Goal: Task Accomplishment & Management: Manage account settings

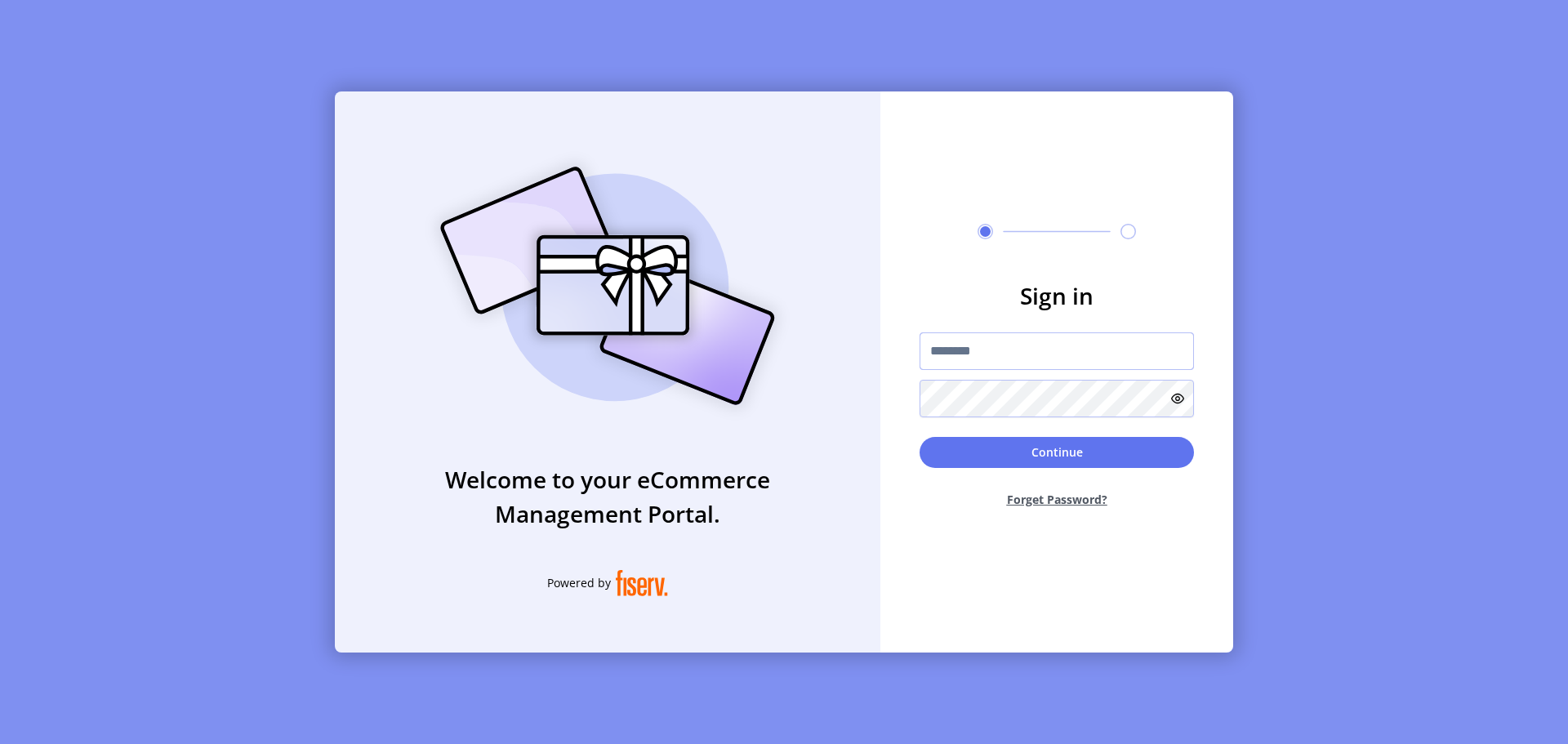
click at [996, 352] on input "text" at bounding box center [1058, 351] width 275 height 38
type input "**********"
click at [1042, 457] on button "Continue" at bounding box center [1058, 452] width 275 height 31
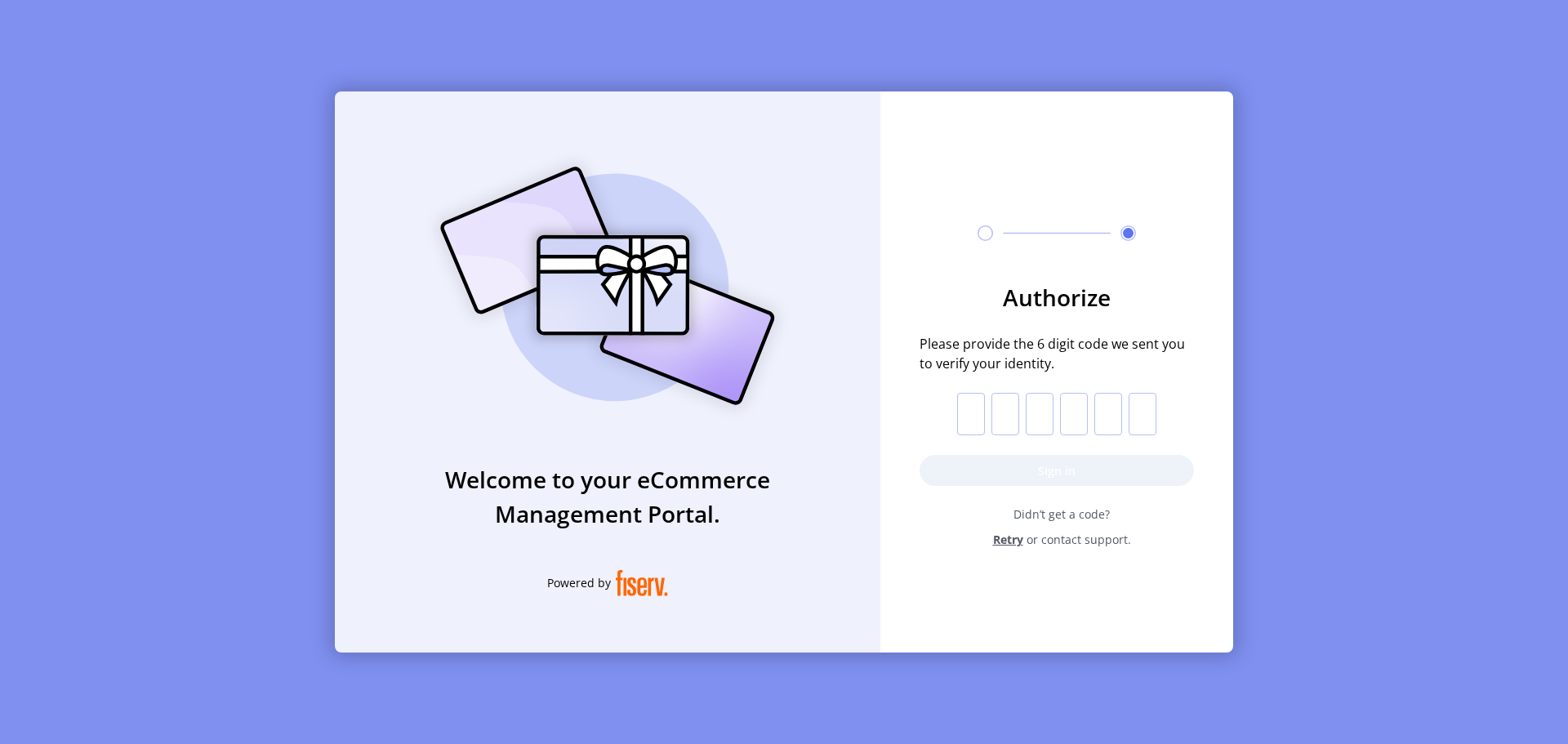
click at [957, 422] on input "text" at bounding box center [971, 414] width 28 height 43
click at [966, 421] on input "text" at bounding box center [971, 414] width 28 height 43
paste input "*"
type input "*"
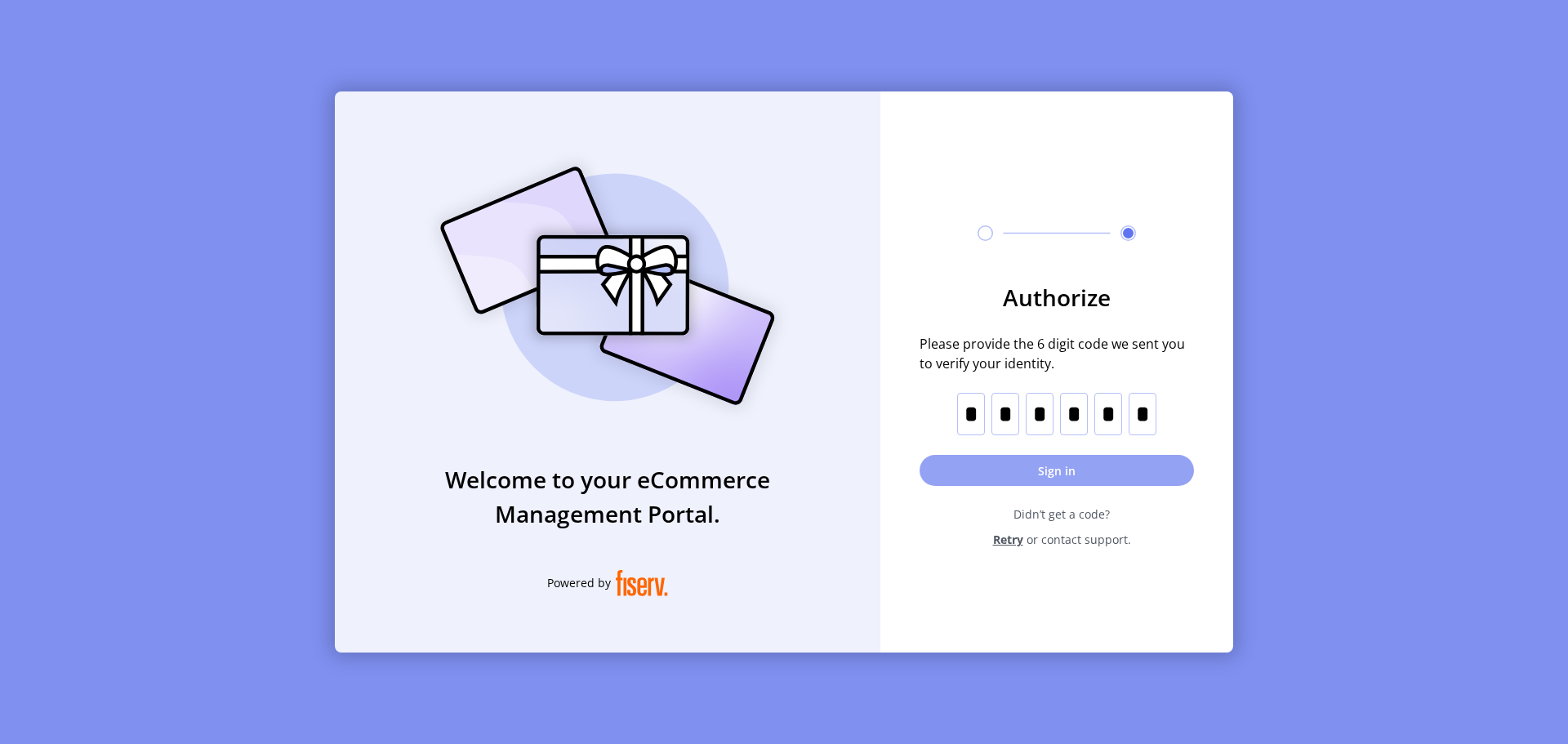
click at [962, 464] on button "Sign in" at bounding box center [1058, 469] width 275 height 31
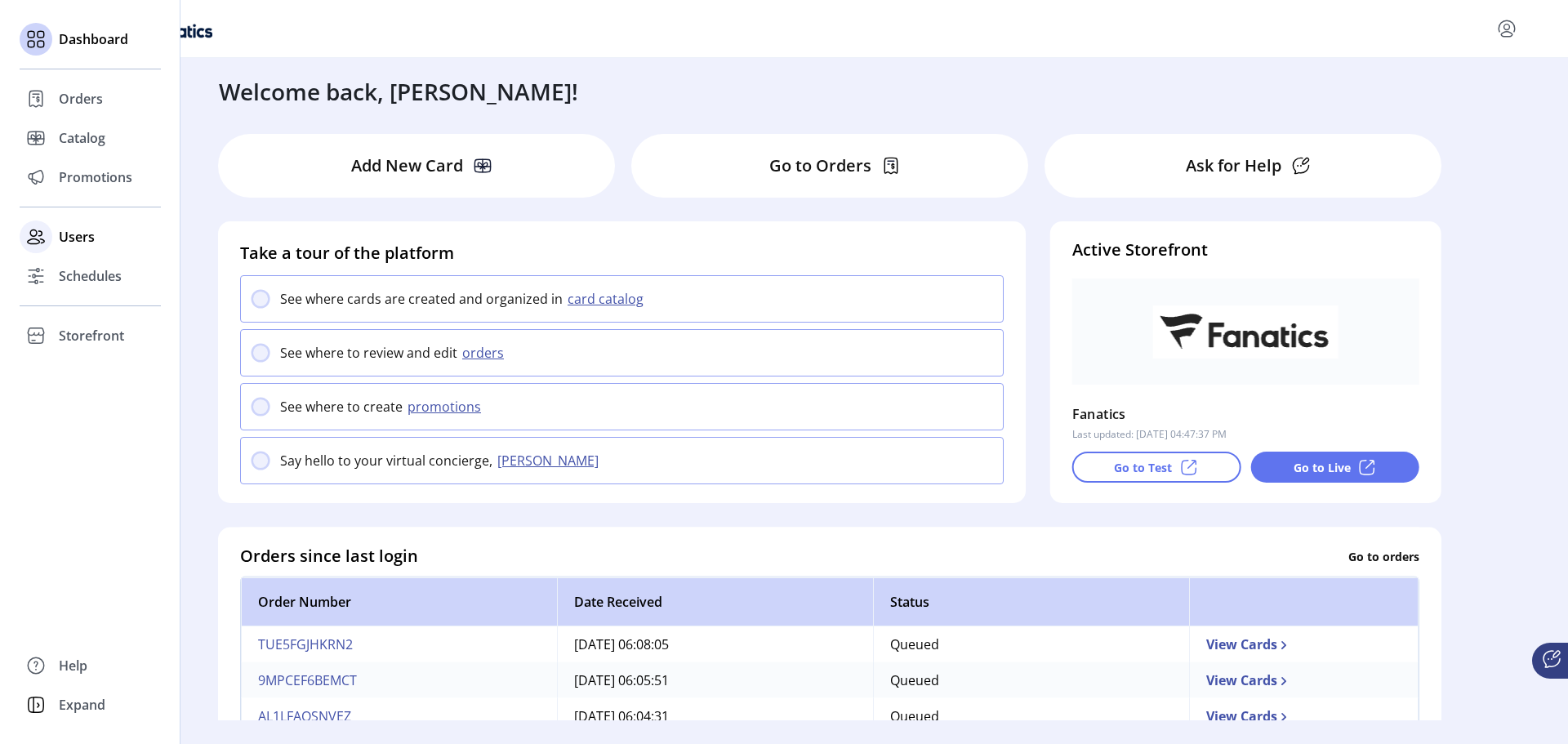
click at [85, 236] on span "Users" at bounding box center [77, 237] width 36 height 20
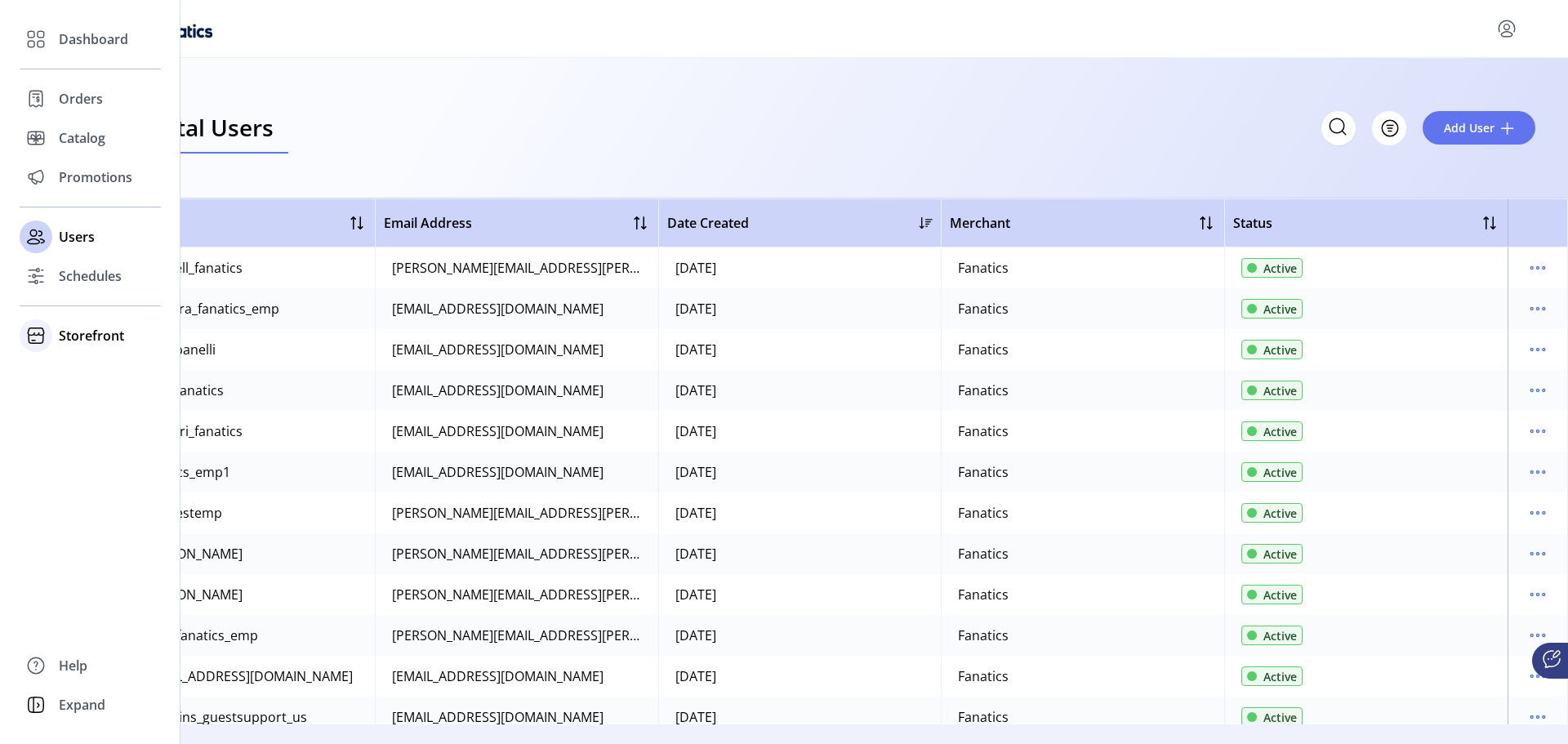
click at [69, 332] on span "Storefront" at bounding box center [92, 336] width 66 height 20
click at [92, 338] on span "Storefront" at bounding box center [92, 336] width 66 height 20
click at [34, 340] on icon at bounding box center [36, 335] width 26 height 26
click at [62, 363] on span "Configuration" at bounding box center [101, 368] width 86 height 20
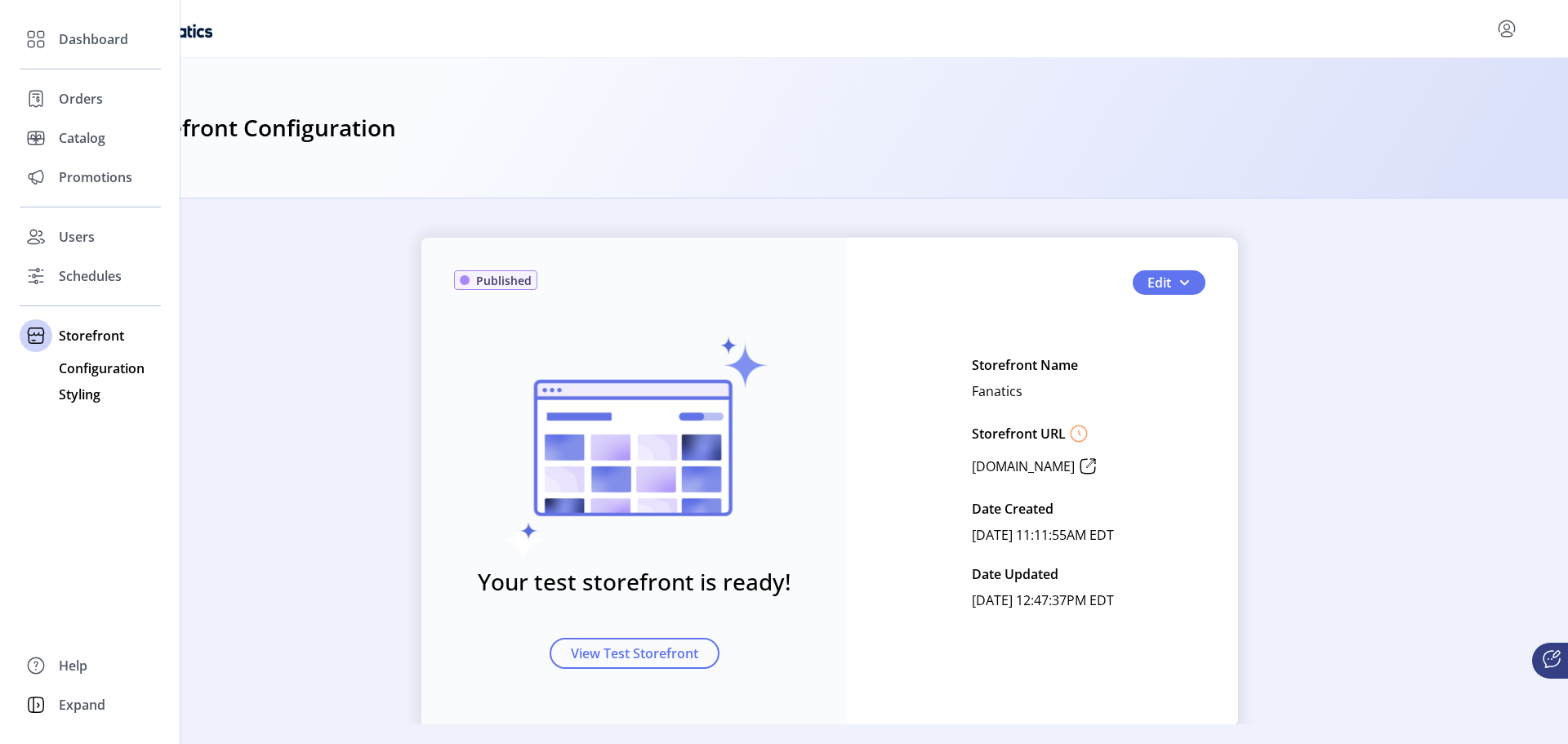
click at [80, 393] on span "Styling" at bounding box center [80, 395] width 42 height 20
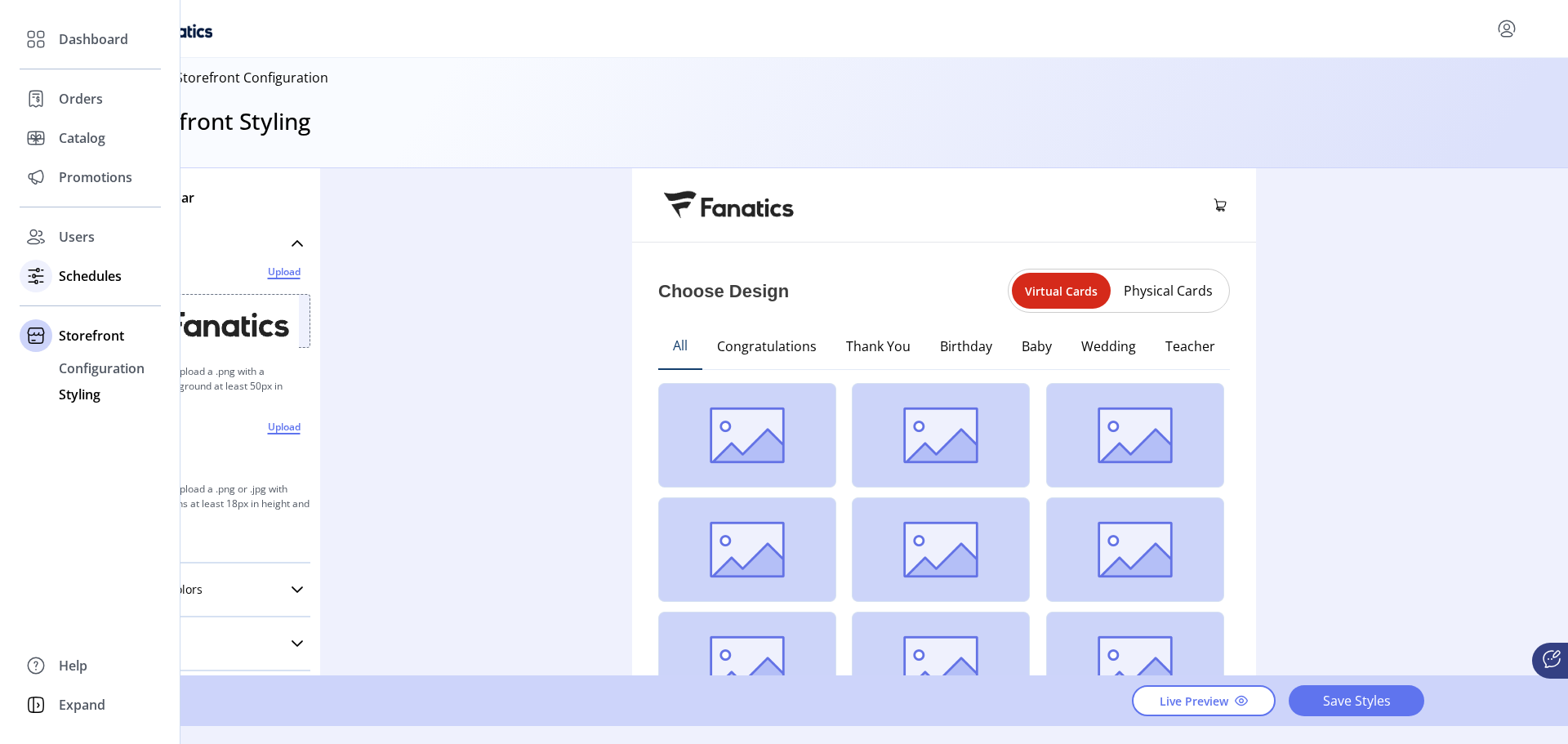
click at [74, 280] on span "Schedules" at bounding box center [90, 277] width 63 height 20
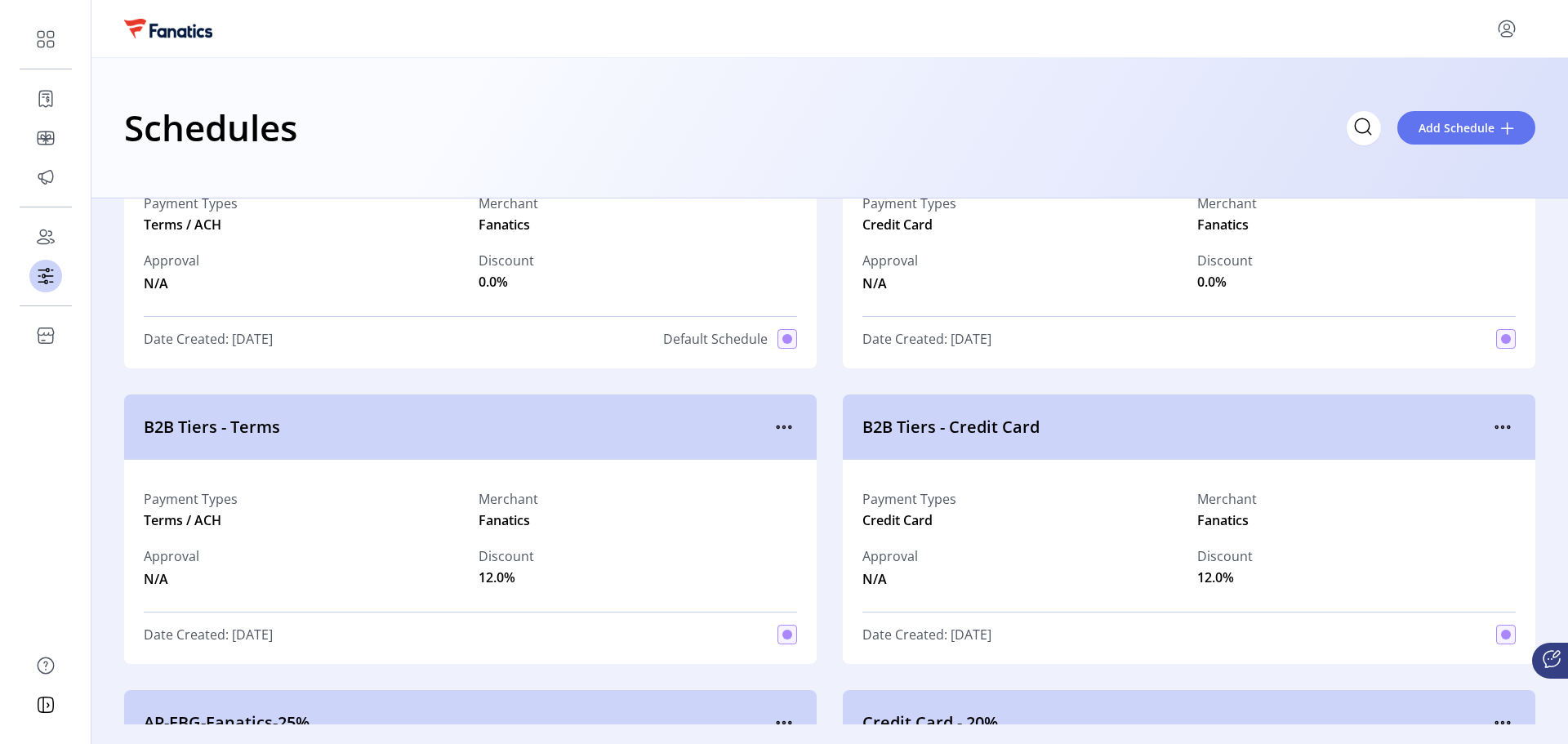
scroll to position [163, 0]
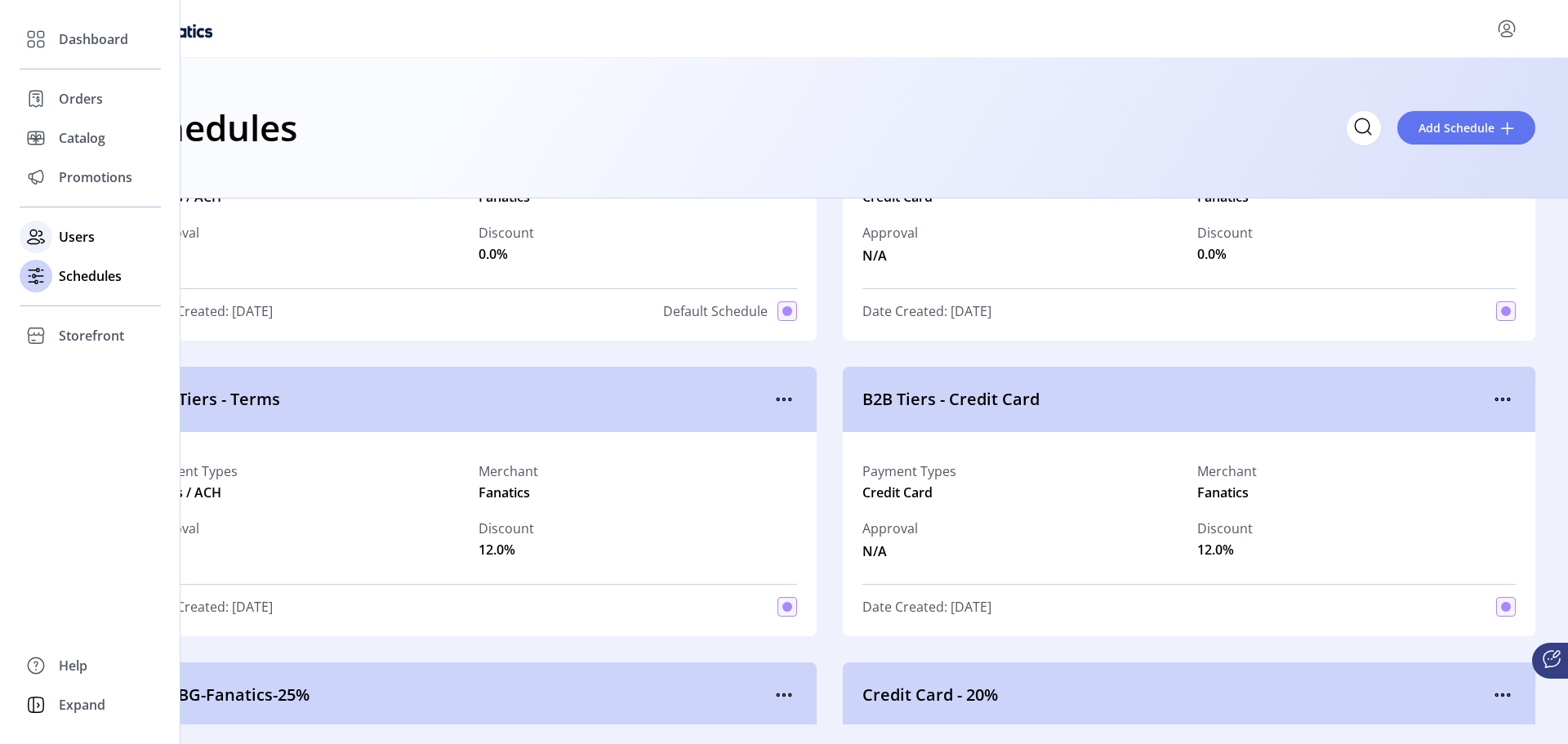
click at [64, 239] on span "Users" at bounding box center [77, 237] width 36 height 20
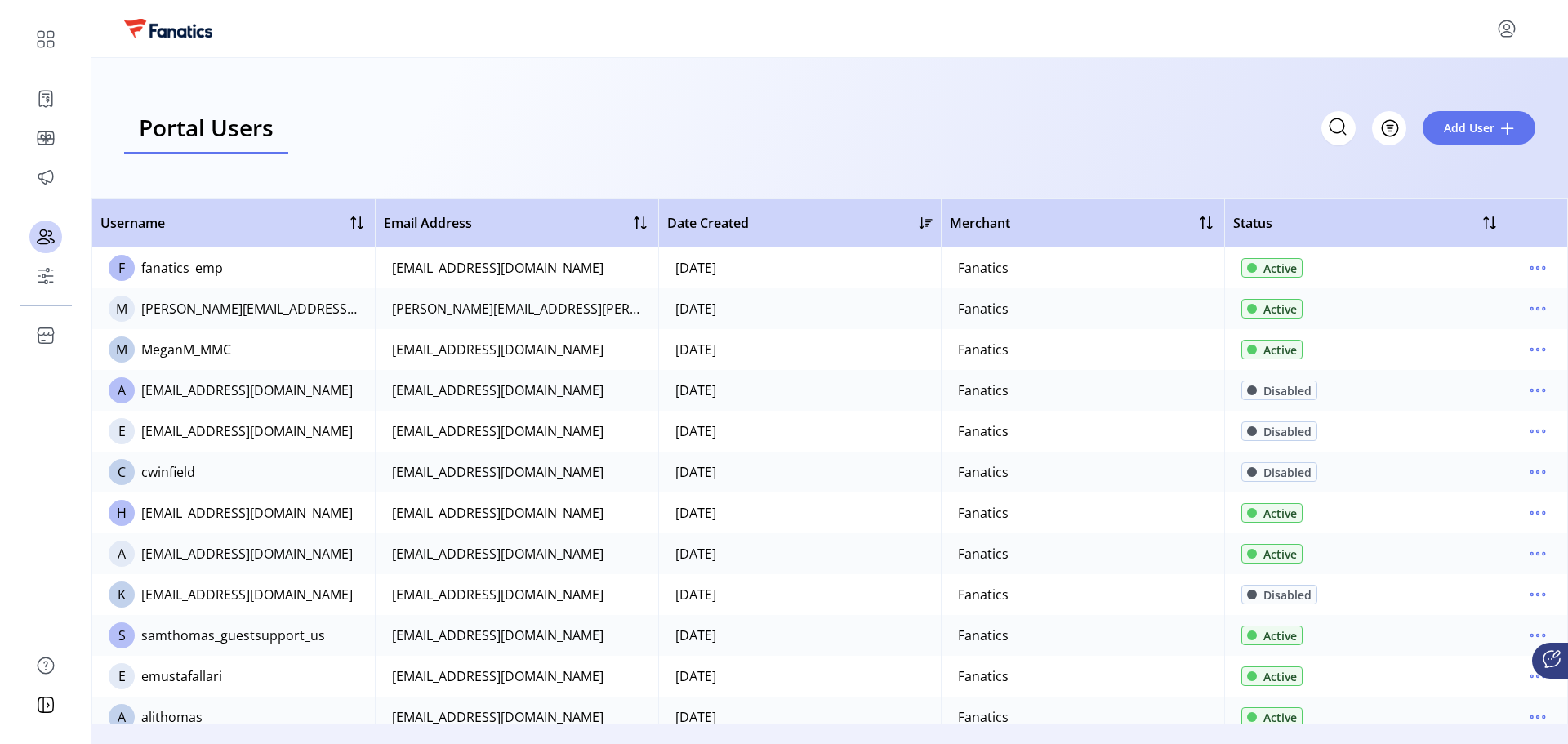
scroll to position [1633, 0]
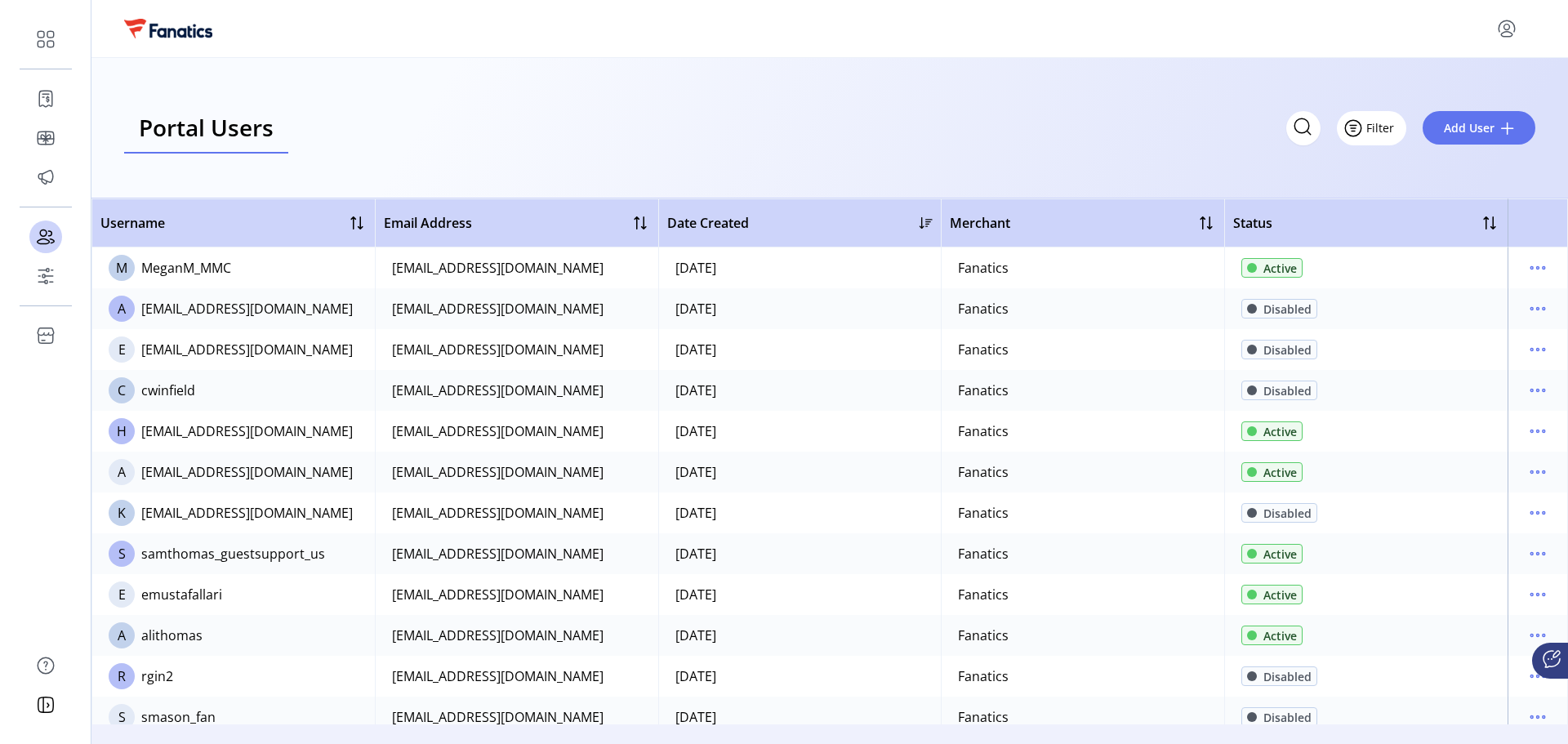
click at [1389, 130] on span "Filter" at bounding box center [1381, 127] width 28 height 17
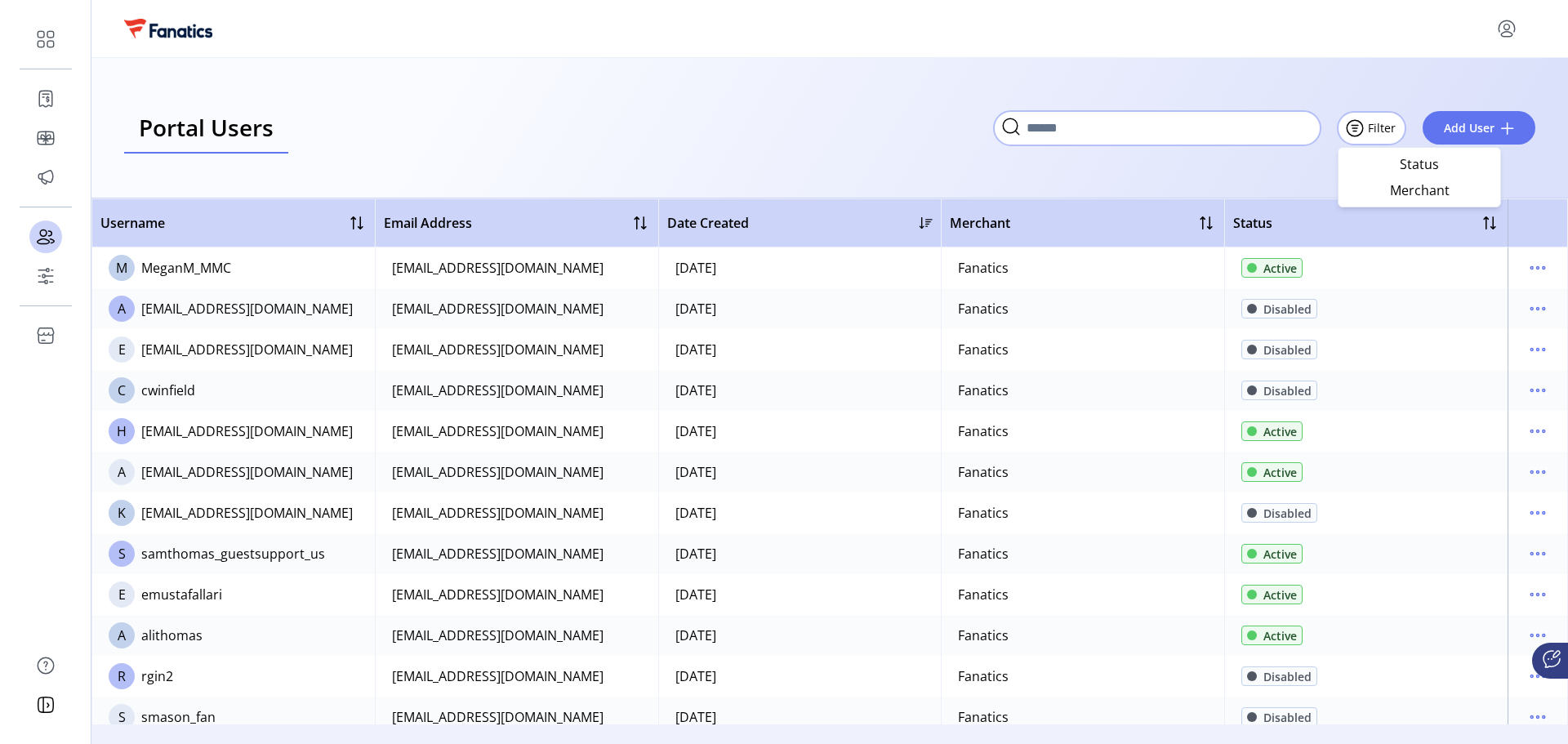
click at [1238, 125] on input "Search" at bounding box center [1157, 128] width 326 height 34
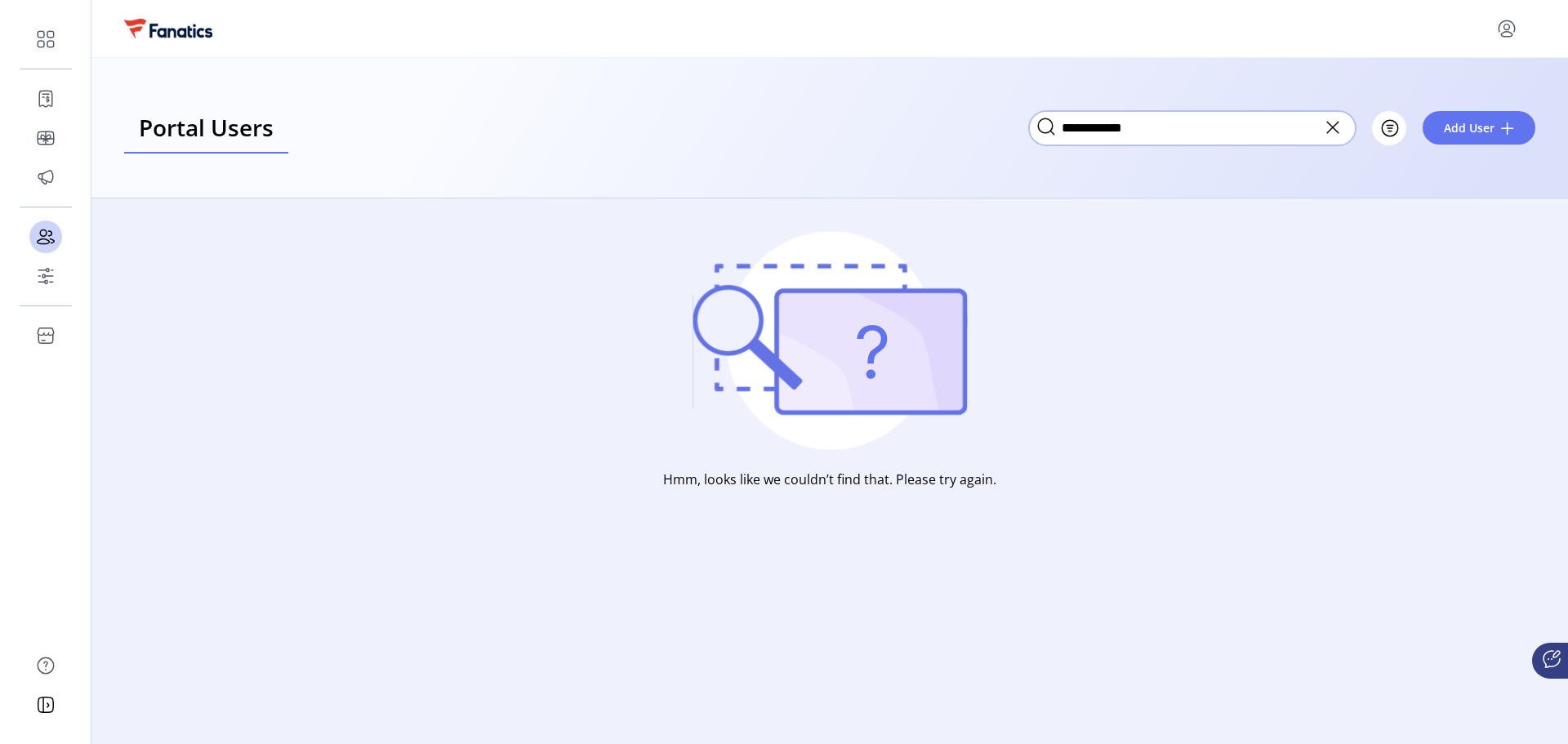
click at [1238, 125] on input "**********" at bounding box center [1193, 128] width 326 height 34
type input "*"
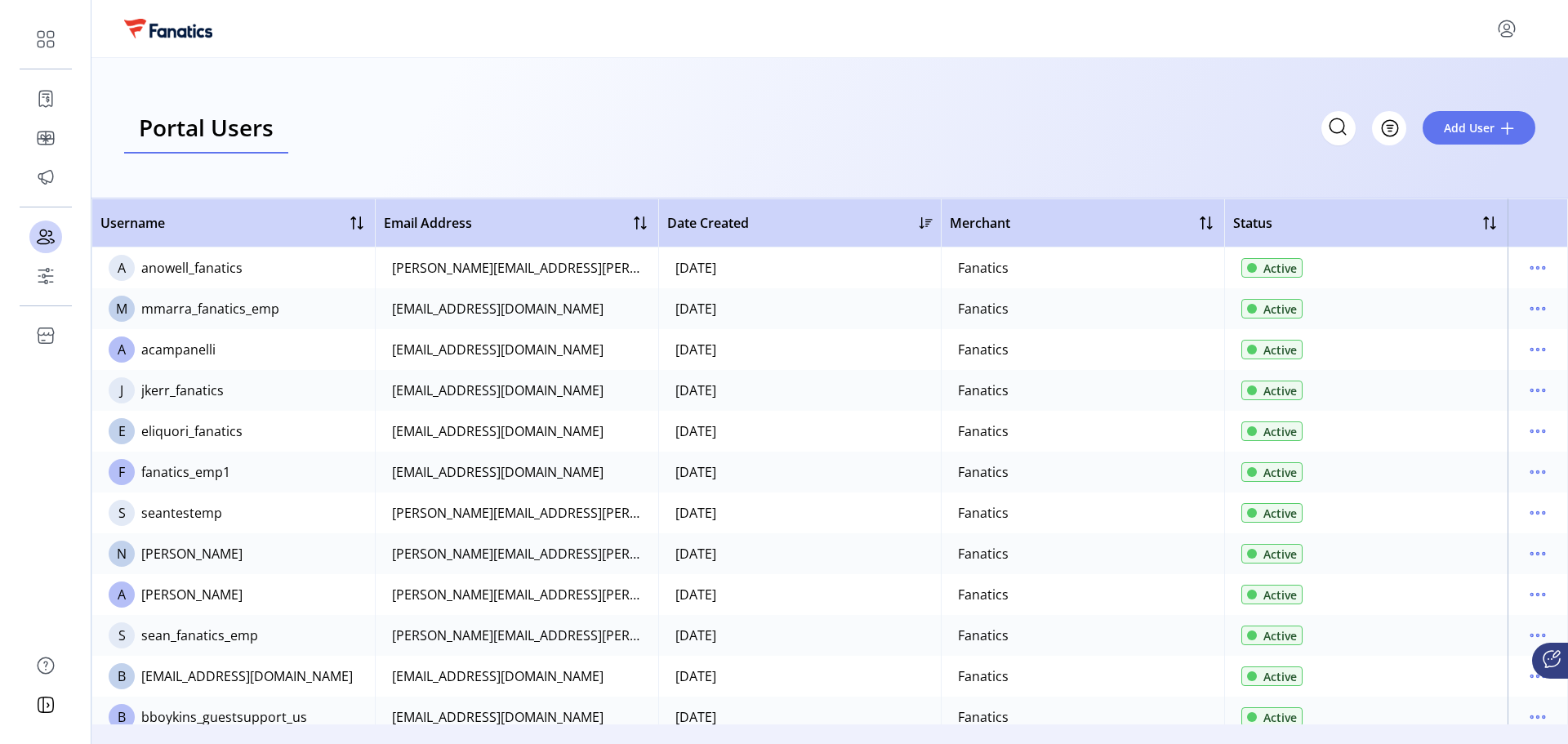
click at [815, 148] on div "Portal Users Storefront Users Filter Add User" at bounding box center [830, 127] width 1412 height 51
click at [1538, 356] on icon "menu" at bounding box center [1538, 349] width 26 height 26
click at [1508, 404] on span "View Details" at bounding box center [1462, 407] width 135 height 13
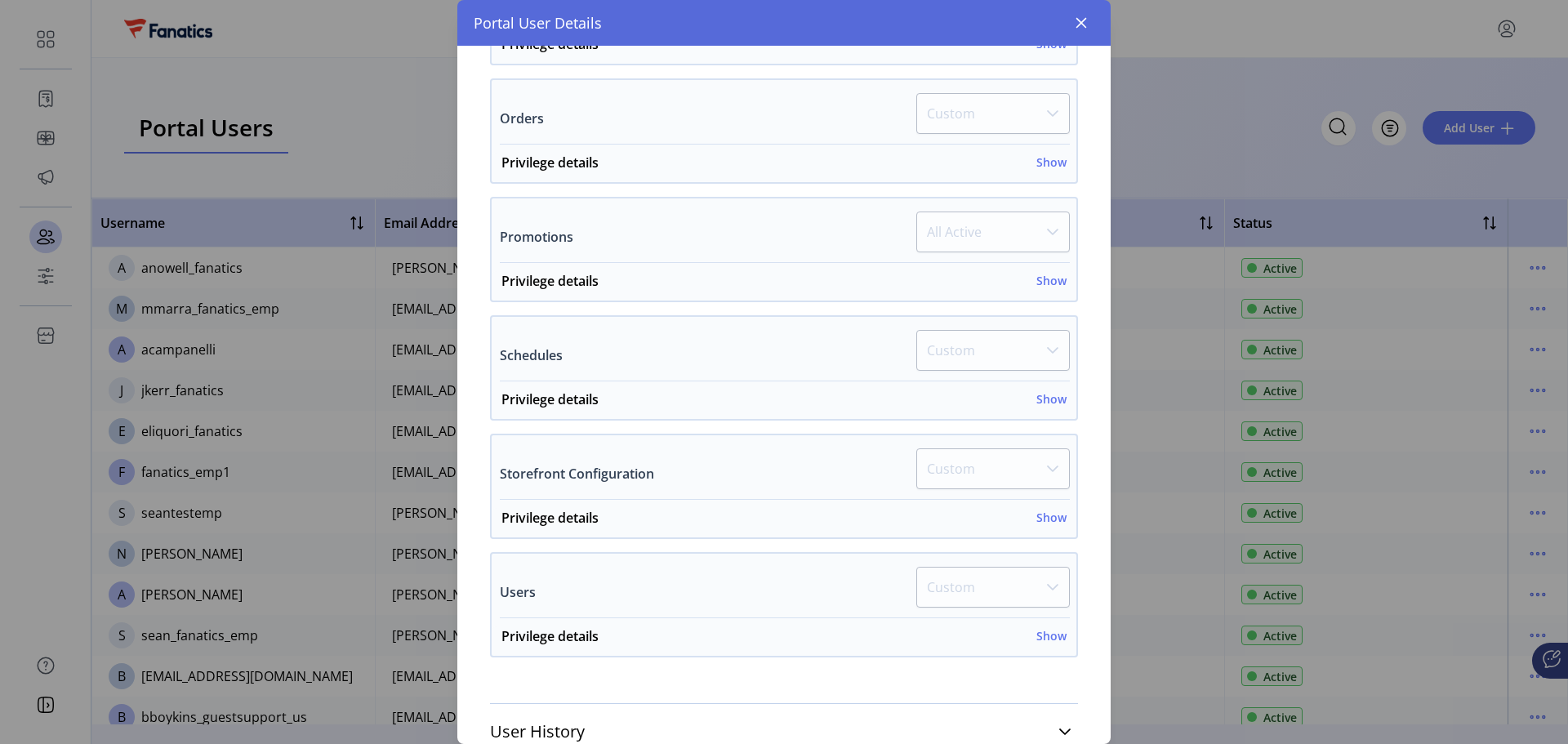
scroll to position [572, 0]
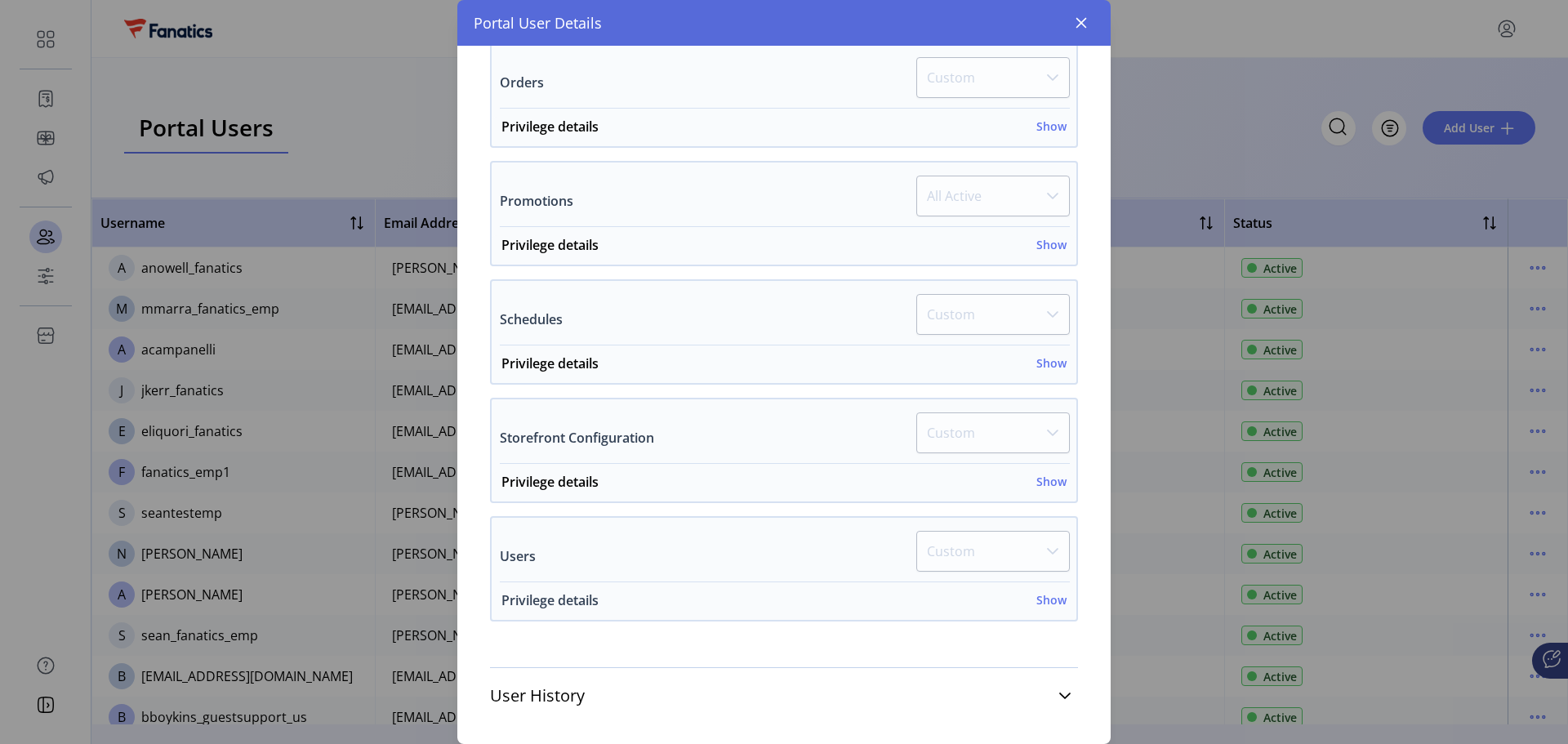
click at [1057, 605] on h6 "Show" at bounding box center [1052, 599] width 30 height 17
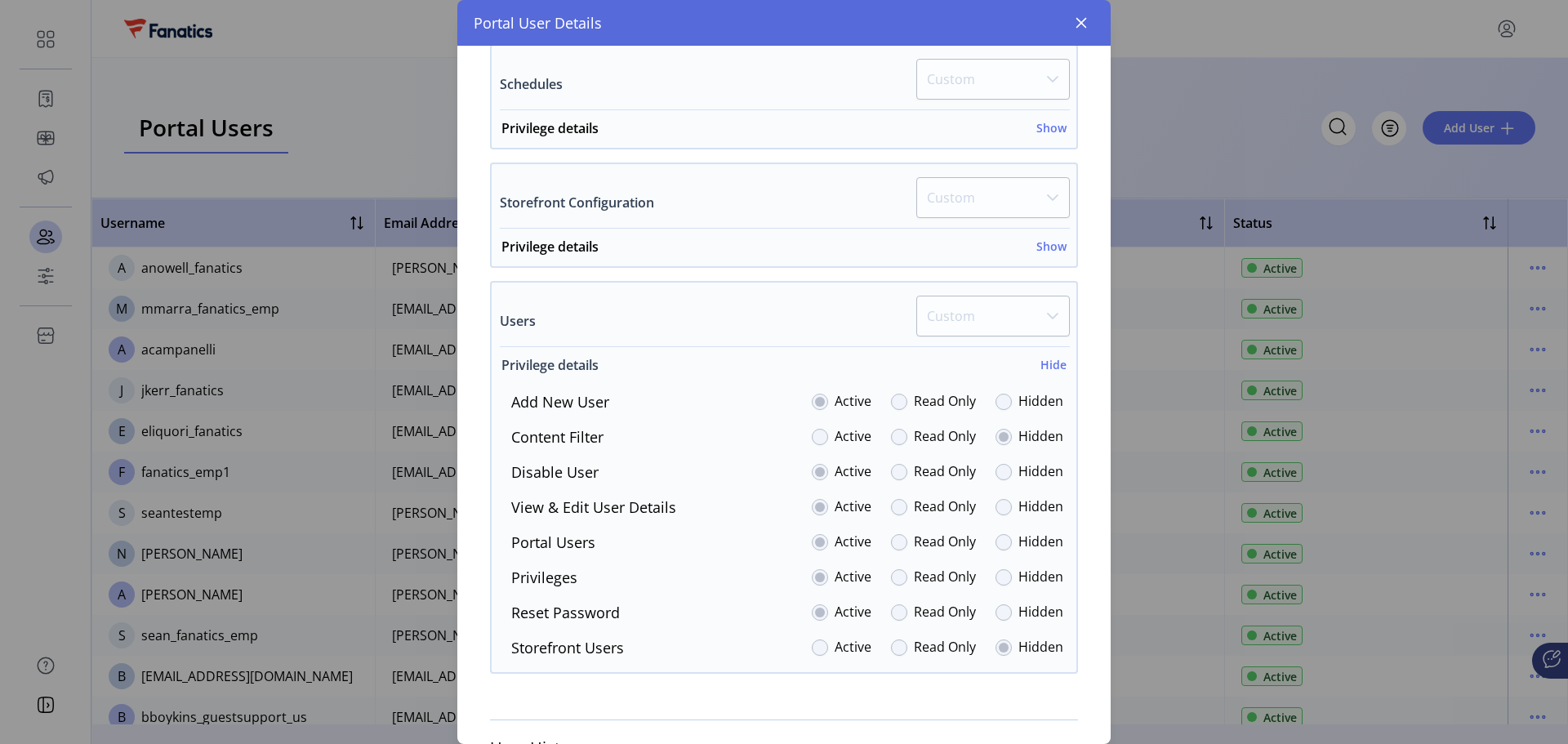
scroll to position [817, 0]
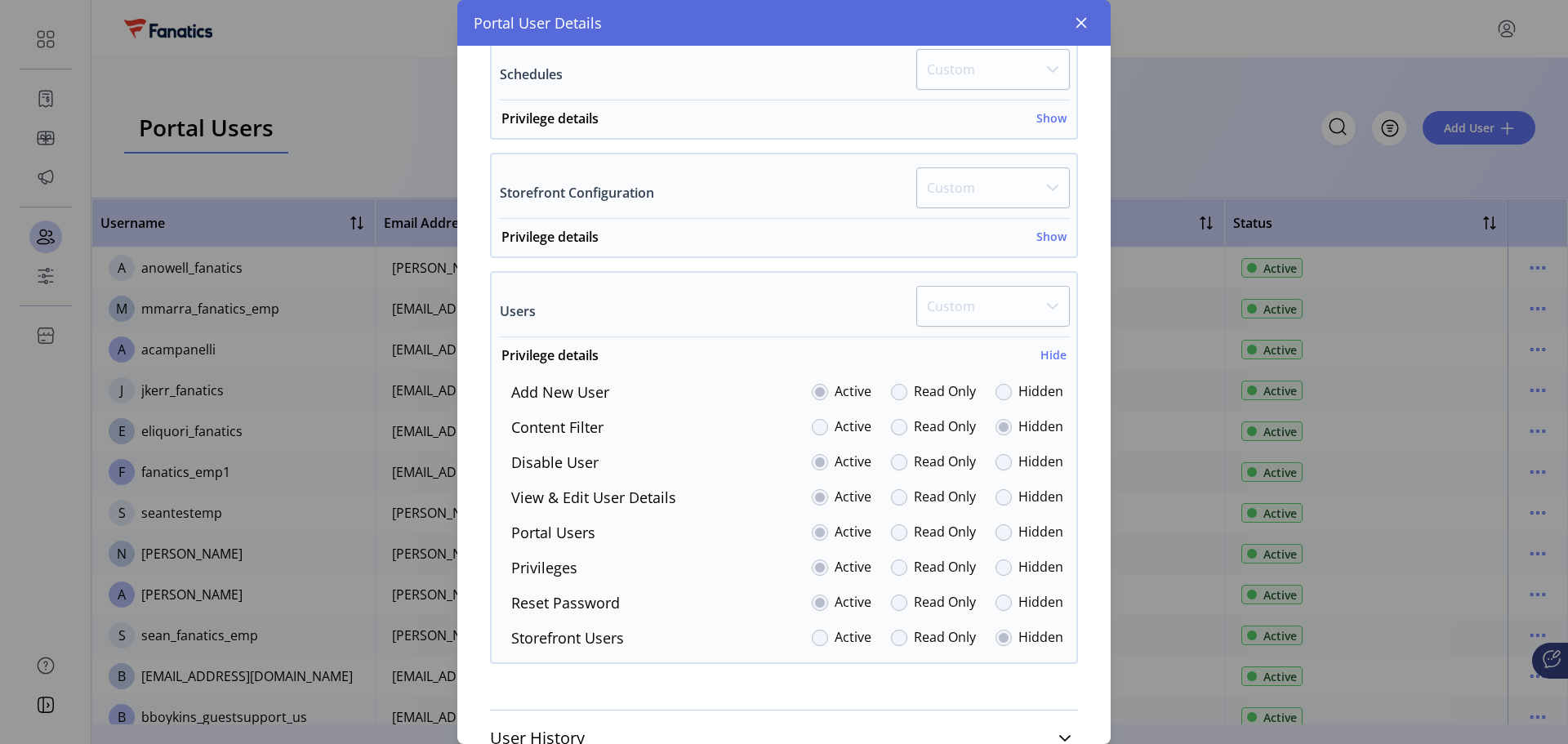
click at [835, 637] on label "Active" at bounding box center [853, 639] width 37 height 22
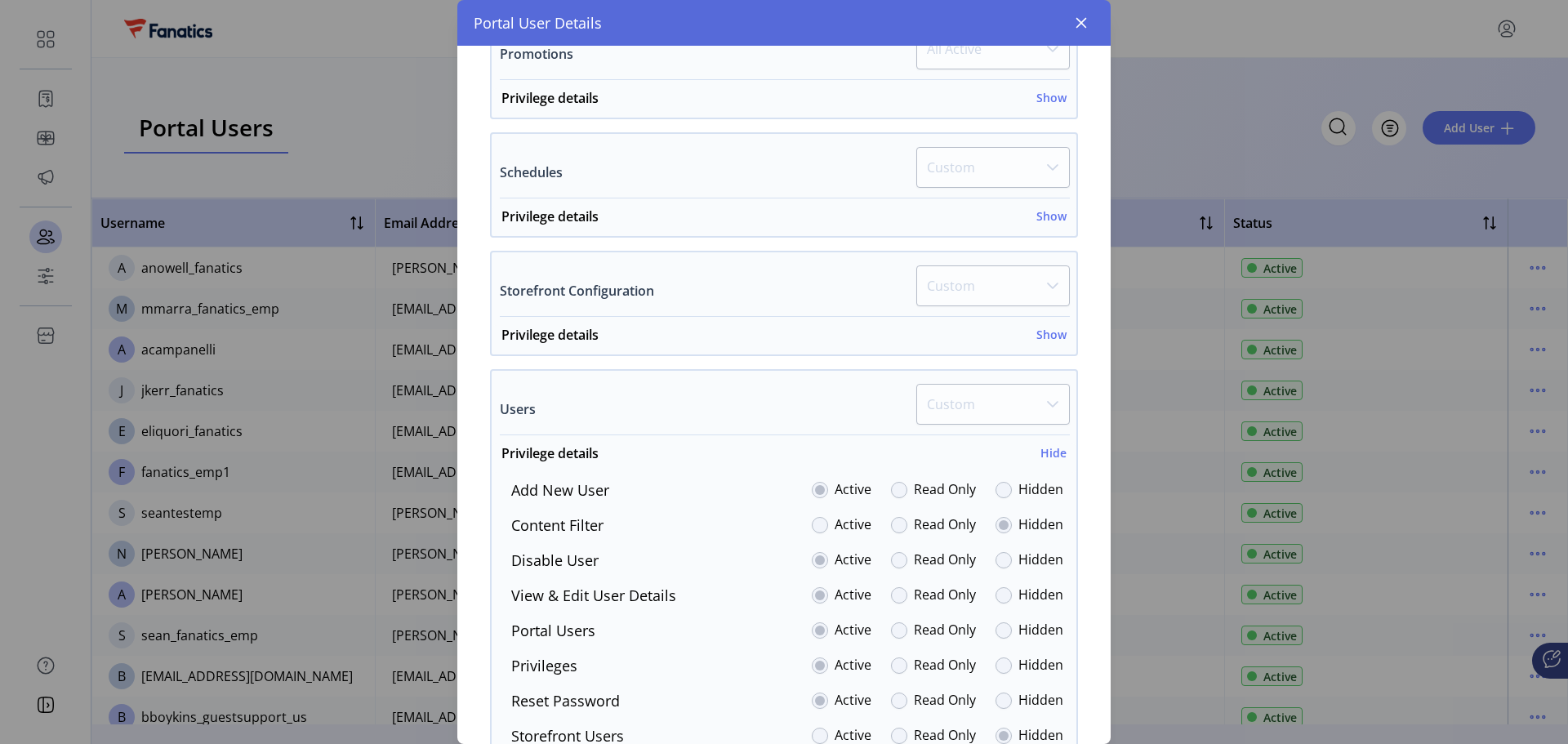
scroll to position [708, 0]
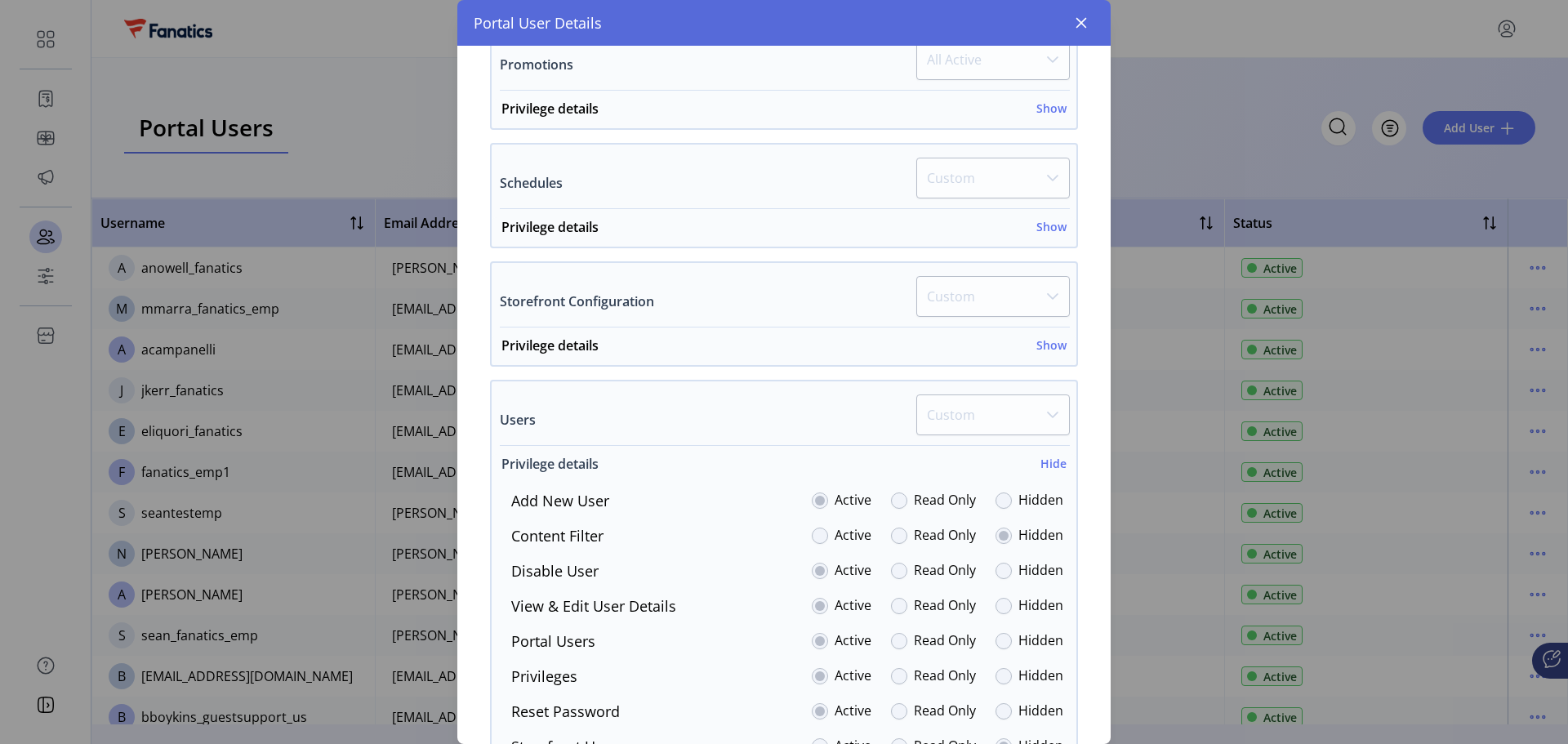
click at [1050, 465] on h6 "Hide" at bounding box center [1054, 463] width 26 height 17
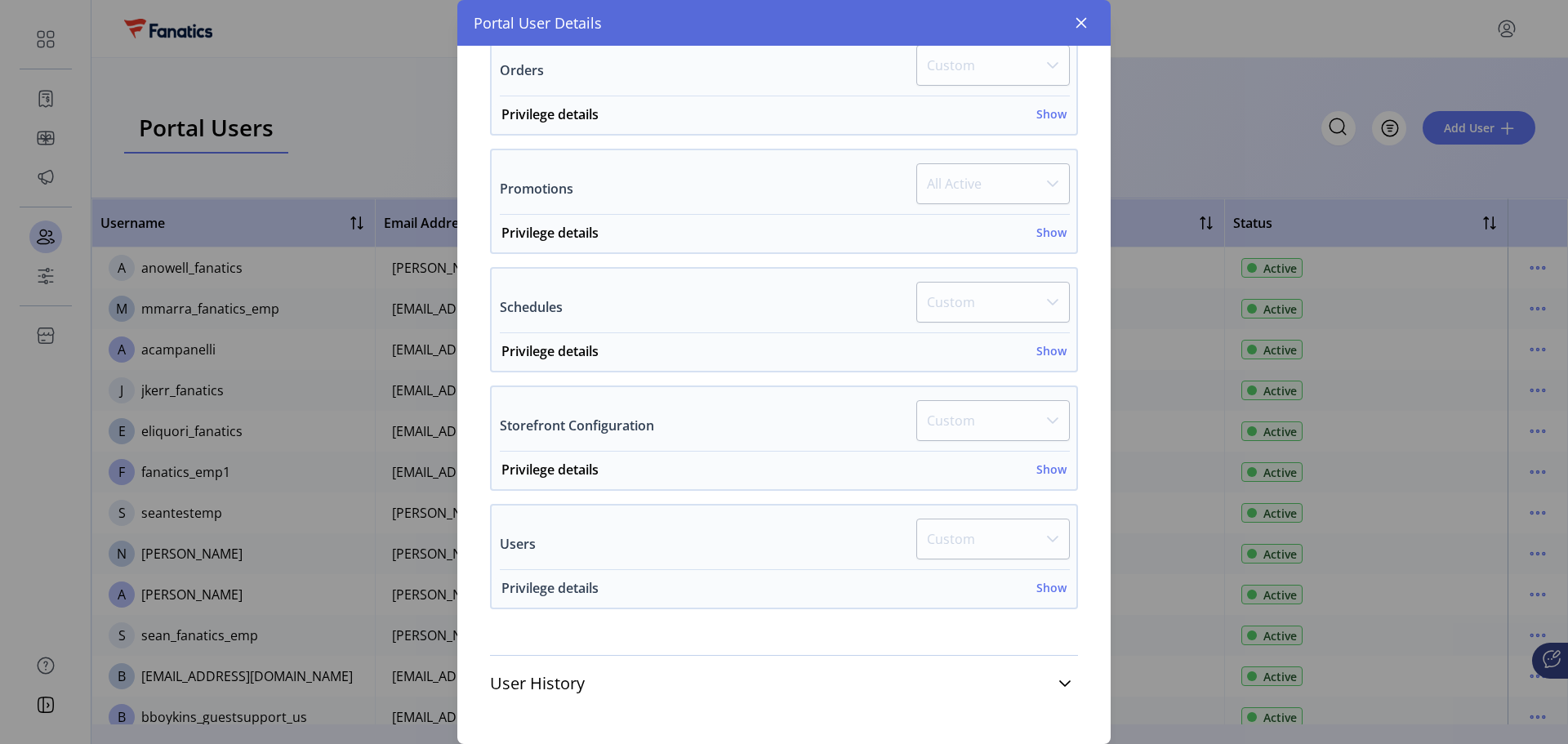
scroll to position [584, 0]
click at [1050, 465] on h6 "Show" at bounding box center [1052, 468] width 30 height 17
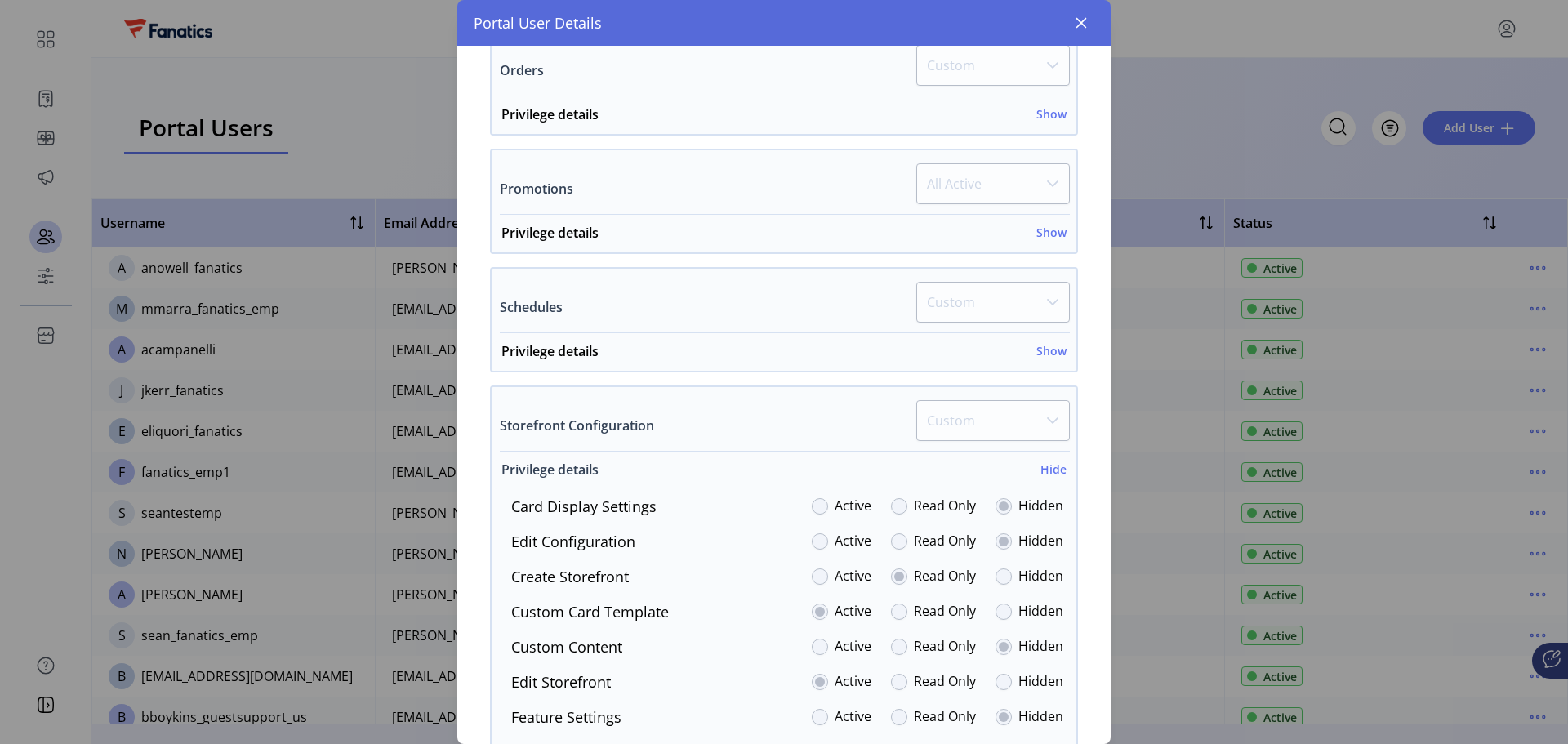
click at [1041, 471] on h6 "Hide" at bounding box center [1054, 468] width 26 height 17
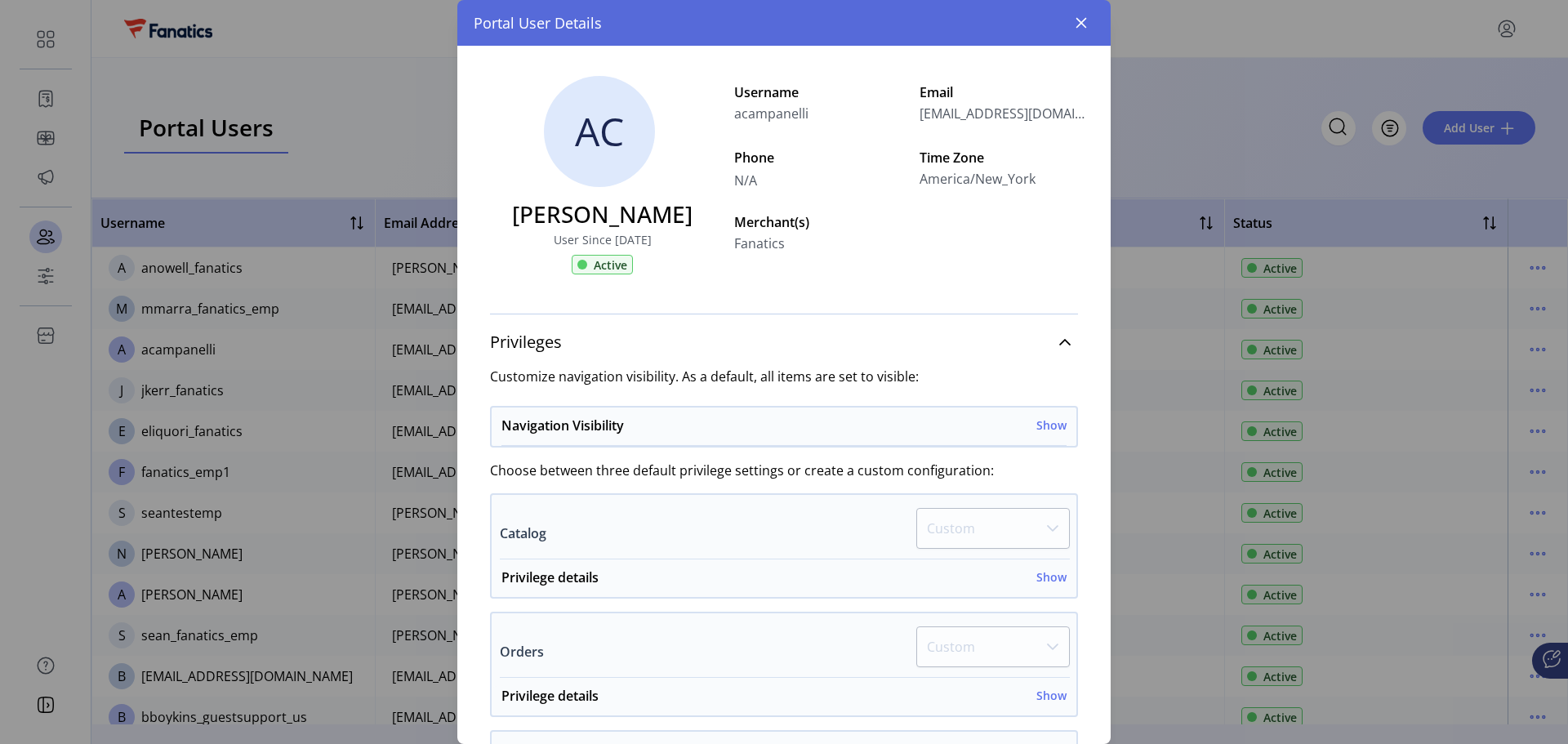
scroll to position [0, 0]
click at [1041, 583] on h6 "Show" at bounding box center [1052, 579] width 30 height 17
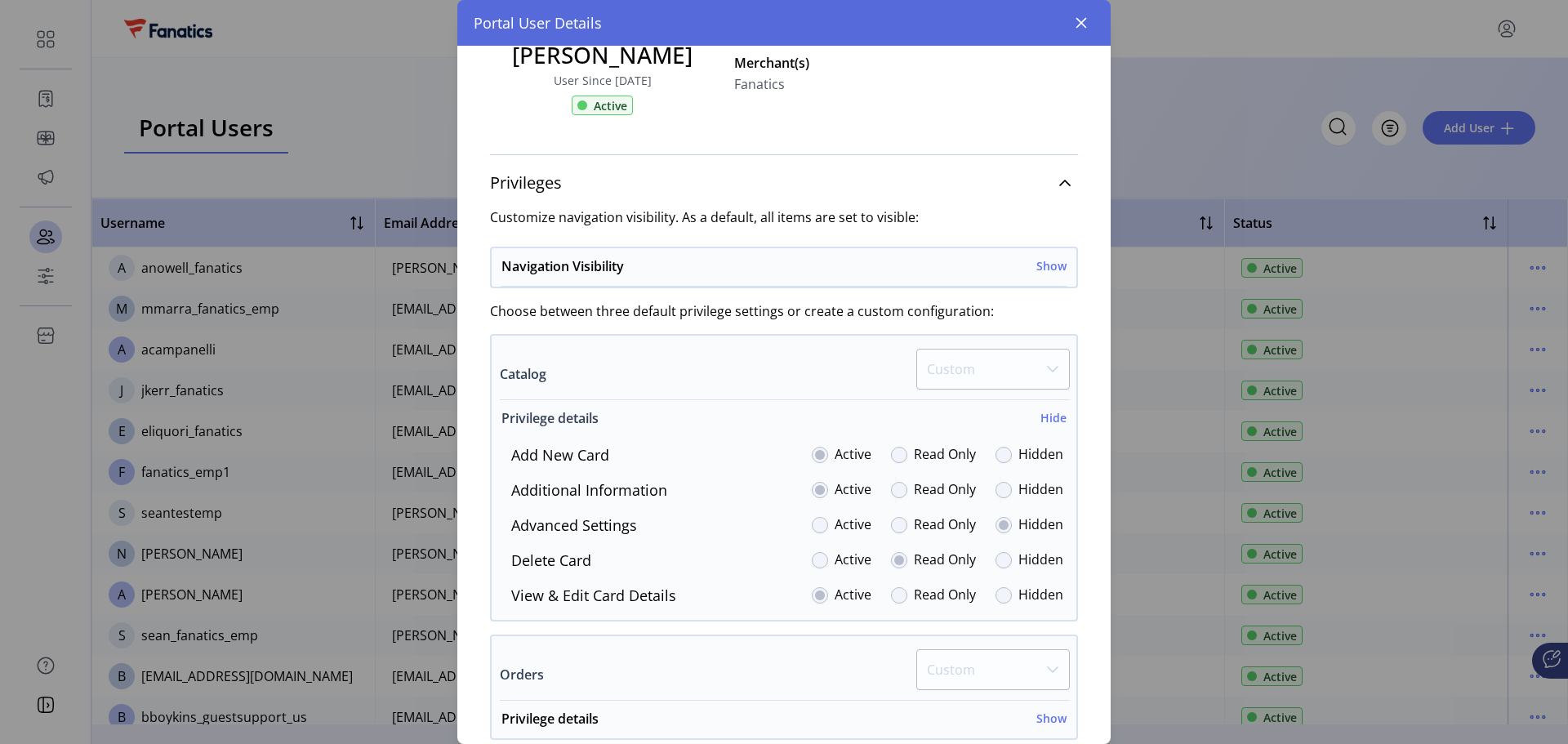
scroll to position [163, 0]
click at [1079, 21] on icon "button" at bounding box center [1081, 23] width 11 height 11
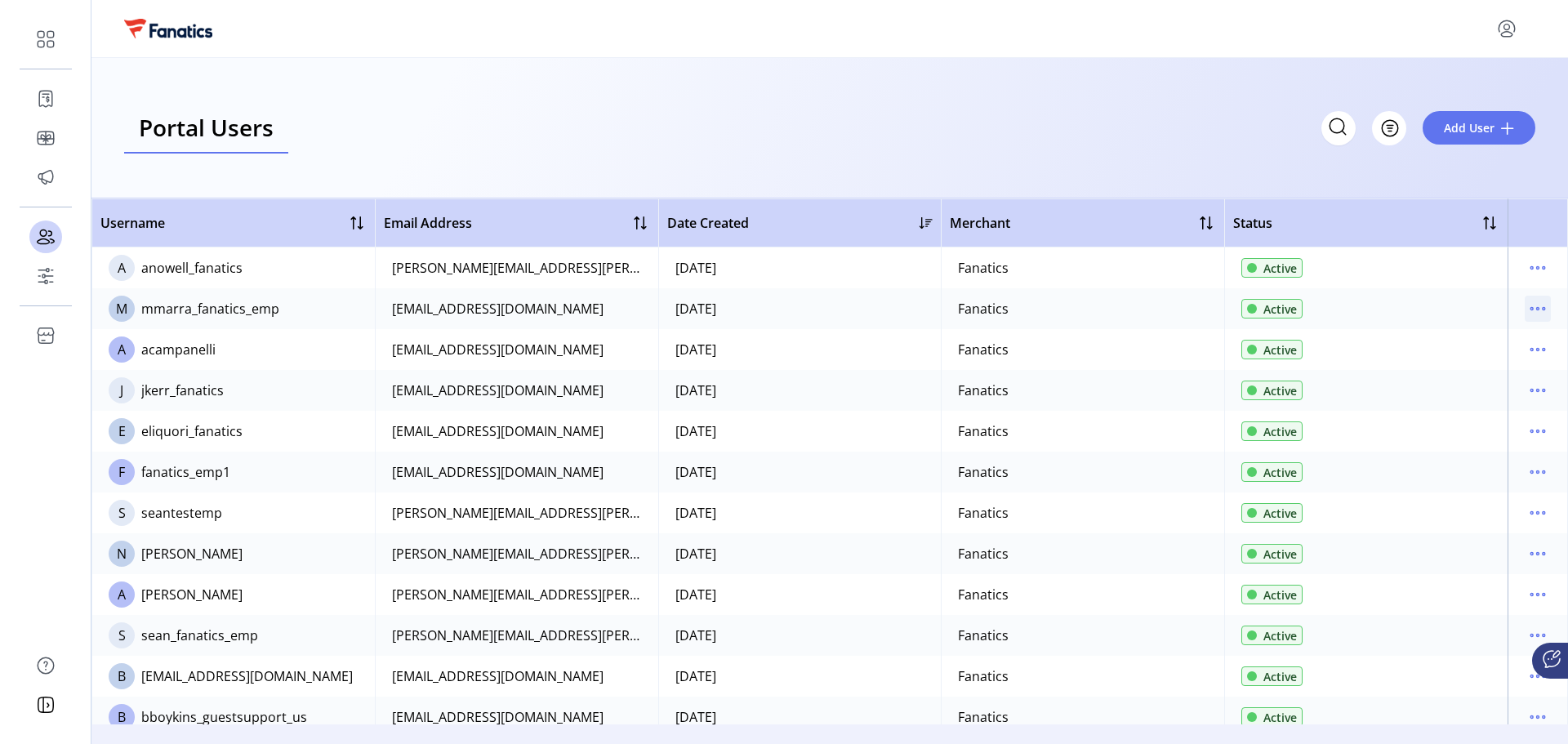
click at [1540, 308] on icon "menu" at bounding box center [1538, 308] width 26 height 26
click at [1494, 339] on span "Edit Details" at bounding box center [1462, 340] width 135 height 13
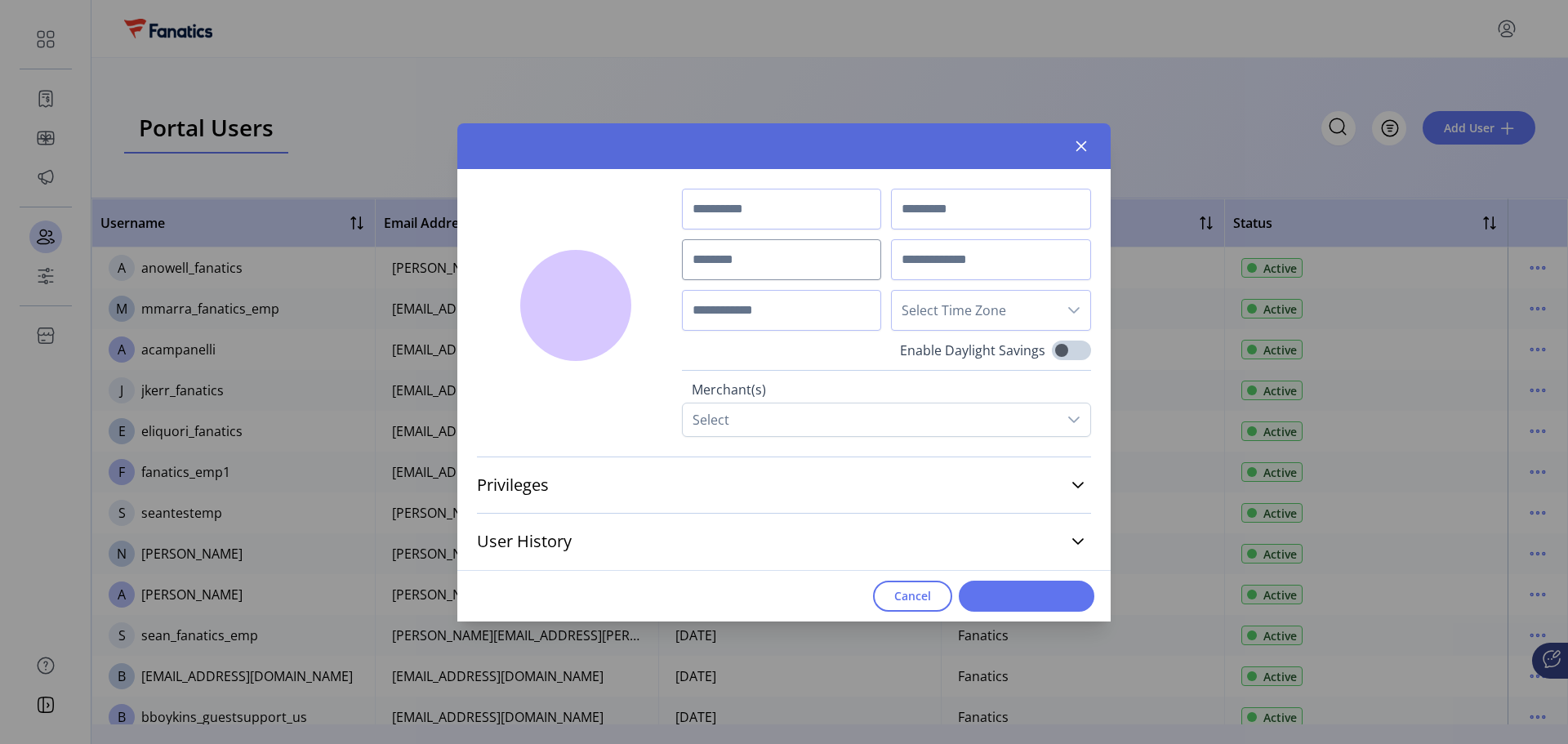
type input "***"
type input "*****"
type input "**********"
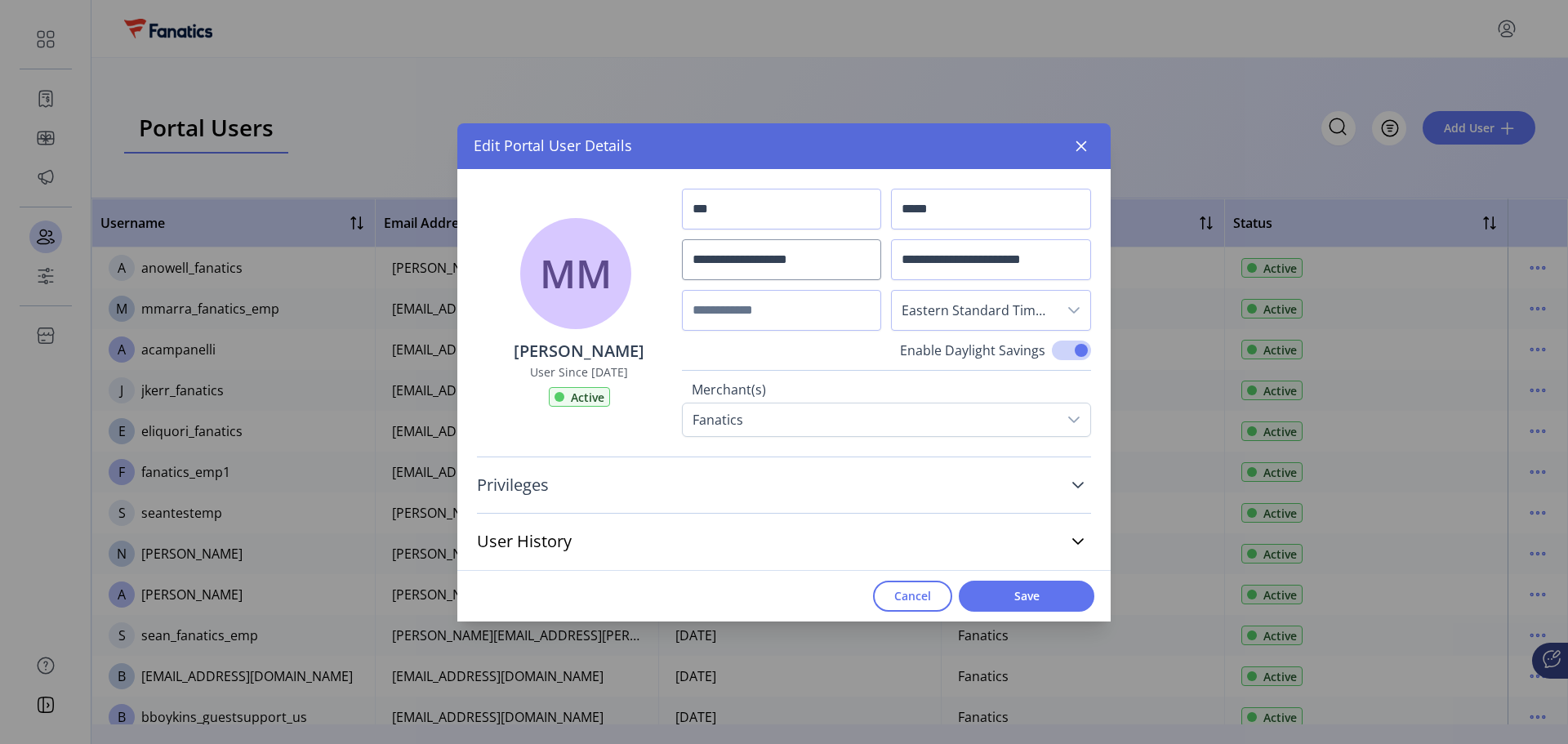
click at [1075, 486] on icon at bounding box center [1078, 484] width 13 height 13
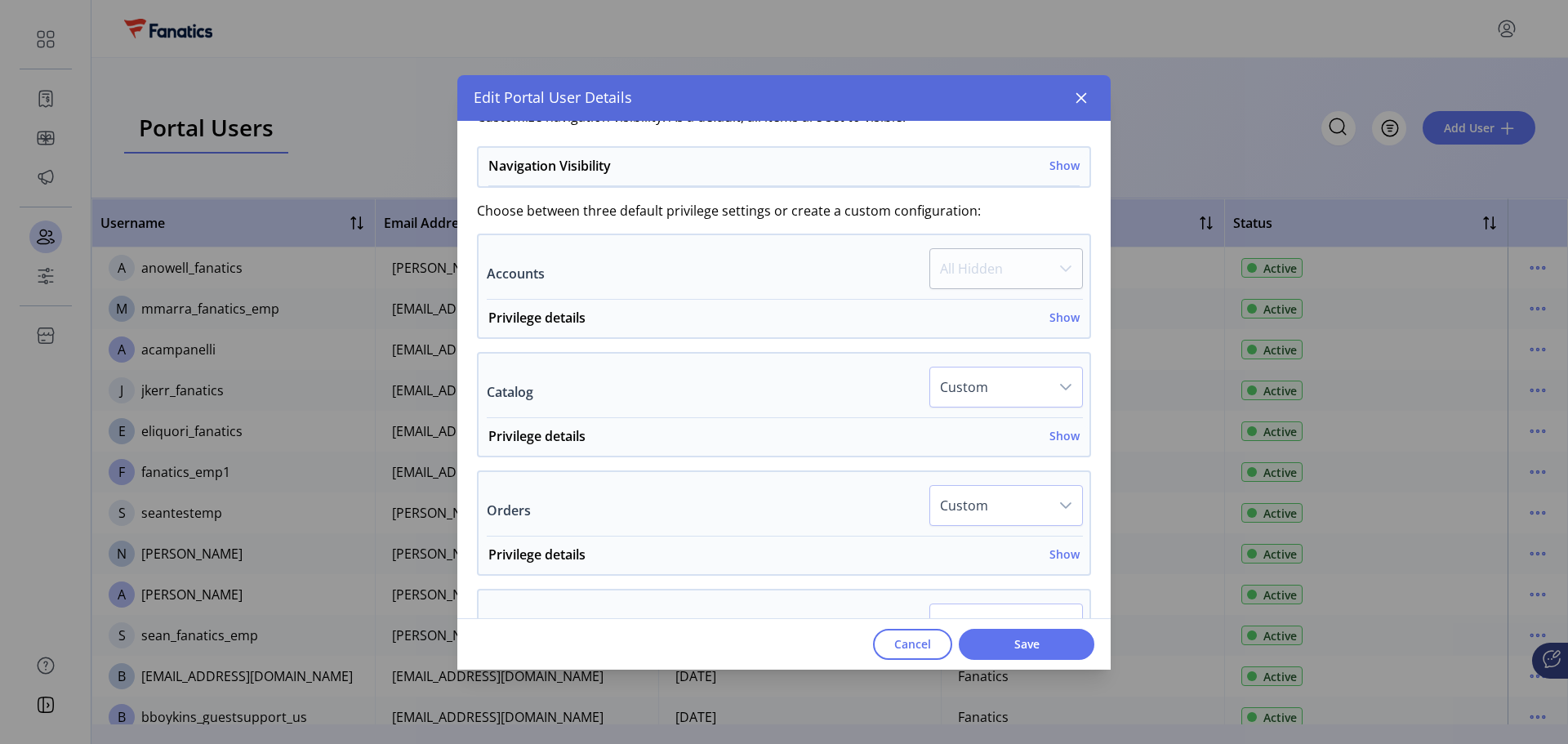
scroll to position [326, 0]
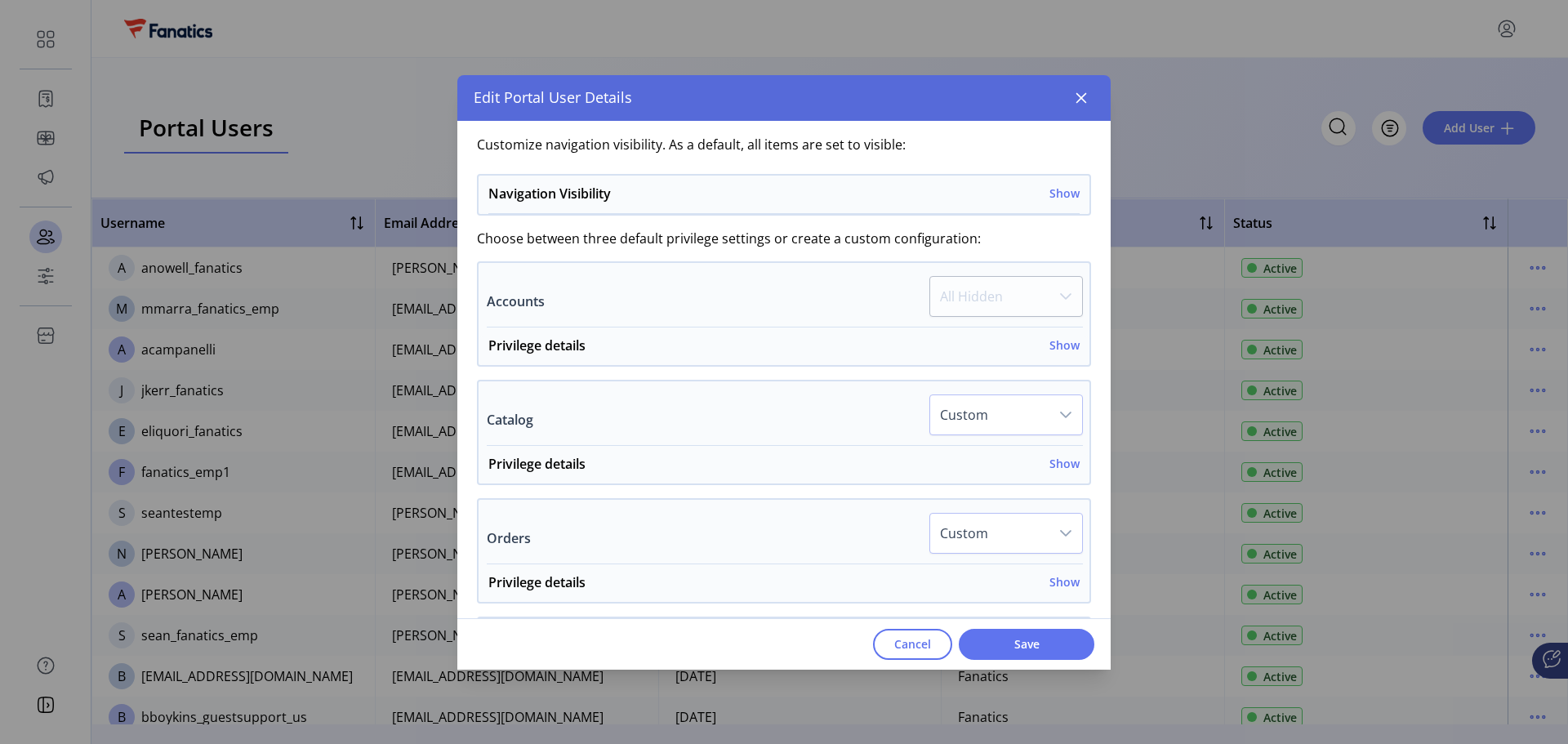
drag, startPoint x: 1064, startPoint y: 348, endPoint x: 1065, endPoint y: 453, distance: 105.0
click at [1070, 438] on div "Customize navigation visibility. As a default, all items are set to visible: Na…" at bounding box center [784, 729] width 614 height 1203
click at [1057, 467] on h6 "Show" at bounding box center [1065, 463] width 30 height 17
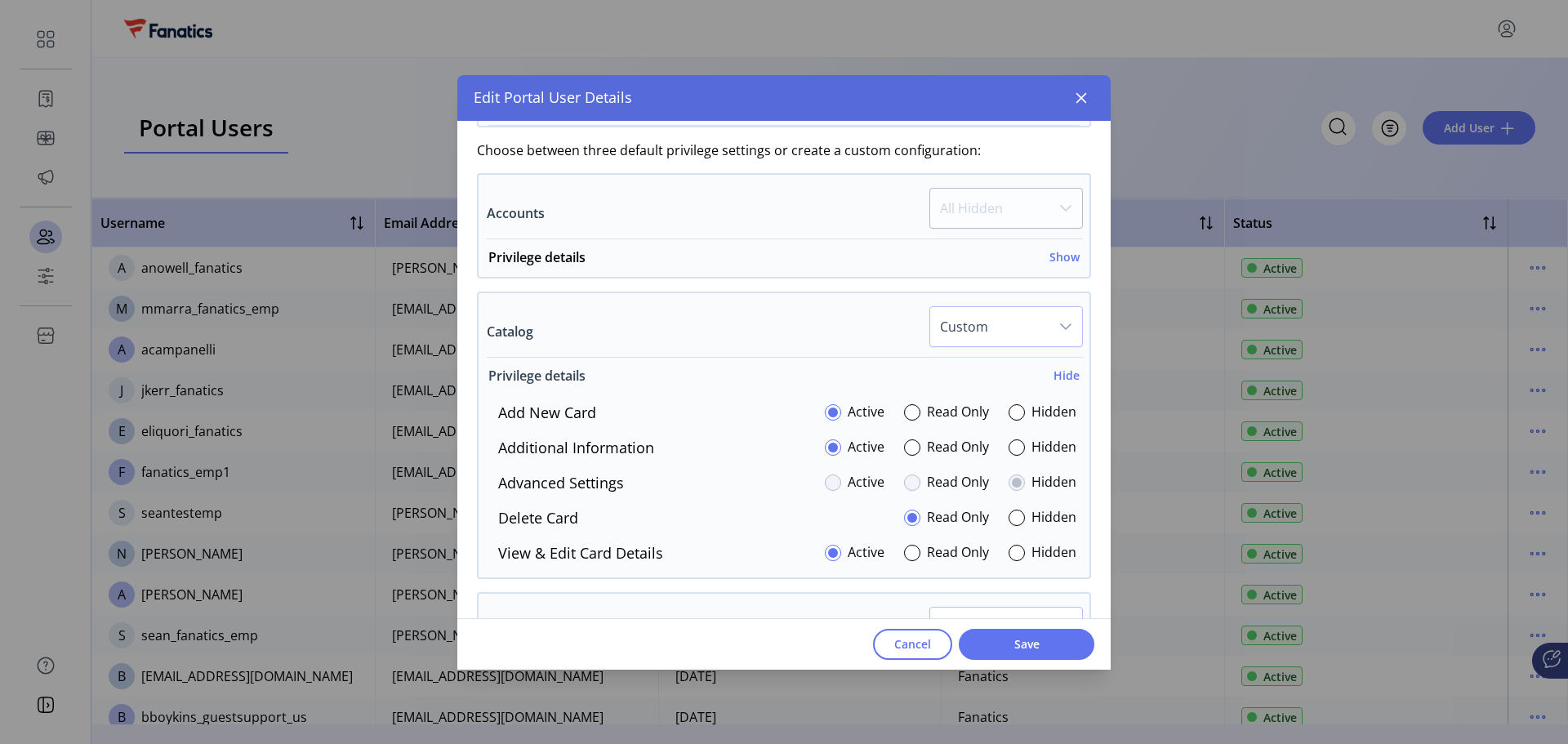
scroll to position [490, 0]
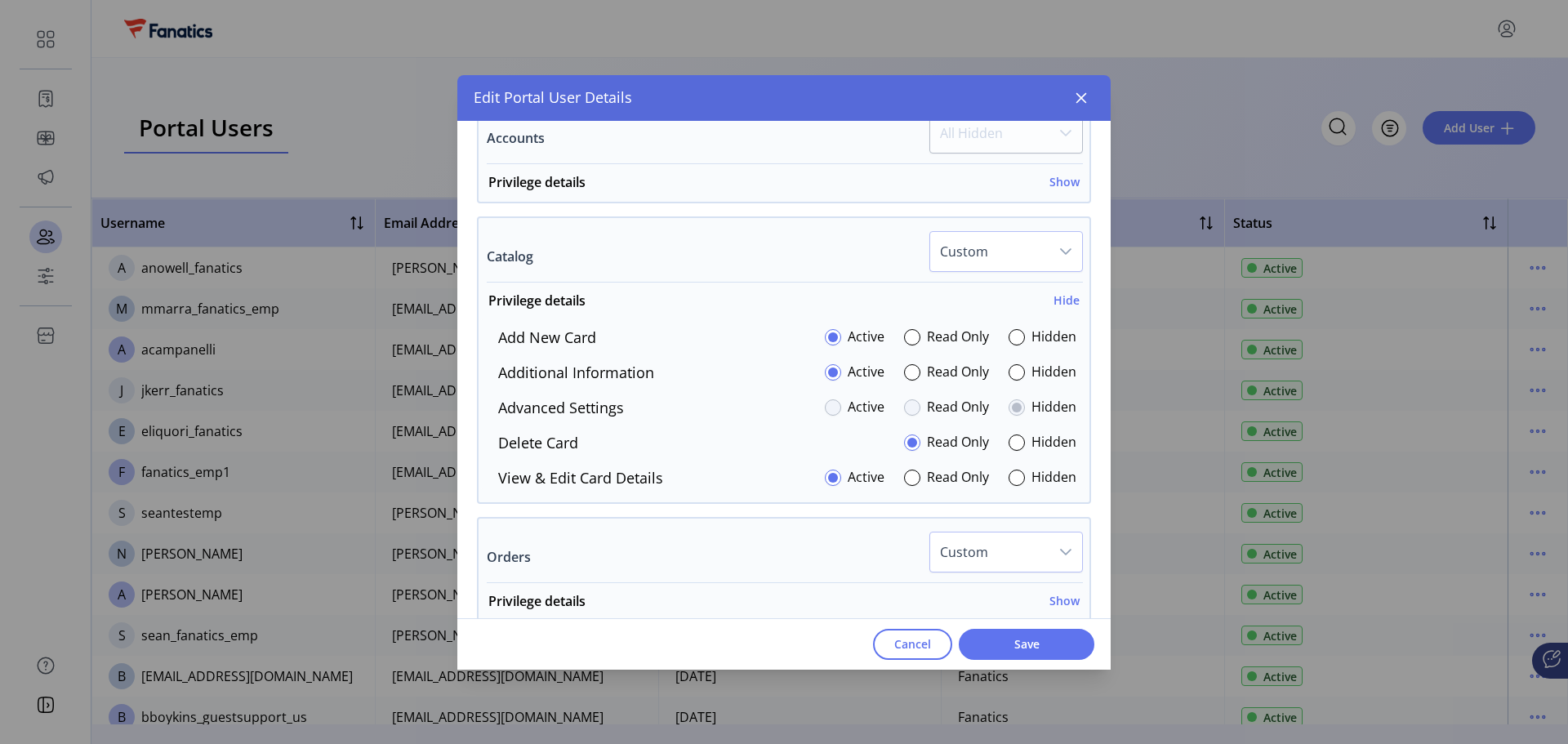
click at [1053, 404] on label "Hidden" at bounding box center [1054, 408] width 45 height 22
click at [927, 404] on label "Read Only" at bounding box center [958, 408] width 62 height 22
click at [1050, 409] on label "Hidden" at bounding box center [1054, 408] width 45 height 22
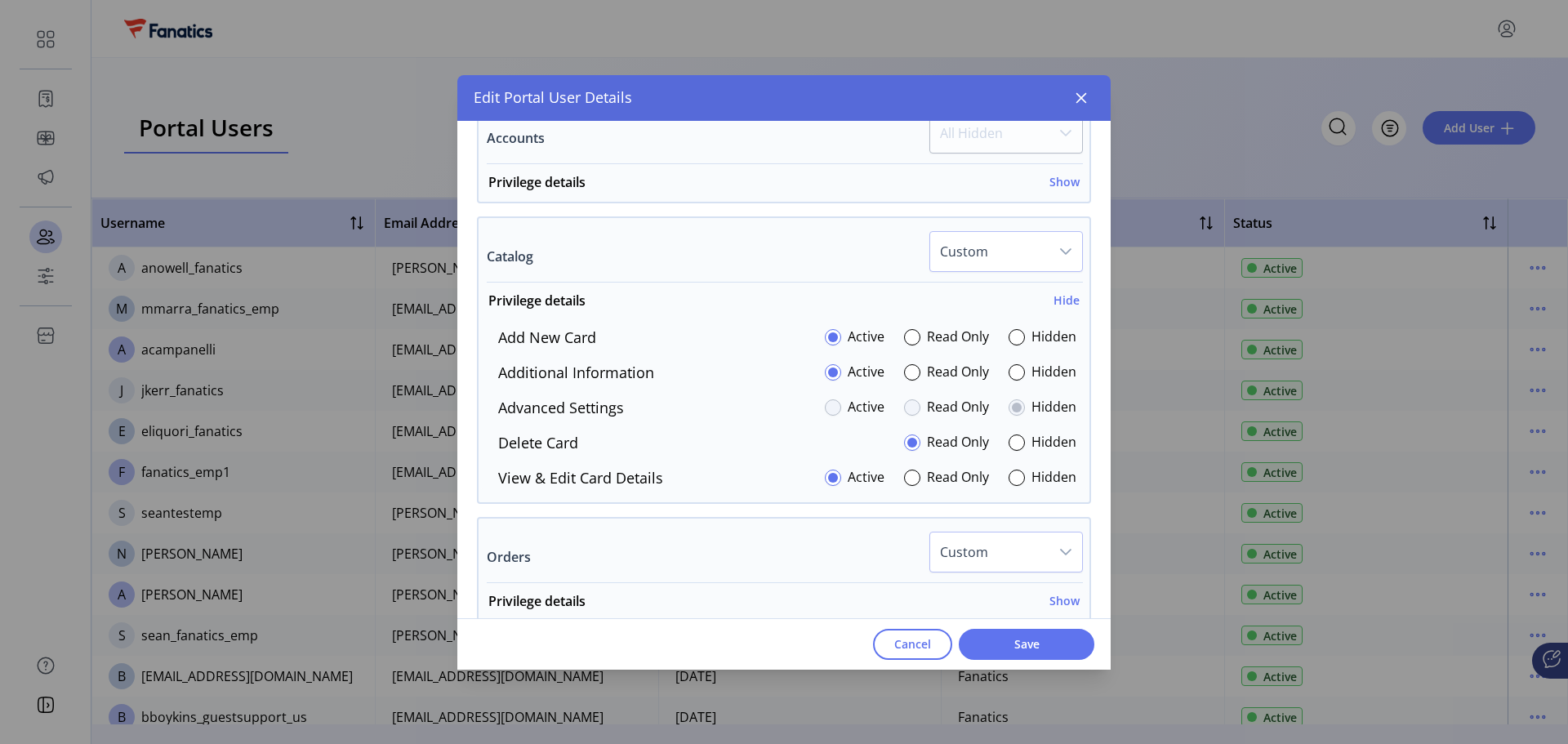
click at [940, 401] on label "Read Only" at bounding box center [958, 408] width 62 height 22
click at [1032, 370] on label "Hidden" at bounding box center [1054, 373] width 45 height 22
click at [933, 375] on label "Read Only" at bounding box center [958, 373] width 62 height 22
click at [832, 374] on div at bounding box center [833, 372] width 16 height 16
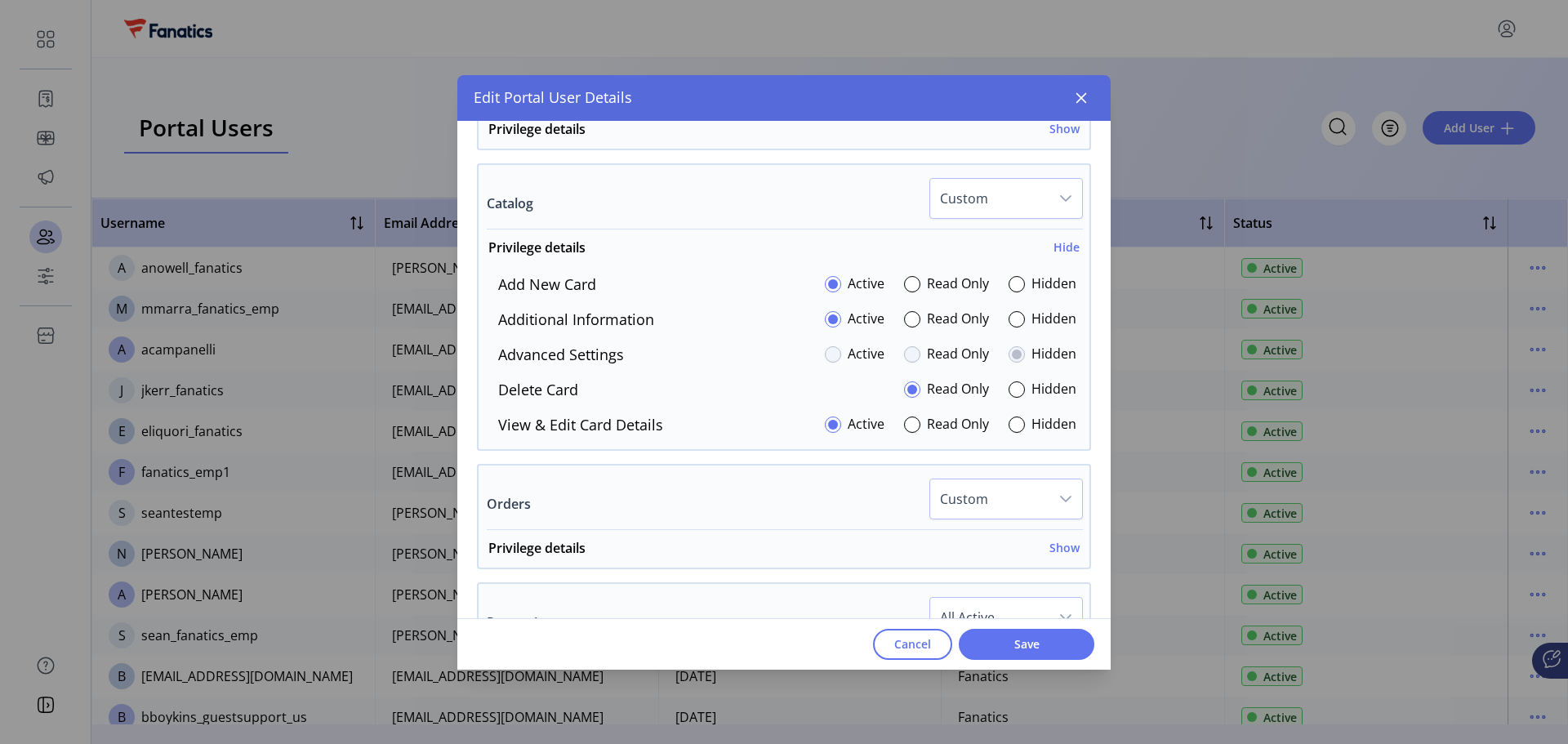
scroll to position [572, 0]
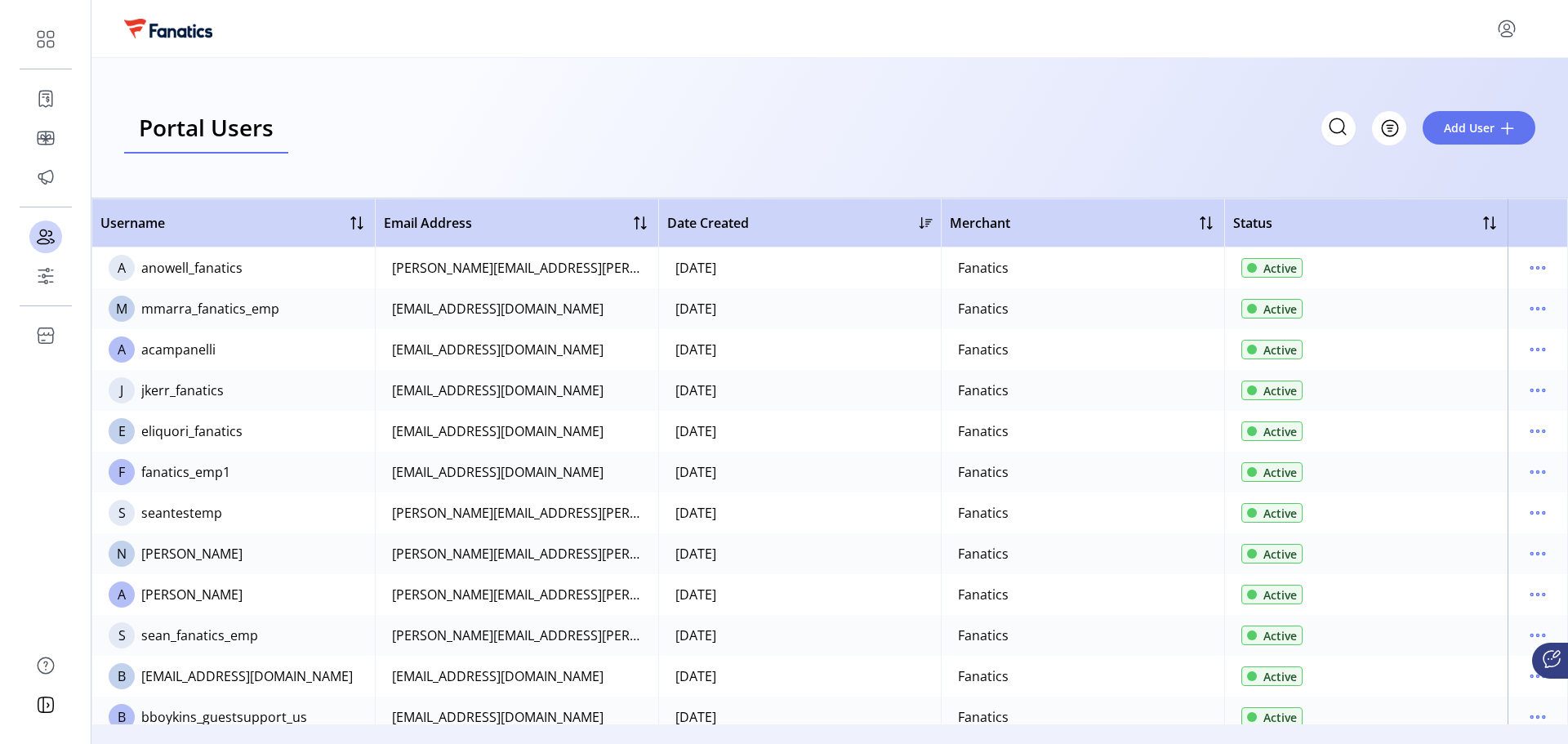
click at [351, 123] on div "**********" at bounding box center [784, 372] width 1568 height 744
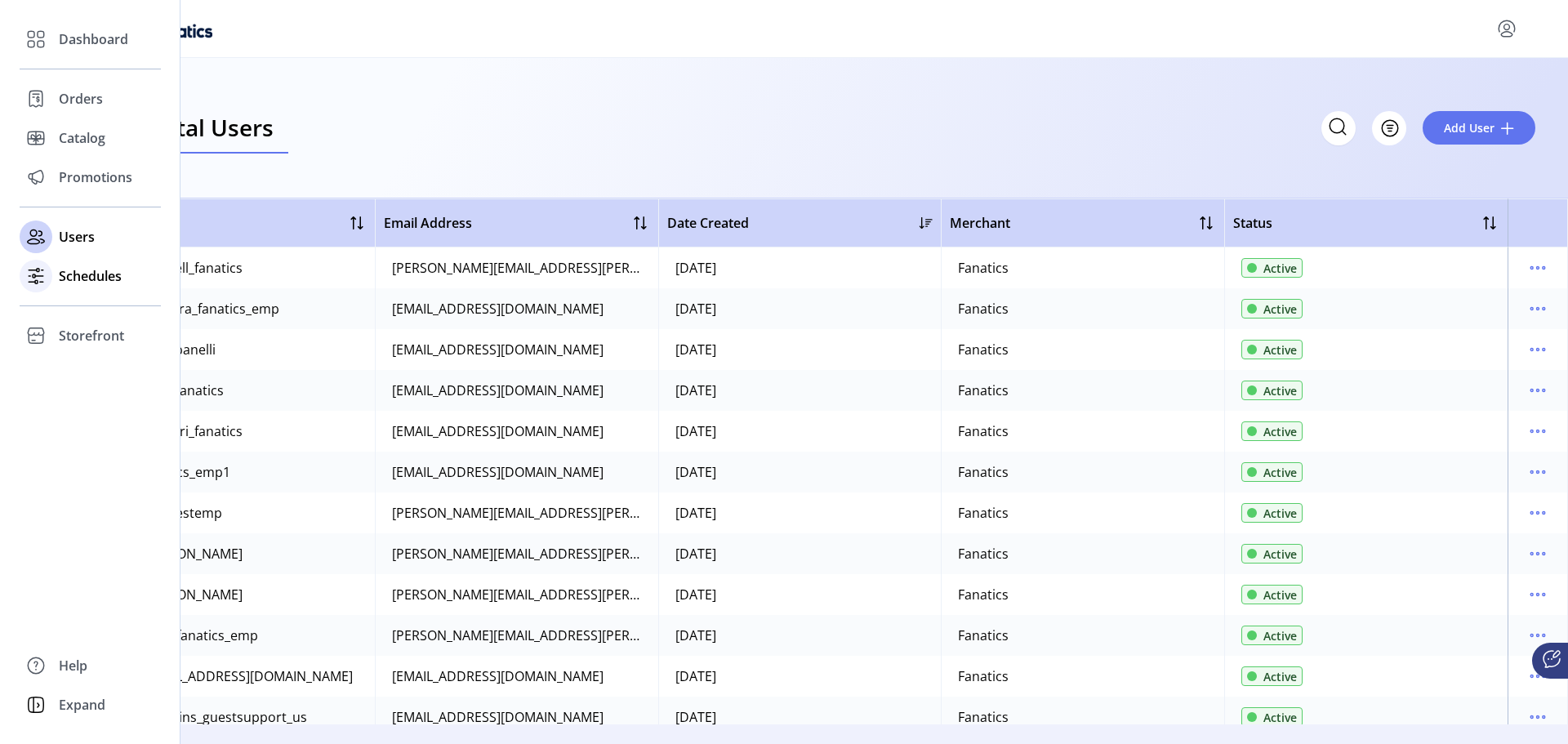
click at [49, 269] on div at bounding box center [36, 276] width 33 height 33
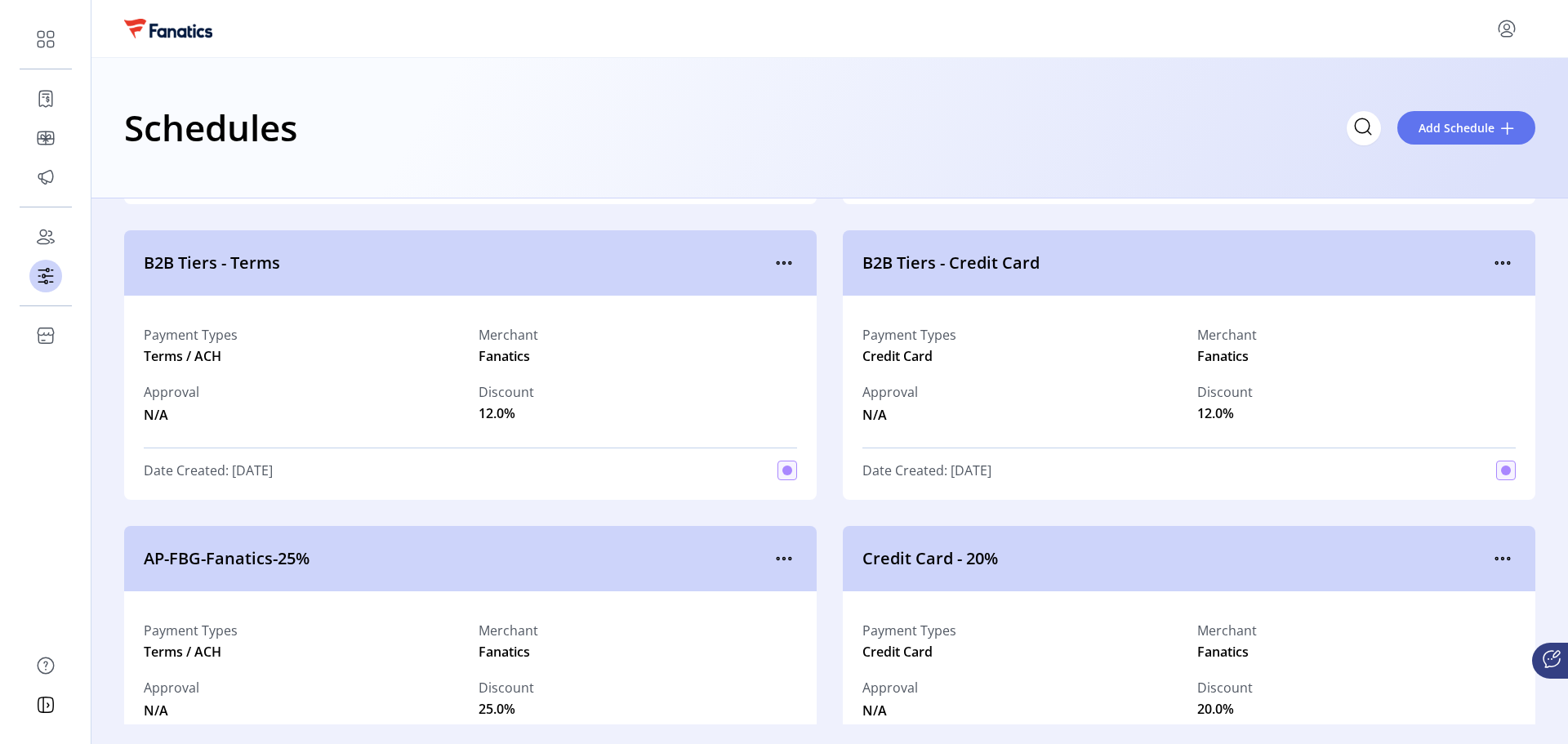
scroll to position [326, 0]
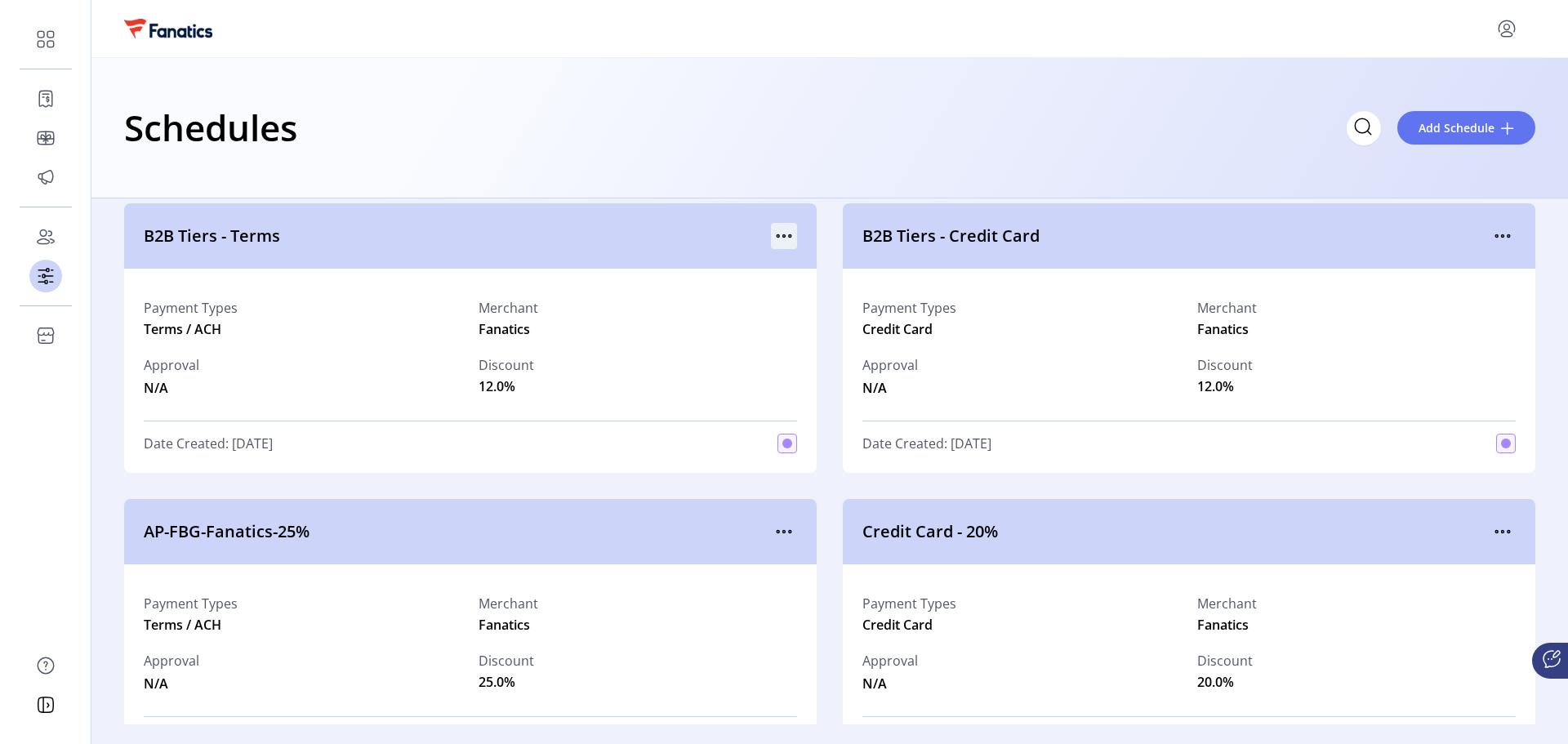
click at [789, 239] on icon "menu" at bounding box center [784, 236] width 26 height 26
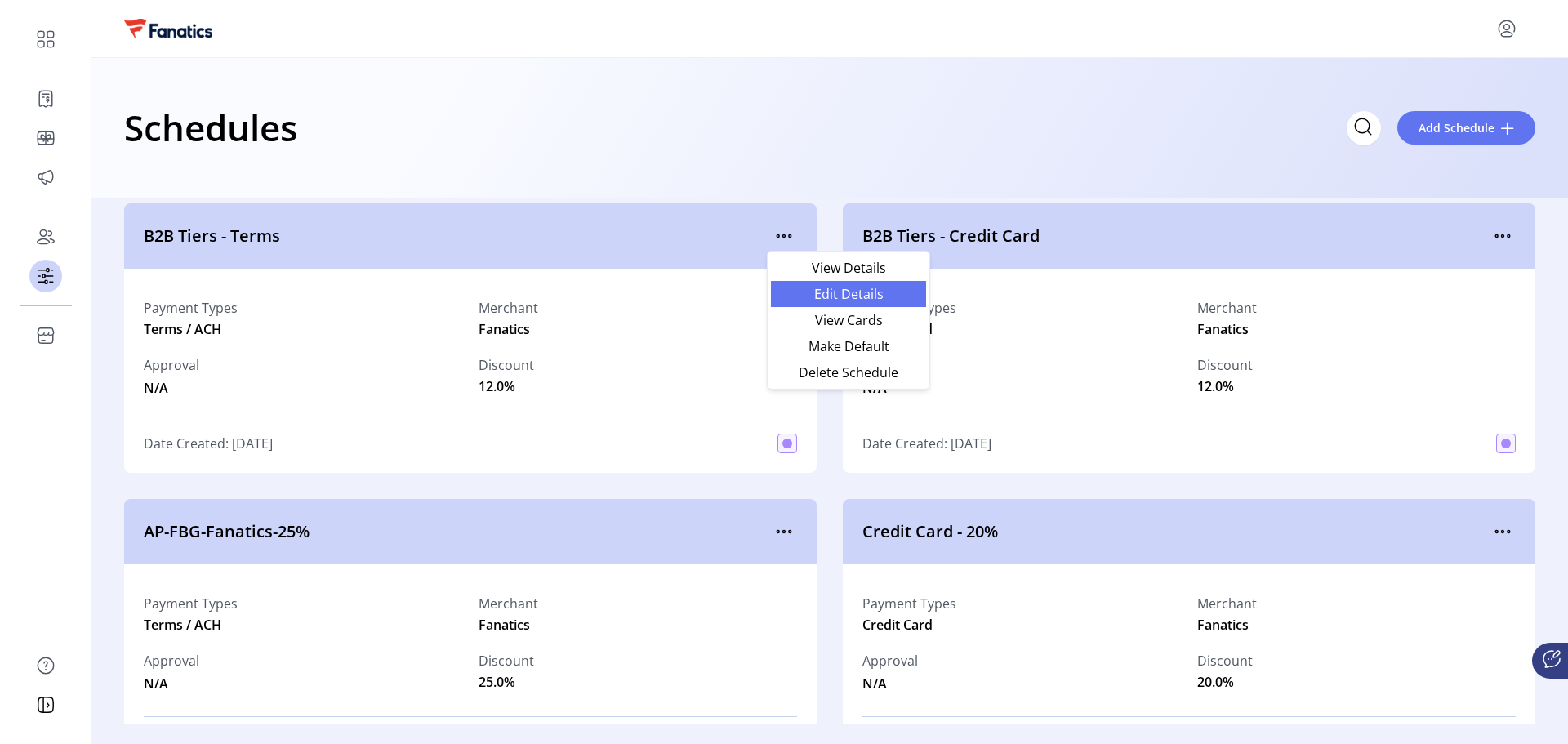
click at [832, 289] on span "Edit Details" at bounding box center [849, 293] width 135 height 13
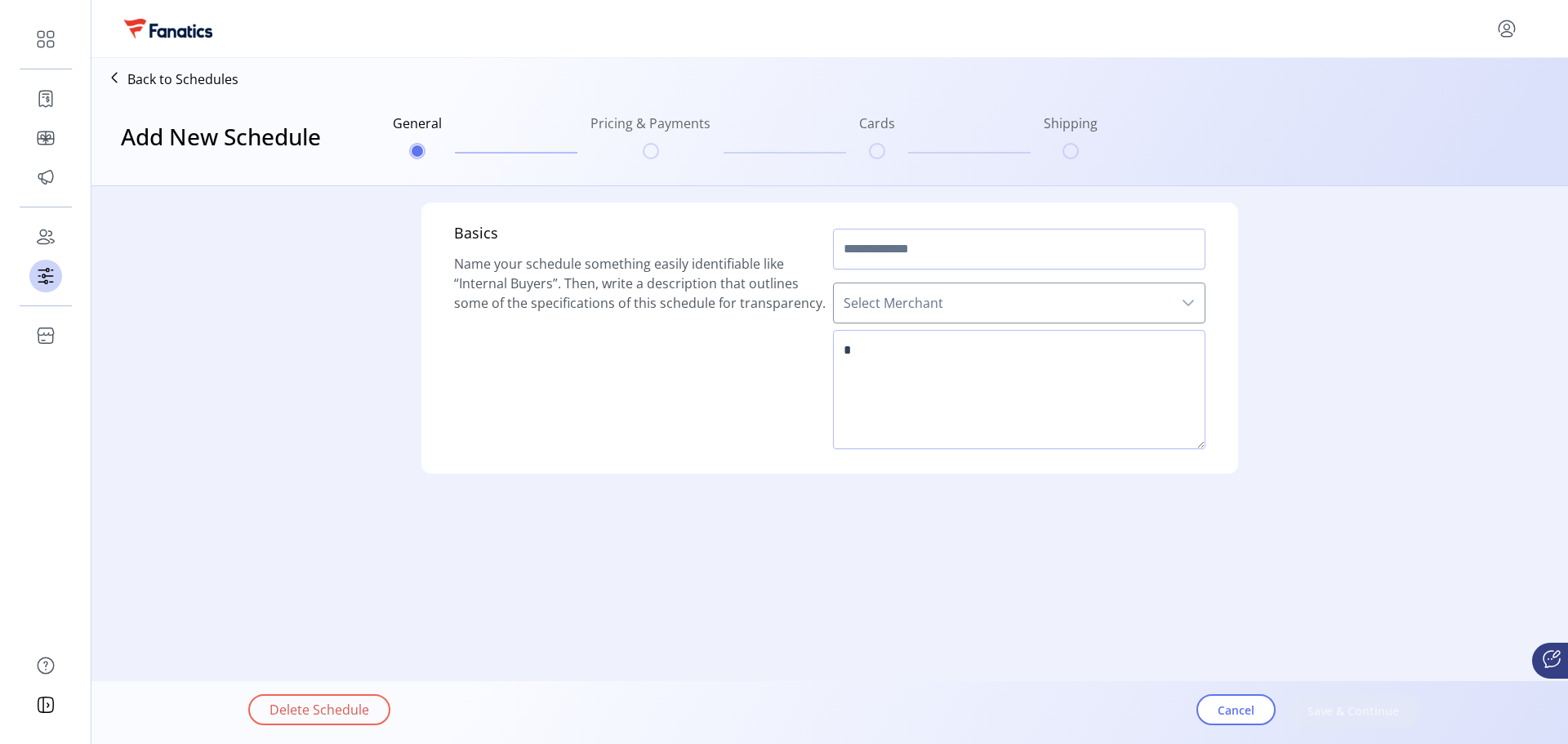
type input "**********"
click at [955, 355] on textarea at bounding box center [1019, 390] width 372 height 119
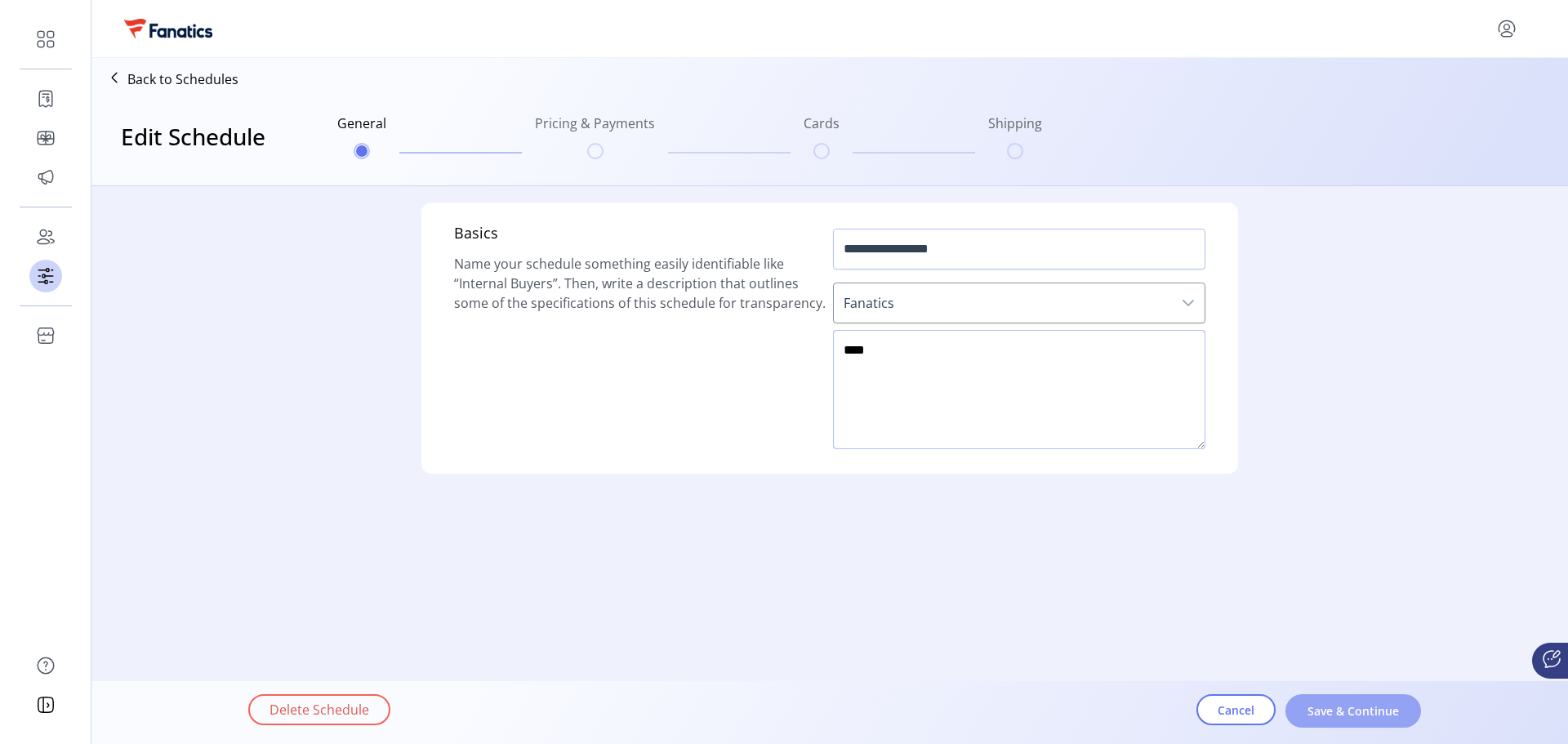
type textarea "****"
drag, startPoint x: 1327, startPoint y: 705, endPoint x: 900, endPoint y: 364, distance: 546.5
click at [900, 364] on form "**********" at bounding box center [830, 379] width 1477 height 386
drag, startPoint x: 900, startPoint y: 364, endPoint x: 842, endPoint y: 352, distance: 59.2
click at [842, 352] on textarea at bounding box center [1019, 390] width 372 height 119
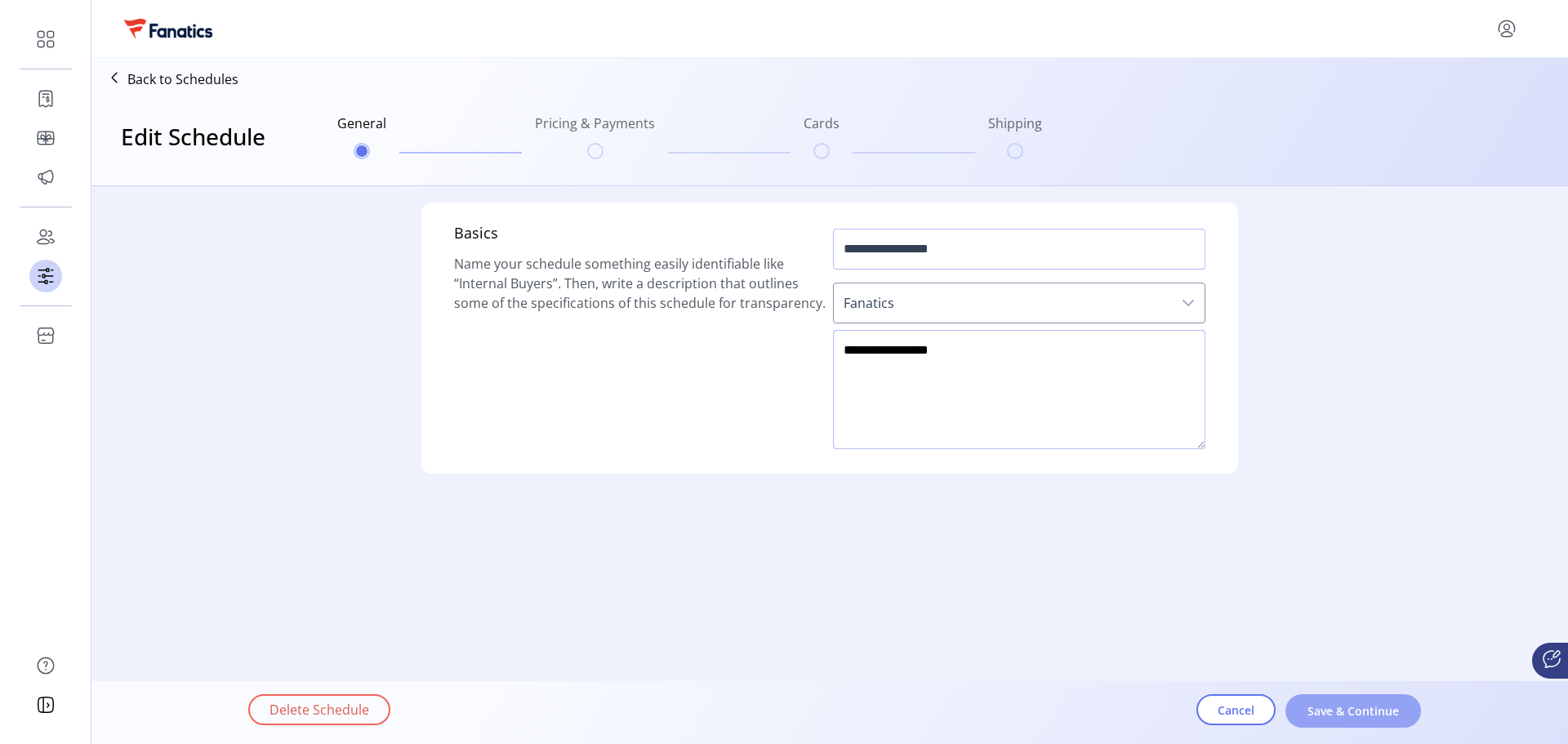
type textarea "**********"
click at [1354, 709] on span "Save & Continue" at bounding box center [1354, 710] width 94 height 17
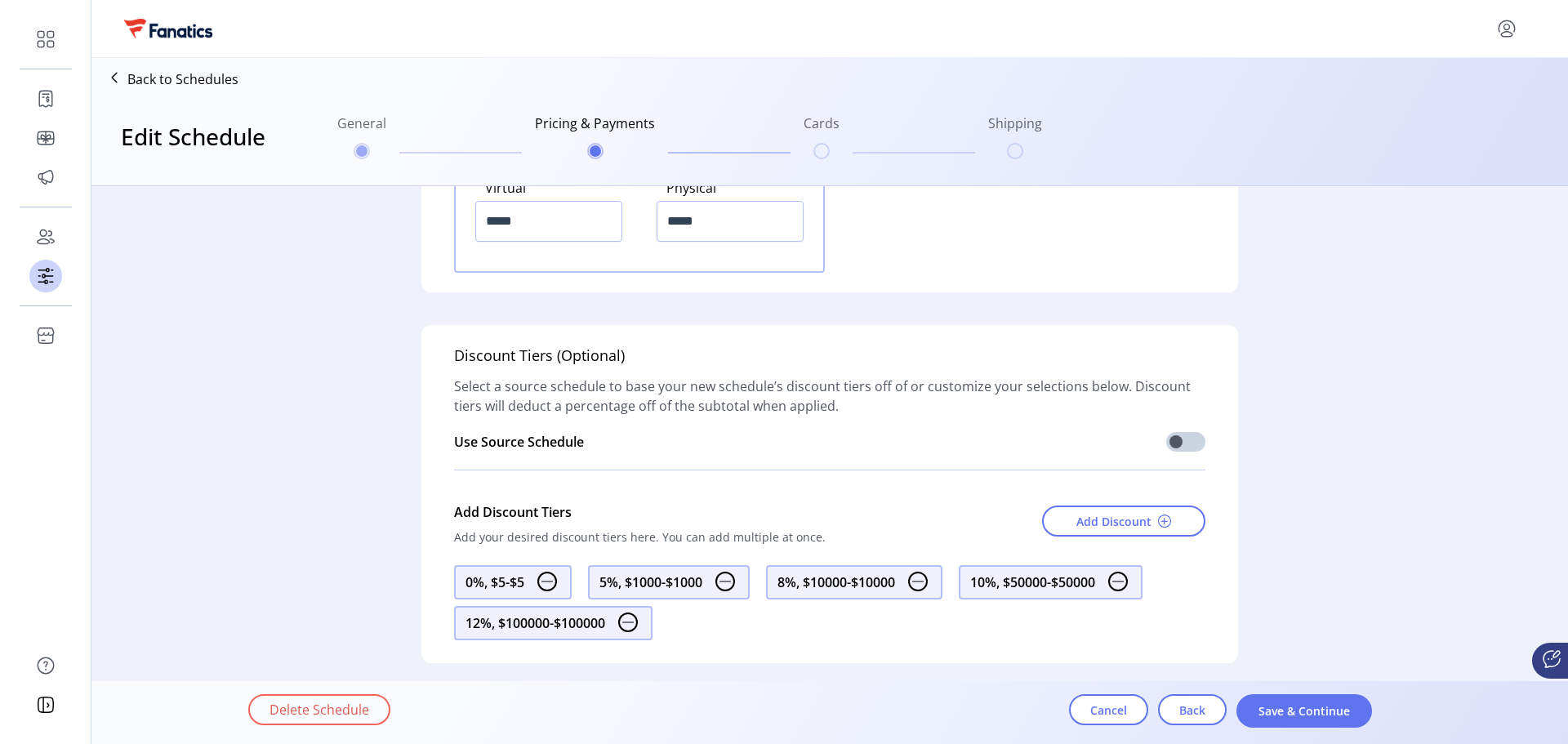
scroll to position [2281, 0]
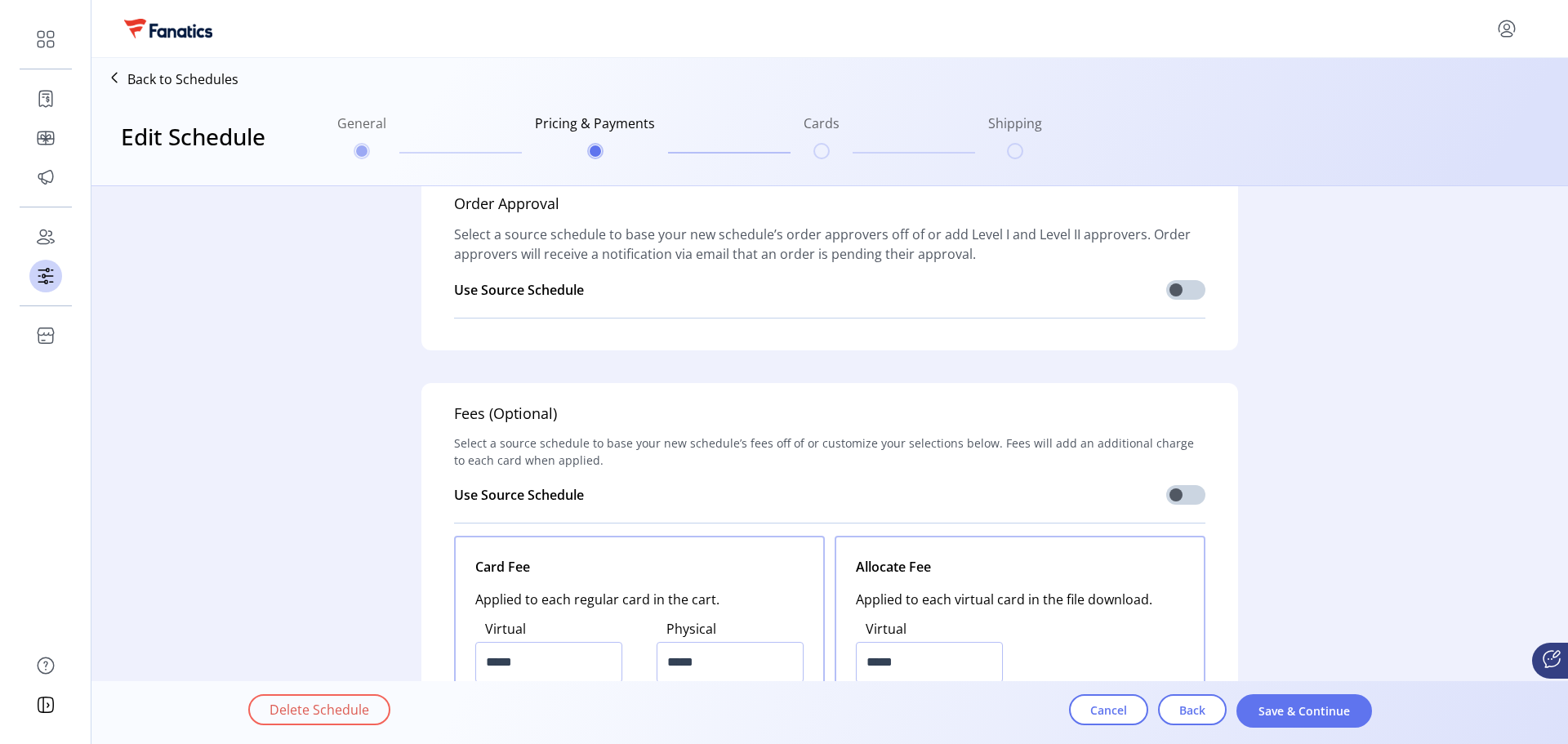
scroll to position [1301, 0]
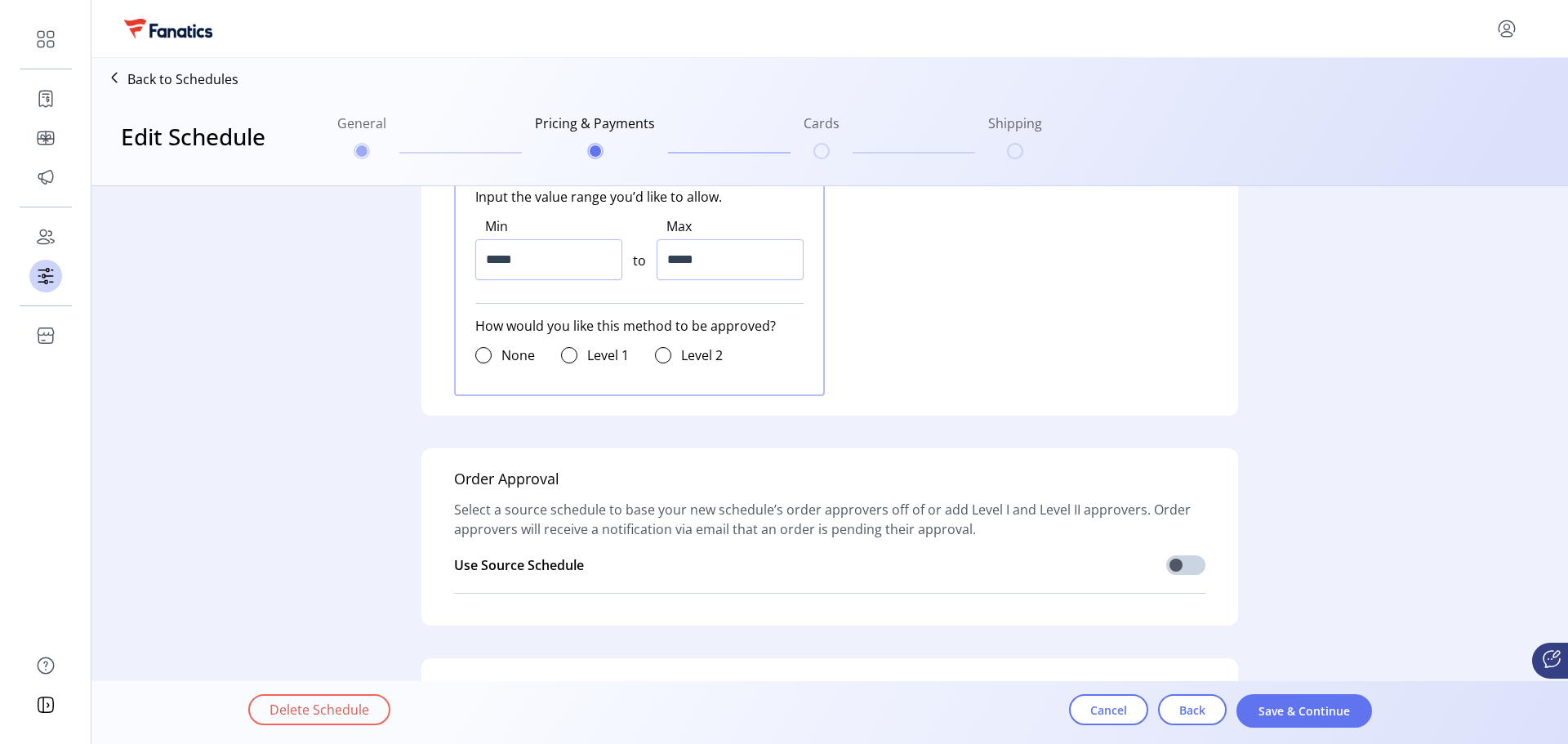
click at [131, 64] on div "Back to Schedules Edit Schedule General Pricing & Payments Cards Shipping" at bounding box center [830, 121] width 1477 height 127
click at [123, 76] on icon at bounding box center [114, 78] width 26 height 26
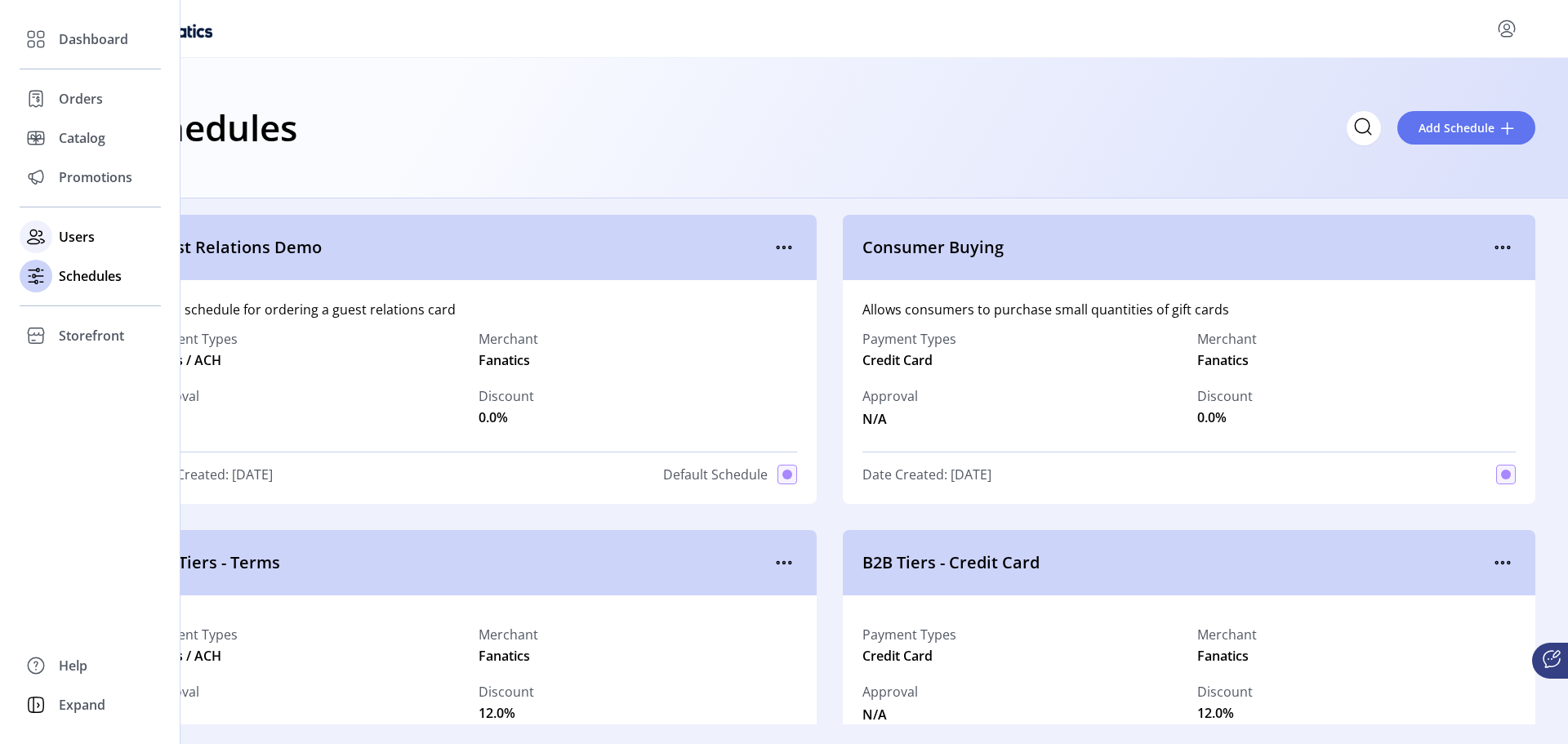
click at [75, 246] on span "Users" at bounding box center [77, 237] width 36 height 20
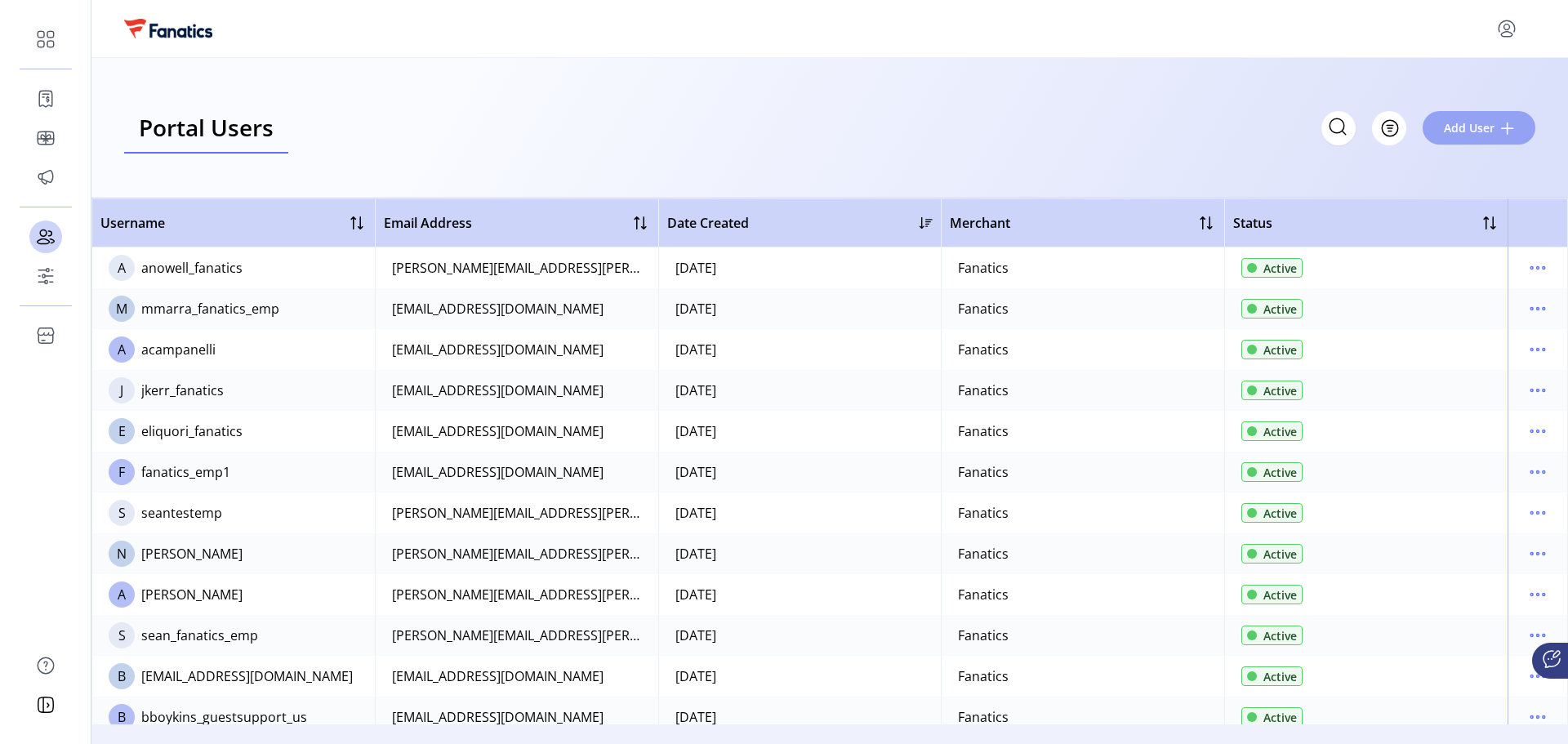
click at [1481, 125] on span "Add User" at bounding box center [1470, 127] width 51 height 17
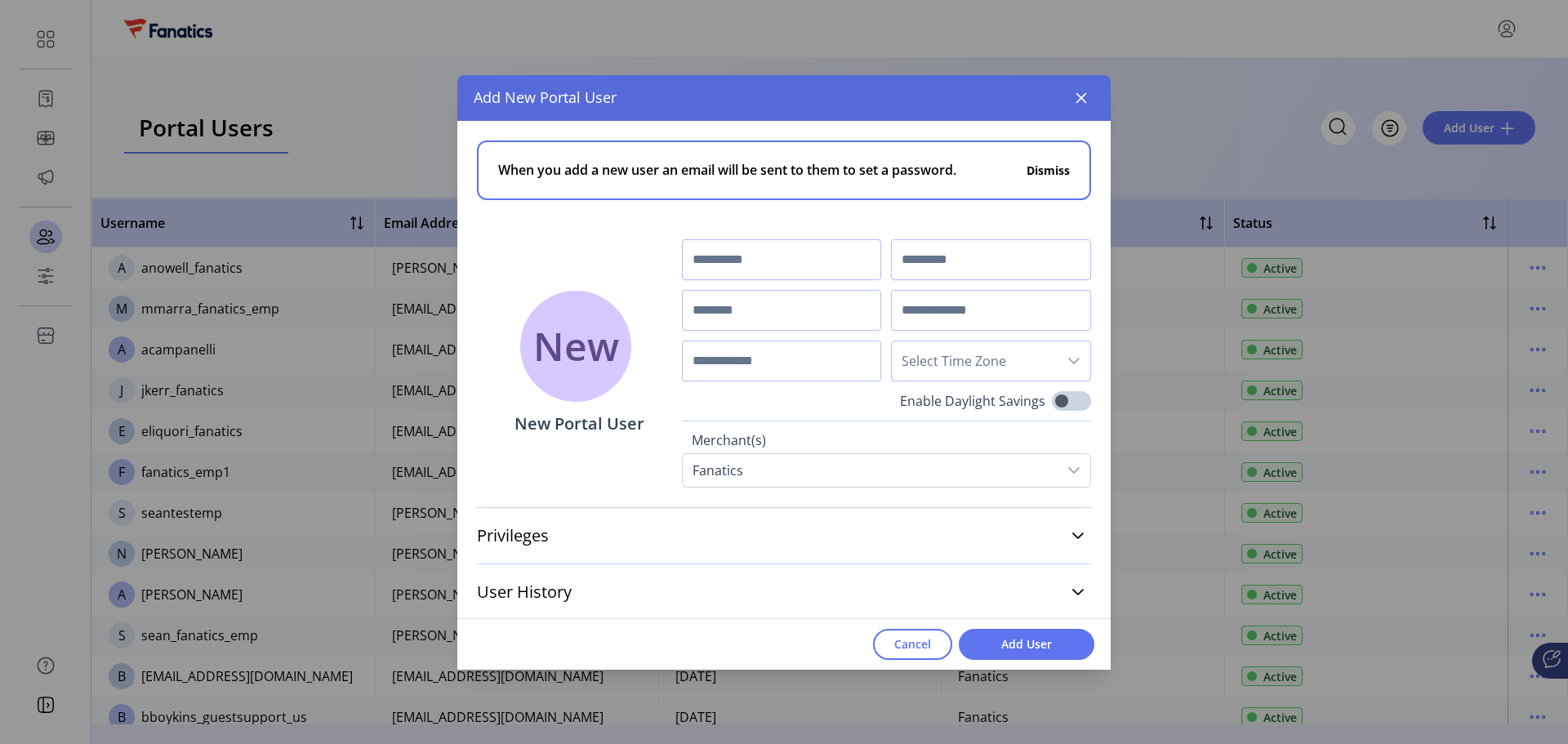
scroll to position [2, 0]
click at [1072, 528] on icon at bounding box center [1078, 533] width 13 height 13
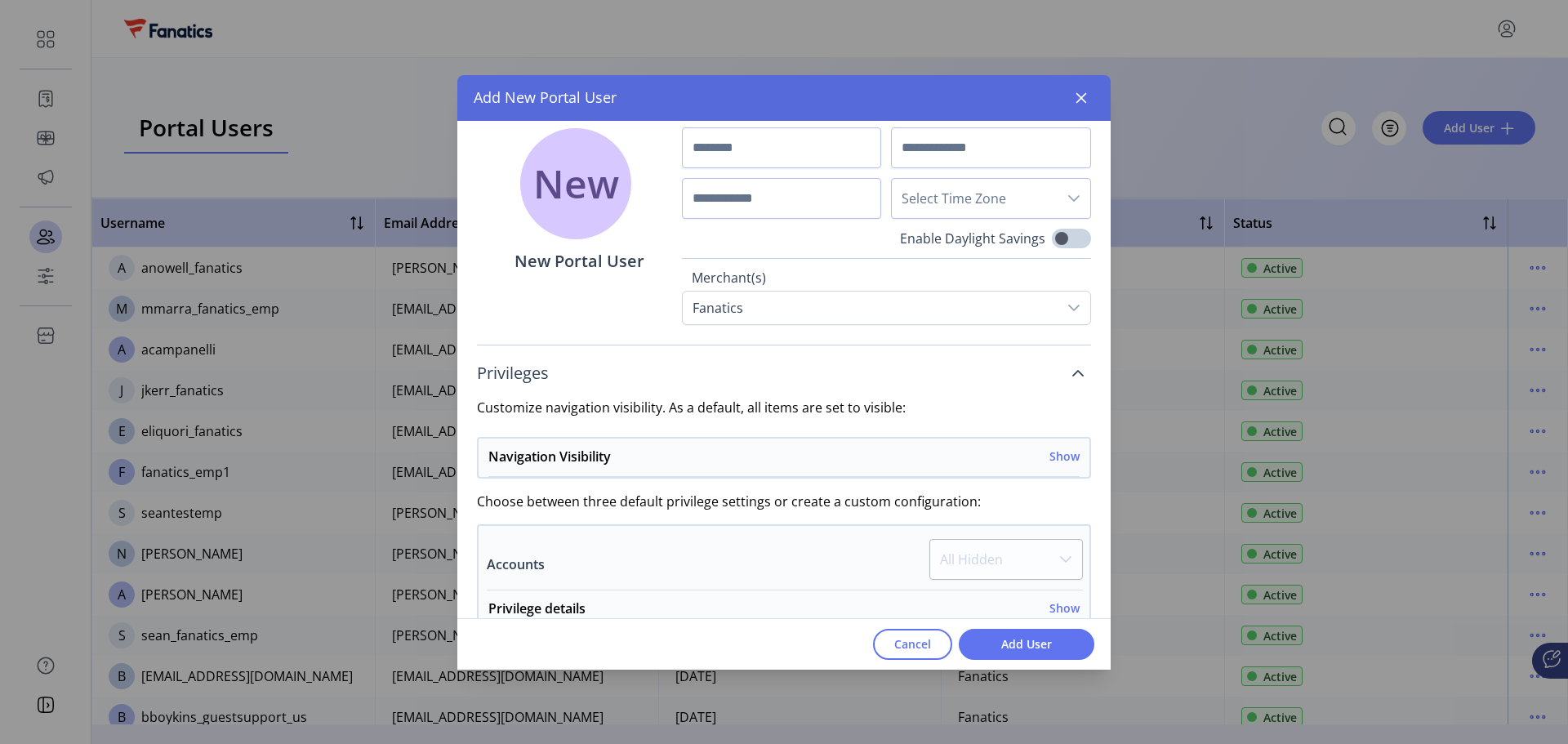
scroll to position [0, 0]
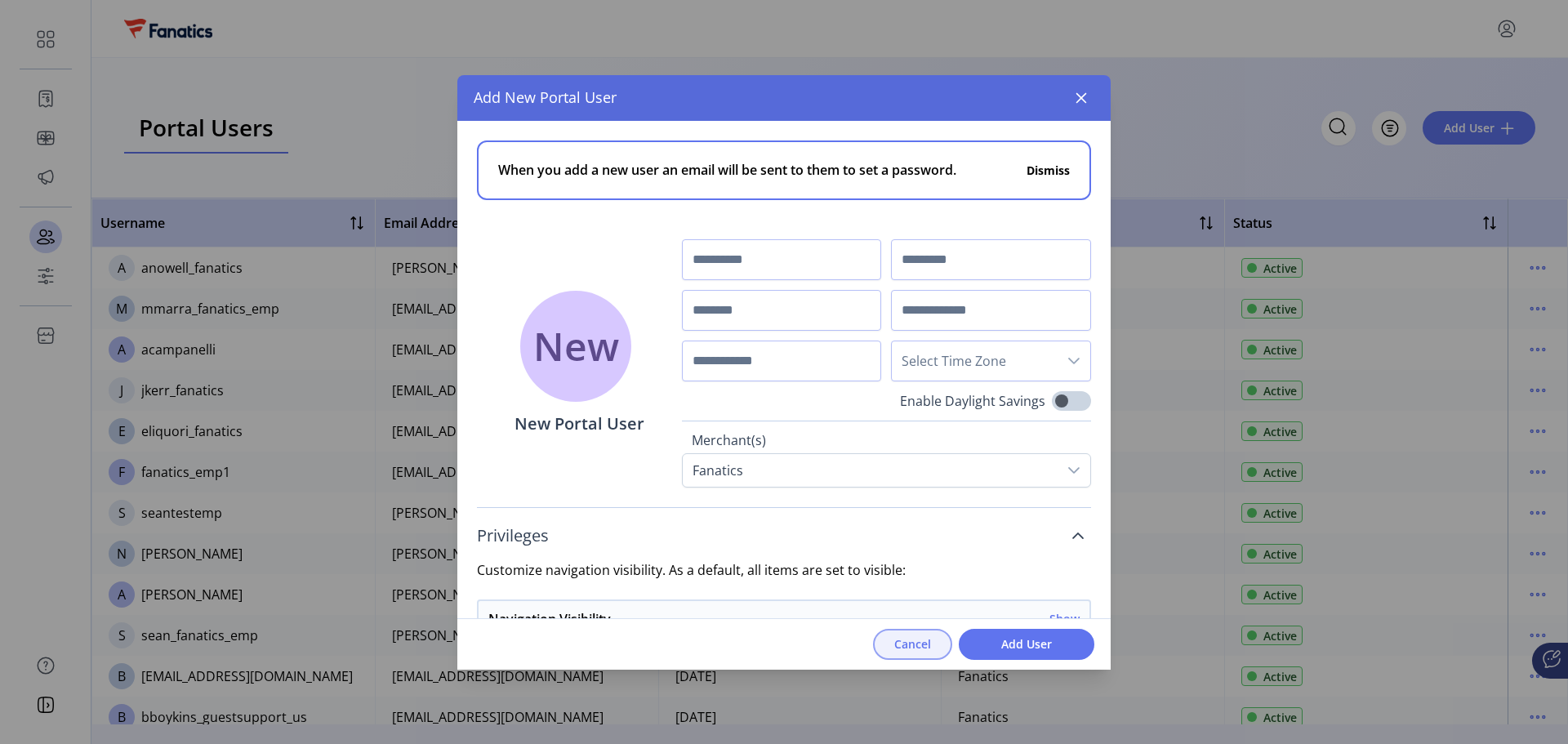
click at [935, 651] on button "Cancel" at bounding box center [913, 644] width 80 height 31
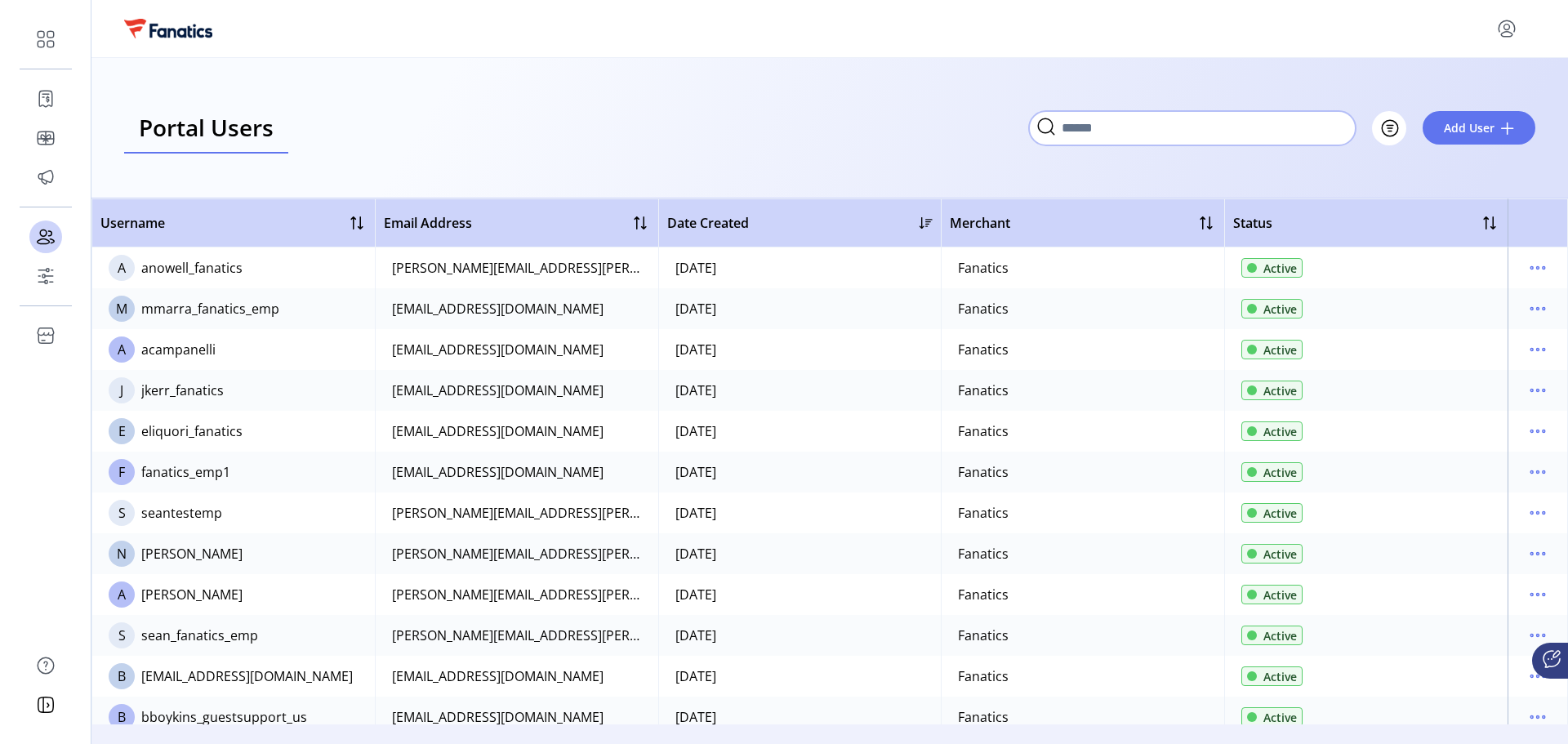
click at [1332, 128] on input "Search" at bounding box center [1193, 128] width 326 height 34
type input "**********"
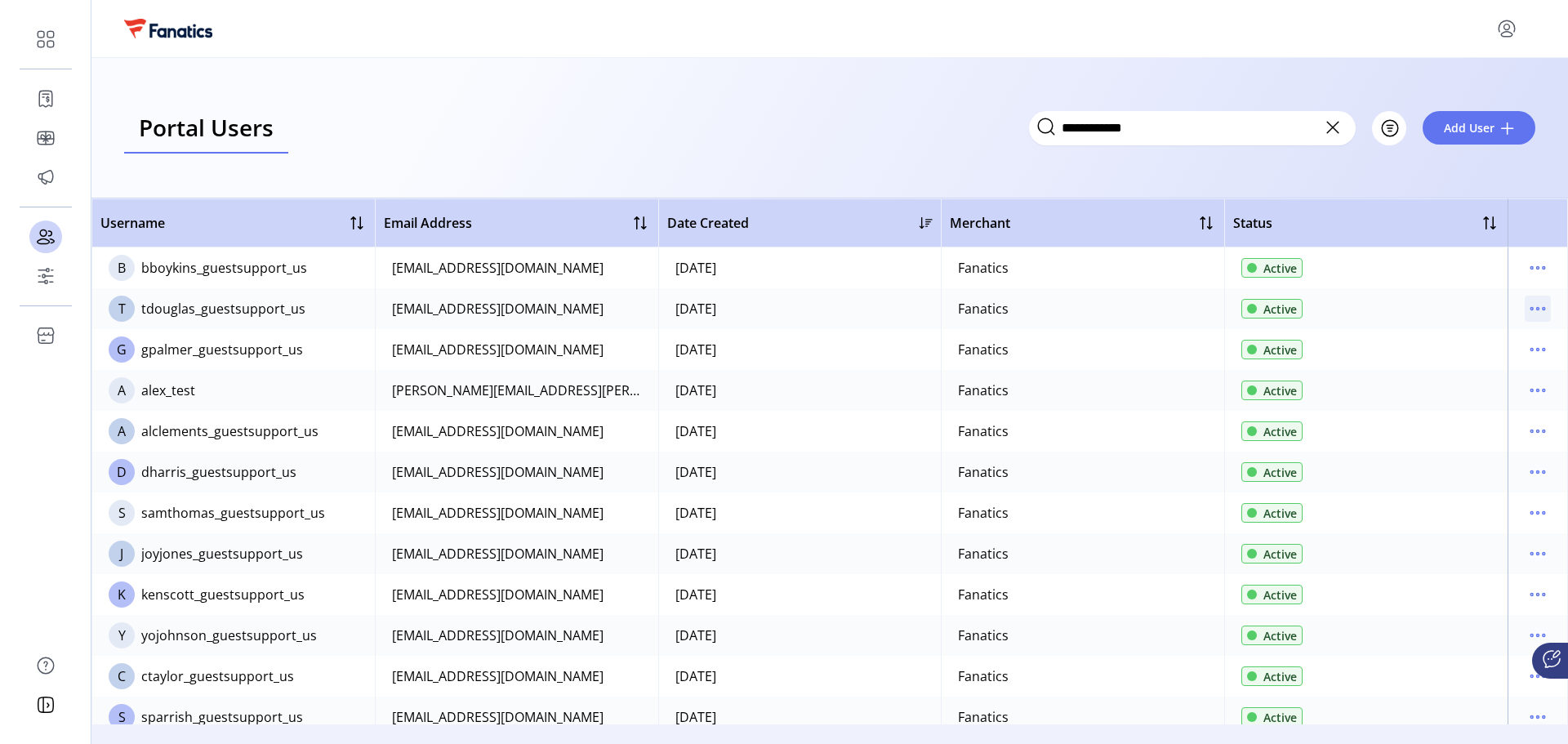
click at [1540, 312] on icon "menu" at bounding box center [1538, 308] width 26 height 26
click at [1481, 363] on span "View Details" at bounding box center [1462, 366] width 135 height 13
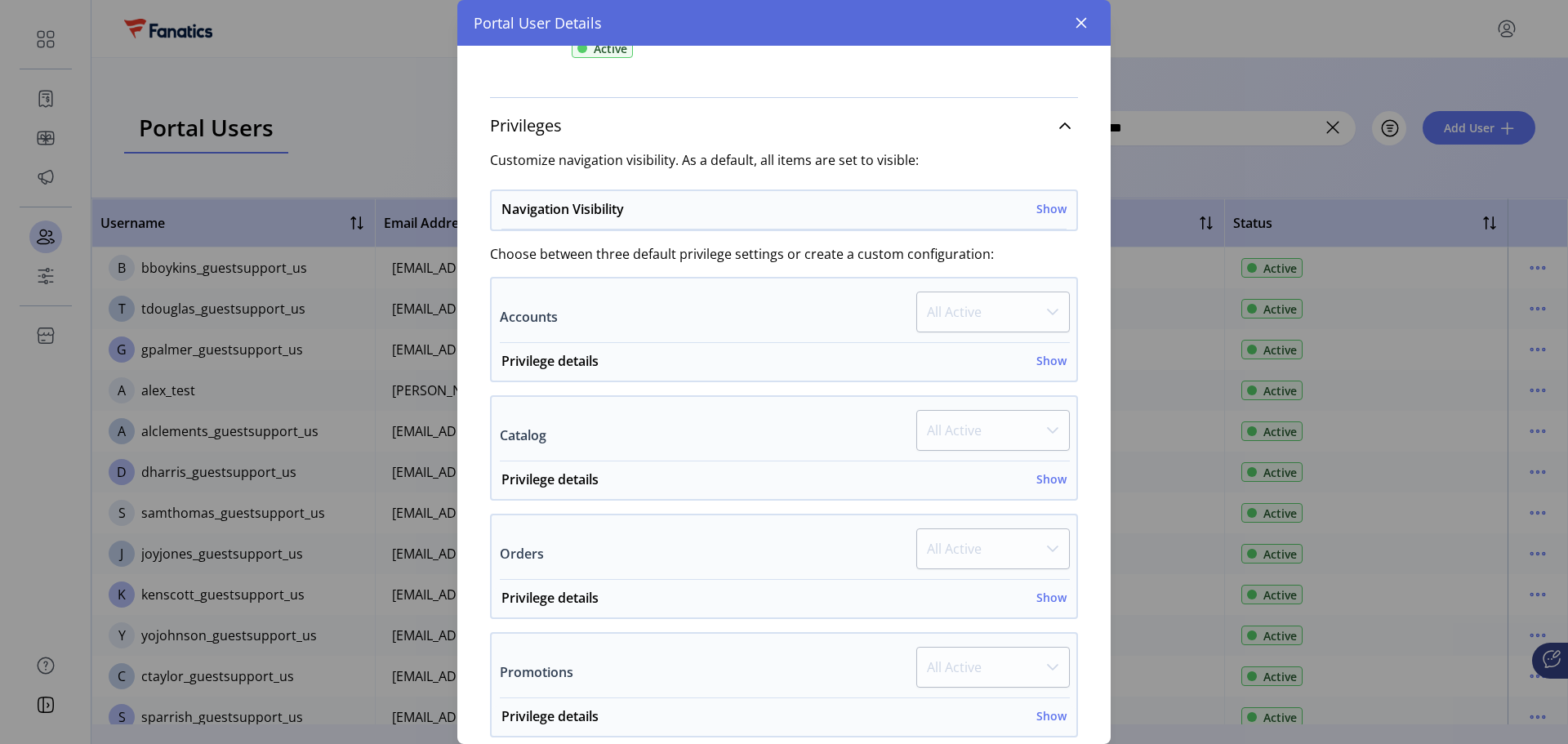
scroll to position [245, 0]
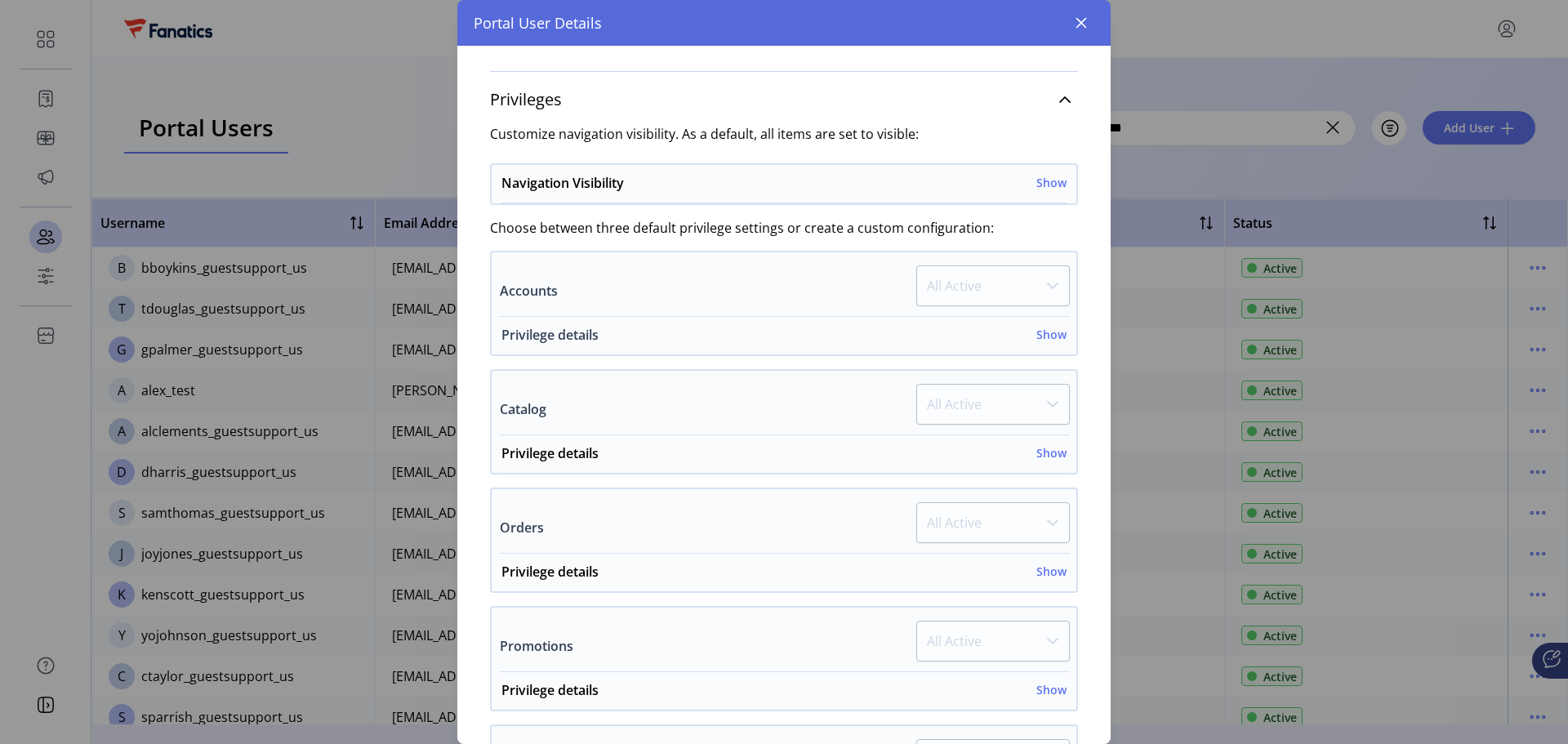
click at [1037, 335] on h6 "Show" at bounding box center [1052, 334] width 30 height 17
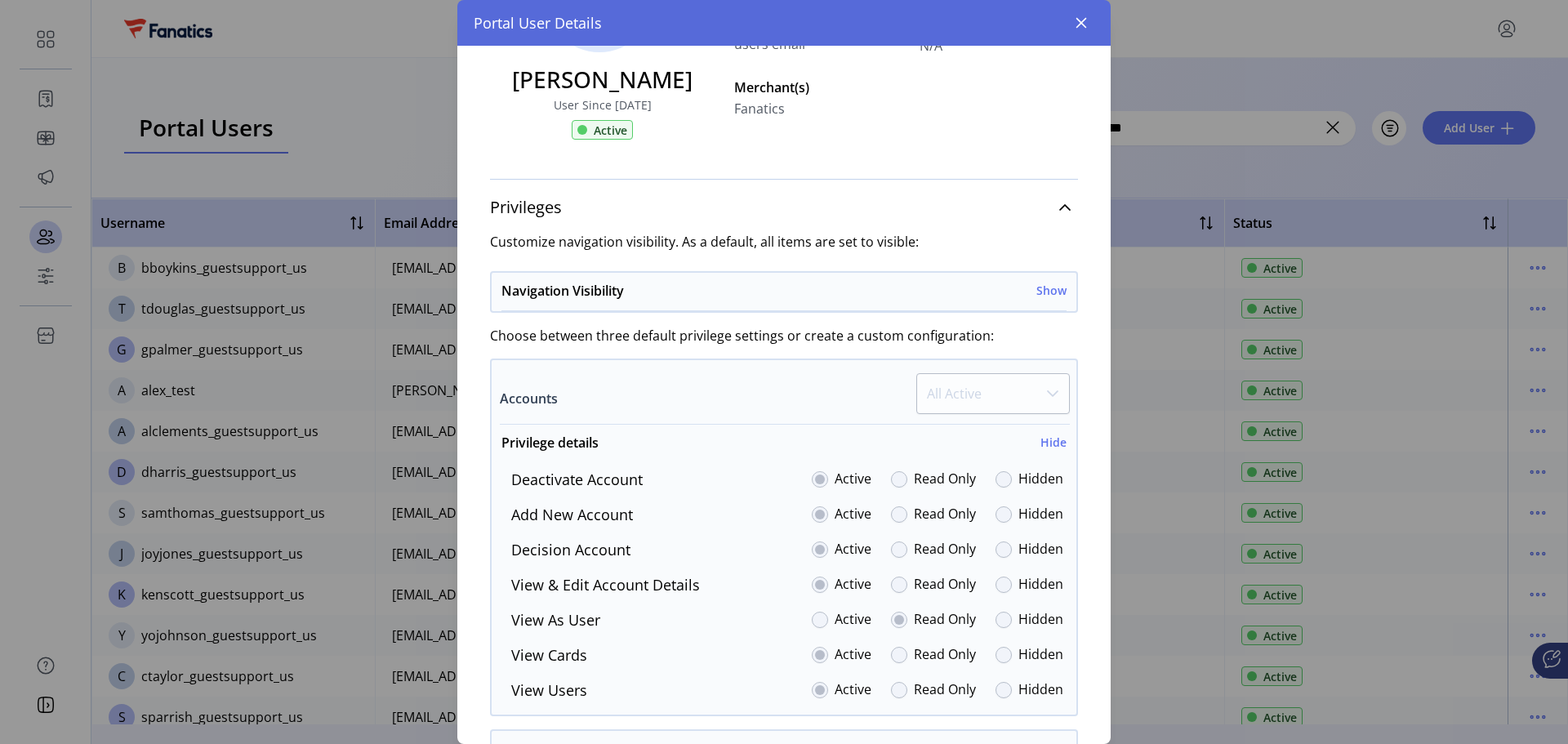
scroll to position [0, 0]
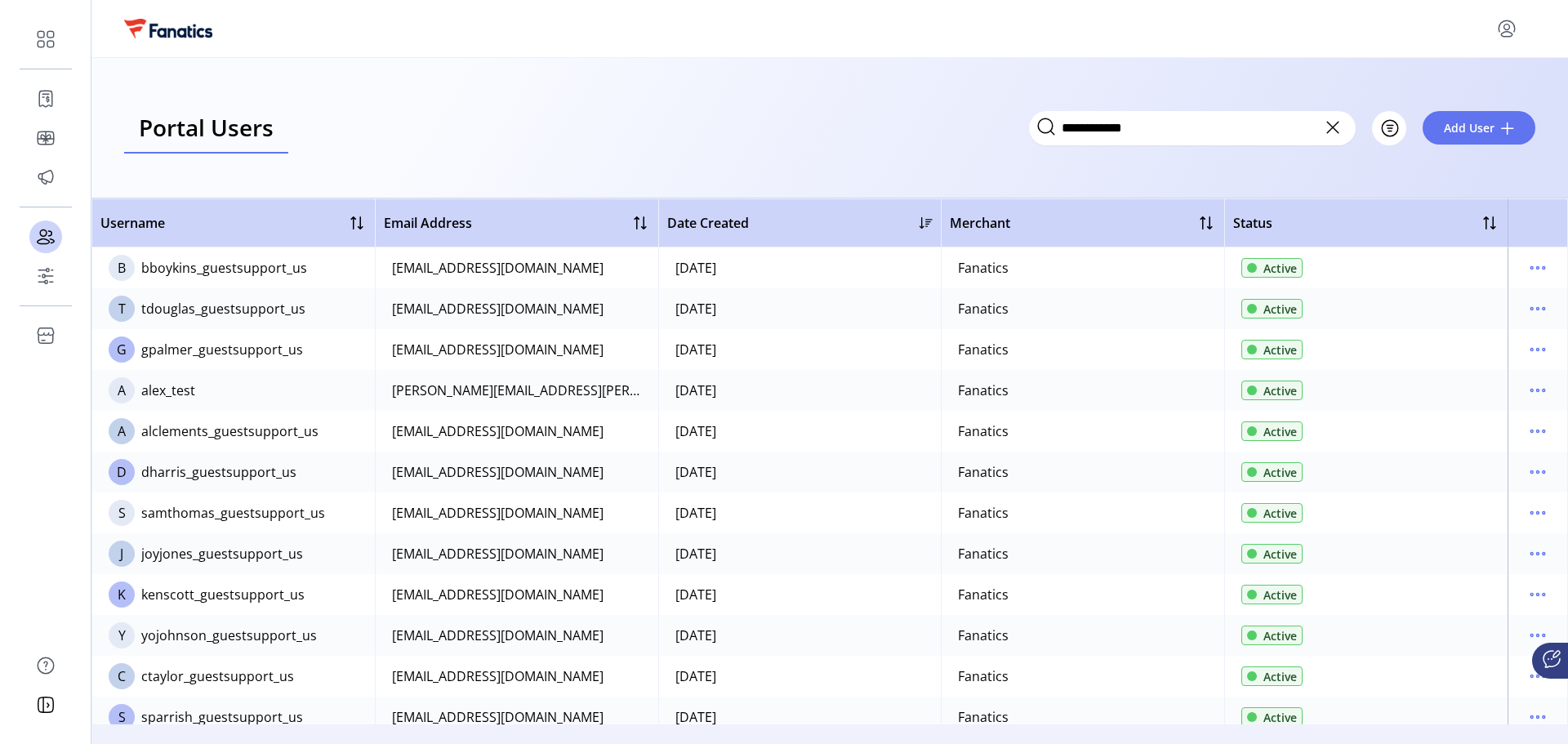
click at [1128, 175] on div "Portal User Details TD [PERSON_NAME] User Since [DATE] Active Username tdouglas…" at bounding box center [784, 372] width 1568 height 744
click at [1531, 277] on icon "menu" at bounding box center [1538, 268] width 26 height 26
click at [1480, 308] on link "Edit Details" at bounding box center [1462, 299] width 155 height 26
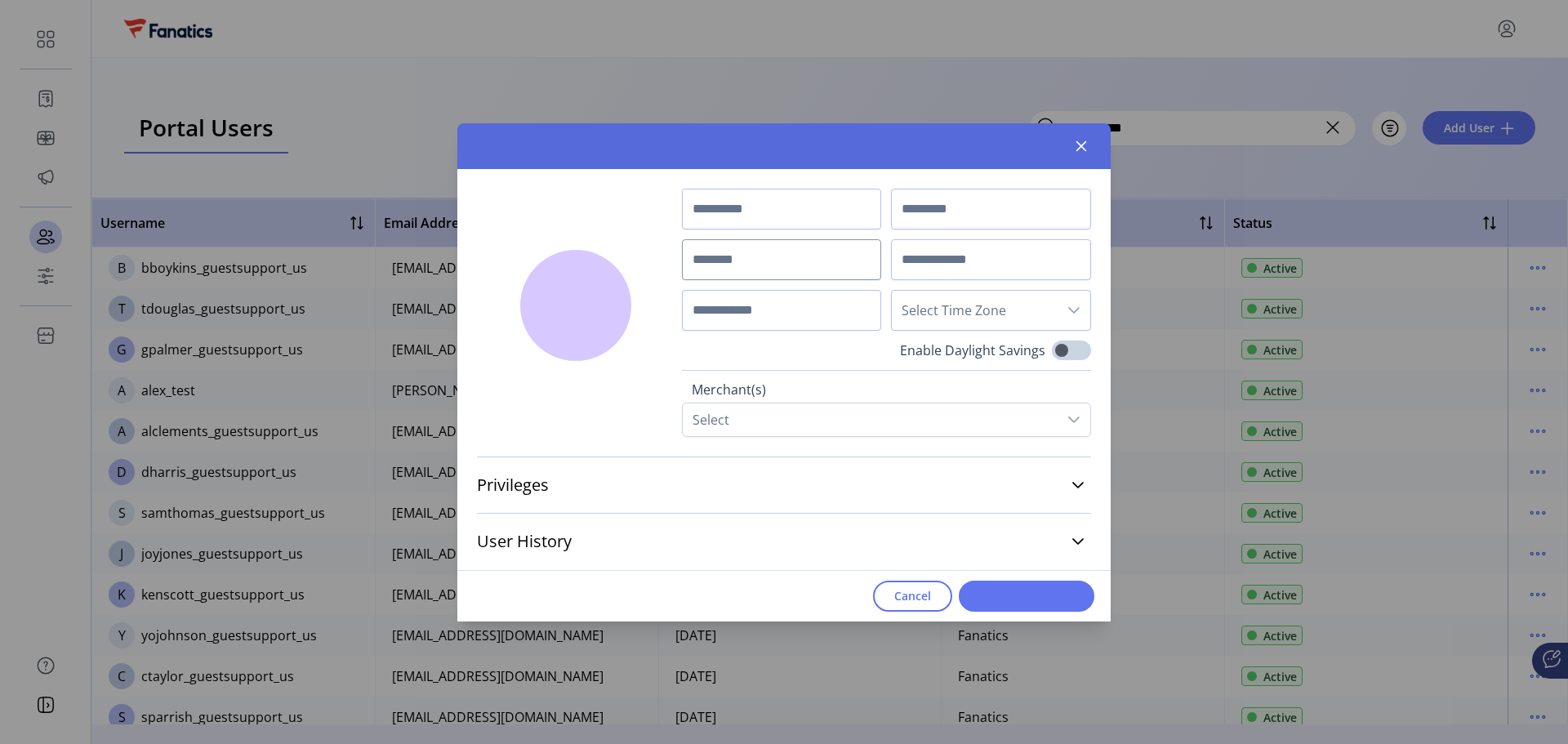
type input "********"
type input "*******"
type input "**********"
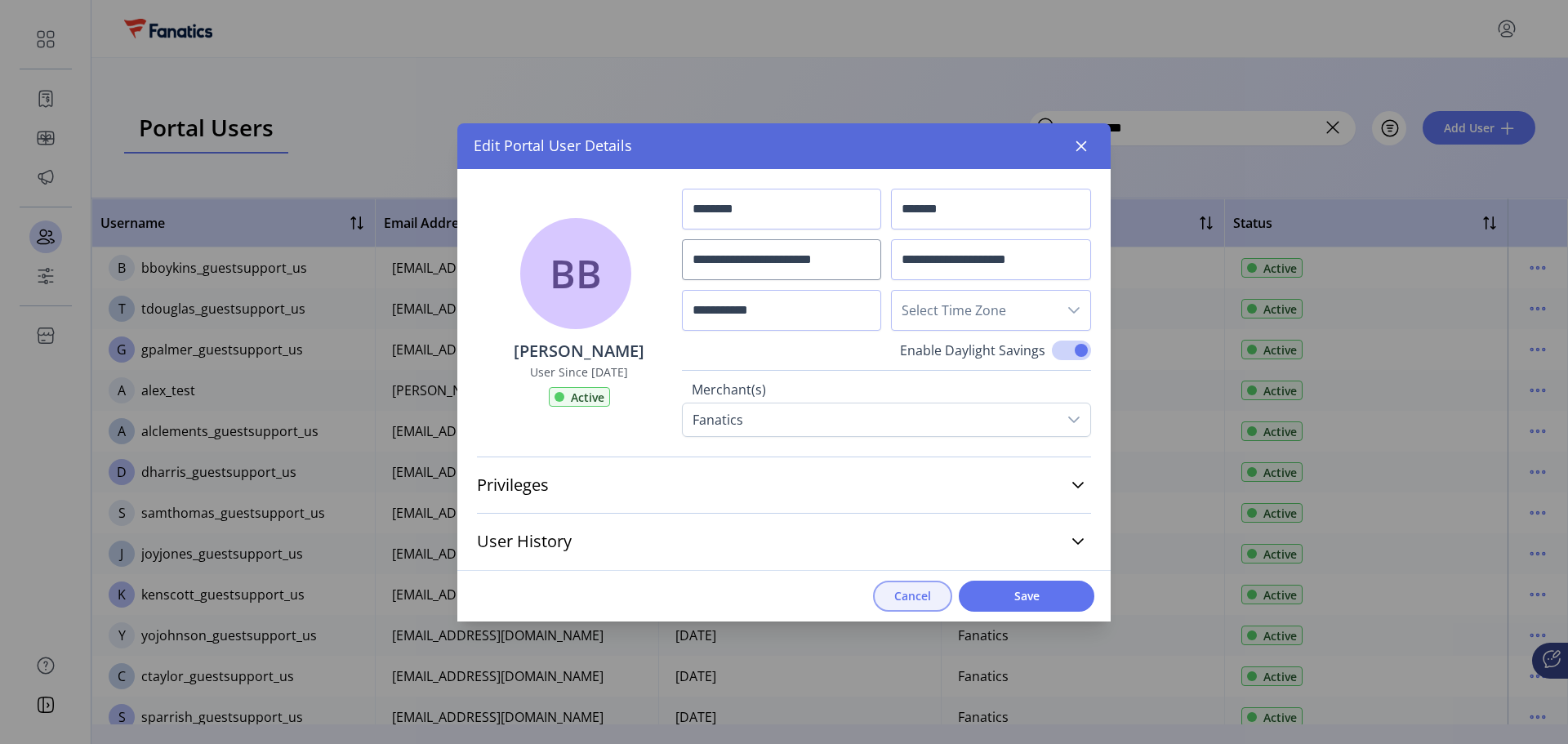
click at [942, 591] on button "Cancel" at bounding box center [913, 596] width 80 height 31
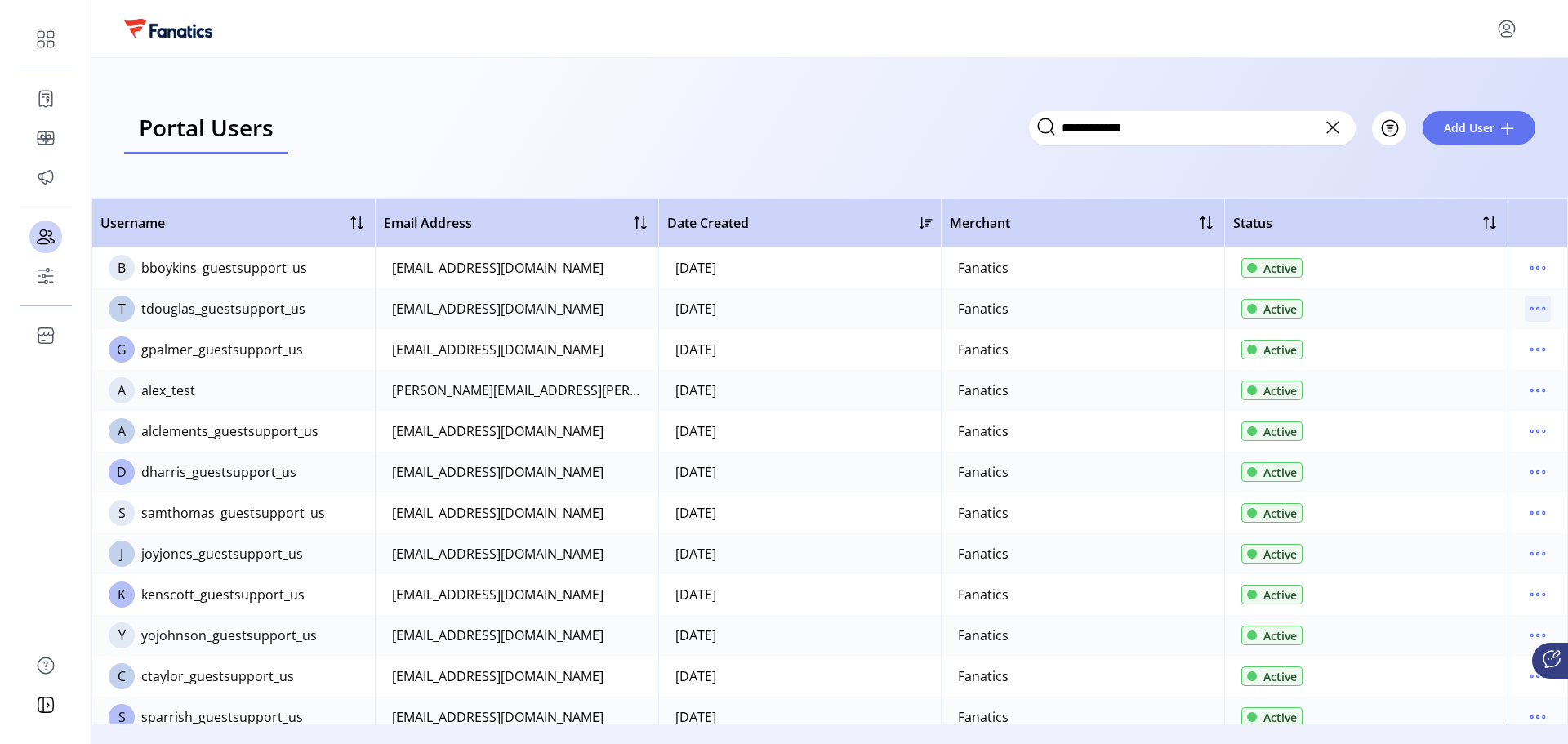
click at [1537, 309] on icon "menu" at bounding box center [1538, 309] width 2 height 2
click at [1464, 369] on span "View Details" at bounding box center [1462, 366] width 135 height 13
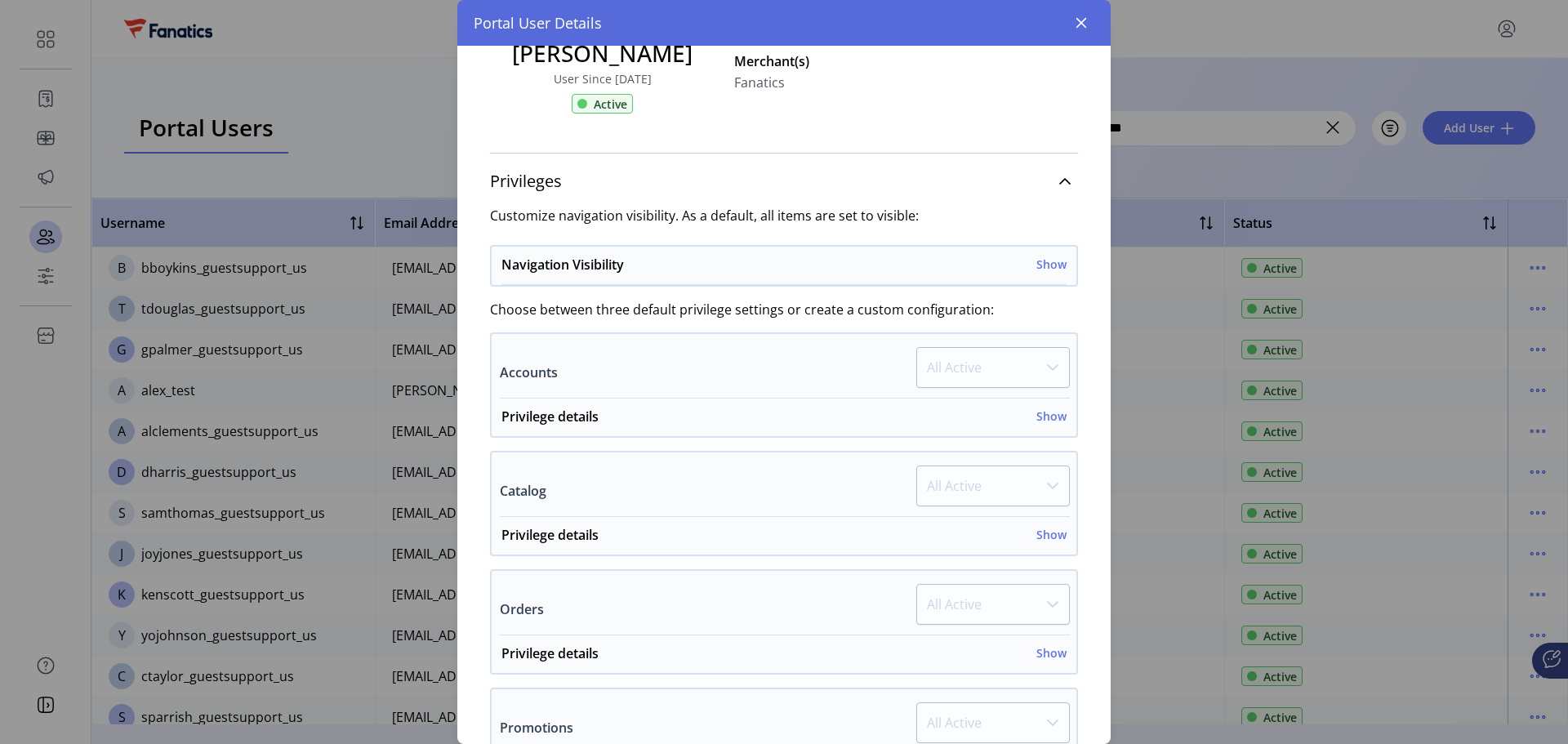
scroll to position [245, 0]
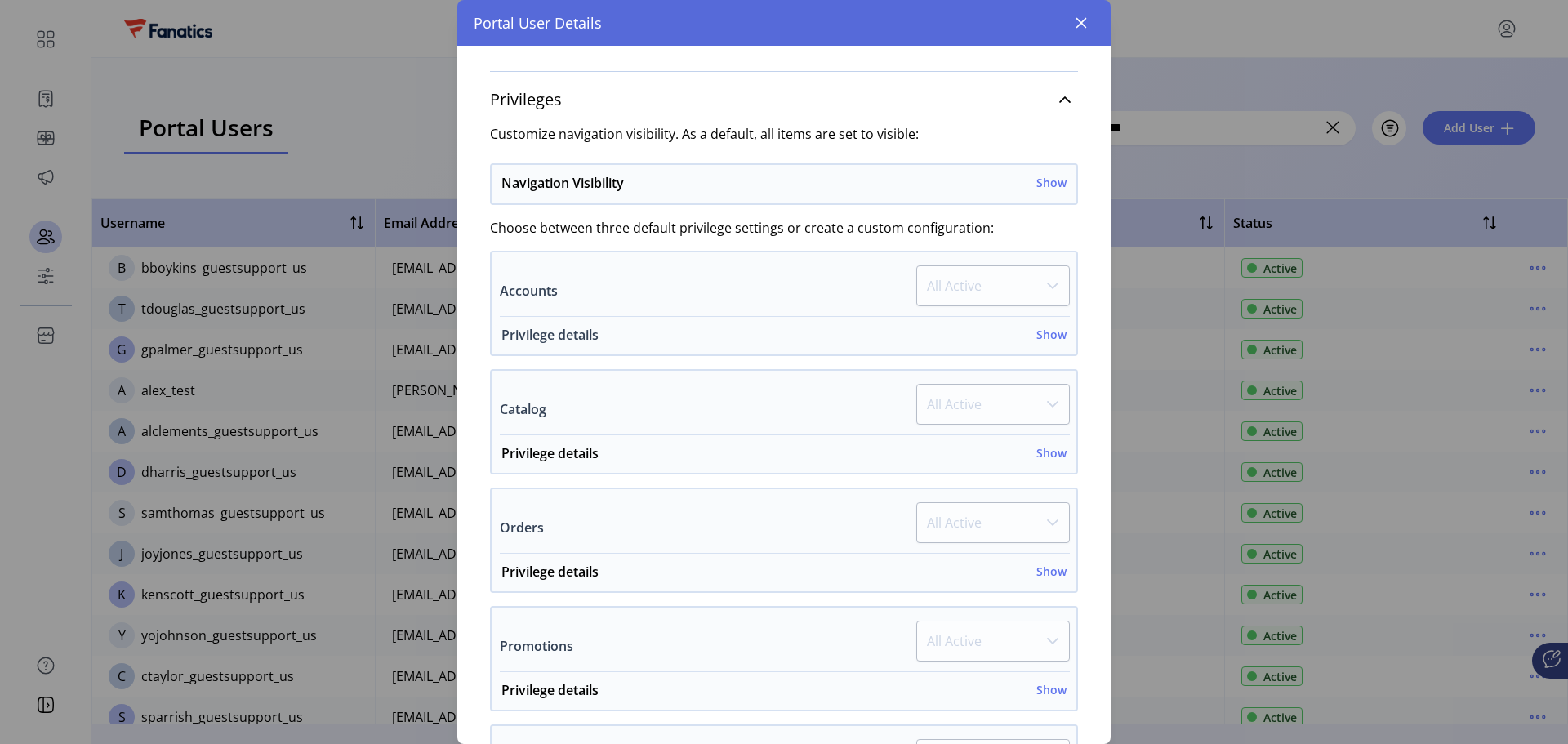
click at [1048, 336] on h6 "Show" at bounding box center [1052, 334] width 30 height 17
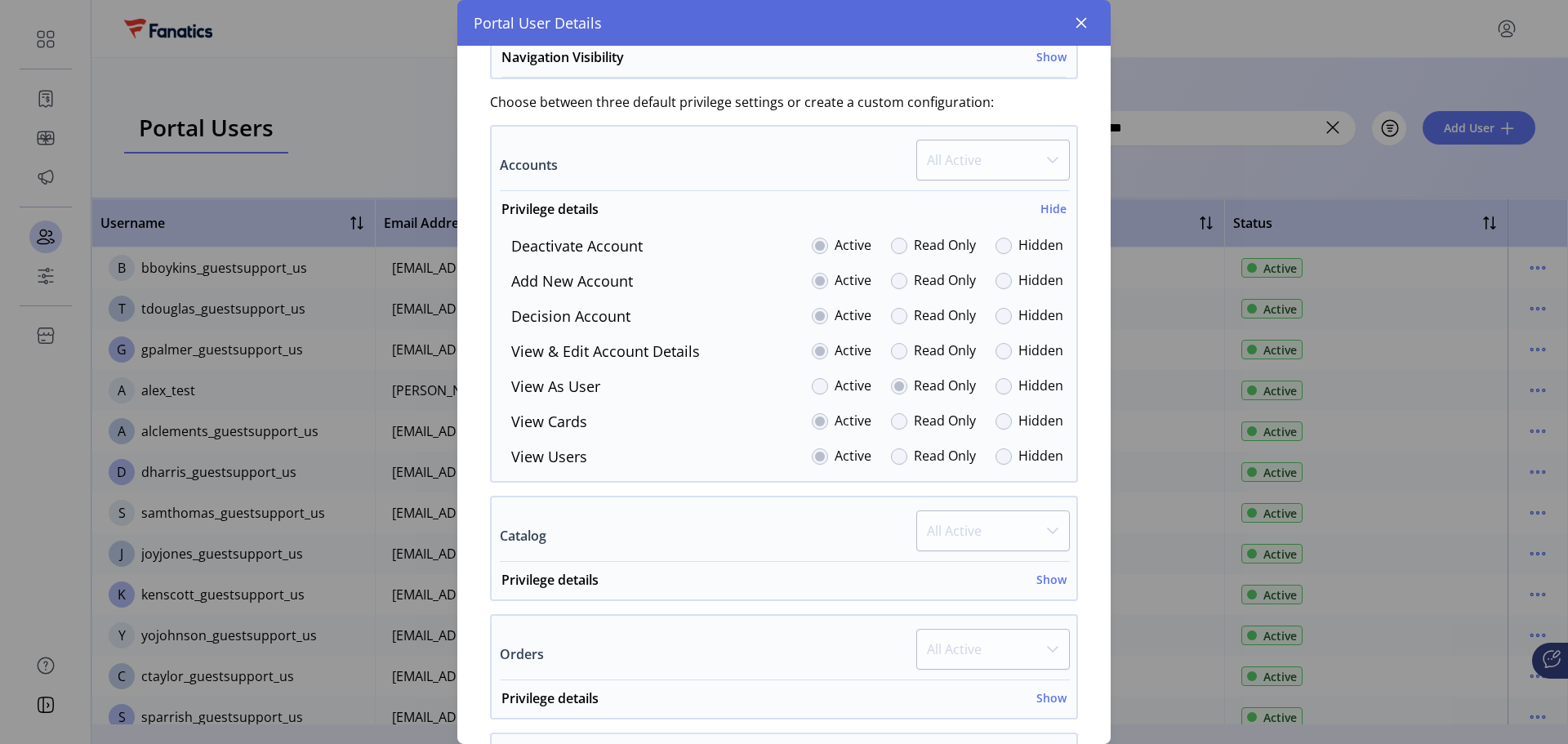
scroll to position [409, 0]
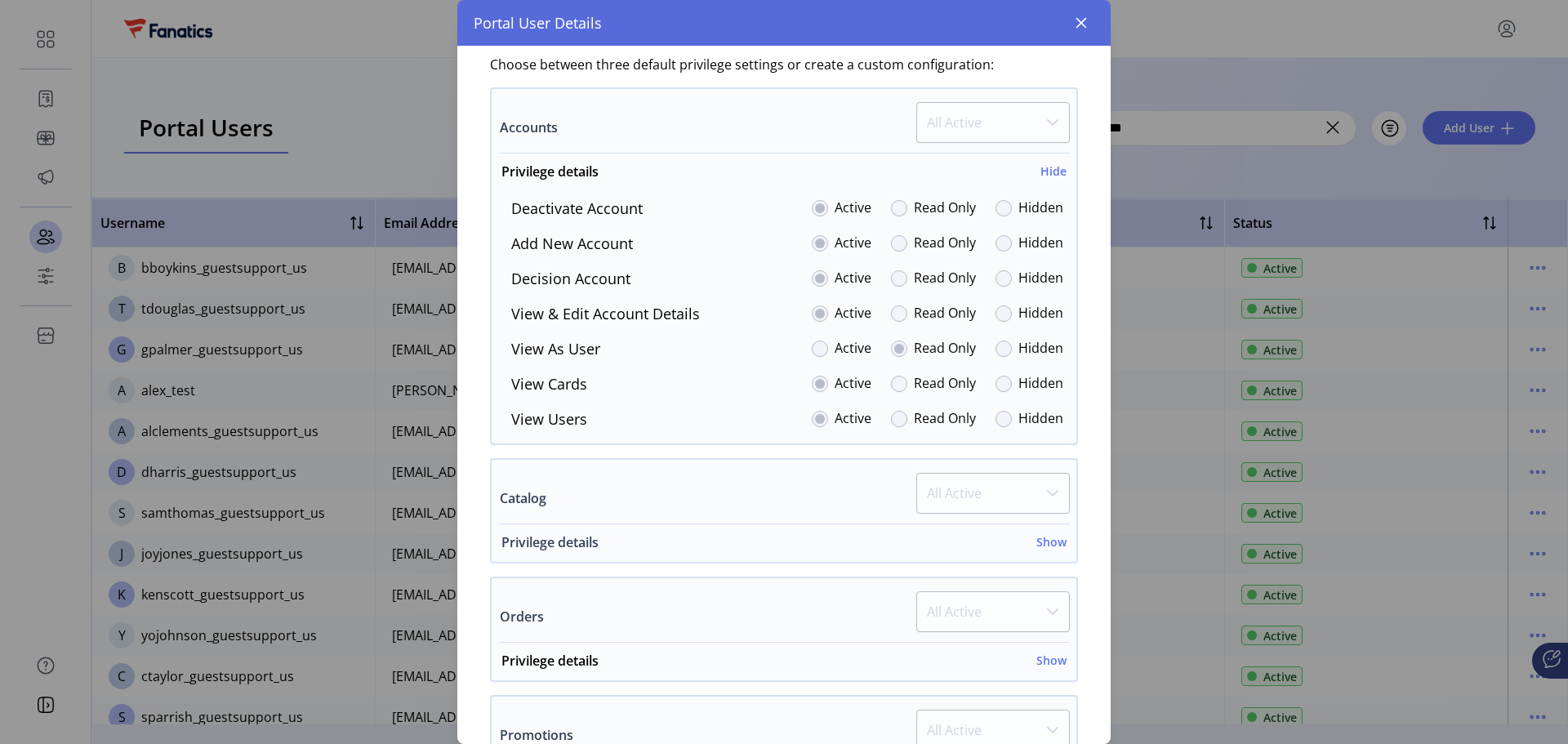
click at [1048, 541] on h6 "Show" at bounding box center [1052, 541] width 30 height 17
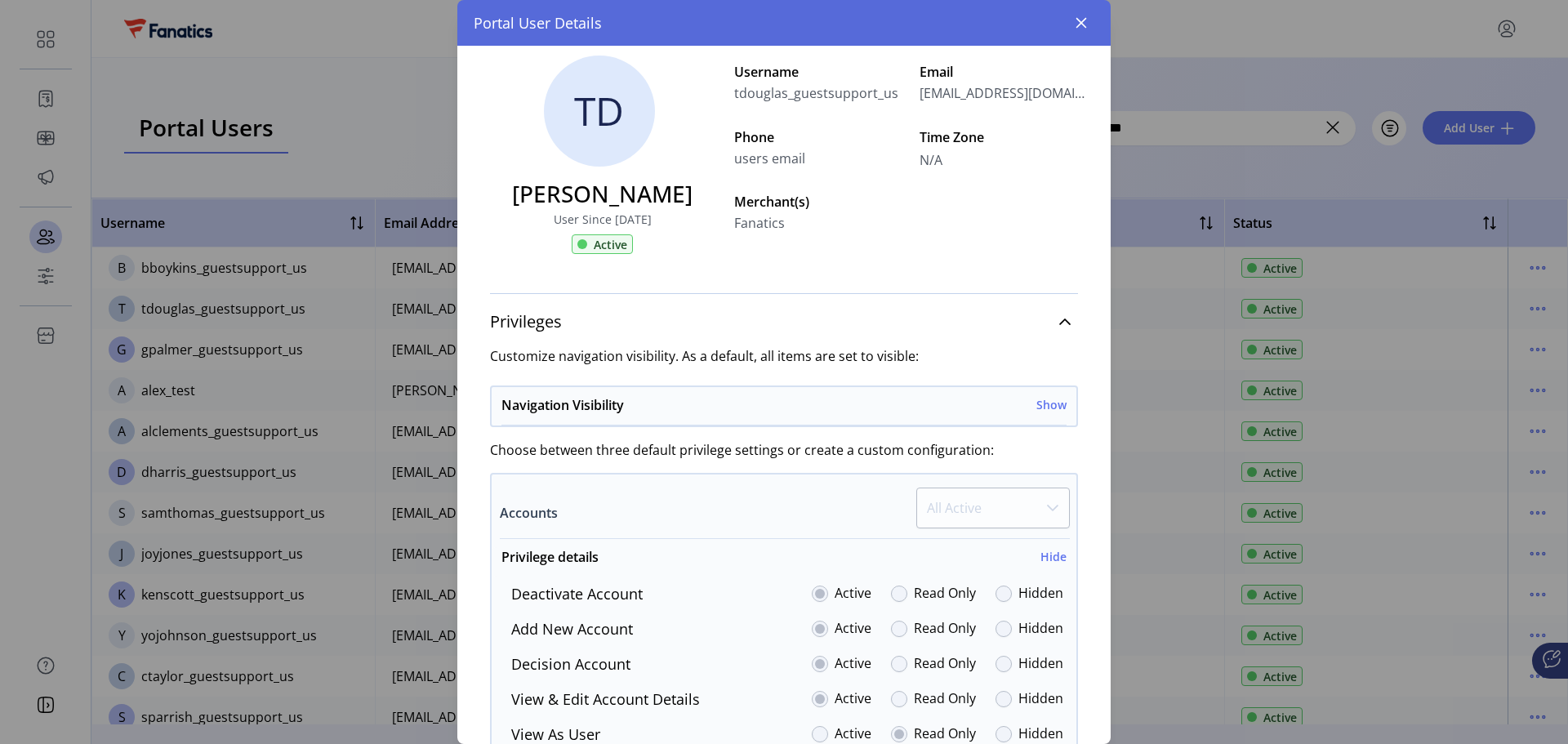
scroll to position [0, 0]
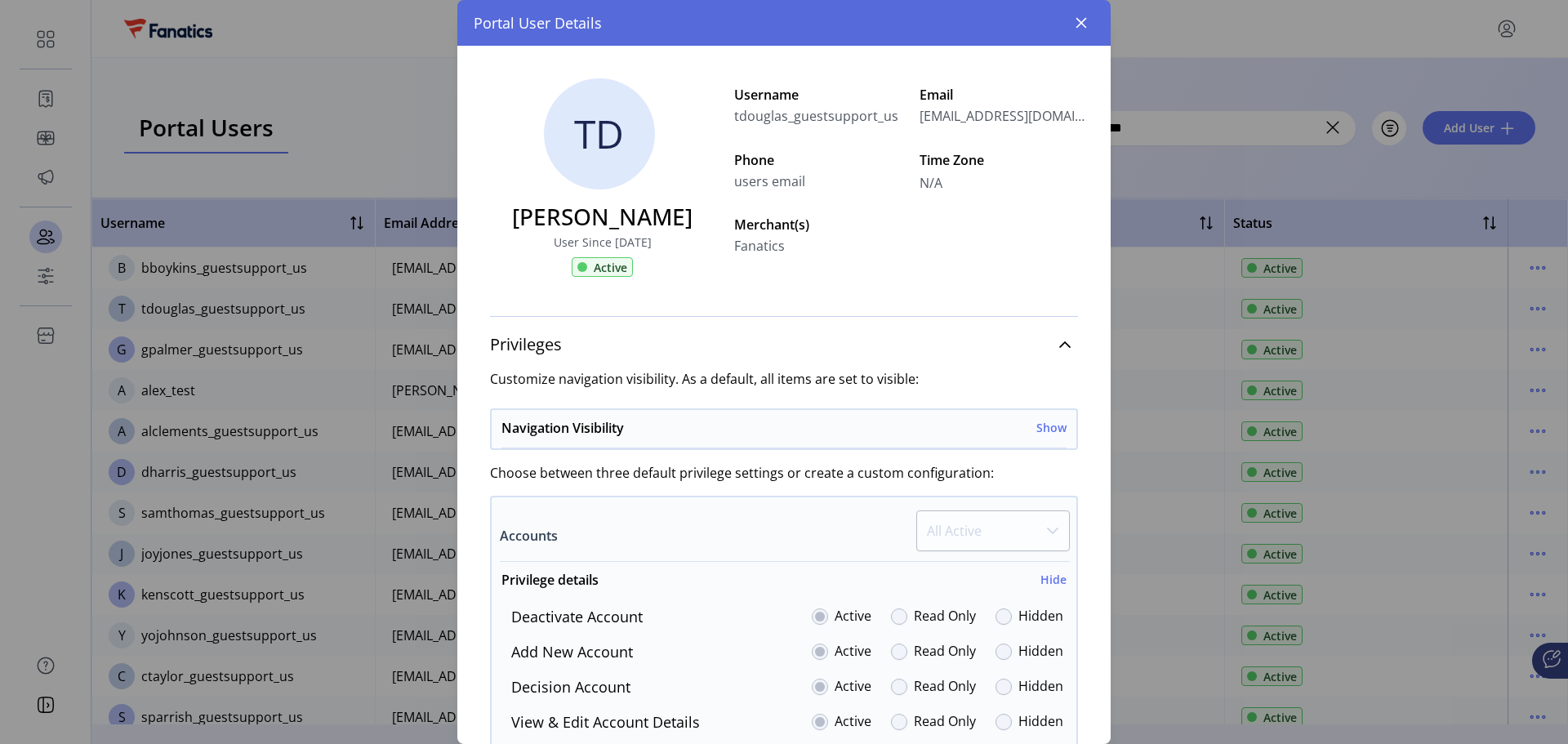
click at [942, 121] on span "[EMAIL_ADDRESS][DOMAIN_NAME]" at bounding box center [1006, 116] width 171 height 20
copy span "tadouglas"
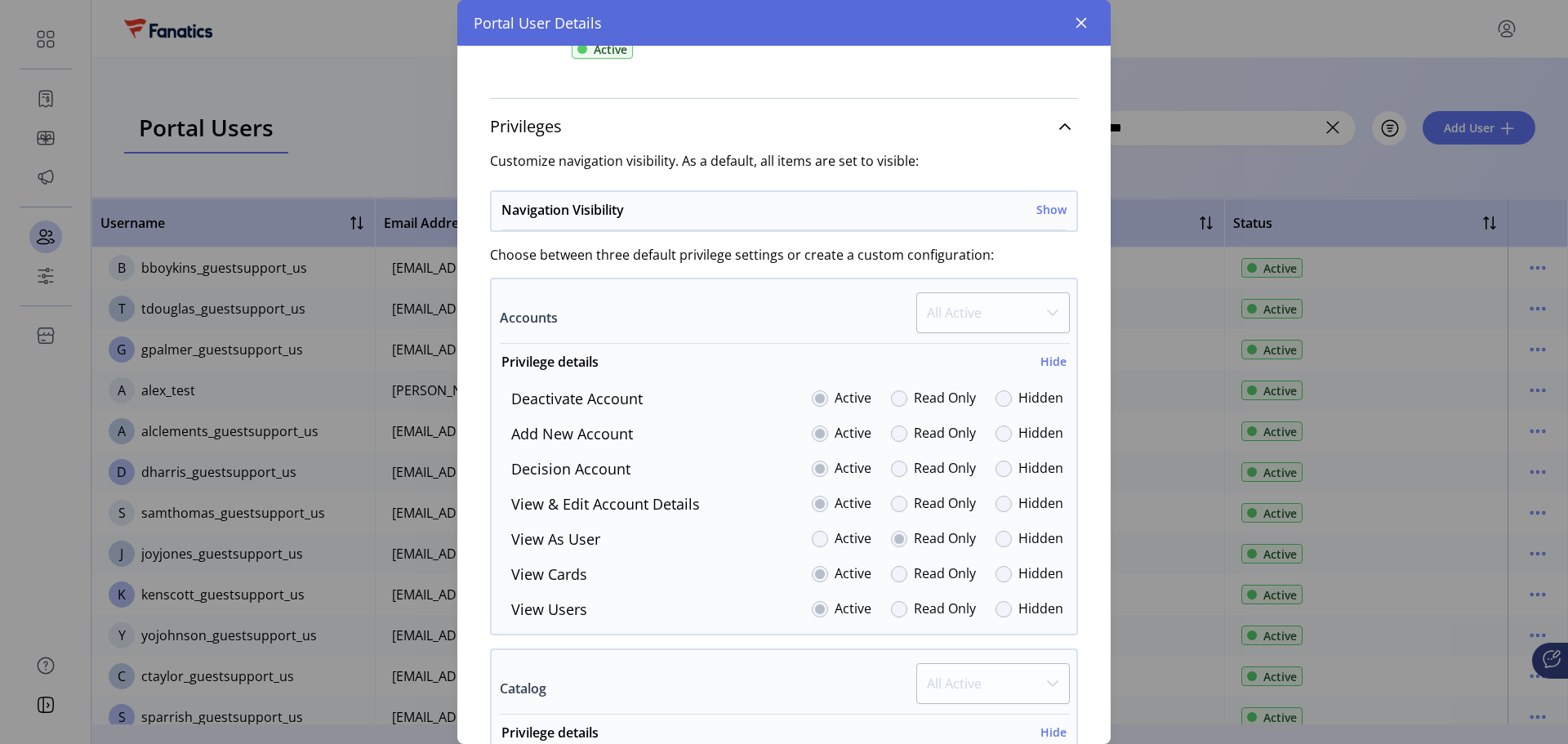
scroll to position [245, 0]
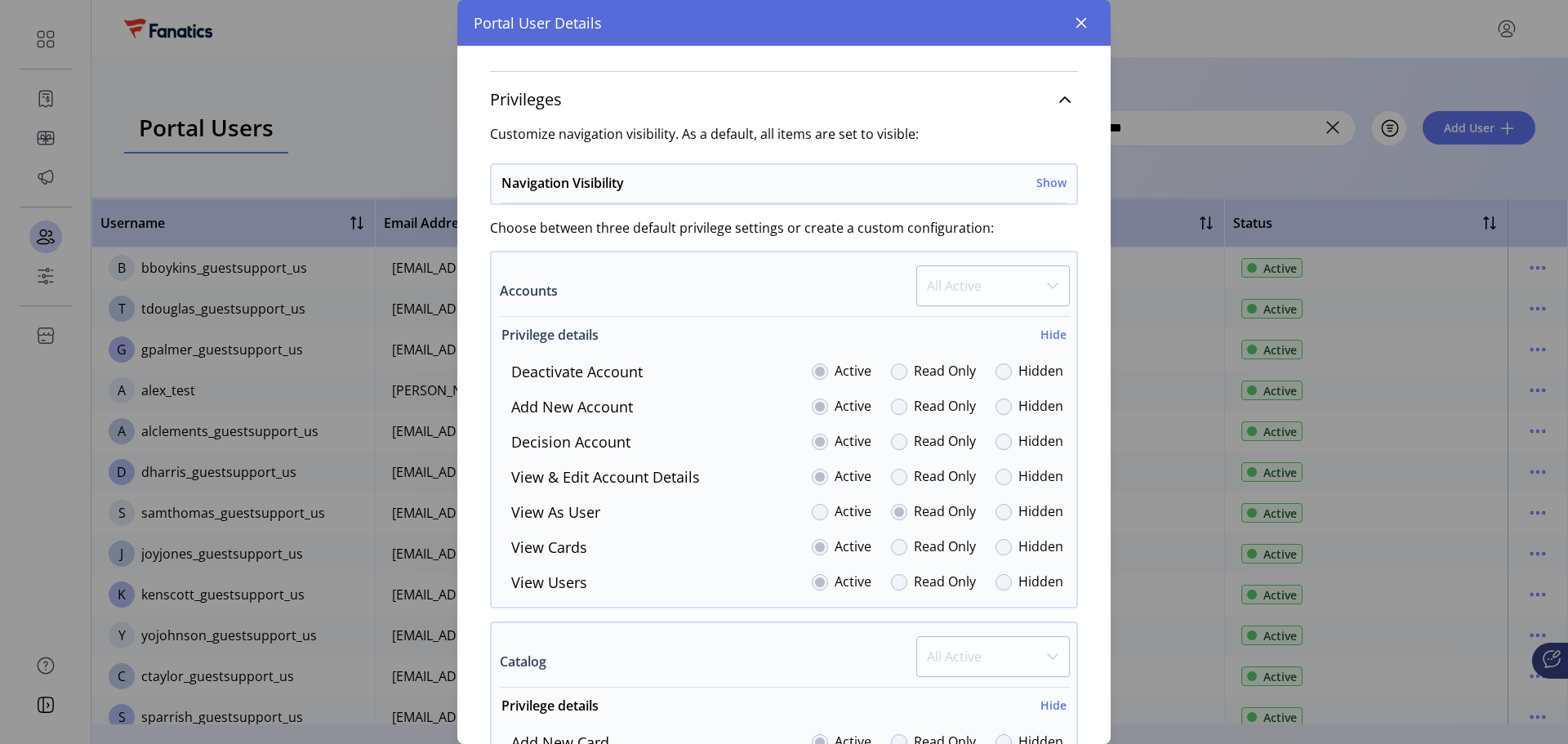
click at [1049, 335] on h6 "Hide" at bounding box center [1054, 334] width 26 height 17
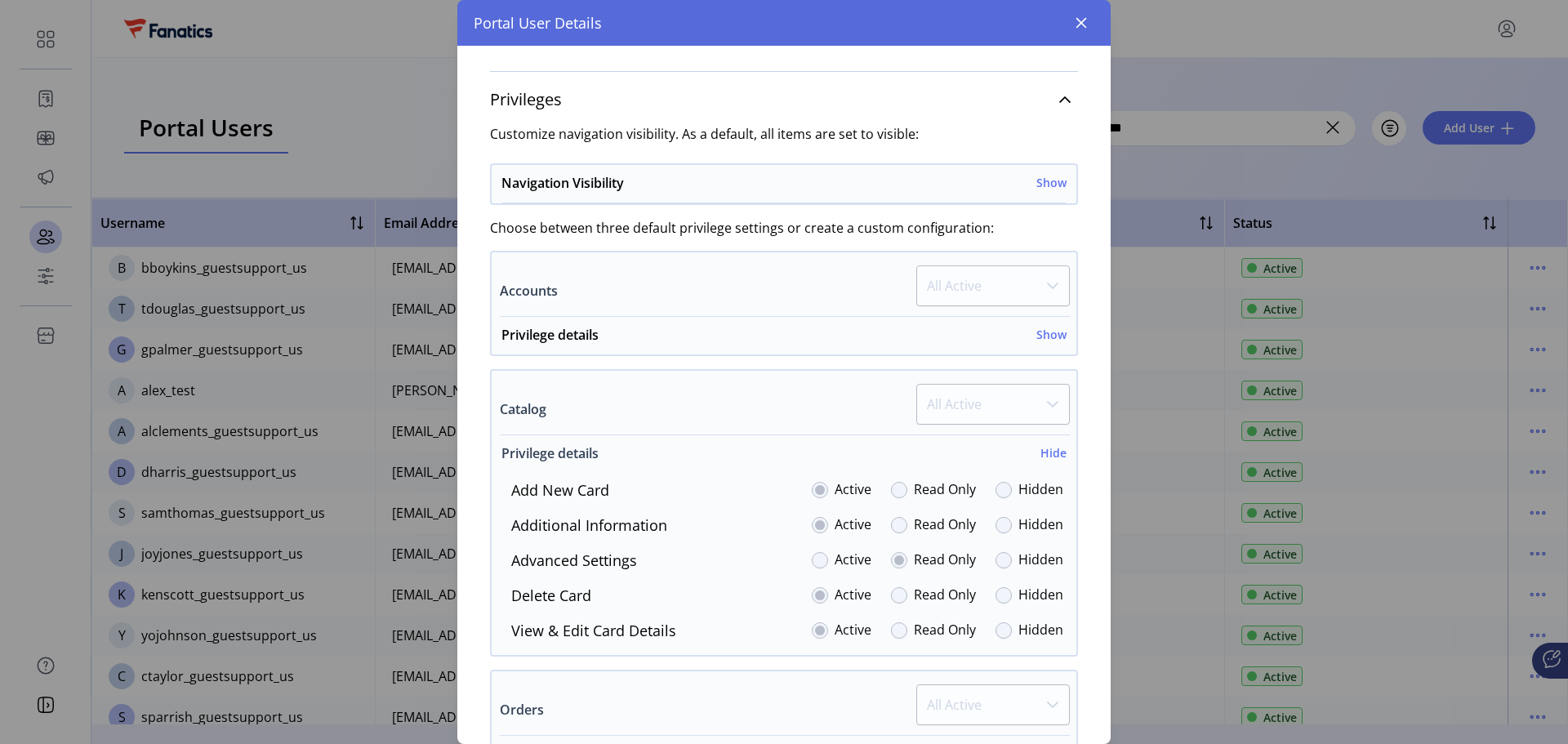
click at [1047, 452] on h6 "Hide" at bounding box center [1054, 453] width 26 height 17
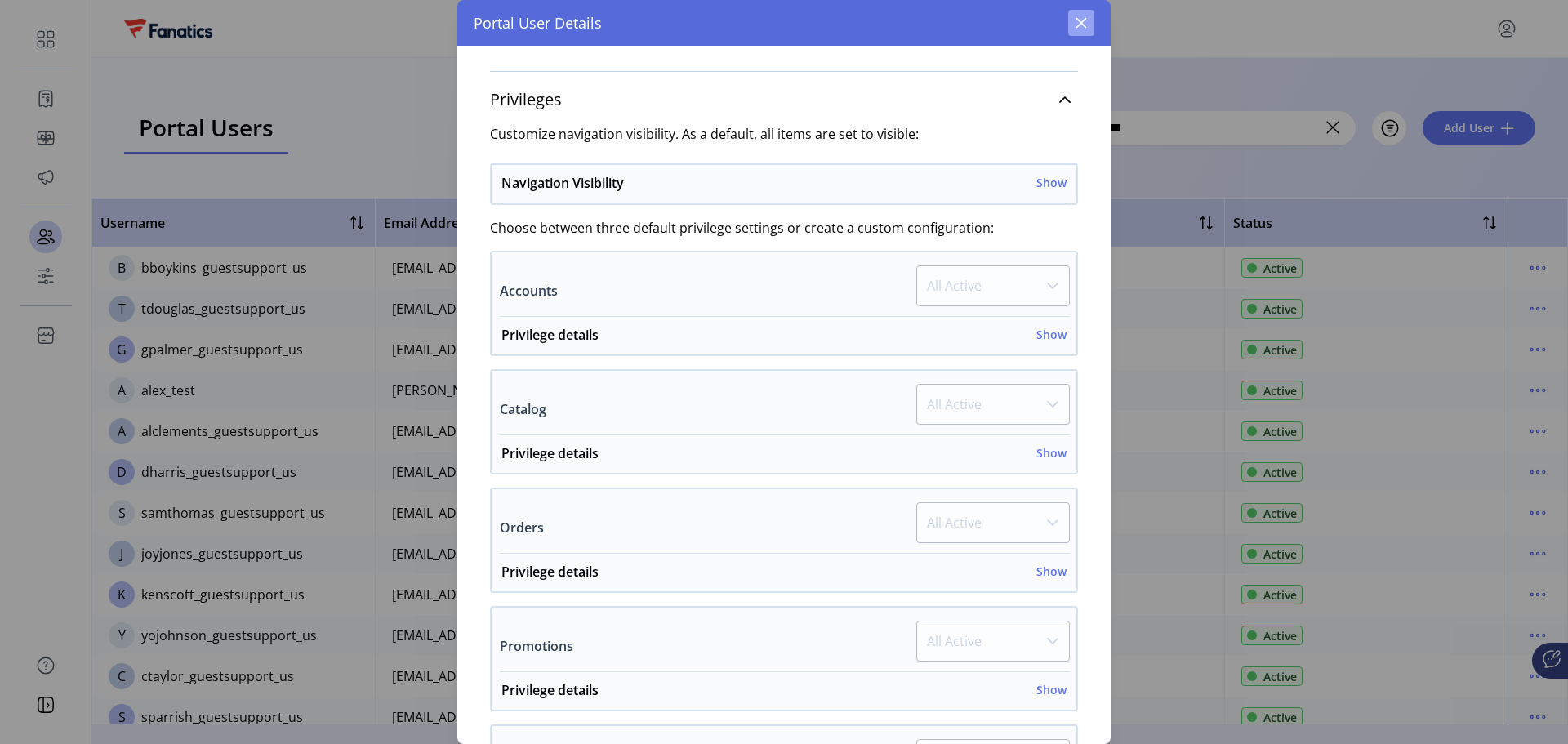
click at [1088, 21] on button "button" at bounding box center [1081, 23] width 26 height 26
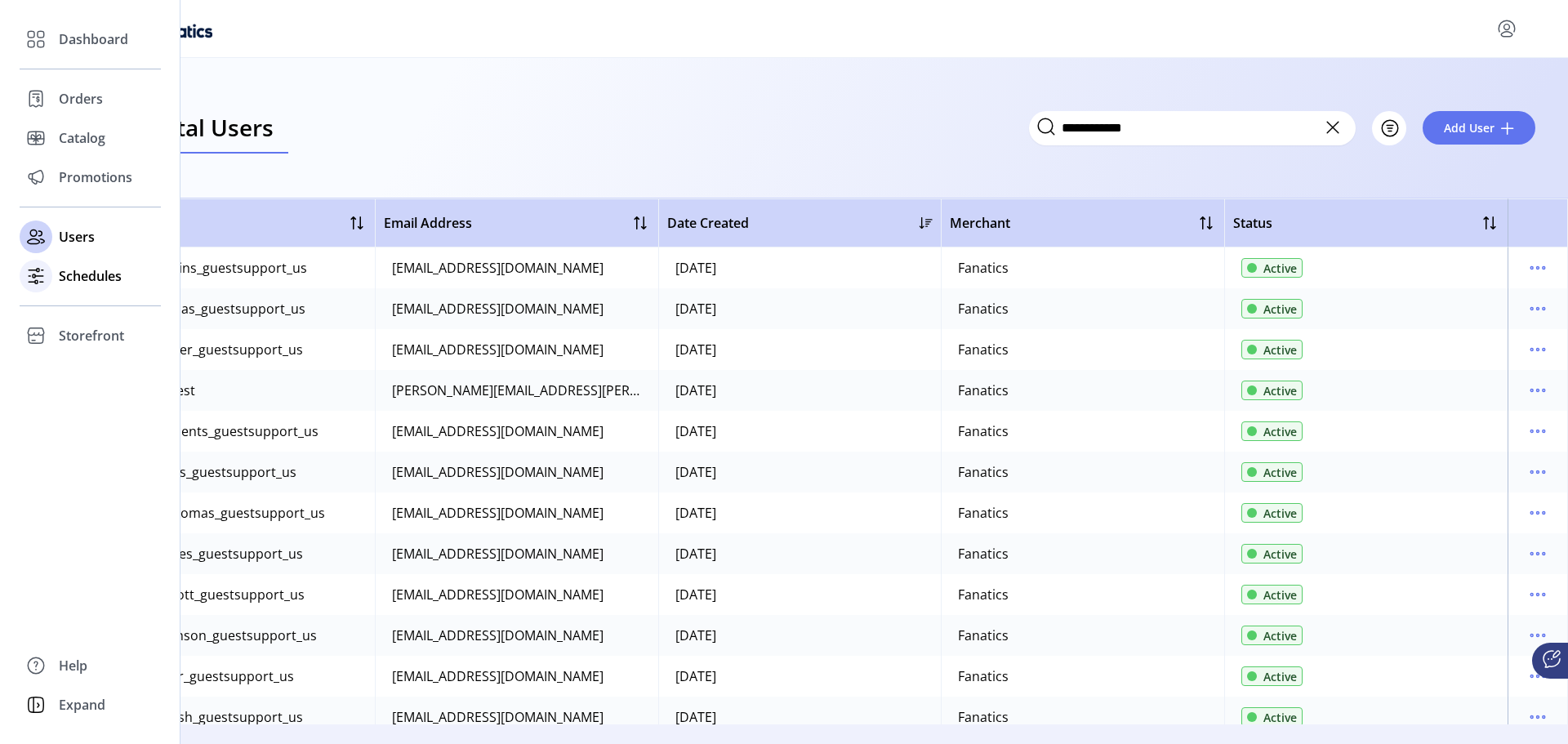
click at [70, 276] on span "Schedules" at bounding box center [90, 277] width 63 height 20
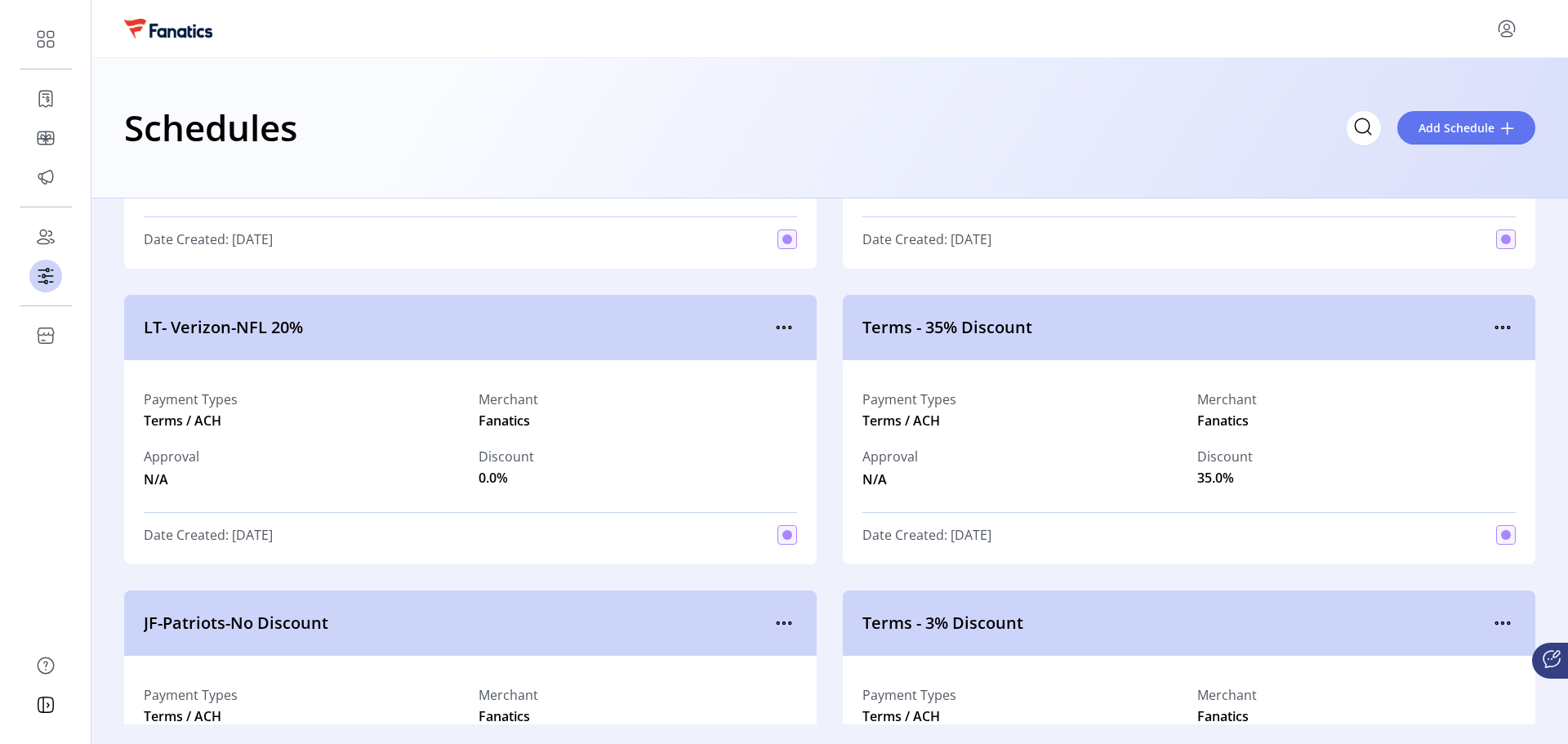
scroll to position [3512, 0]
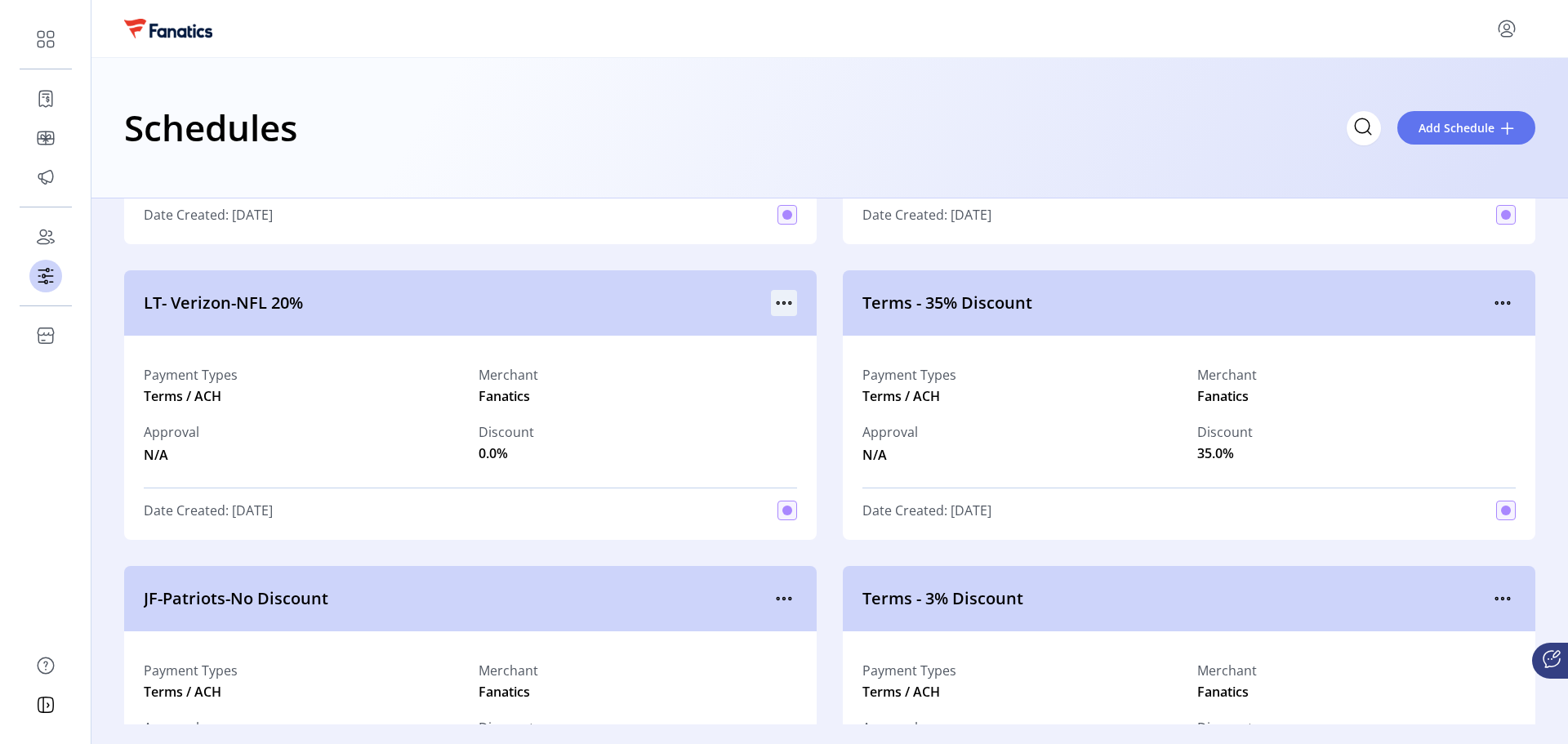
click at [783, 308] on icon "menu" at bounding box center [784, 302] width 26 height 26
click at [691, 486] on div "Payment Types Terms / ACH Merchant Fanatics Approval N/A Discount 0.0% Date Cre…" at bounding box center [471, 437] width 692 height 204
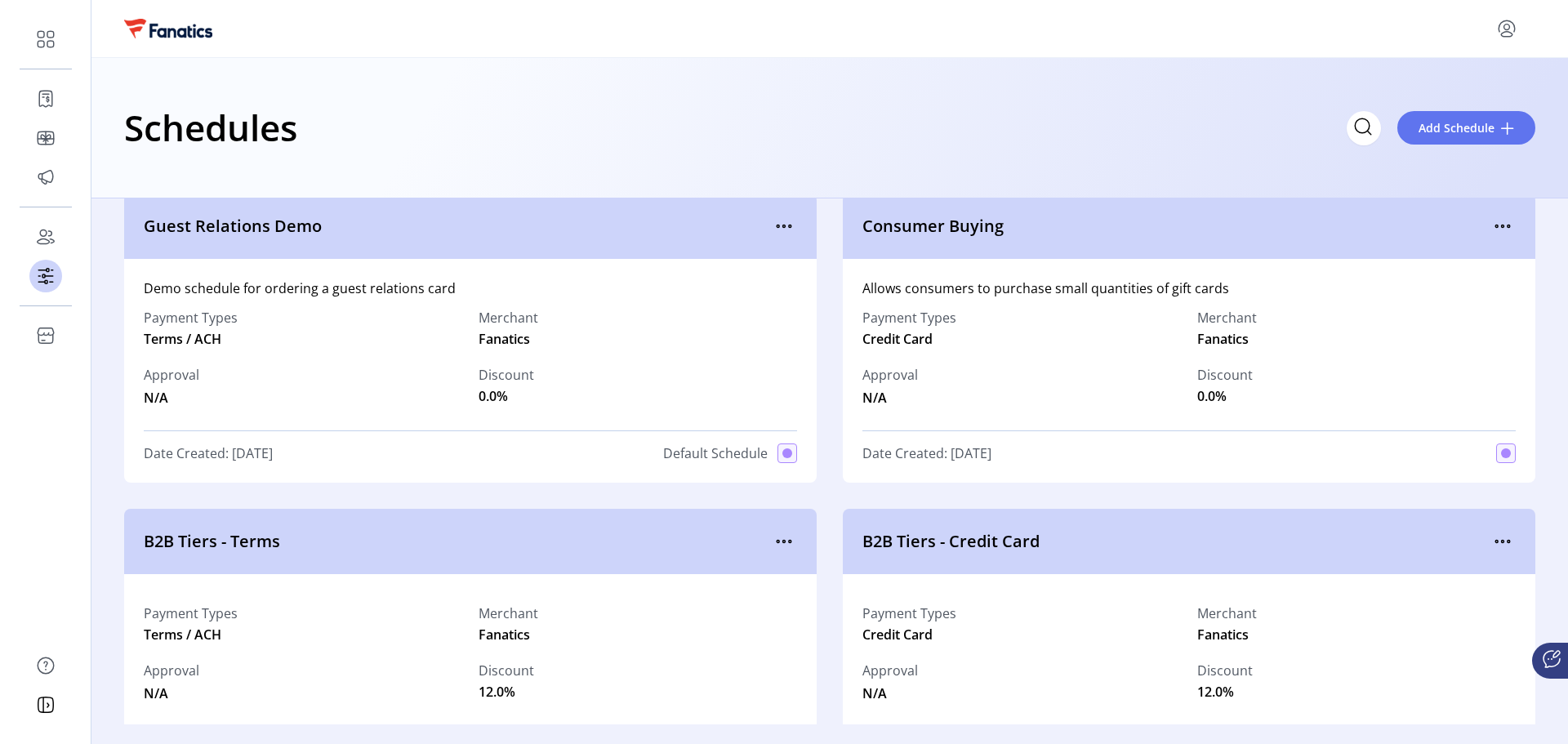
scroll to position [0, 0]
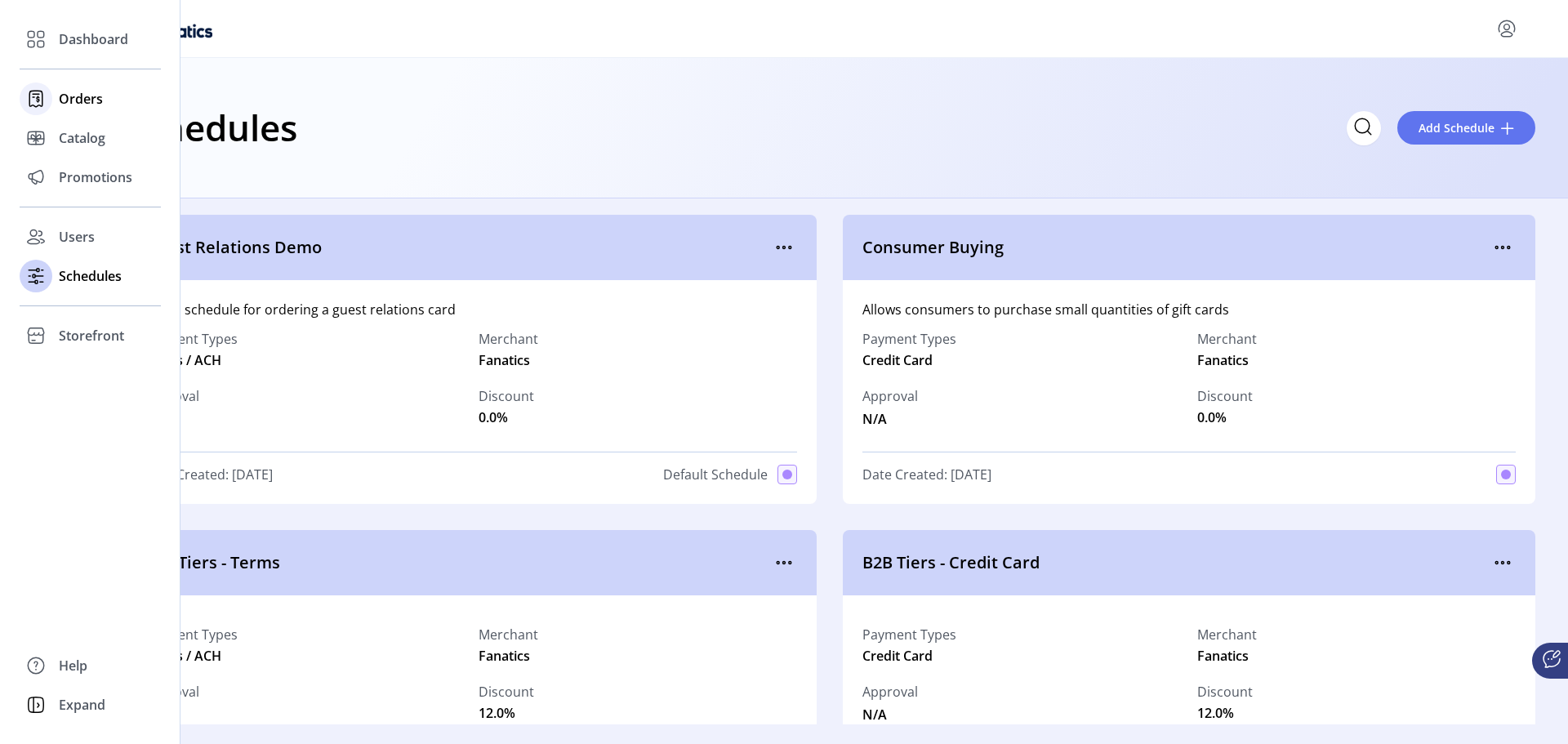
click at [66, 107] on span "Orders" at bounding box center [81, 98] width 44 height 20
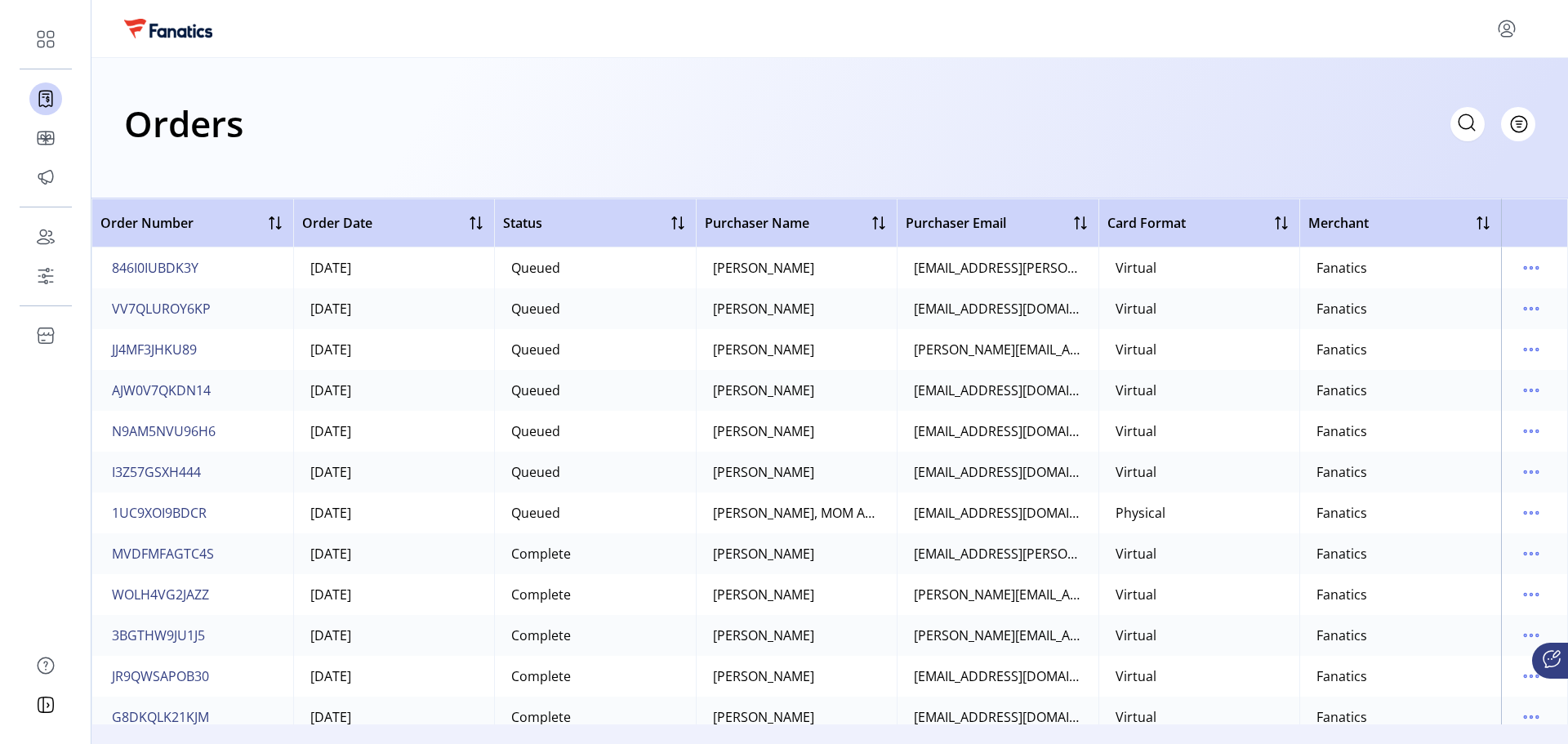
click at [1464, 126] on icon at bounding box center [1468, 122] width 26 height 26
click at [1515, 121] on span "Filter" at bounding box center [1509, 123] width 28 height 17
click at [1436, 123] on icon at bounding box center [1432, 122] width 26 height 26
paste input "**********"
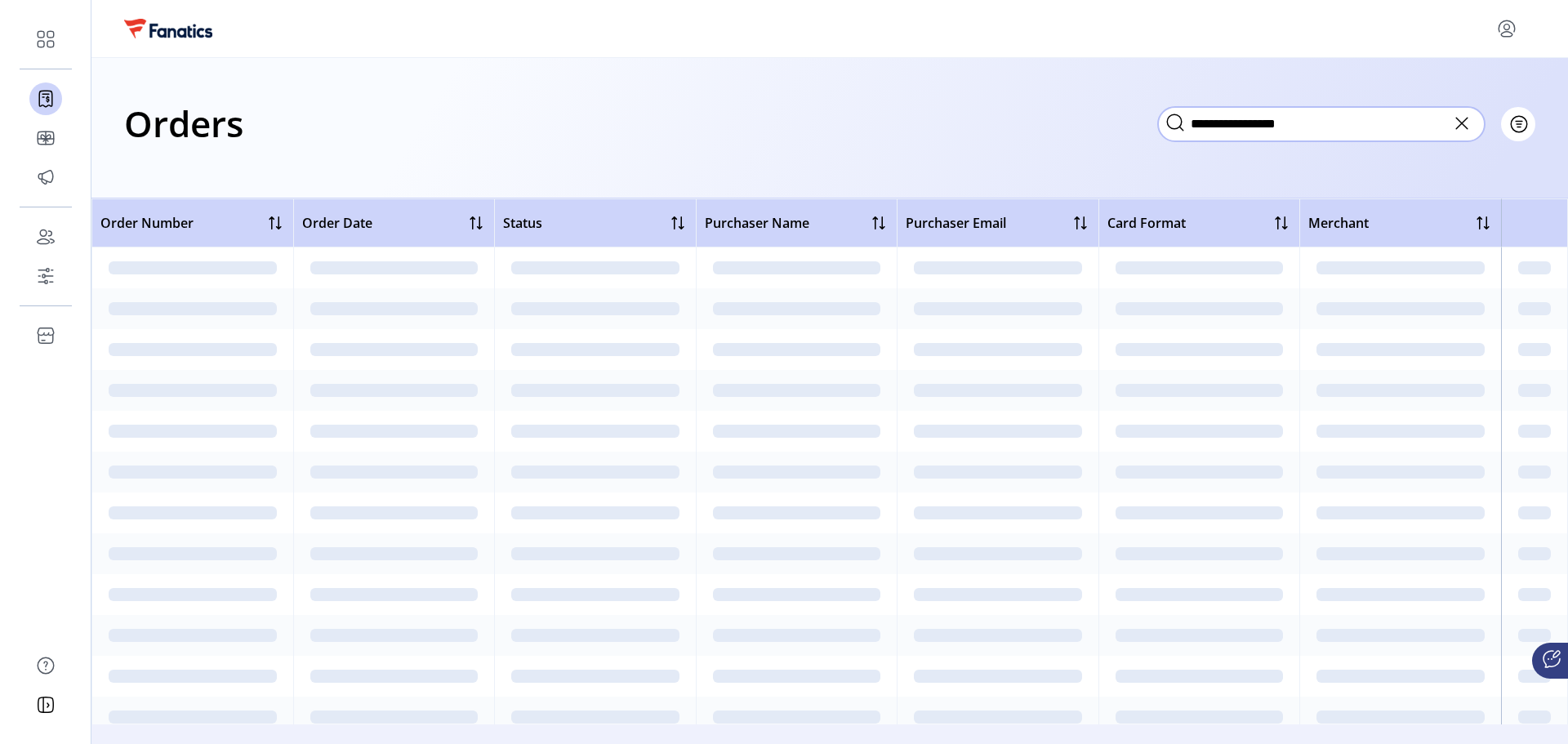
type input "**********"
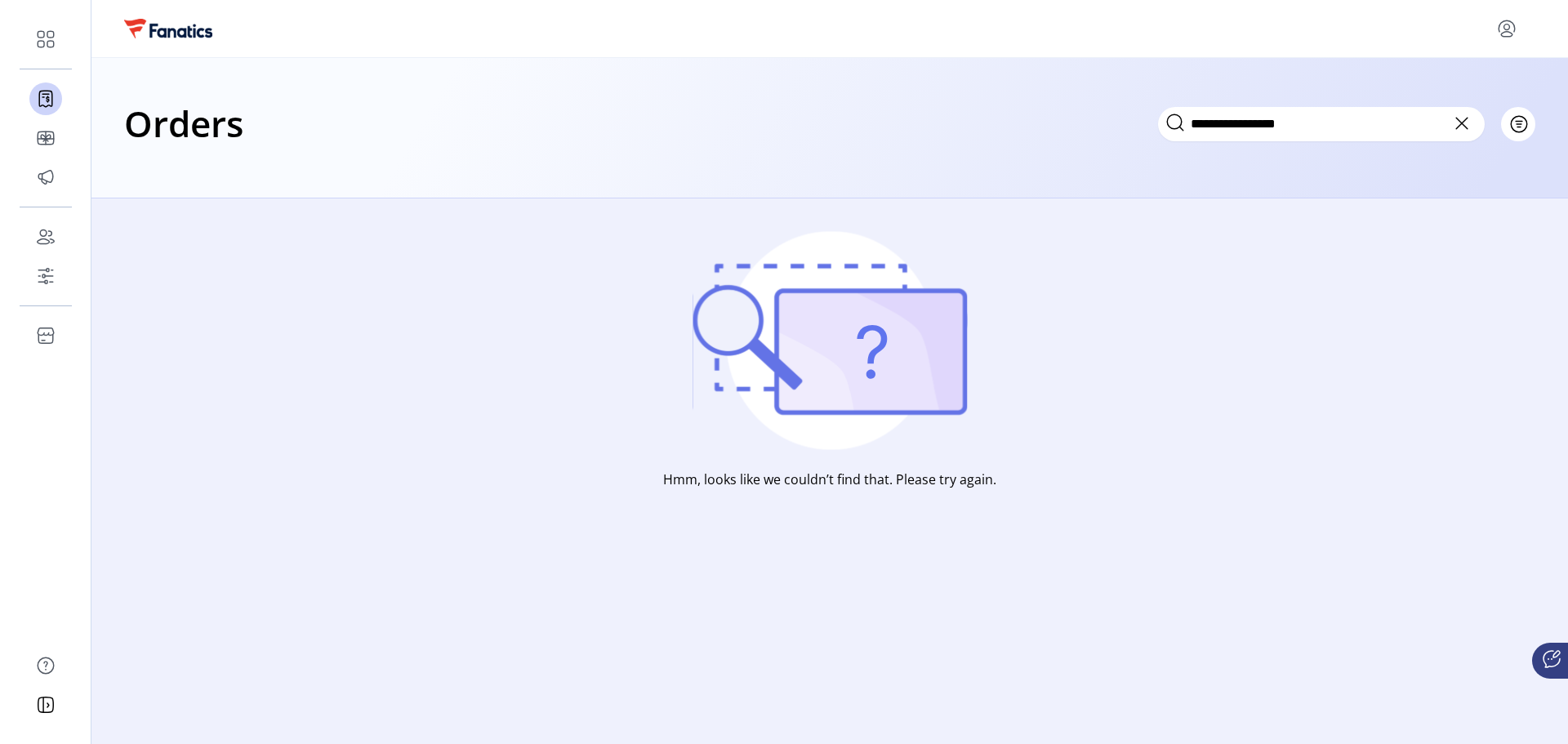
click at [1469, 121] on icon at bounding box center [1463, 123] width 26 height 26
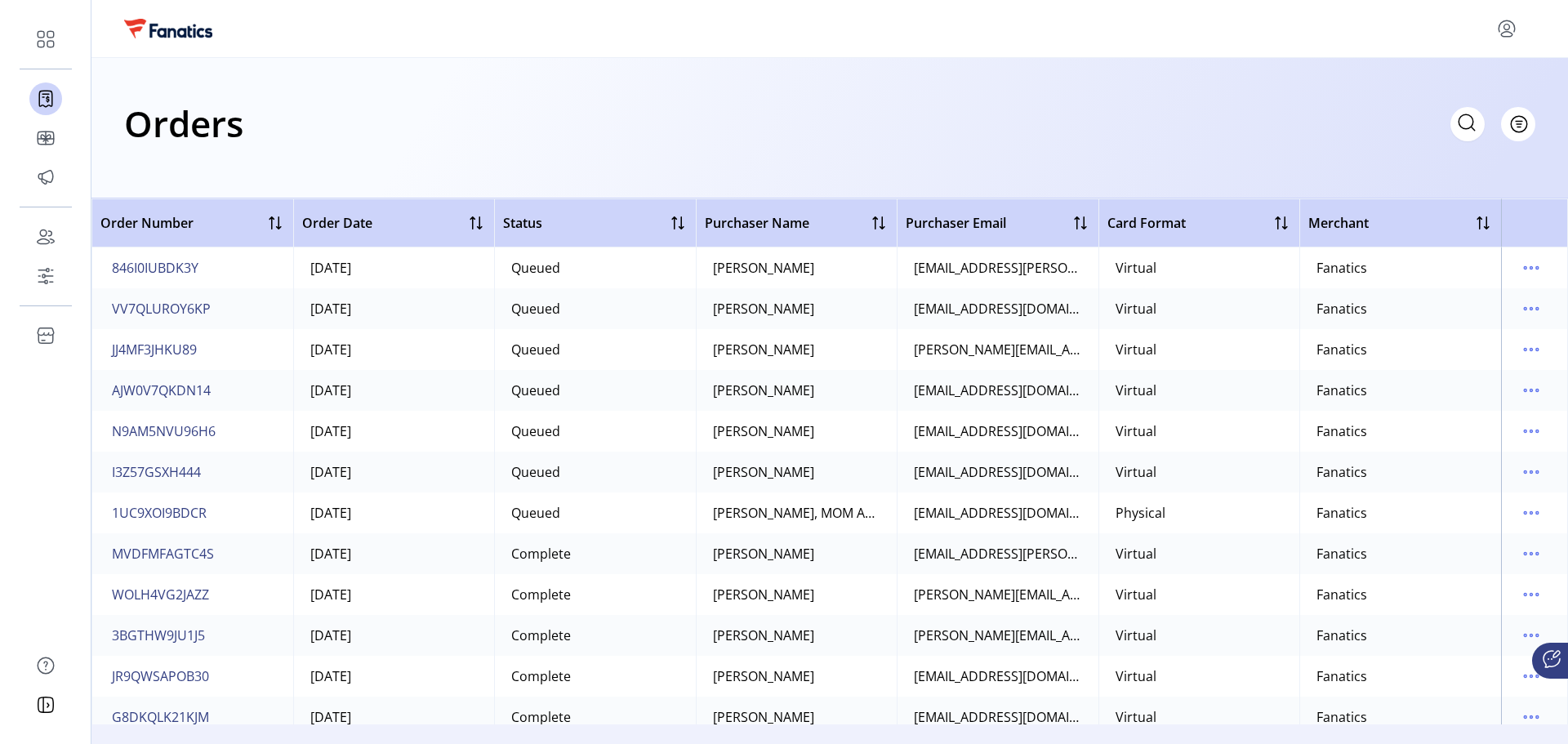
click at [1455, 129] on icon at bounding box center [1468, 122] width 26 height 26
click at [1312, 122] on input "text" at bounding box center [1321, 124] width 326 height 34
paste input "**********"
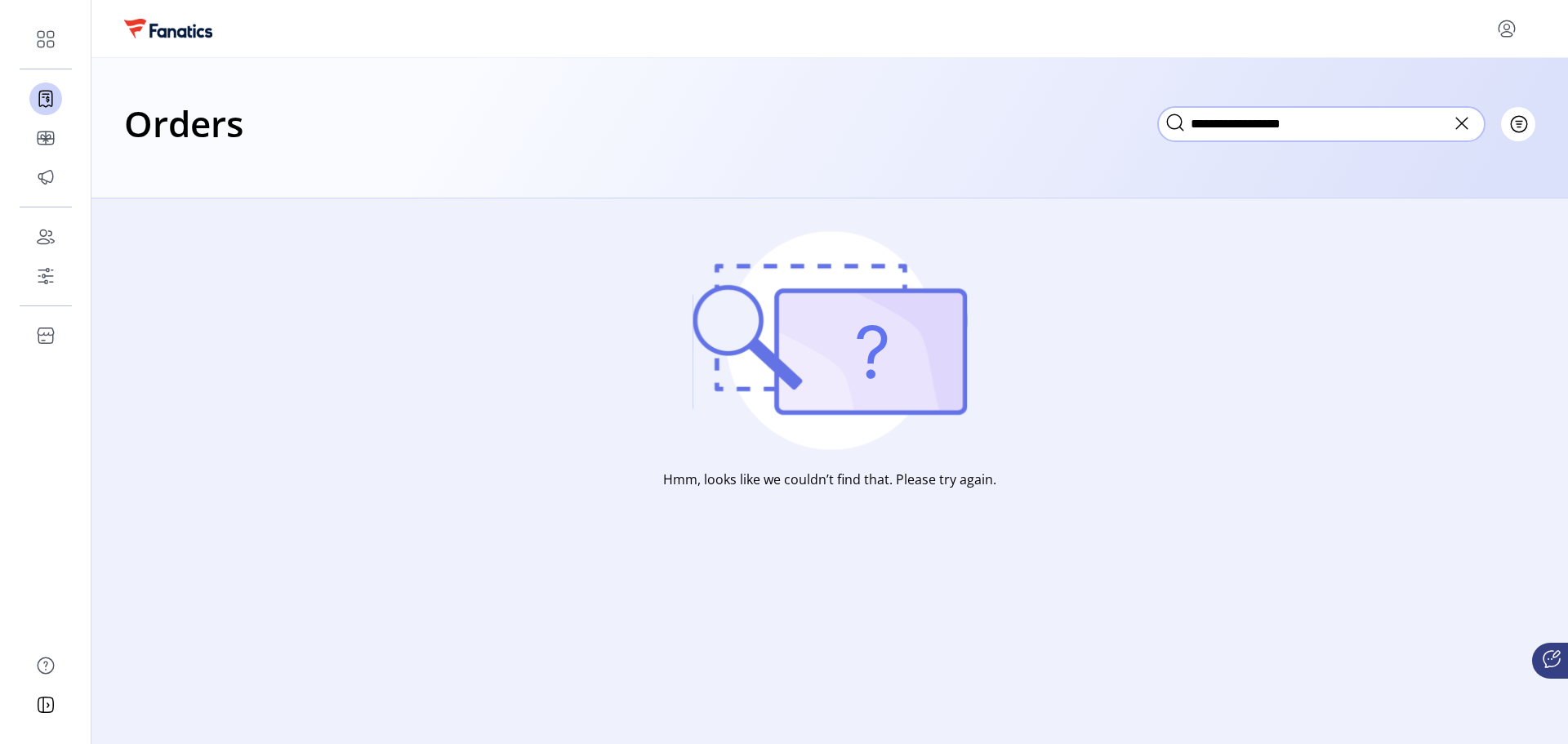
drag, startPoint x: 1312, startPoint y: 122, endPoint x: 1157, endPoint y: 125, distance: 155.0
click at [1157, 125] on div "**********" at bounding box center [830, 122] width 1412 height 57
type input "*"
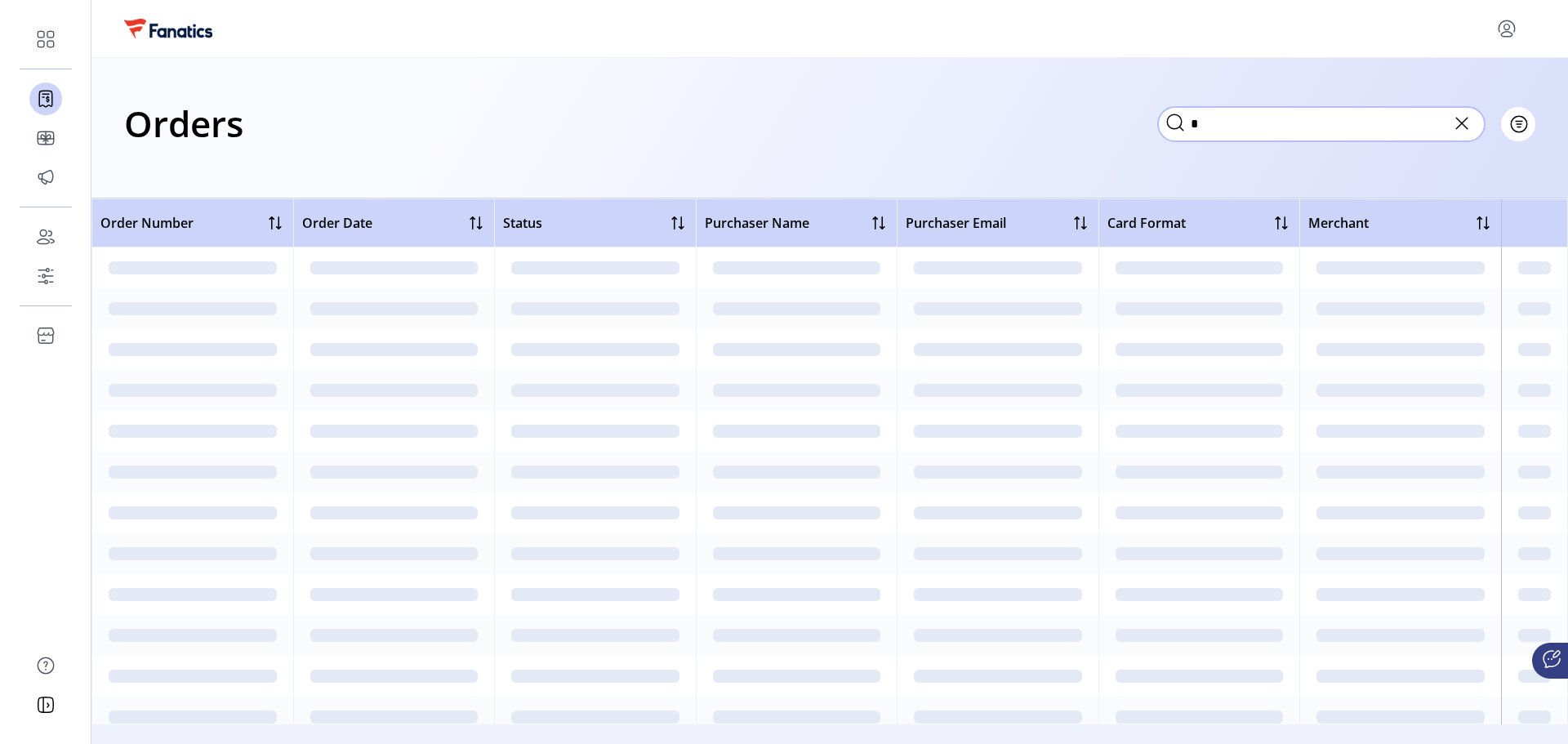
type input "*"
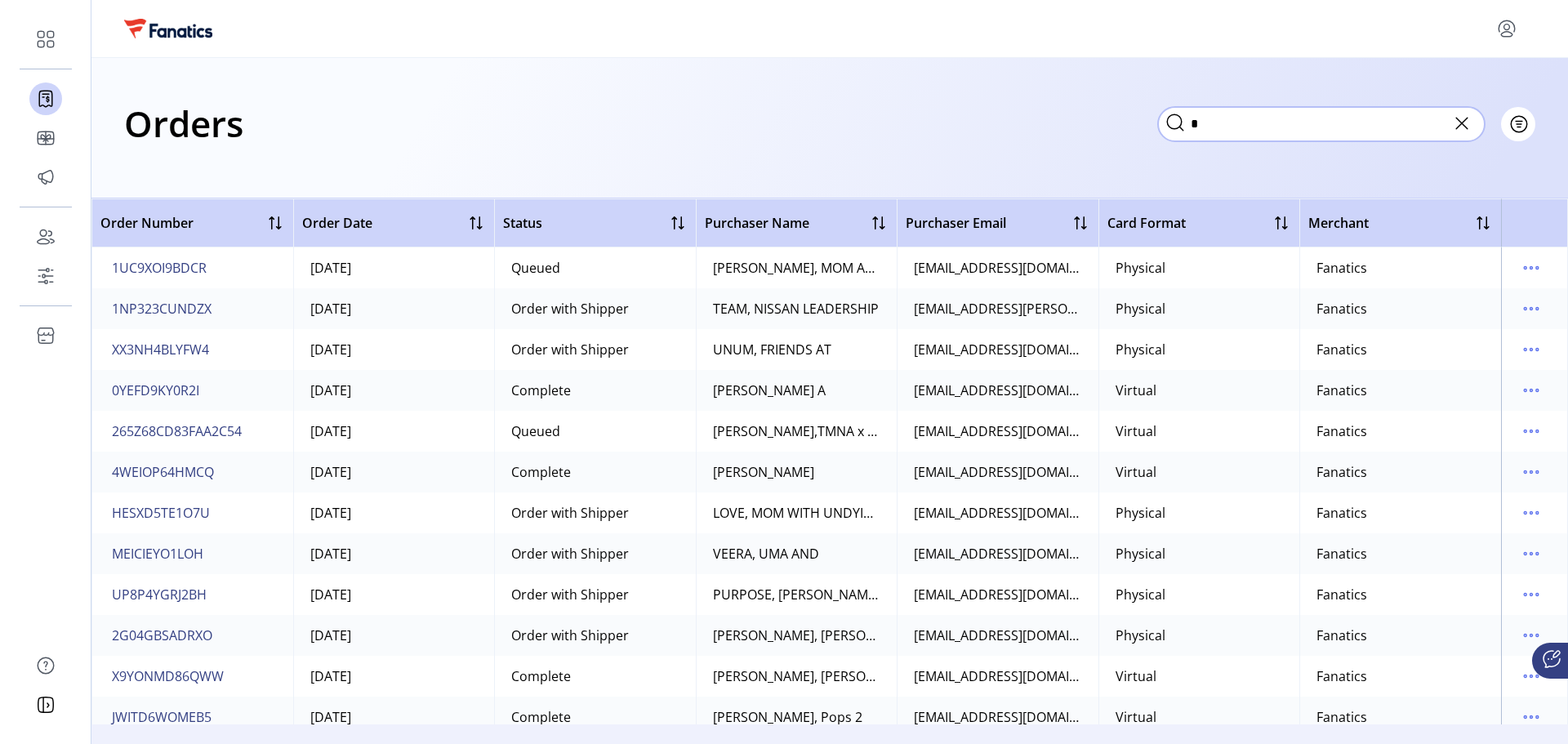
type input "*"
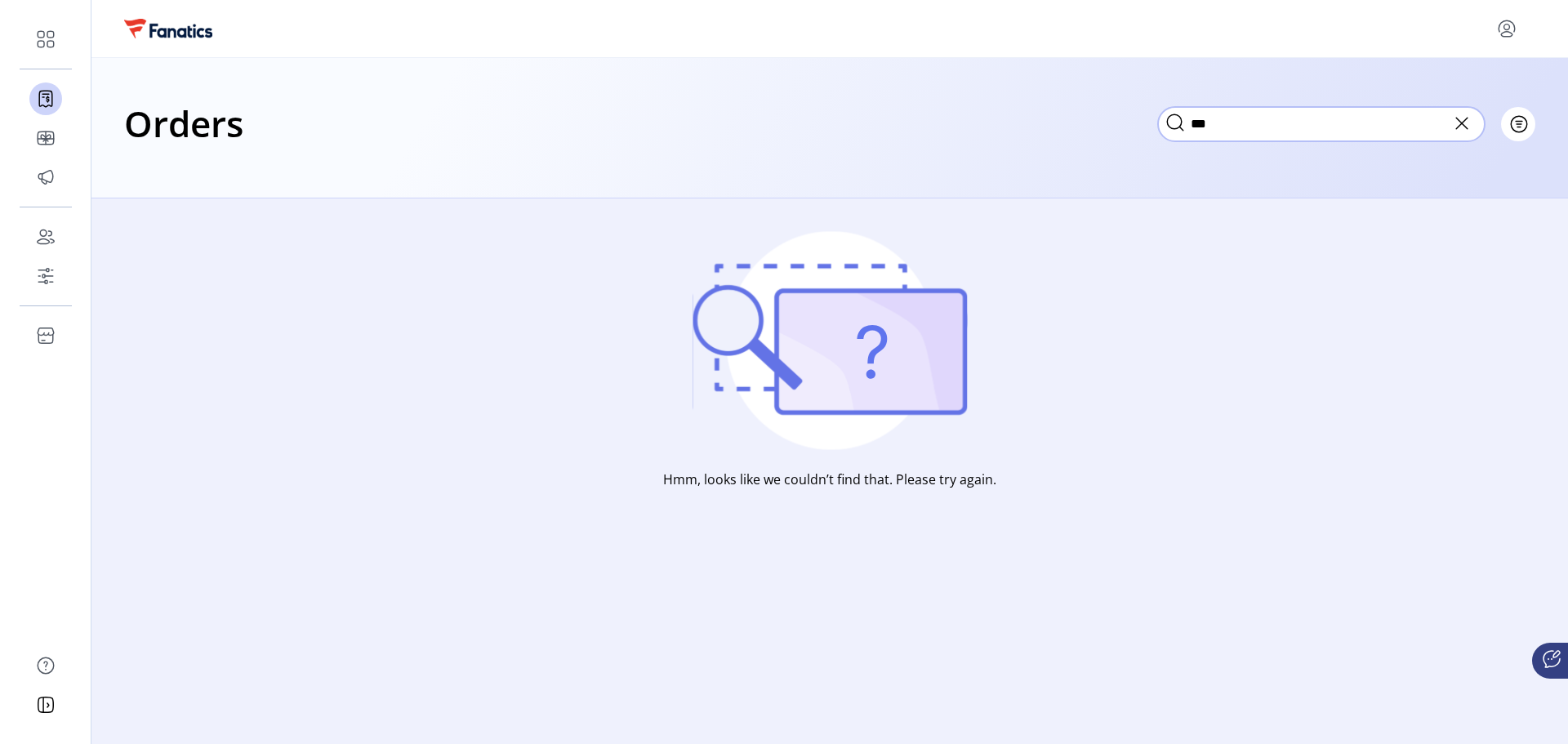
type input "*"
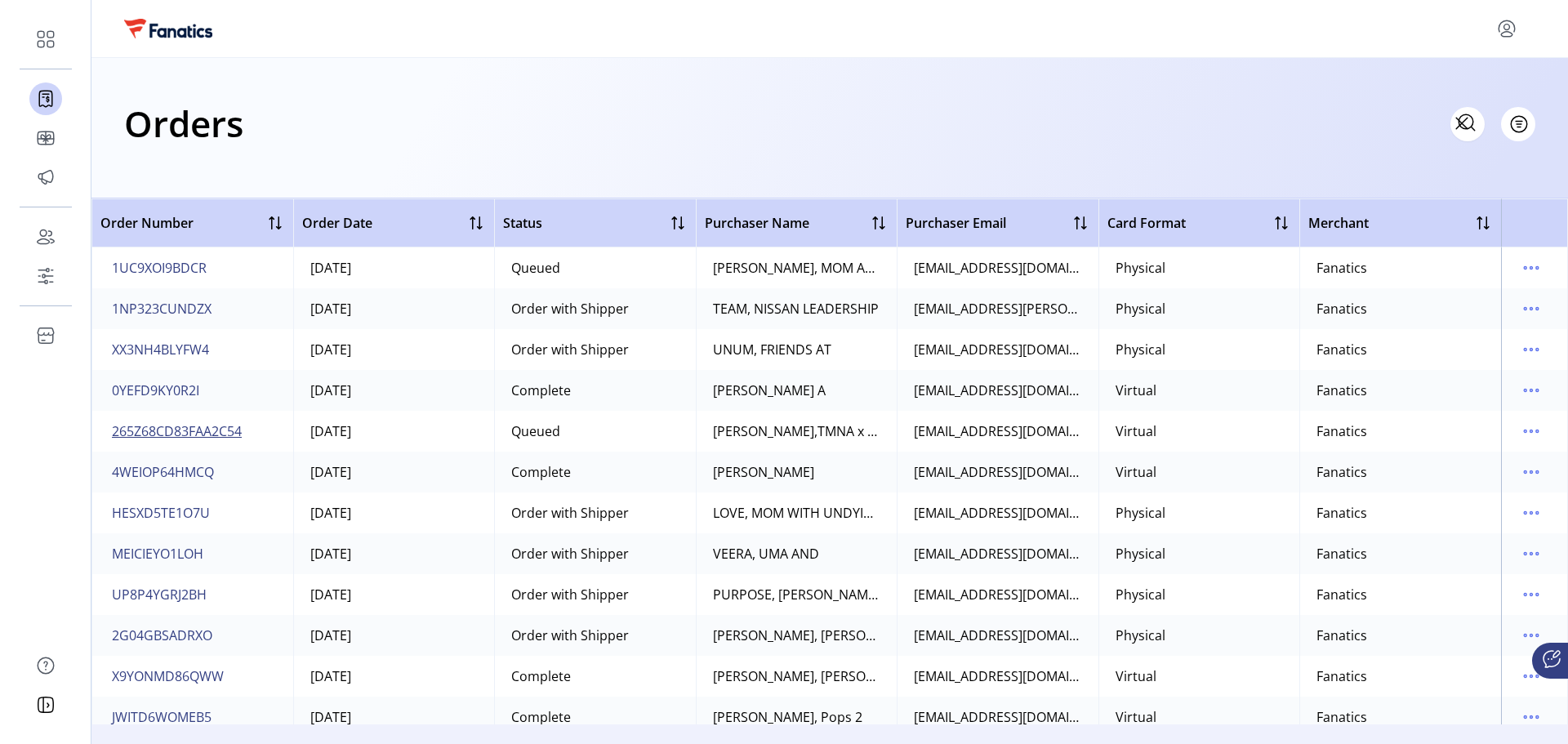
click at [221, 428] on span "265Z68CD83FAA2C54" at bounding box center [176, 432] width 130 height 20
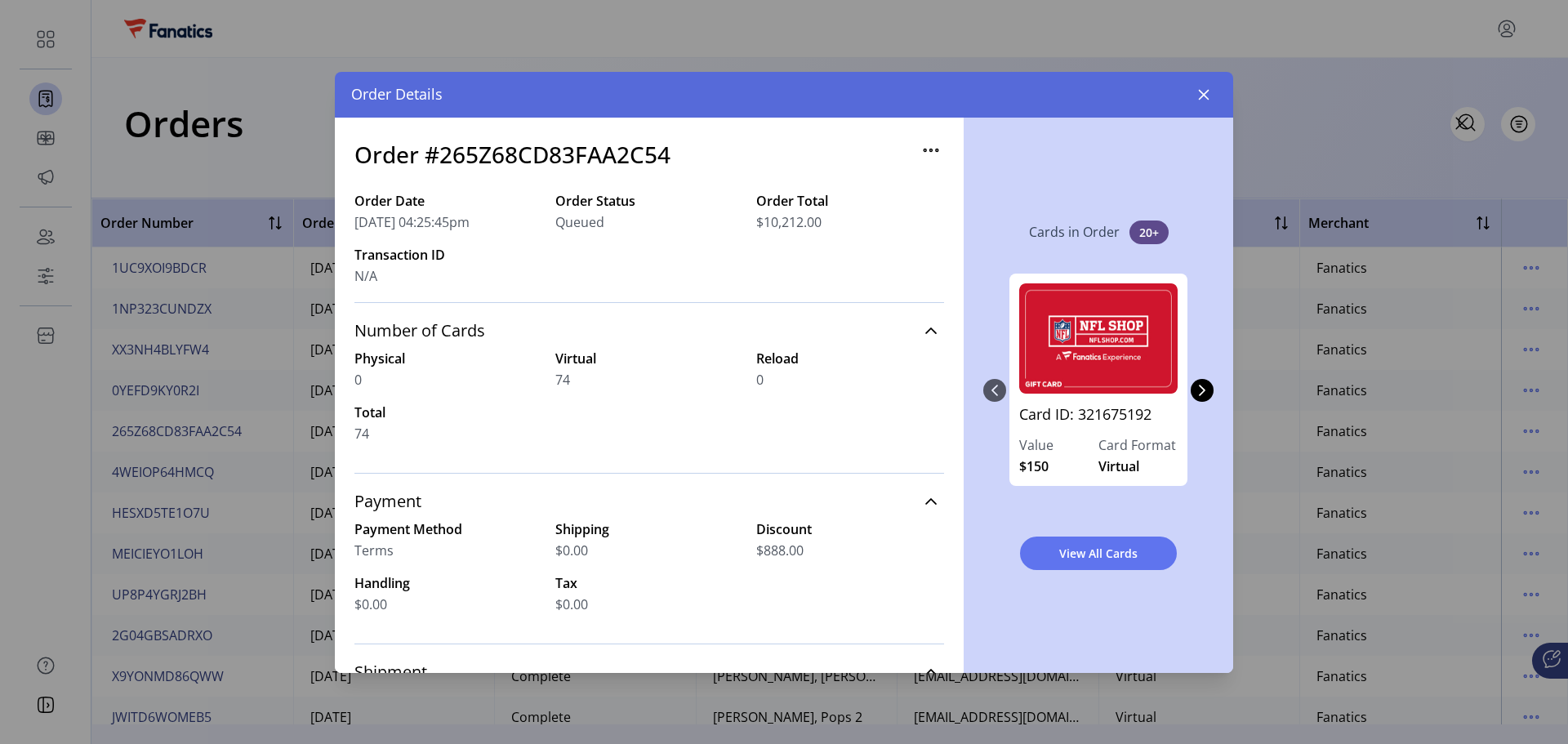
click at [936, 149] on icon "button" at bounding box center [937, 149] width 2 height 2
click at [868, 296] on div "Order Date [DATE] 04:25:45pm Order Status Queued Order Total $10,212.00 Transac…" at bounding box center [649, 247] width 590 height 111
drag, startPoint x: 672, startPoint y: 156, endPoint x: 445, endPoint y: 157, distance: 227.0
click at [445, 157] on div "Order #265Z68CD83FAA2C54" at bounding box center [649, 164] width 590 height 54
copy h3 "265Z68CD83FAA2C54"
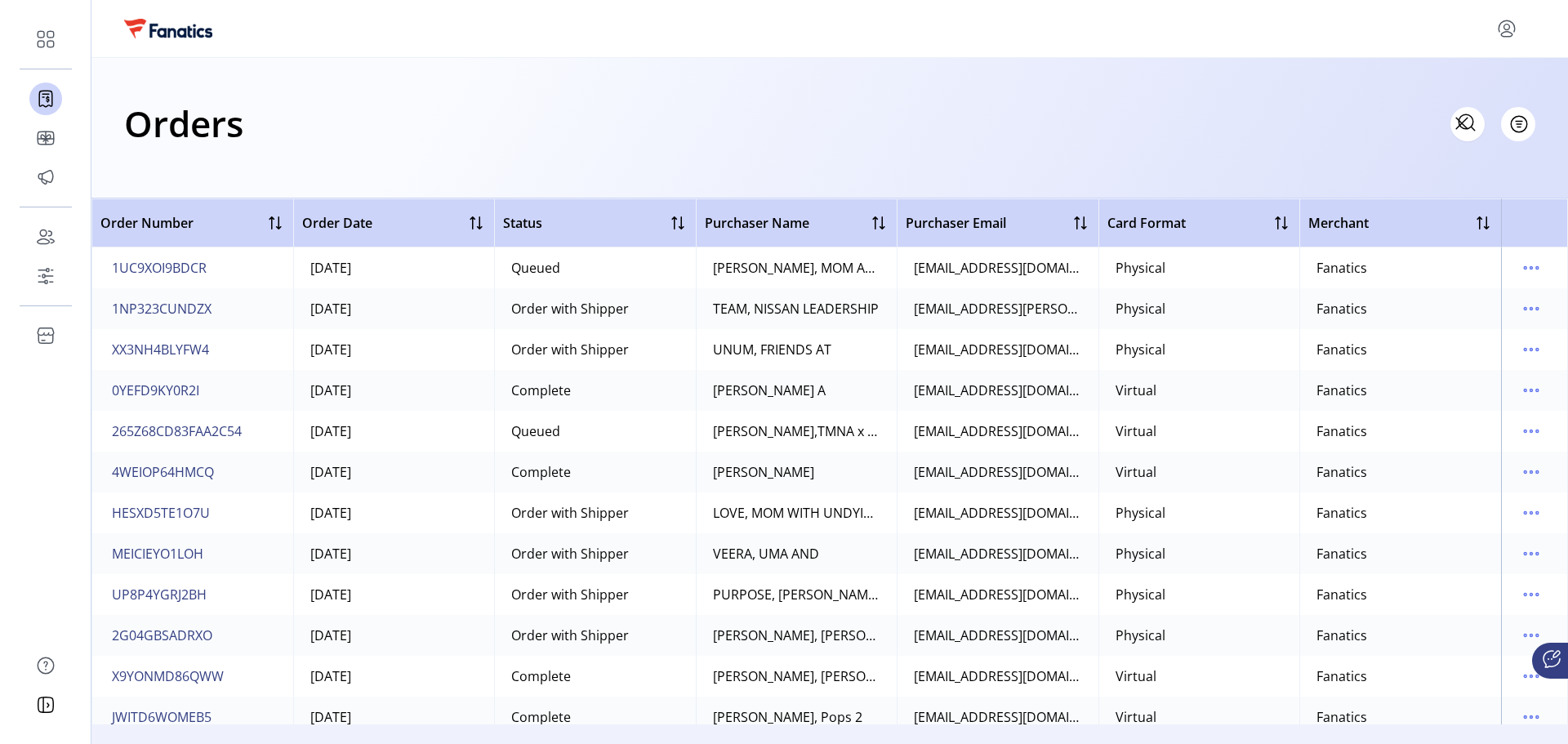
click at [1465, 126] on icon at bounding box center [1463, 123] width 26 height 26
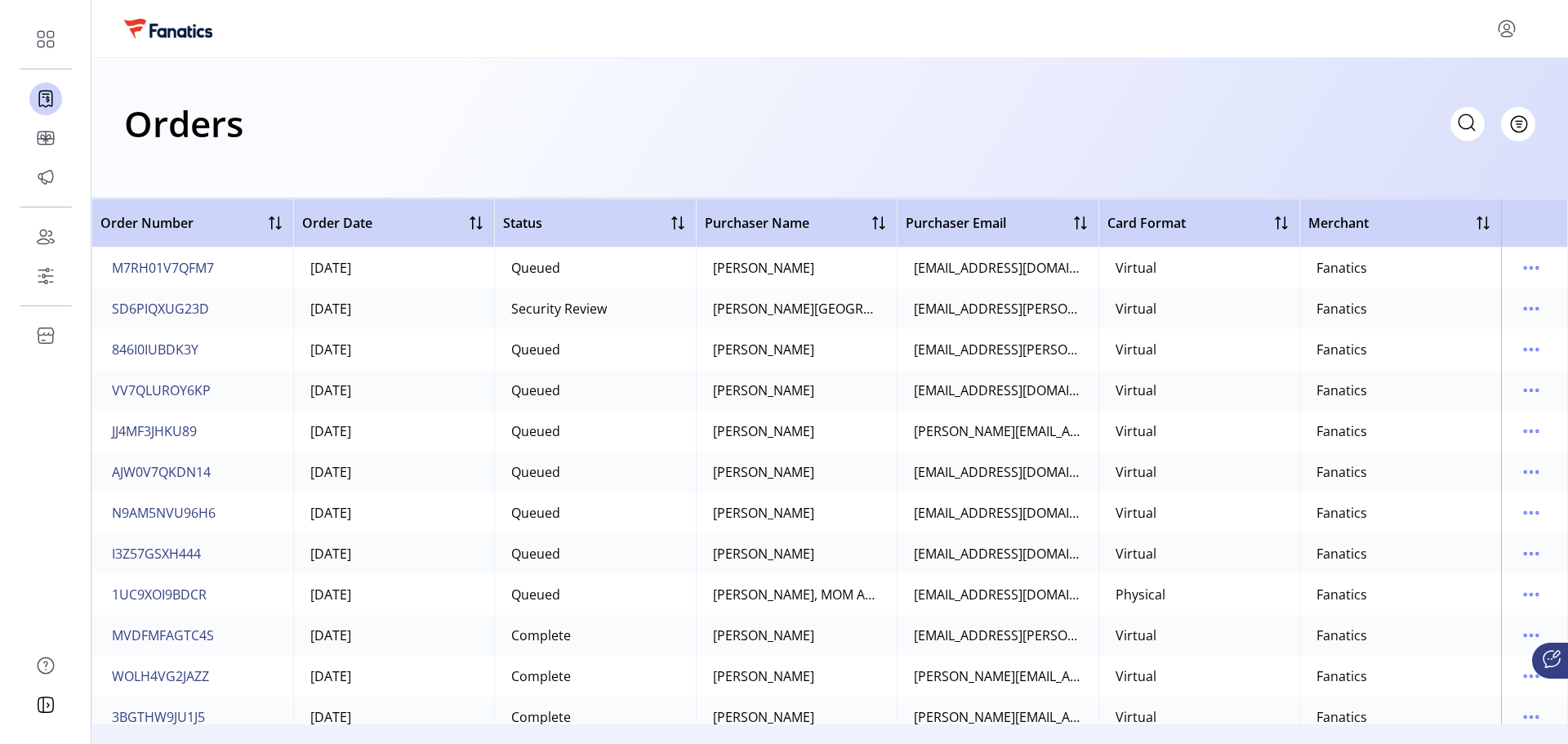
click at [1463, 130] on icon at bounding box center [1468, 122] width 26 height 26
paste input "**********"
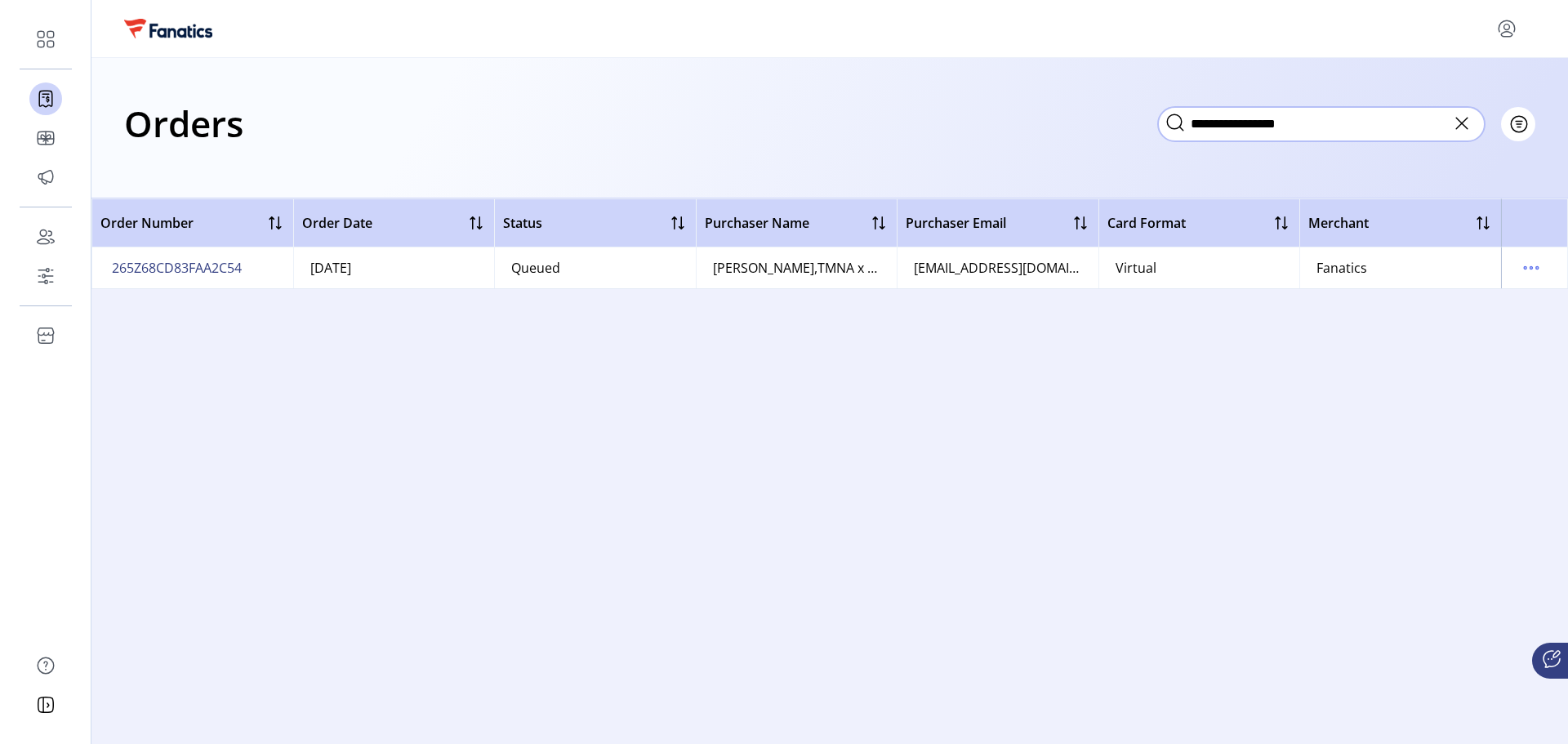
type input "**********"
click at [1527, 272] on icon "menu" at bounding box center [1531, 268] width 26 height 26
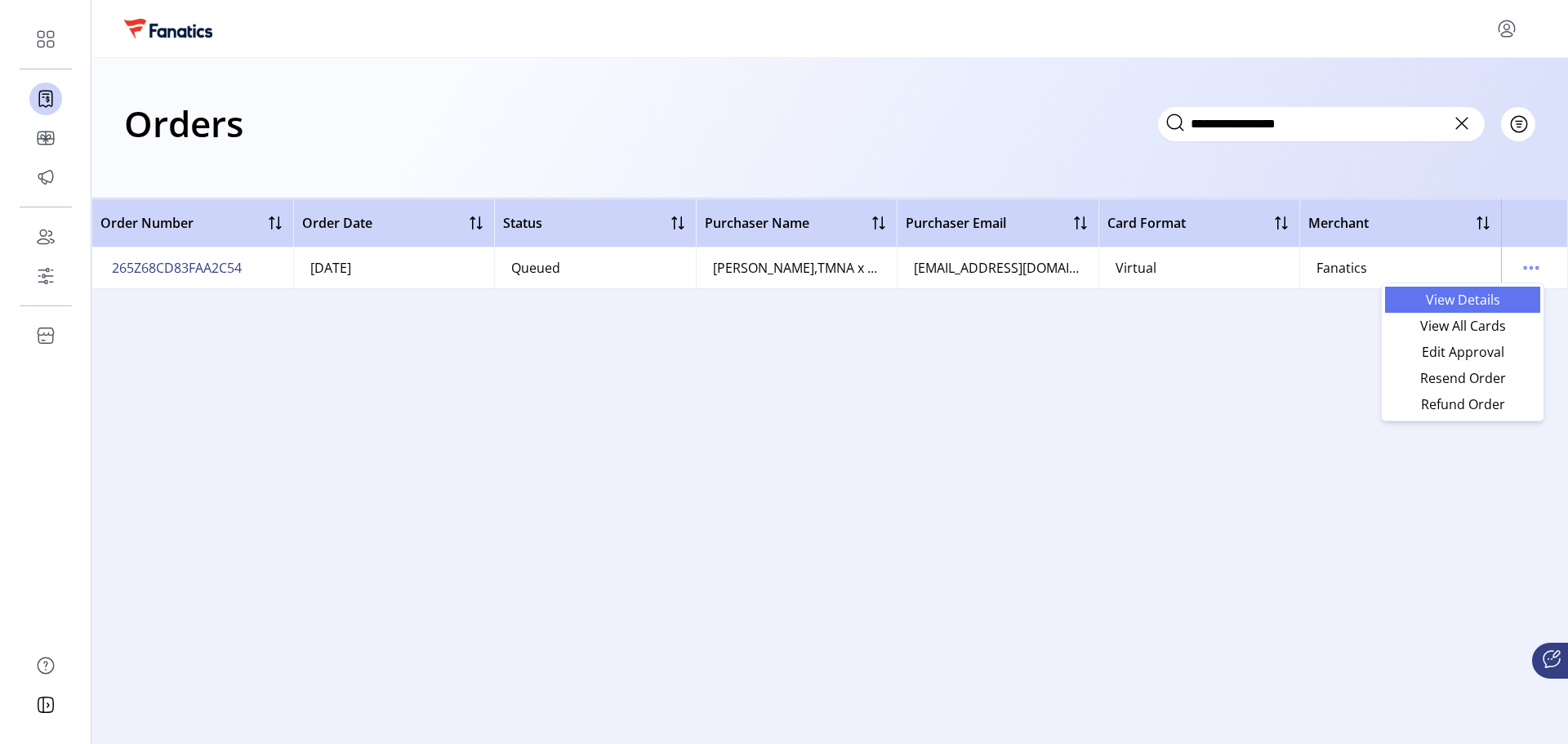
click at [1464, 296] on span "View Details" at bounding box center [1463, 299] width 135 height 13
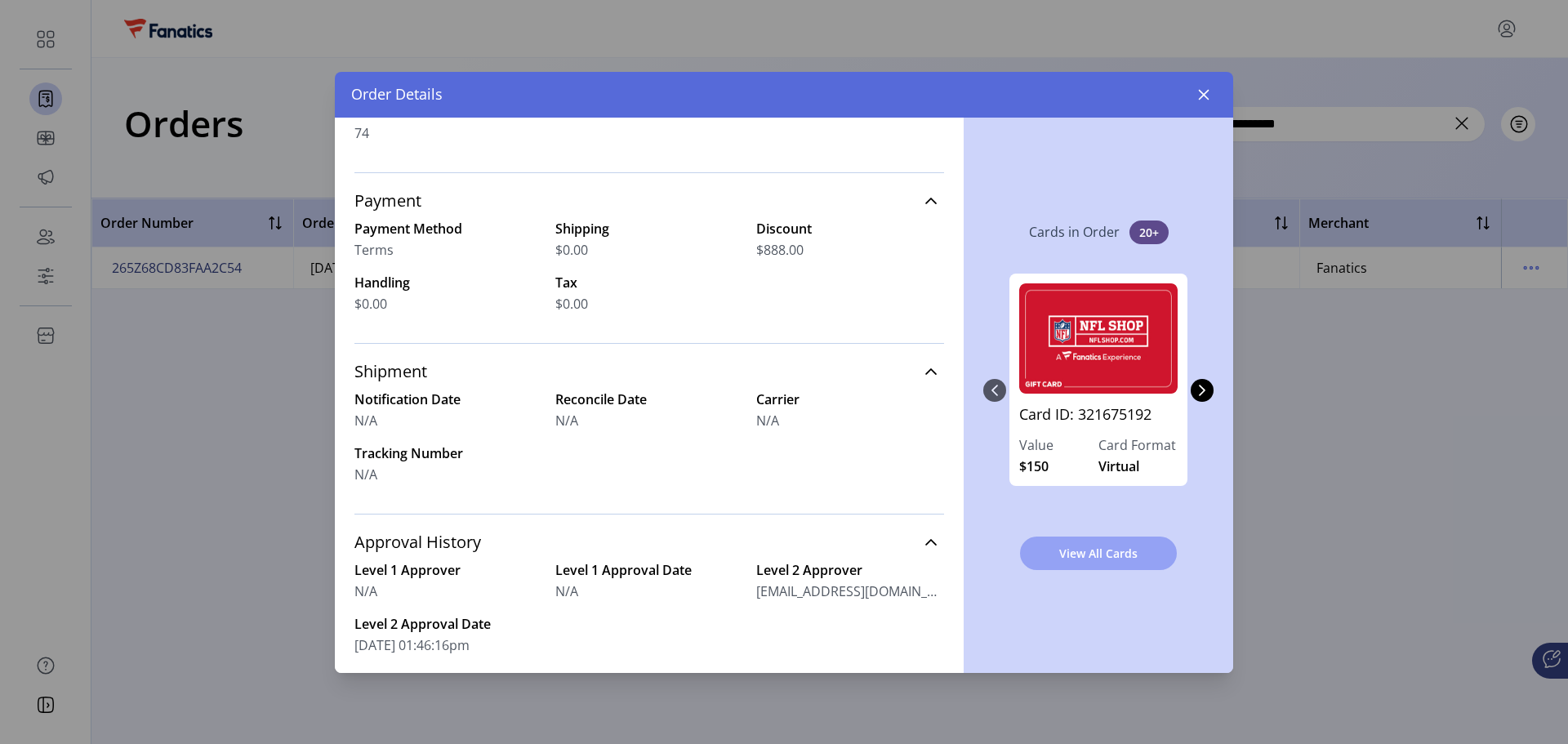
scroll to position [326, 0]
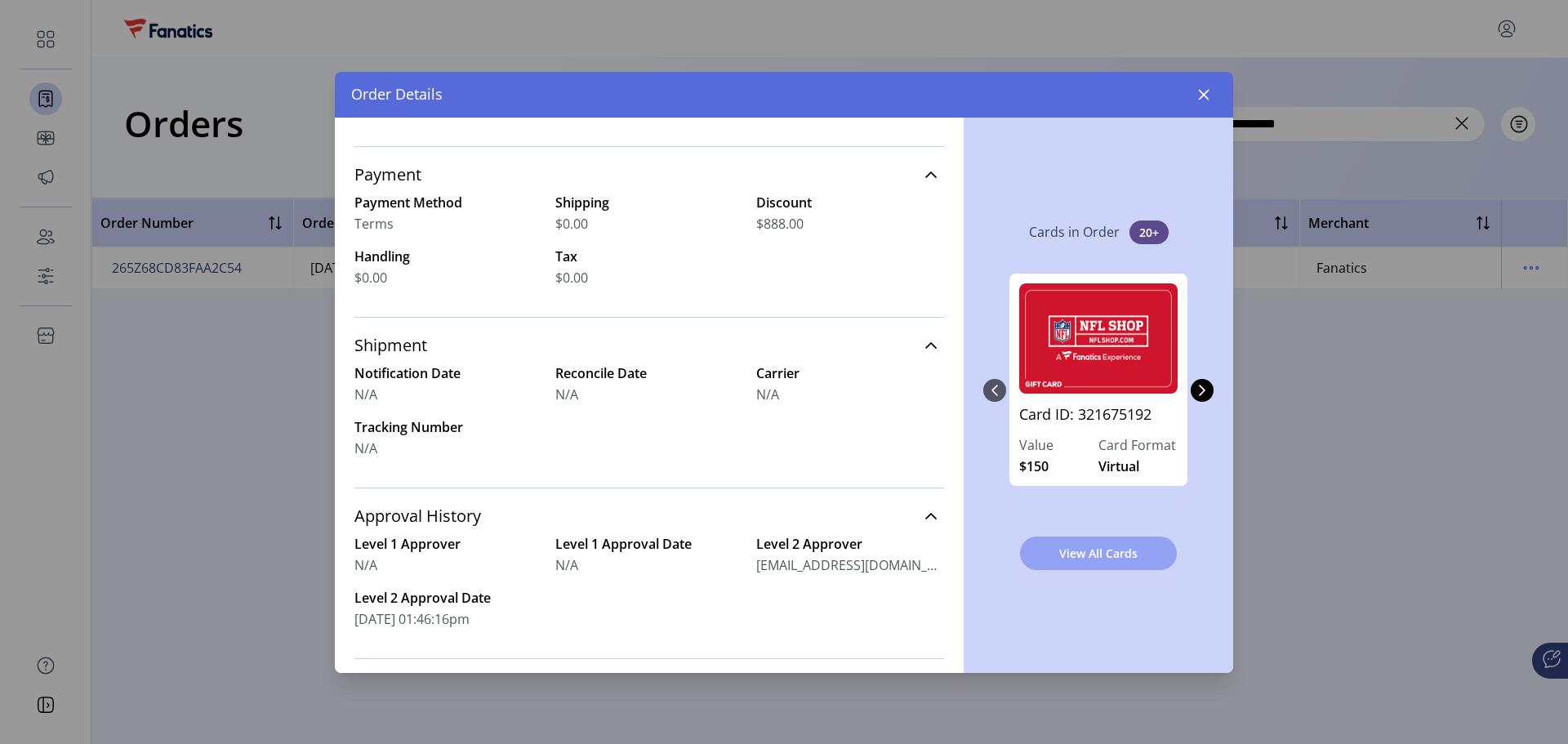
click at [1092, 562] on button "View All Cards" at bounding box center [1099, 553] width 157 height 34
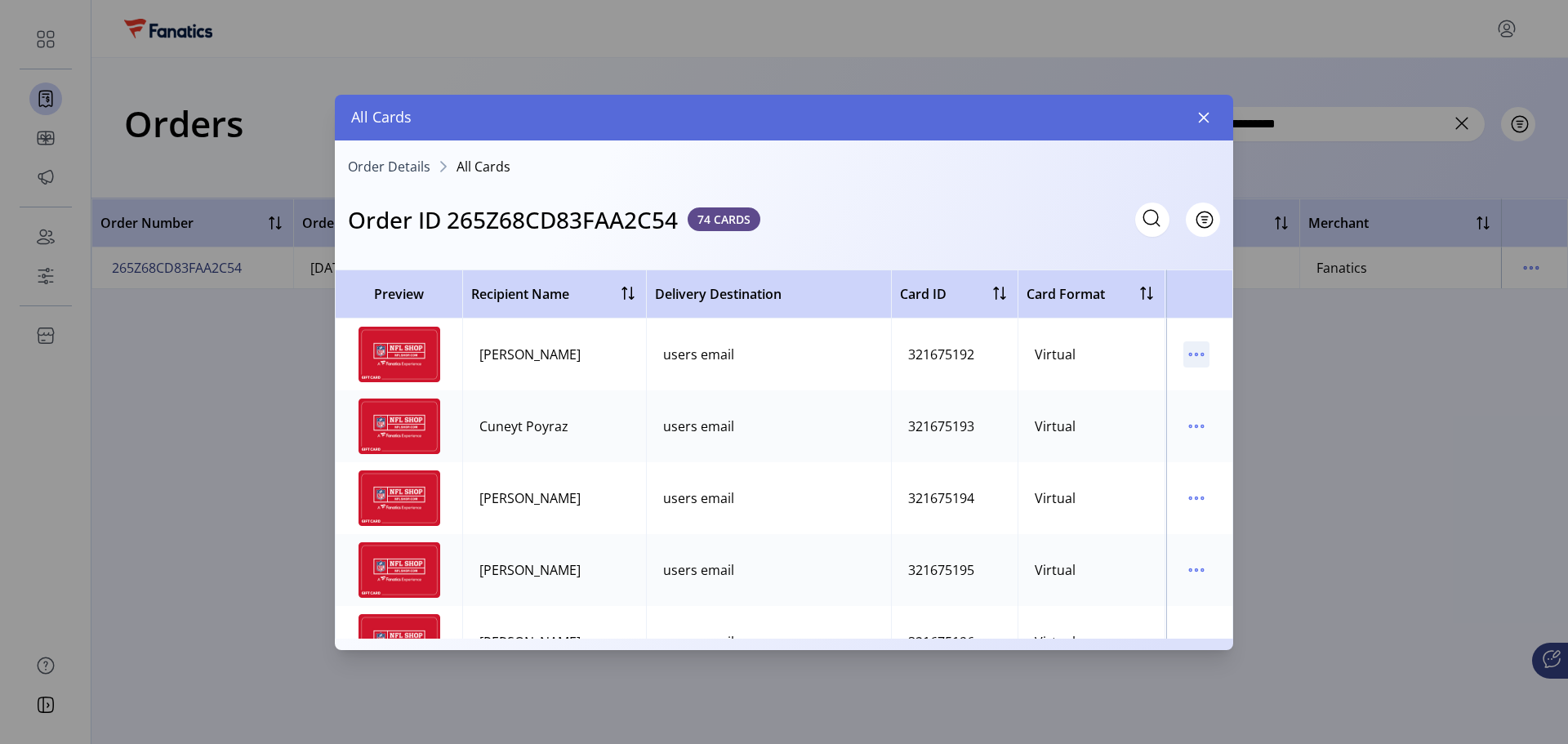
click at [1189, 357] on icon "menu" at bounding box center [1197, 354] width 26 height 26
click at [1246, 389] on span "View Card Details" at bounding box center [1257, 386] width 135 height 13
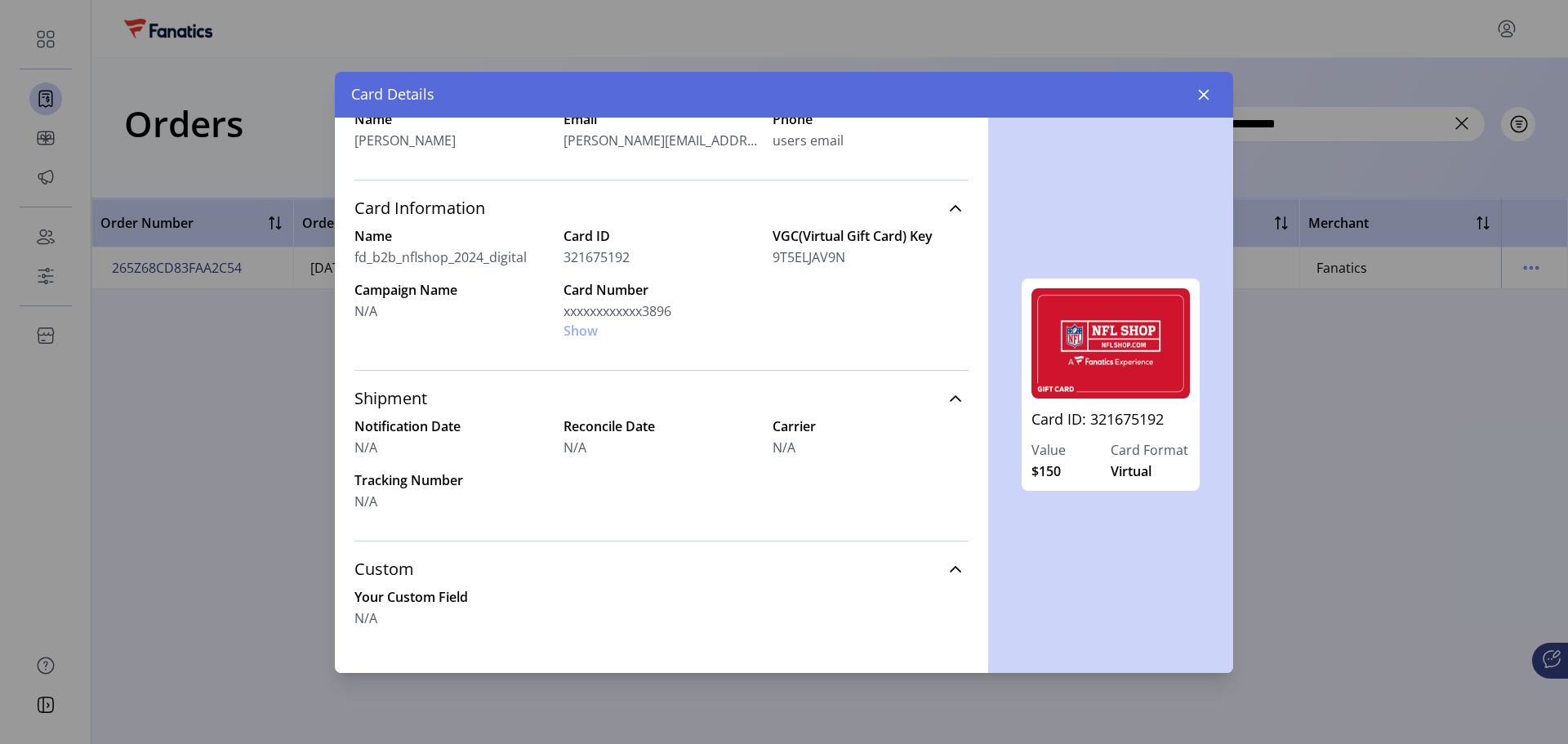
scroll to position [312, 0]
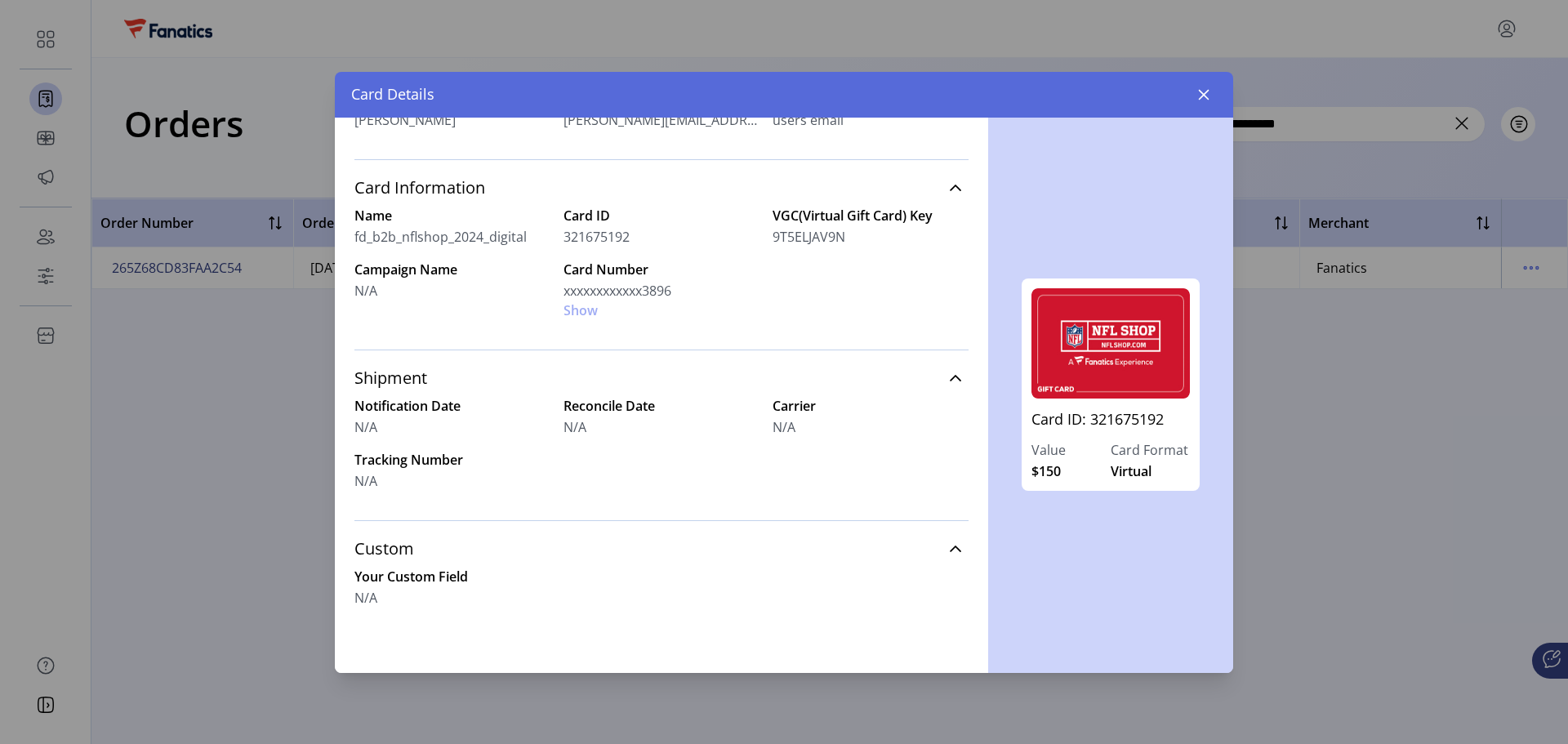
click at [575, 308] on div "Card Number xxxxxxxxxxxx3896 Show" at bounding box center [662, 289] width 196 height 61
click at [445, 316] on app-read-only-with-label "Campaign Name N/A" at bounding box center [452, 289] width 196 height 61
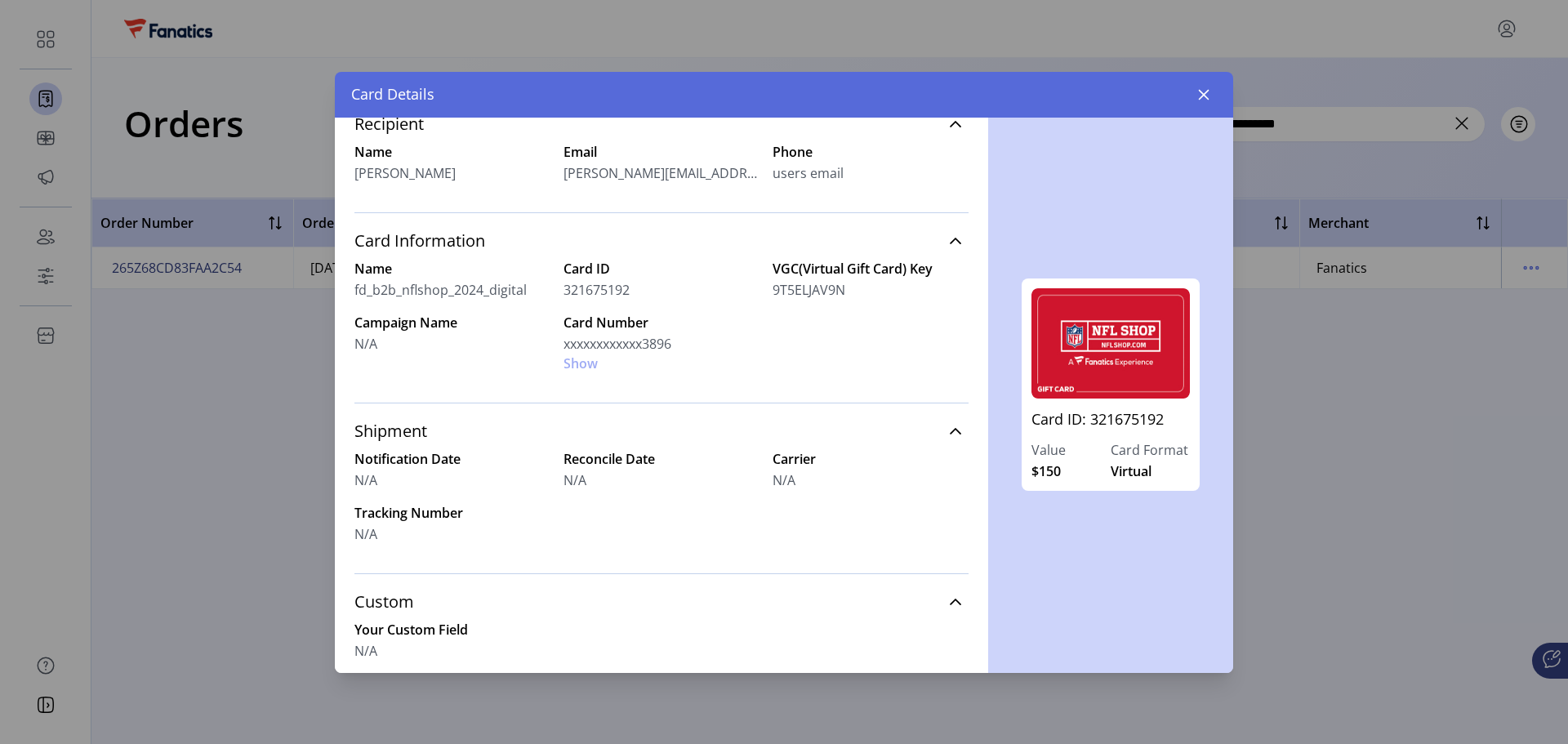
scroll to position [231, 0]
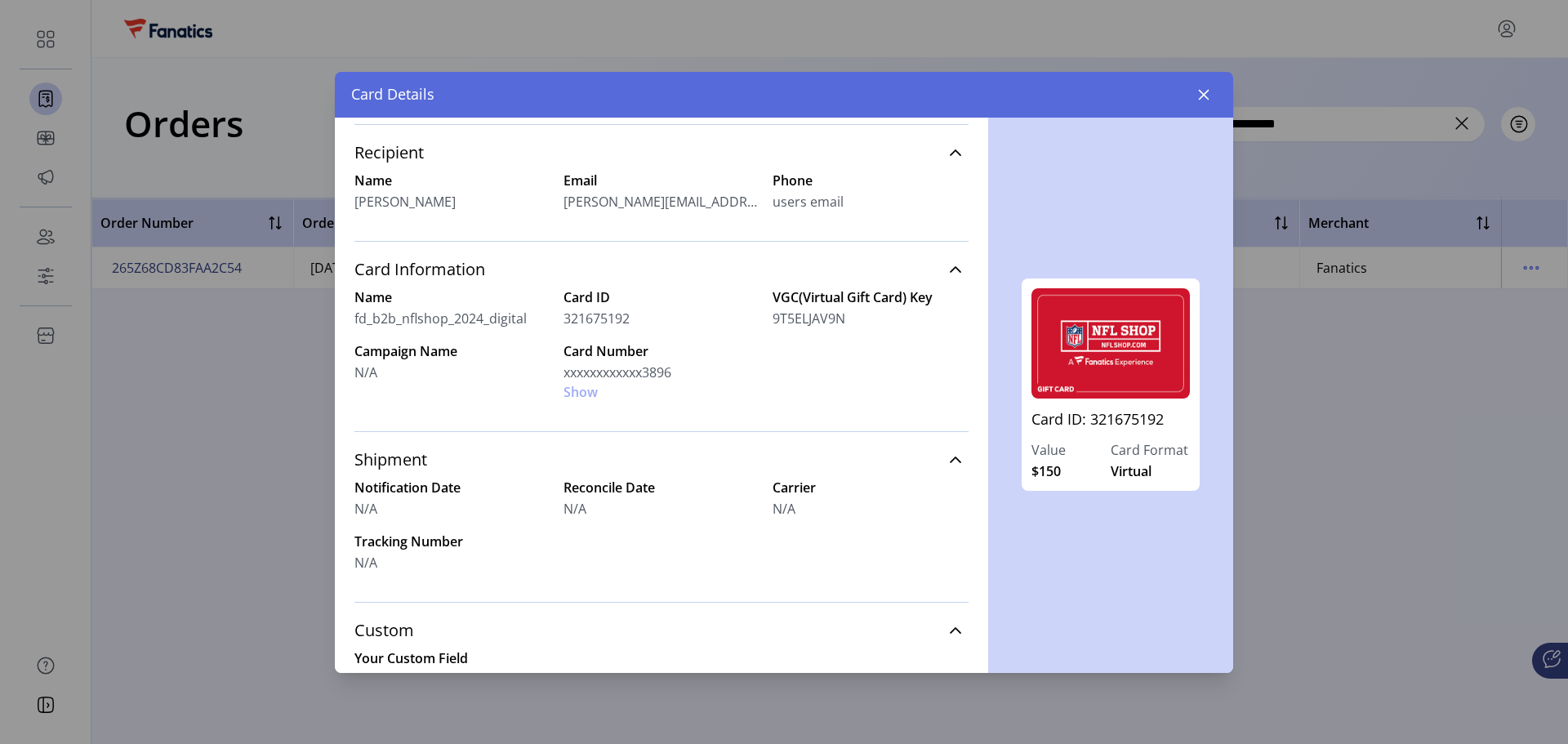
click at [588, 397] on div "Card Number xxxxxxxxxxxx3896 Show" at bounding box center [662, 371] width 196 height 61
click at [582, 391] on div "Card Number xxxxxxxxxxxx3896 Show" at bounding box center [662, 371] width 196 height 61
click at [588, 387] on div "Card Number xxxxxxxxxxxx3896 Show" at bounding box center [662, 371] width 196 height 61
click at [575, 391] on div "Card Number xxxxxxxxxxxx3896 Show" at bounding box center [662, 371] width 196 height 61
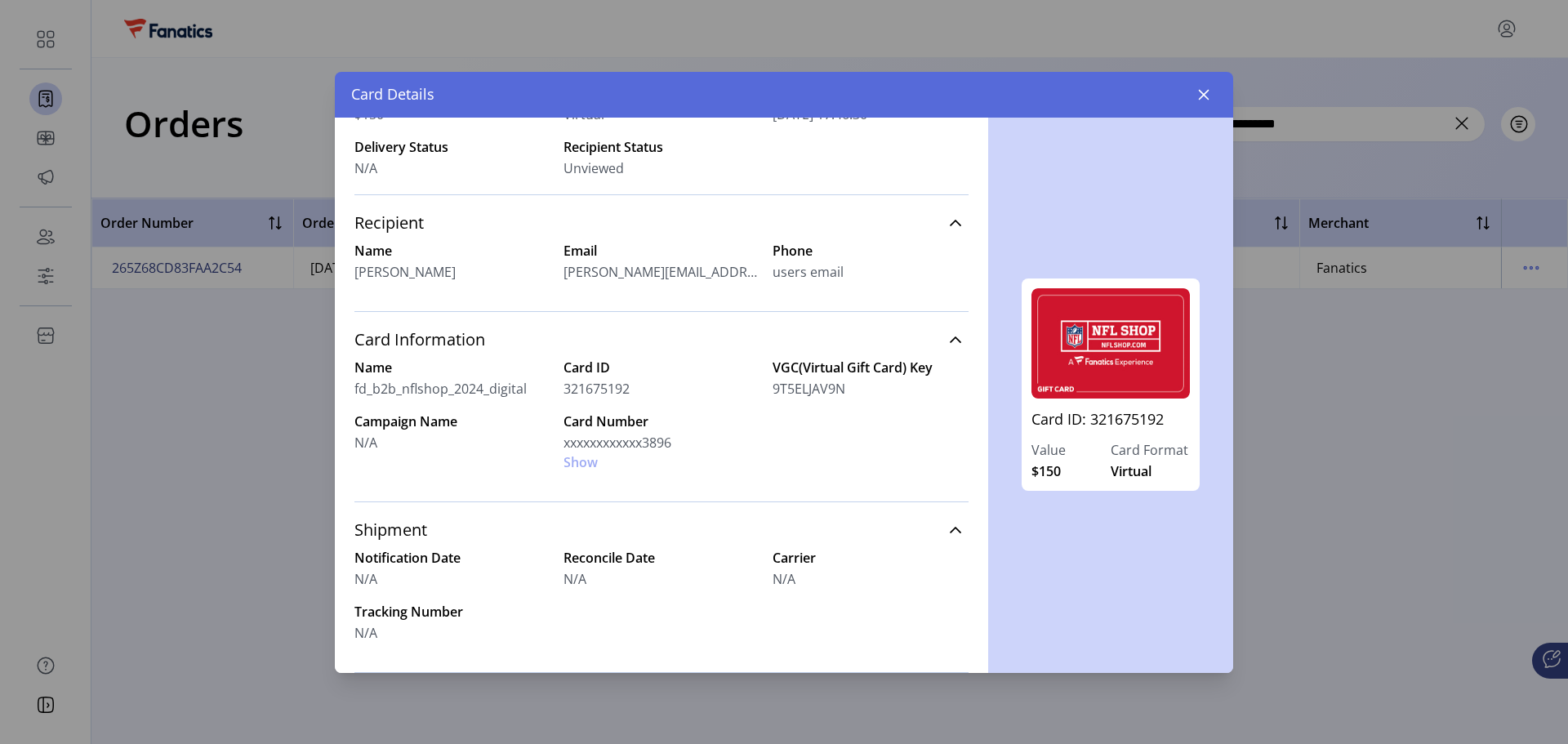
scroll to position [0, 0]
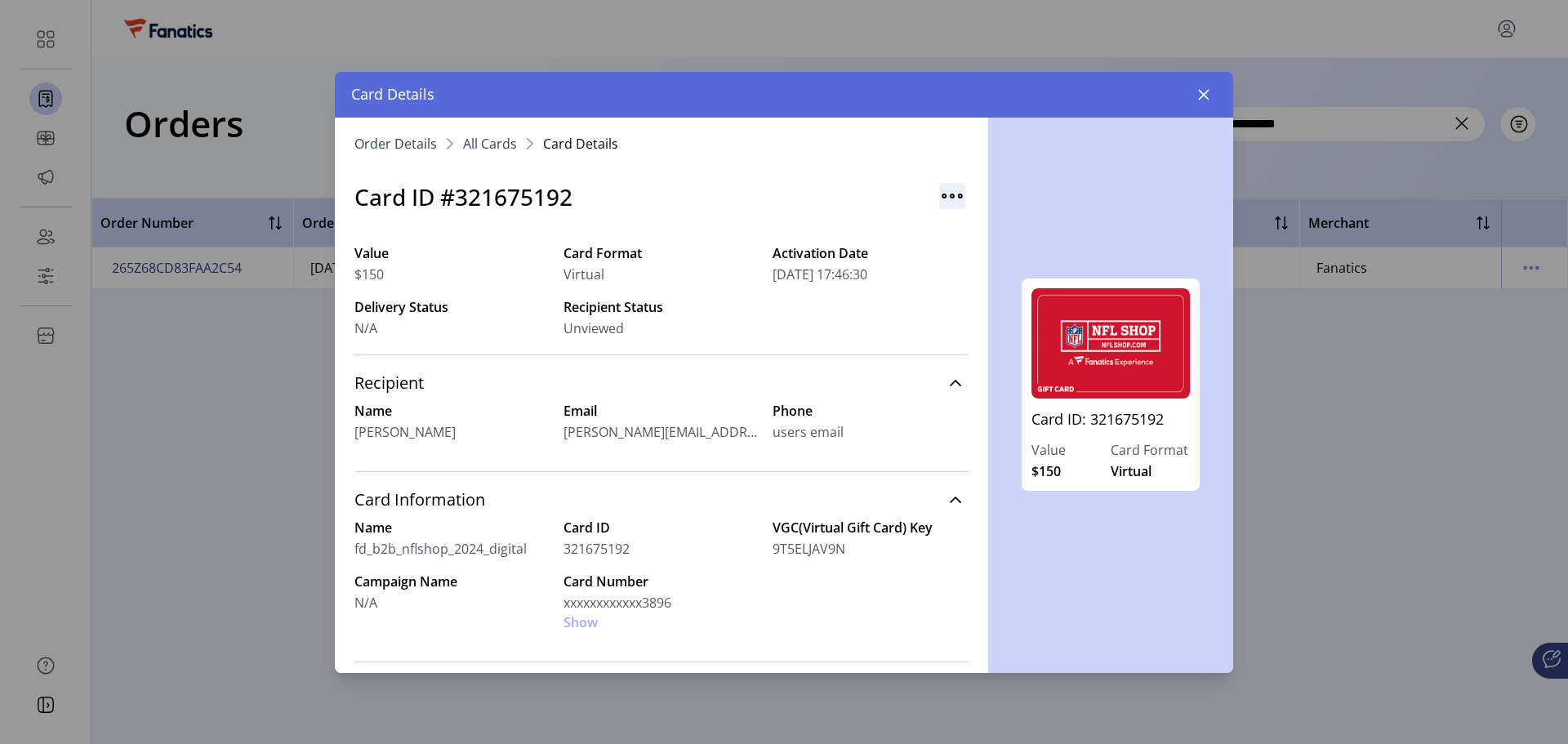
click at [945, 190] on img "button" at bounding box center [952, 196] width 26 height 26
drag, startPoint x: 946, startPoint y: 302, endPoint x: 911, endPoint y: 319, distance: 38.9
click at [946, 303] on div "Value $150 Card Format Virtual Activation Date [DATE] 17:46:30 Delivery Status …" at bounding box center [661, 294] width 614 height 121
drag, startPoint x: 647, startPoint y: 349, endPoint x: 345, endPoint y: 312, distance: 304.3
click at [345, 312] on div "Order Details All Cards Card Details Card ID #321675192 Value $150 Card Format …" at bounding box center [662, 395] width 654 height 555
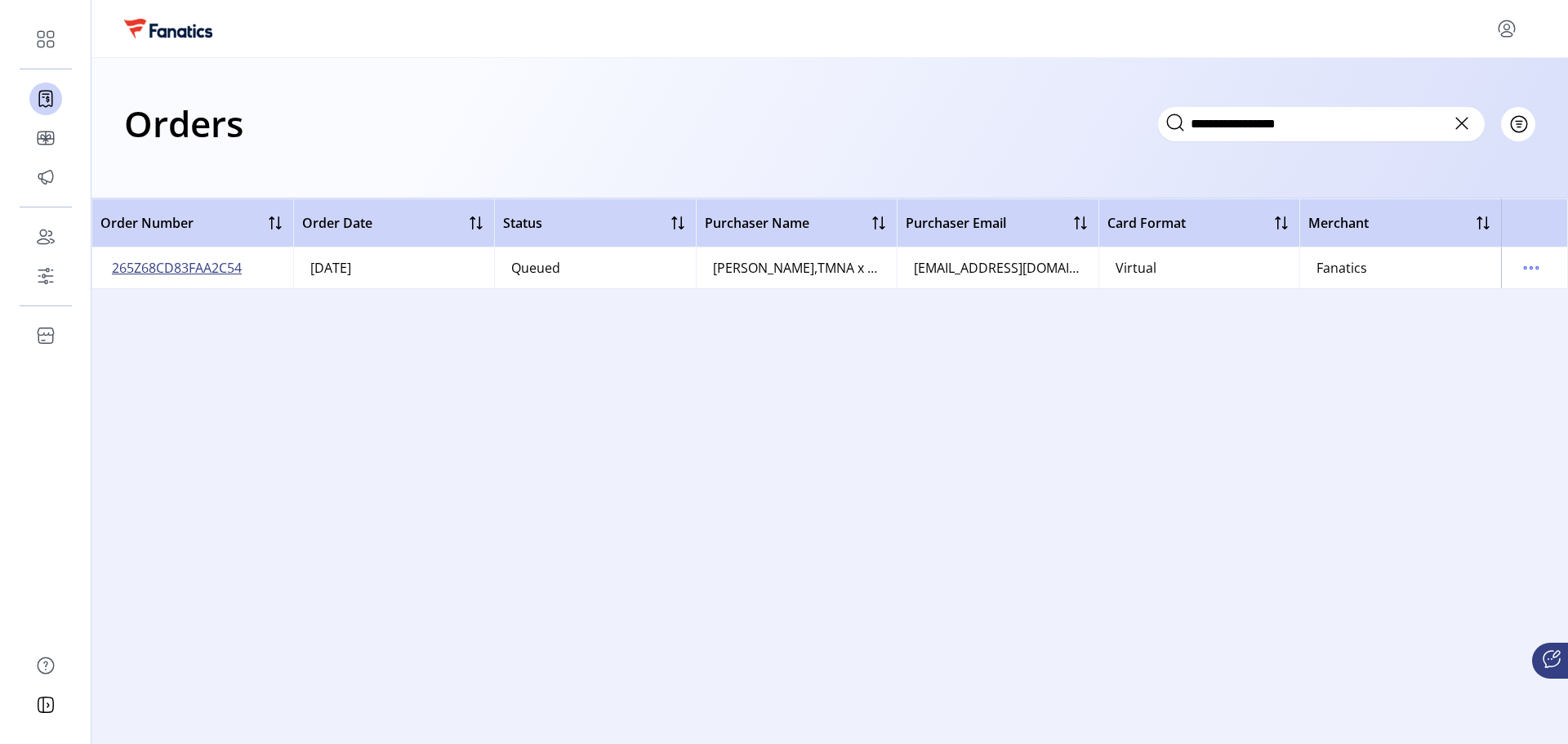
drag, startPoint x: 245, startPoint y: 275, endPoint x: 113, endPoint y: 265, distance: 132.4
click at [113, 265] on button "265Z68CD83FAA2C54" at bounding box center [176, 268] width 136 height 26
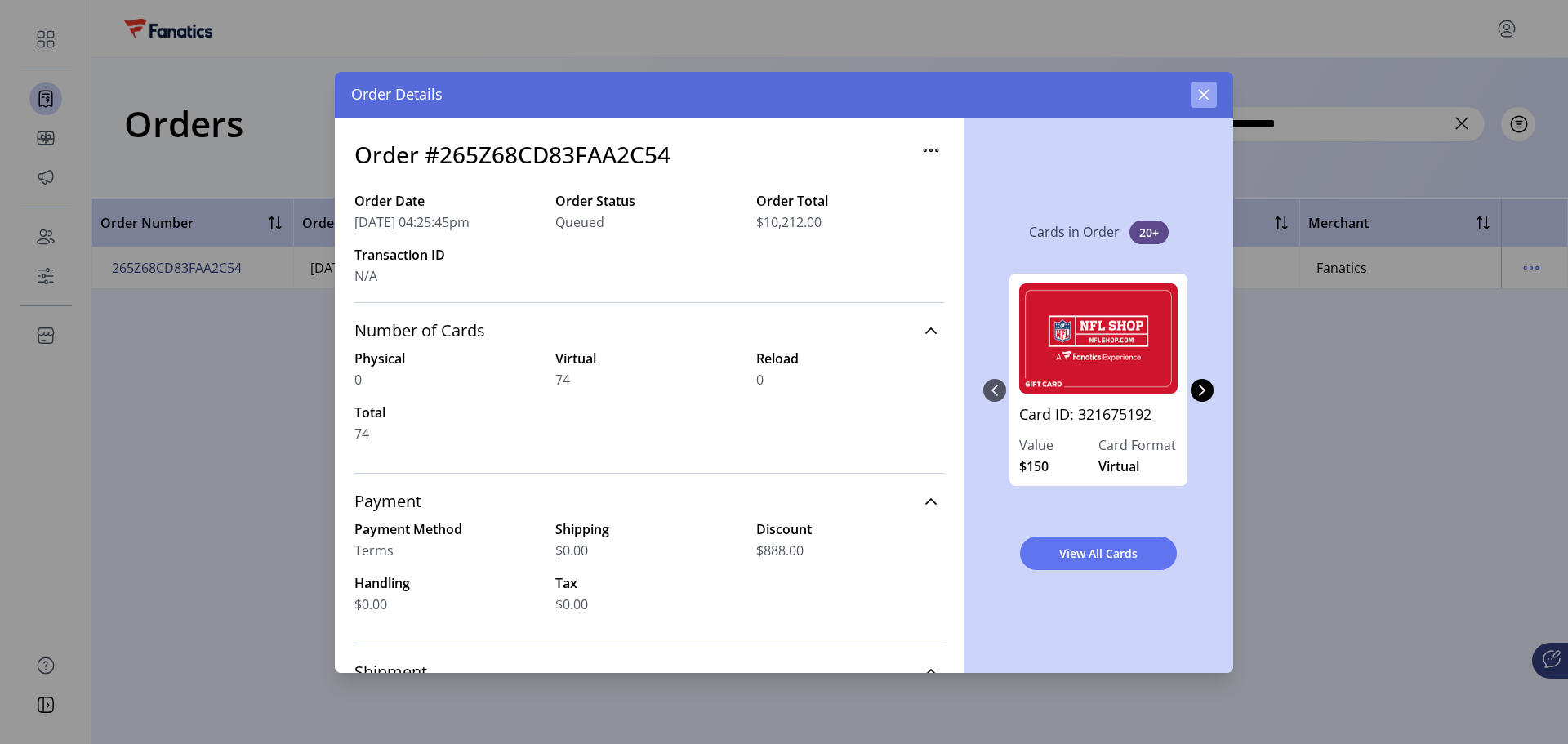
click at [1199, 93] on icon "button" at bounding box center [1204, 94] width 13 height 13
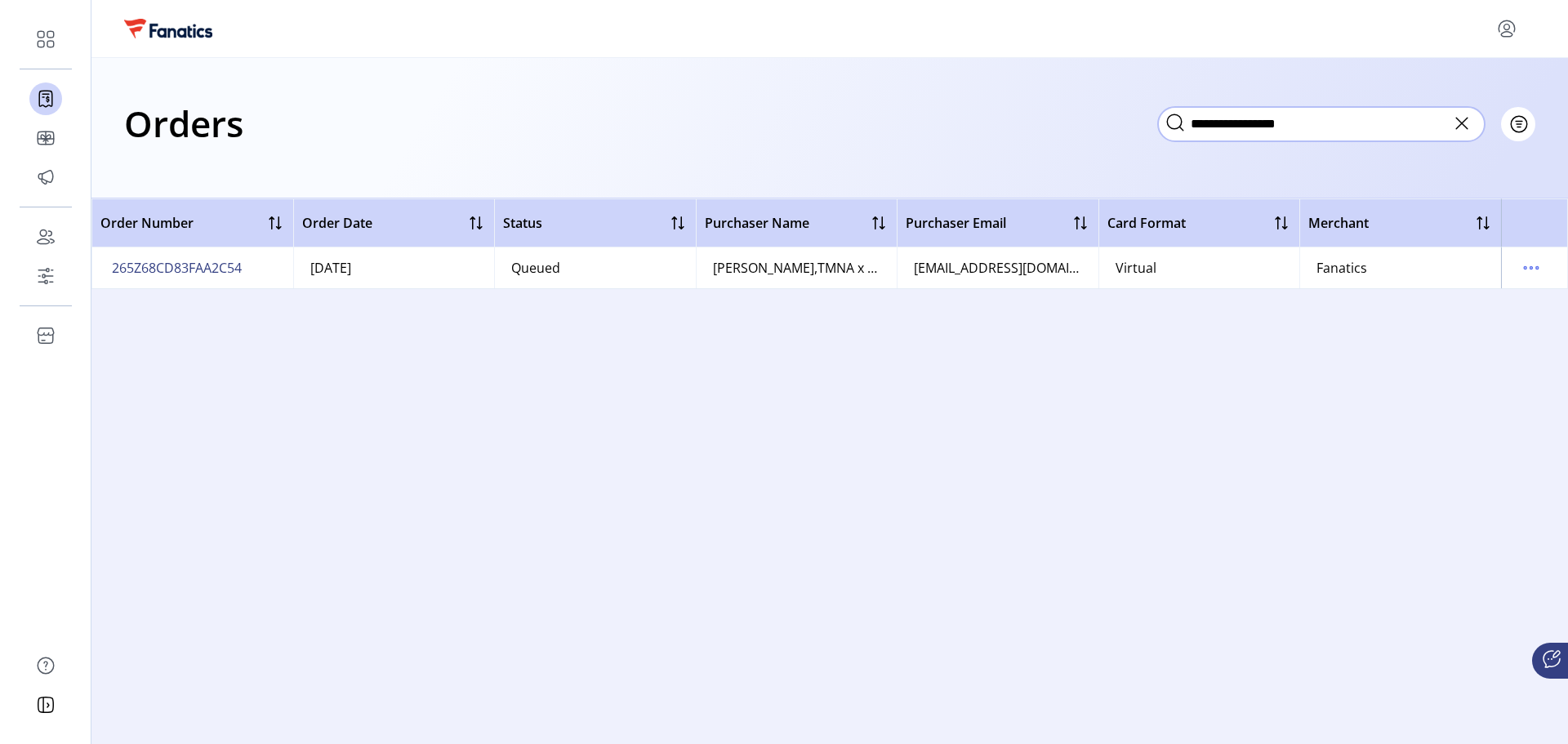
drag, startPoint x: 1340, startPoint y: 123, endPoint x: 1158, endPoint y: 121, distance: 182.0
click at [1158, 121] on input "**********" at bounding box center [1321, 124] width 326 height 34
click at [1530, 272] on icon "menu" at bounding box center [1531, 268] width 26 height 26
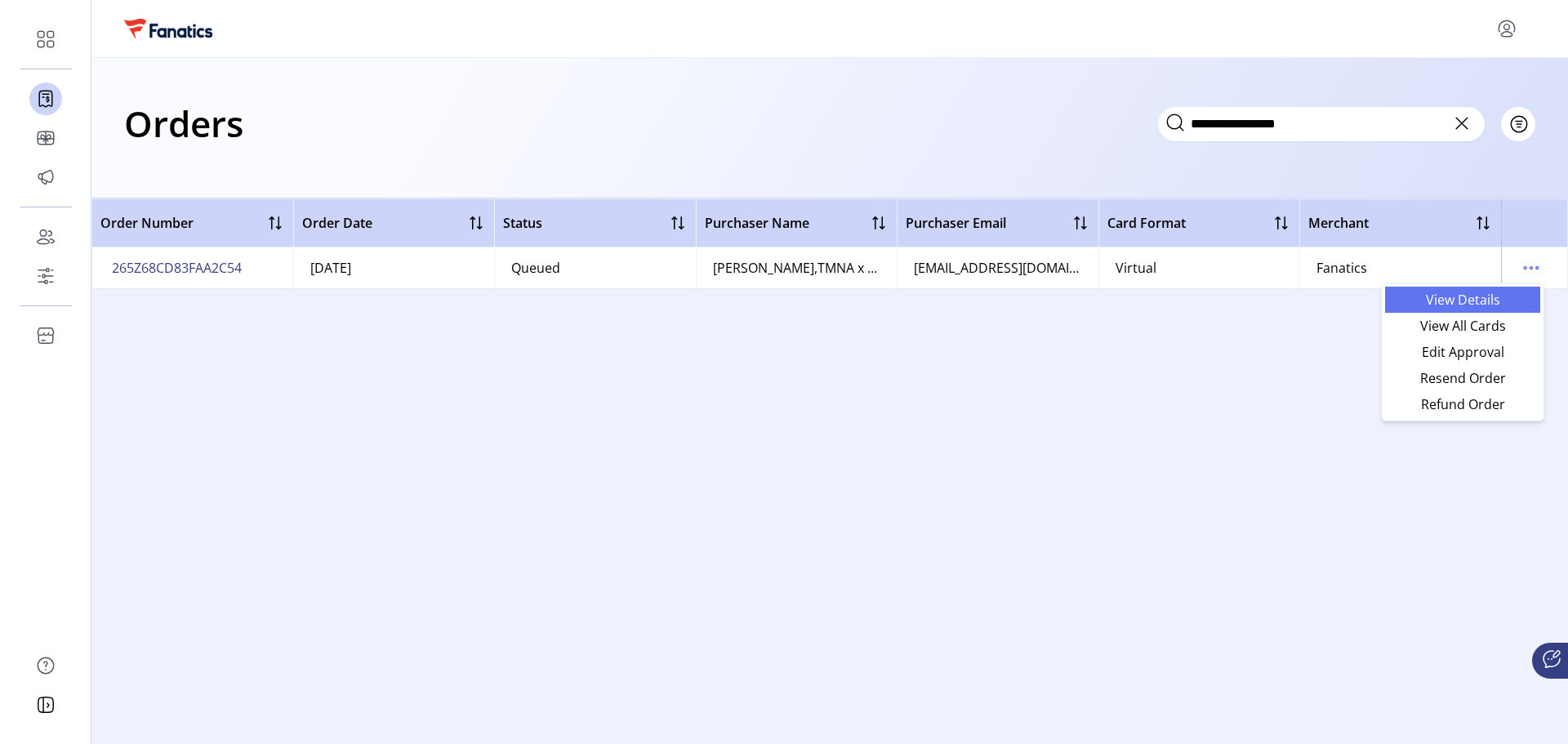
click at [1490, 304] on span "View Details" at bounding box center [1463, 299] width 135 height 13
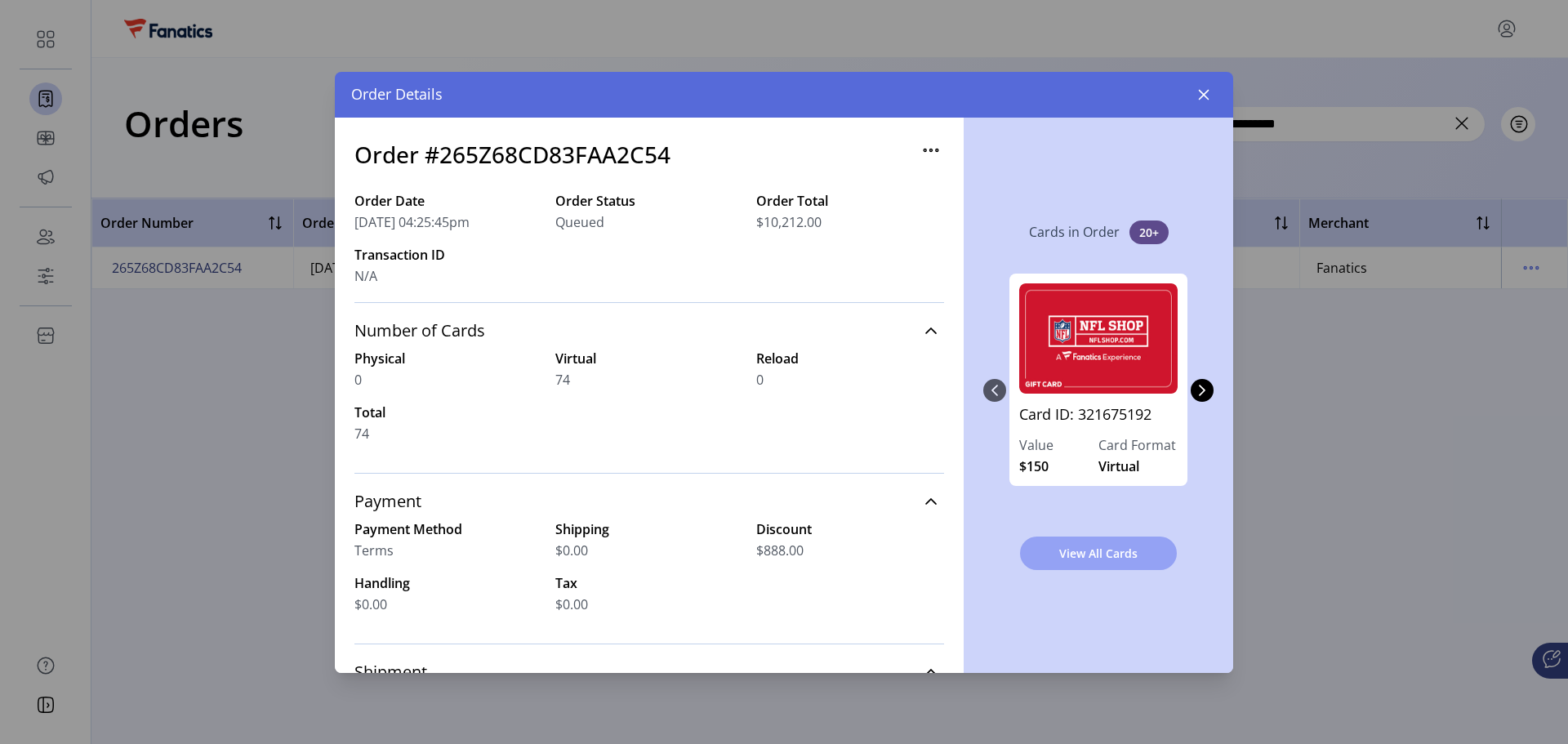
click at [1119, 555] on span "View All Cards" at bounding box center [1098, 553] width 114 height 17
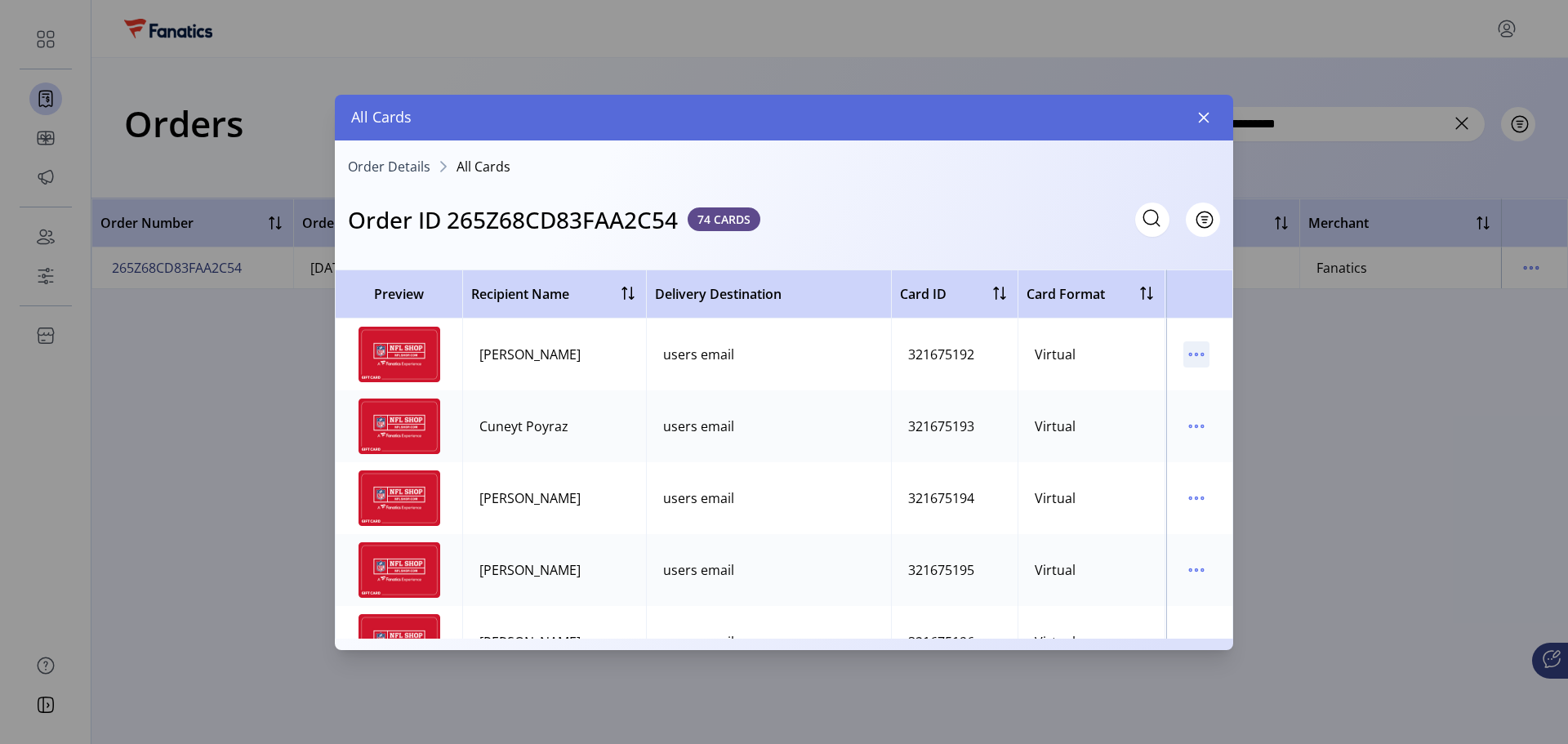
click at [1184, 353] on icon "menu" at bounding box center [1197, 354] width 26 height 26
click at [1195, 383] on span "View Card Details" at bounding box center [1257, 386] width 135 height 13
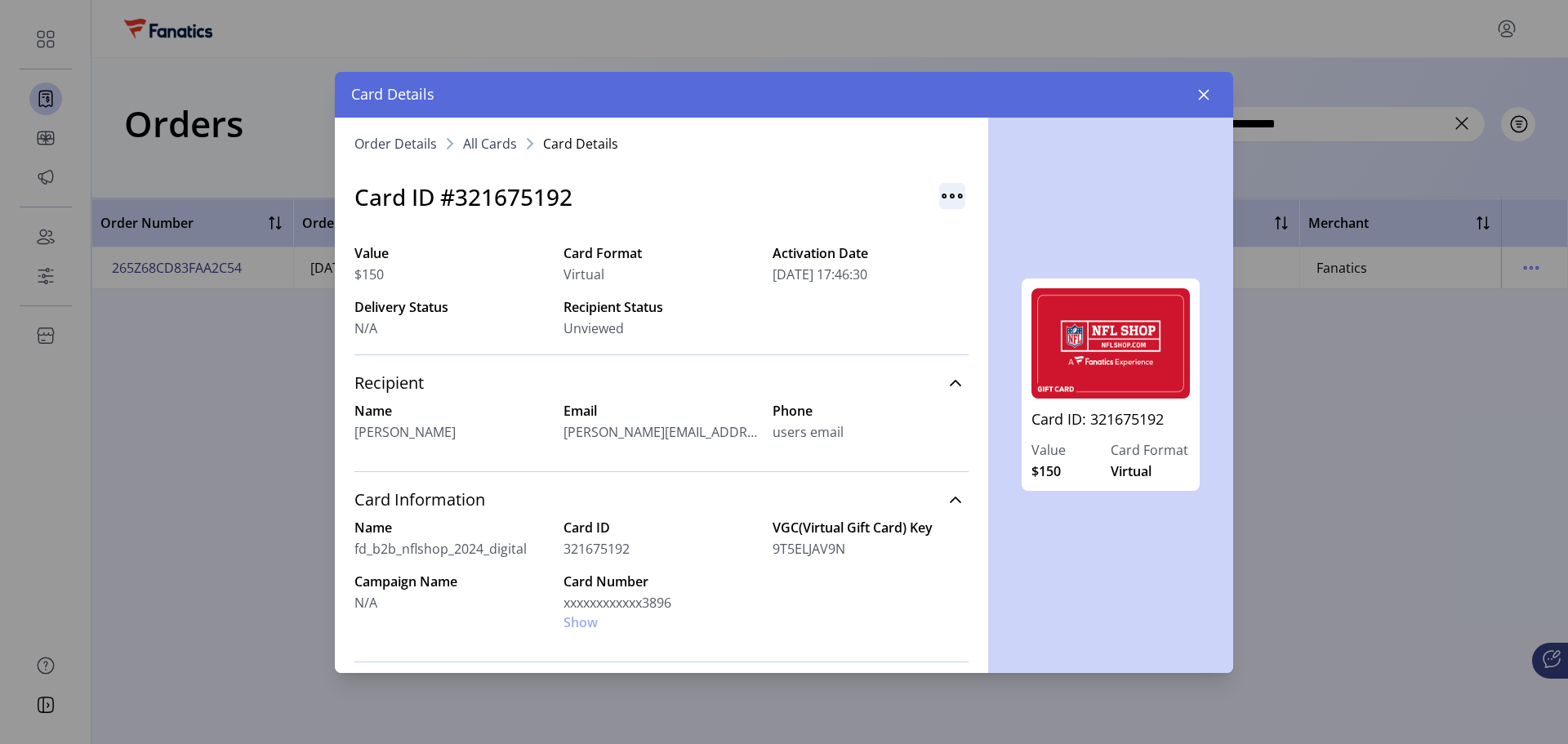
click at [948, 193] on img "button" at bounding box center [952, 196] width 26 height 26
click at [999, 231] on span "Resend Card" at bounding box center [1010, 231] width 135 height 13
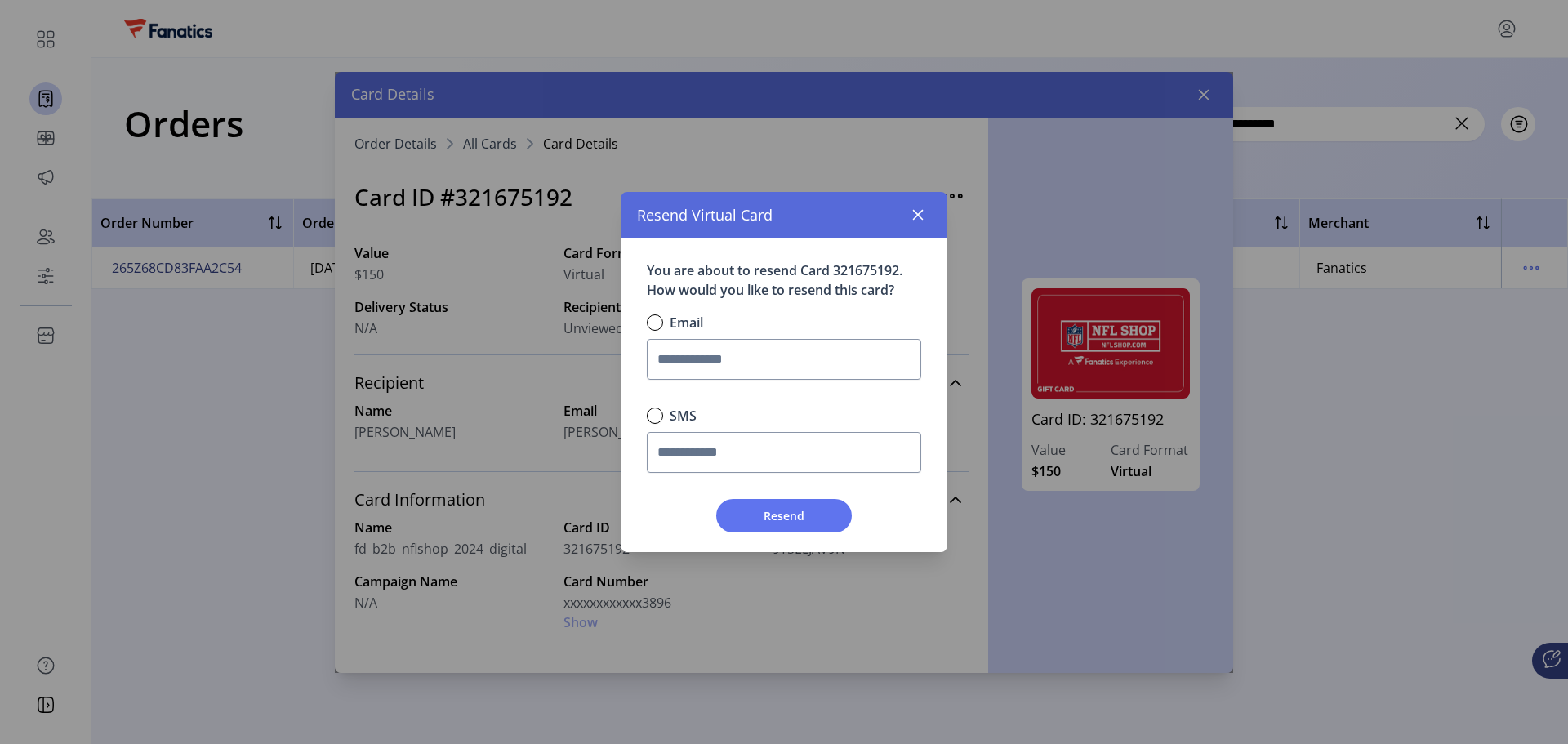
scroll to position [10, 6]
drag, startPoint x: 838, startPoint y: 272, endPoint x: 901, endPoint y: 266, distance: 63.3
click at [901, 266] on p "You are about to resend Card 321675192. How would you like to resend this card?" at bounding box center [784, 279] width 288 height 39
copy p "321675192"
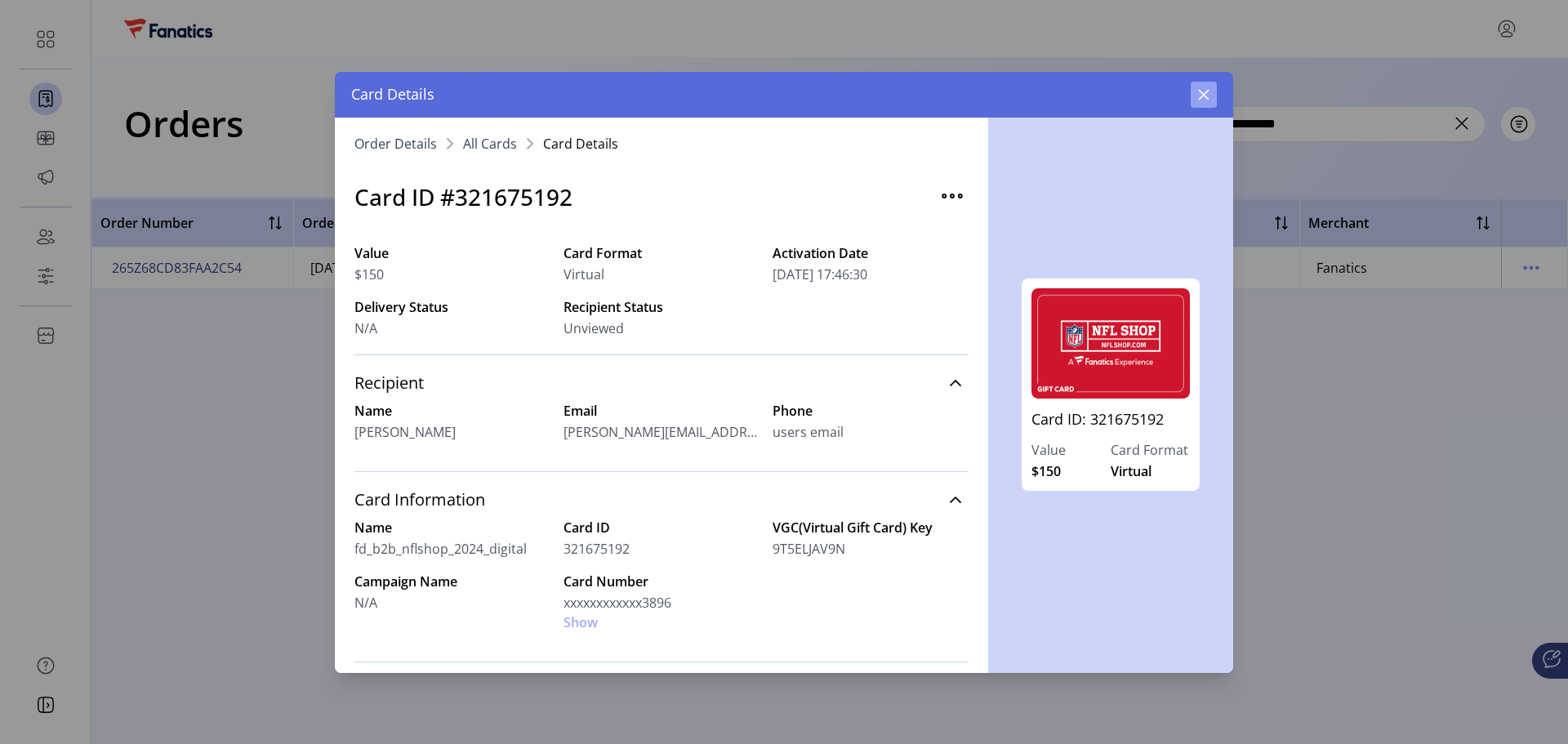
click at [1204, 102] on button "button" at bounding box center [1204, 94] width 26 height 26
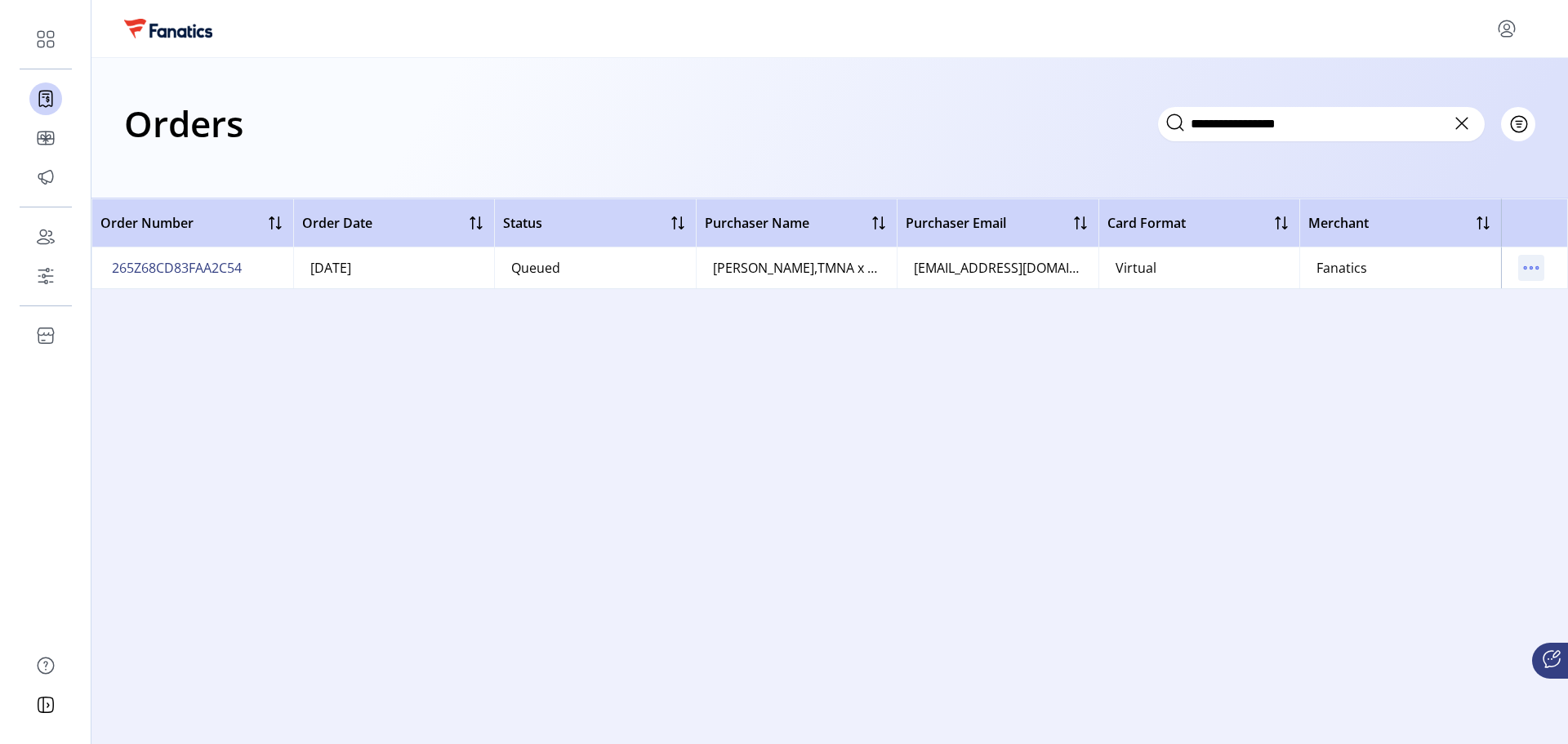
click at [1538, 277] on icon "menu" at bounding box center [1531, 268] width 26 height 26
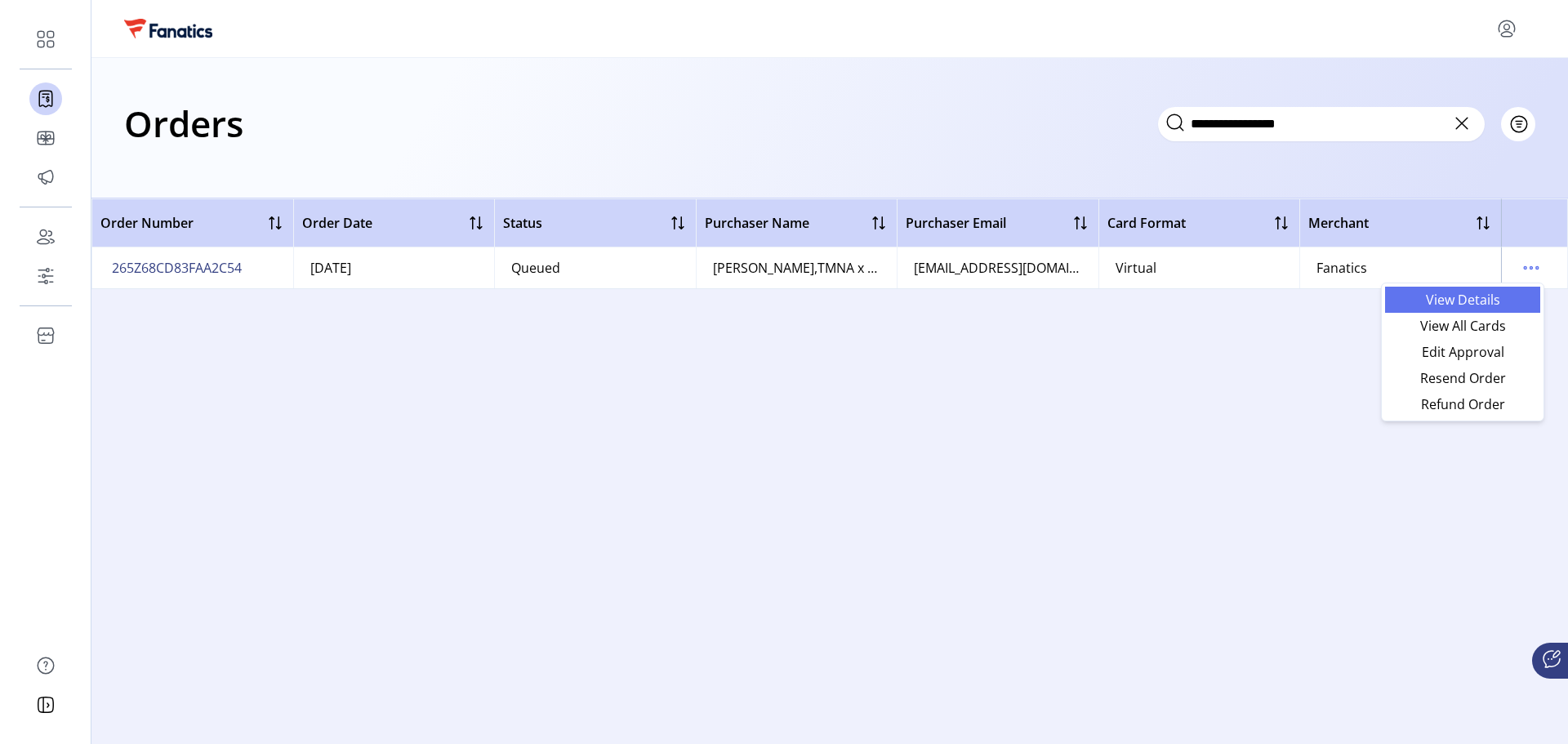
click at [1490, 296] on span "View Details" at bounding box center [1463, 299] width 135 height 13
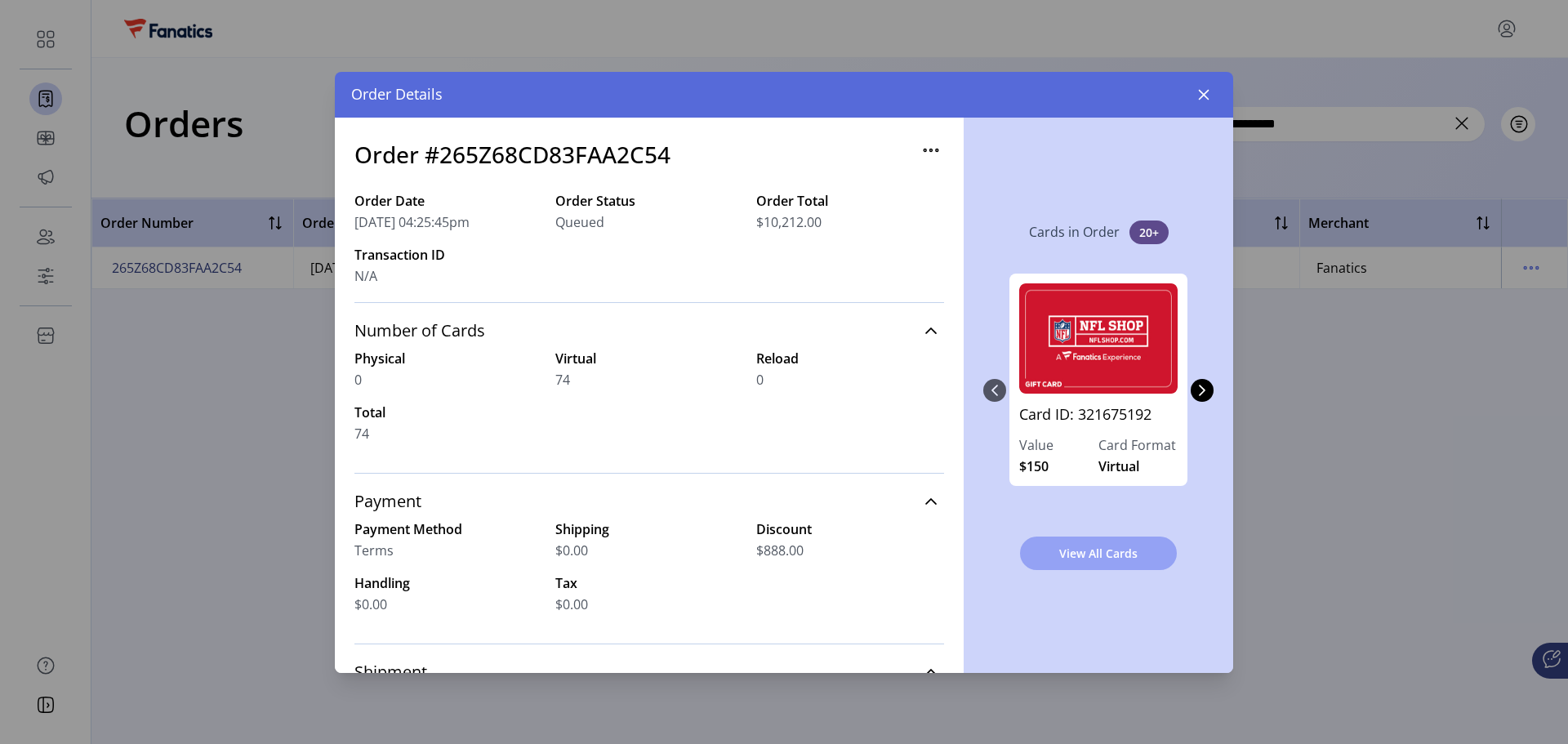
click at [1107, 540] on button "View All Cards" at bounding box center [1099, 553] width 157 height 34
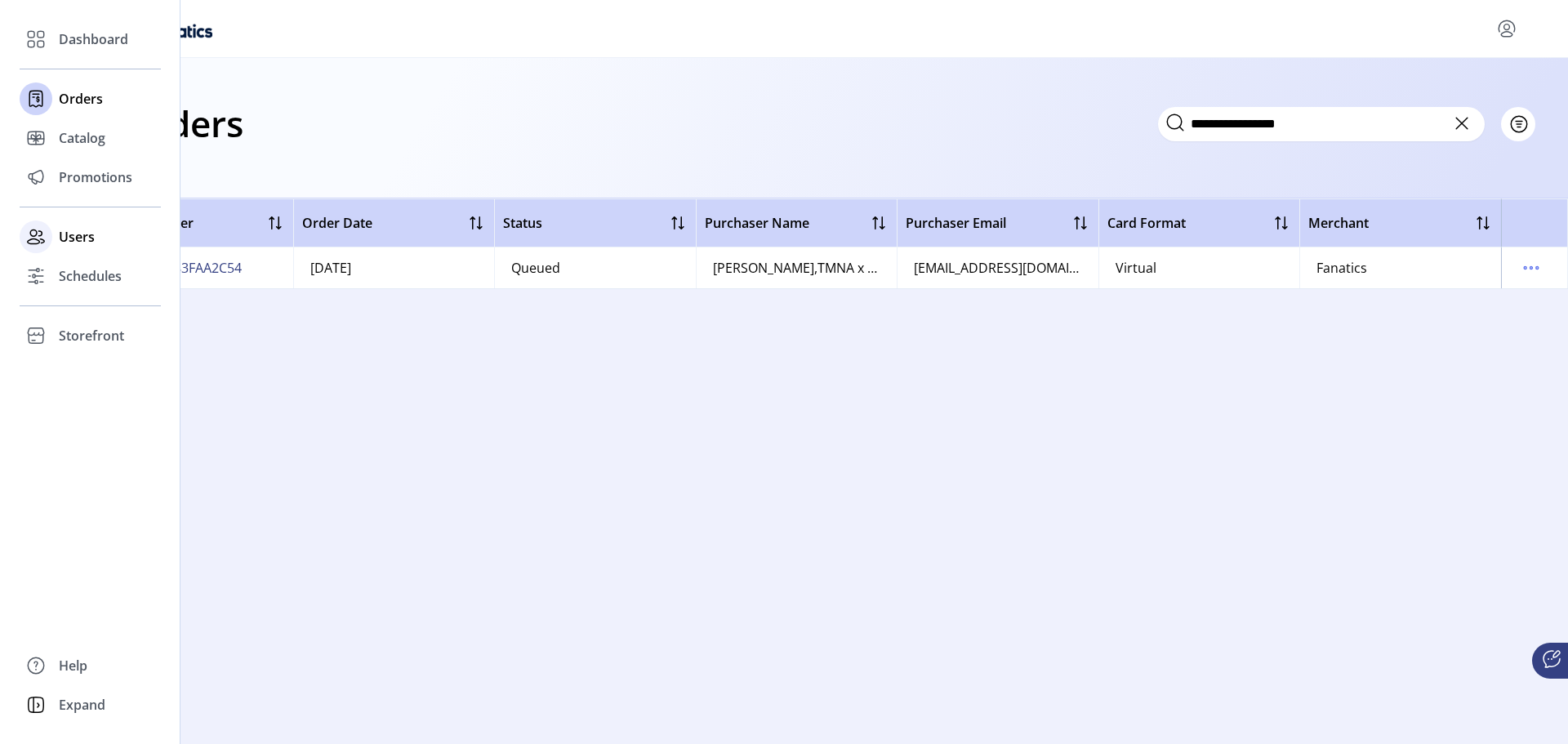
click at [75, 244] on span "Users" at bounding box center [77, 237] width 36 height 20
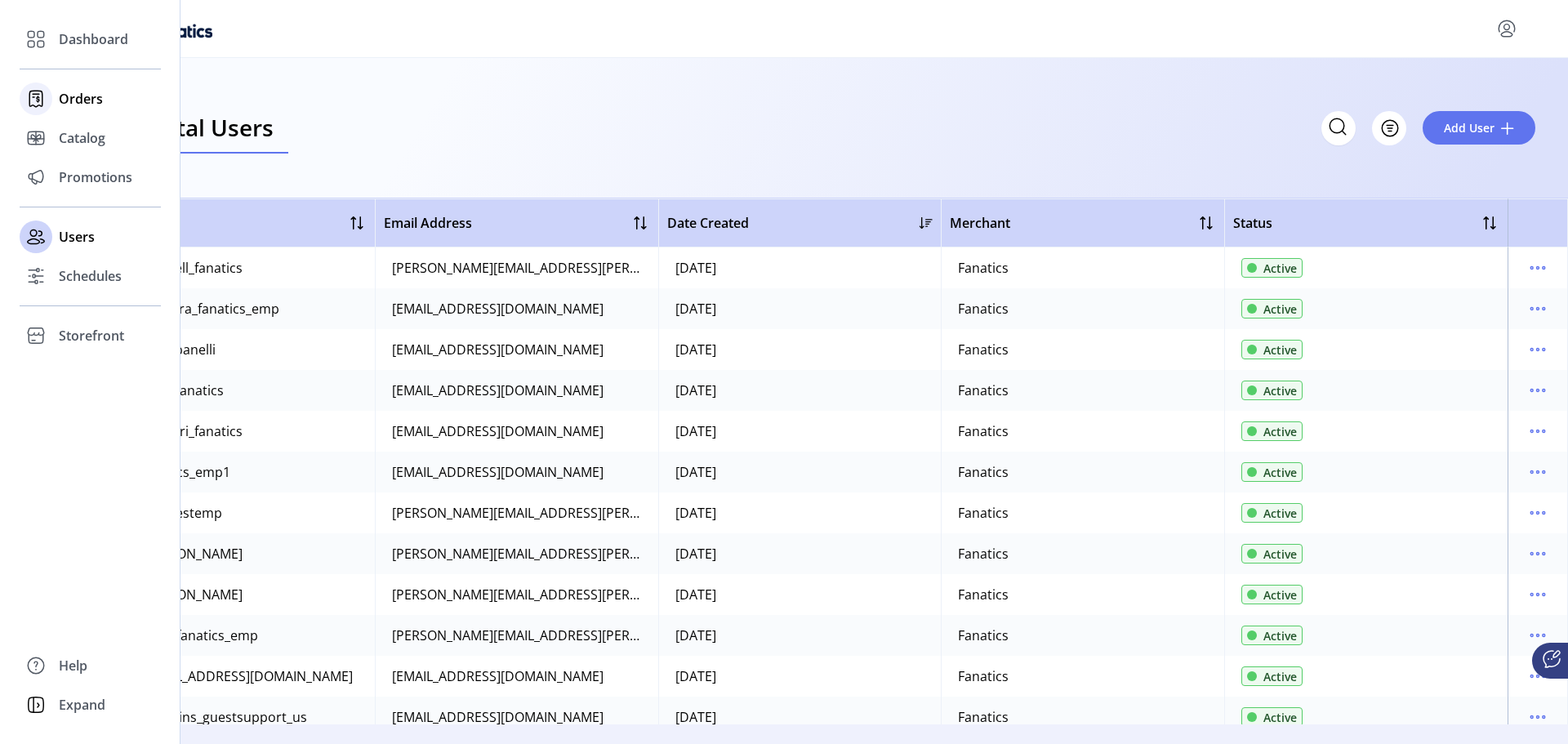
click at [85, 101] on span "Orders" at bounding box center [81, 98] width 44 height 20
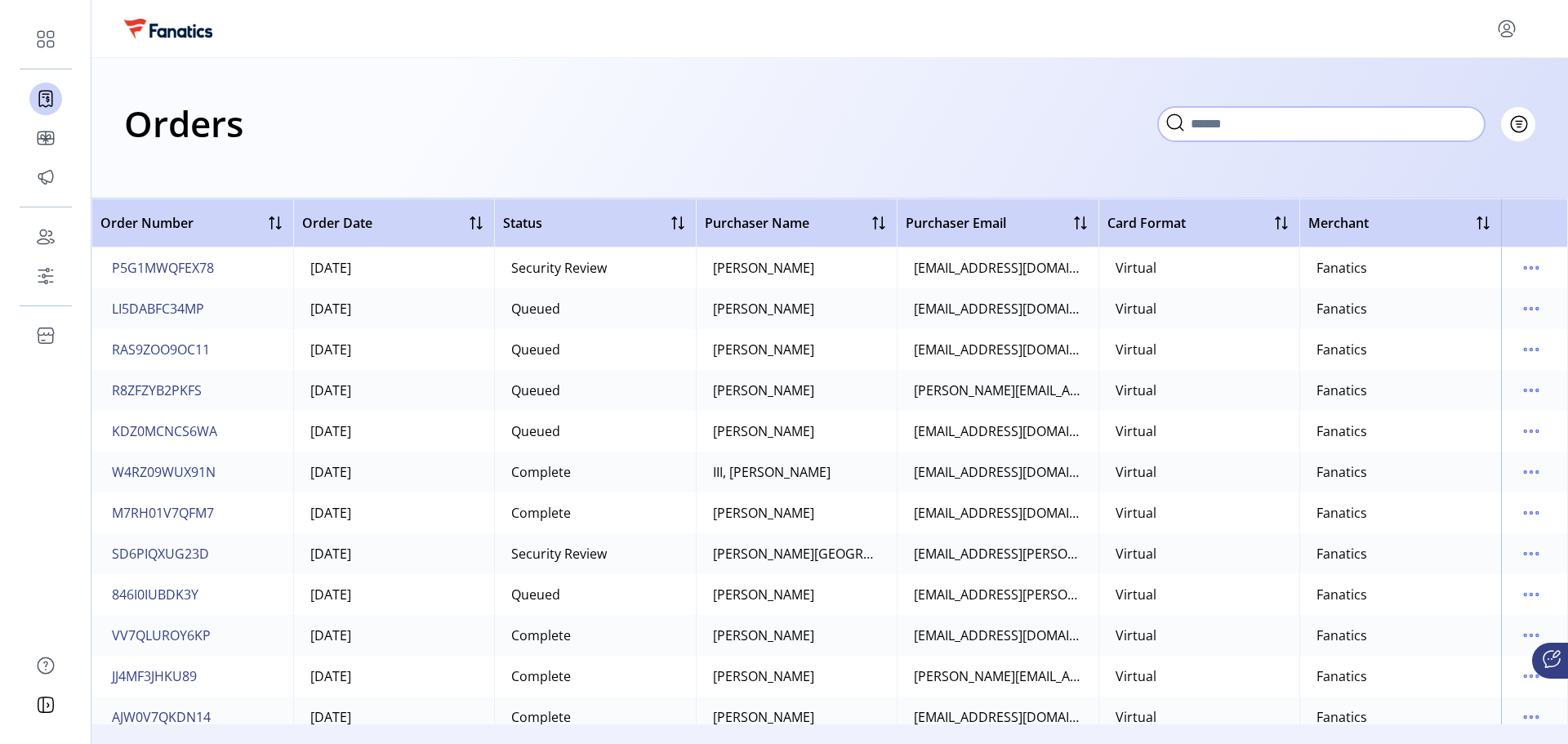
click at [1460, 123] on input "text" at bounding box center [1321, 124] width 326 height 34
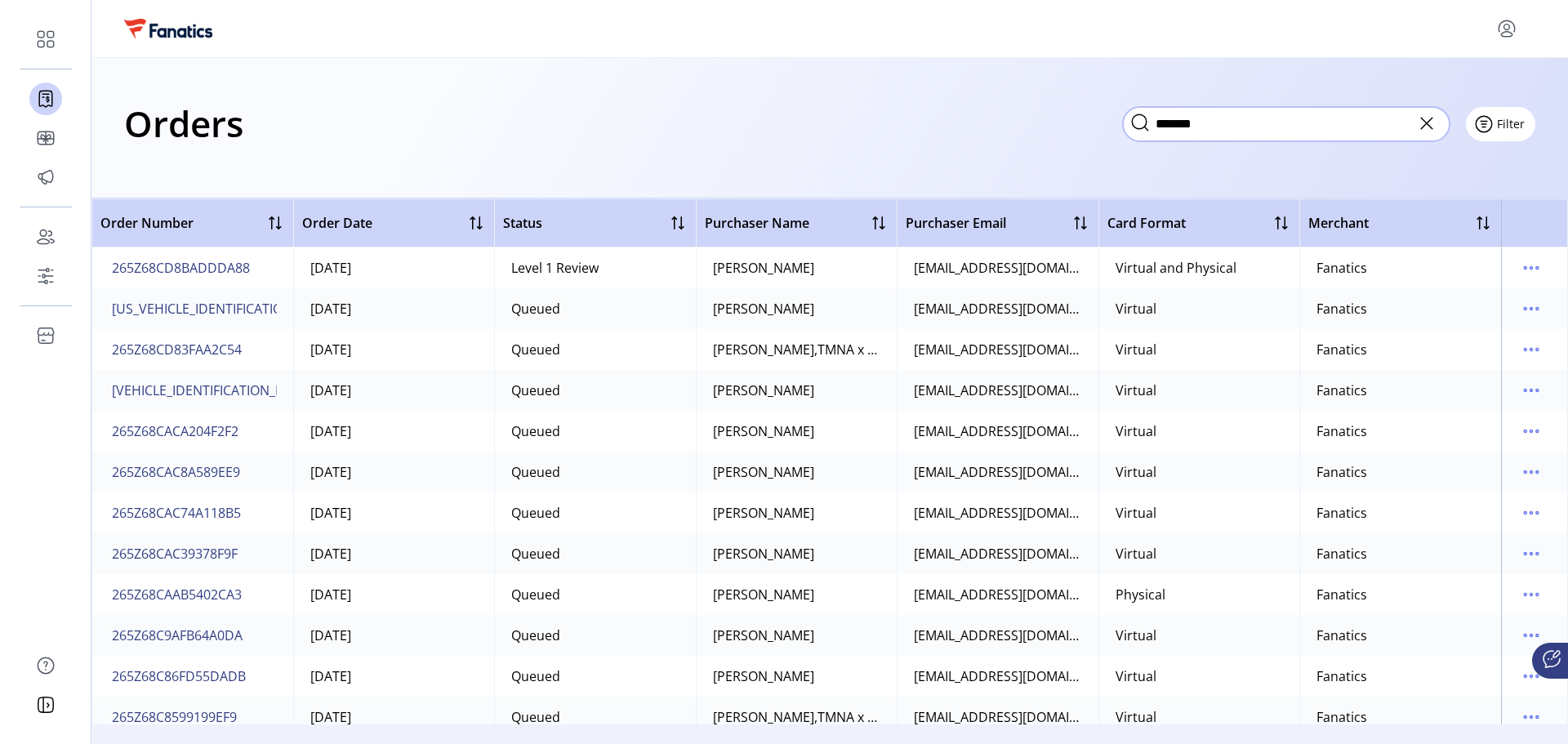
type input "*******"
click at [1519, 122] on span "Filter" at bounding box center [1509, 123] width 28 height 17
click at [1431, 207] on span "Date" at bounding box center [1454, 212] width 135 height 13
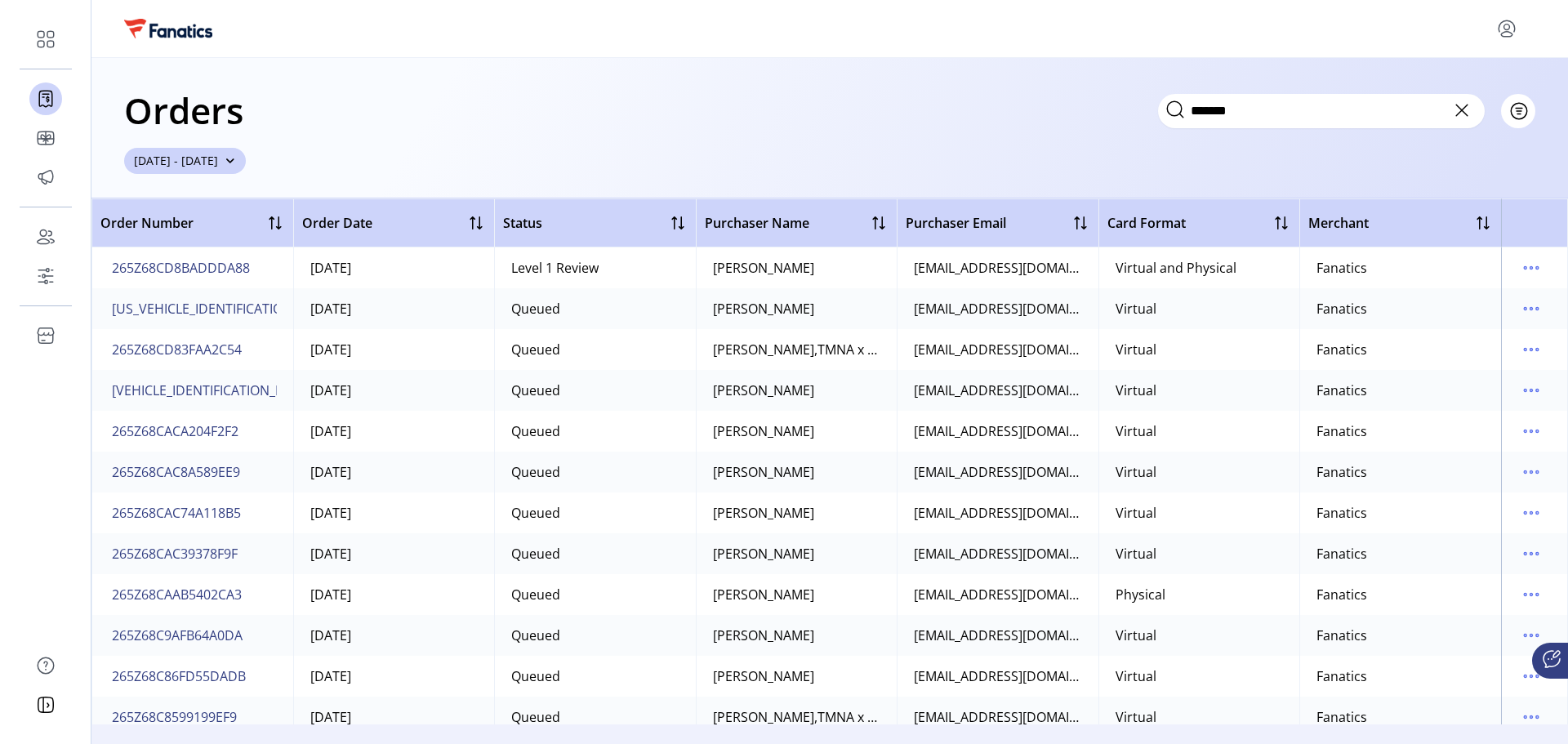
click at [218, 162] on span "[DATE] - [DATE]" at bounding box center [176, 160] width 85 height 17
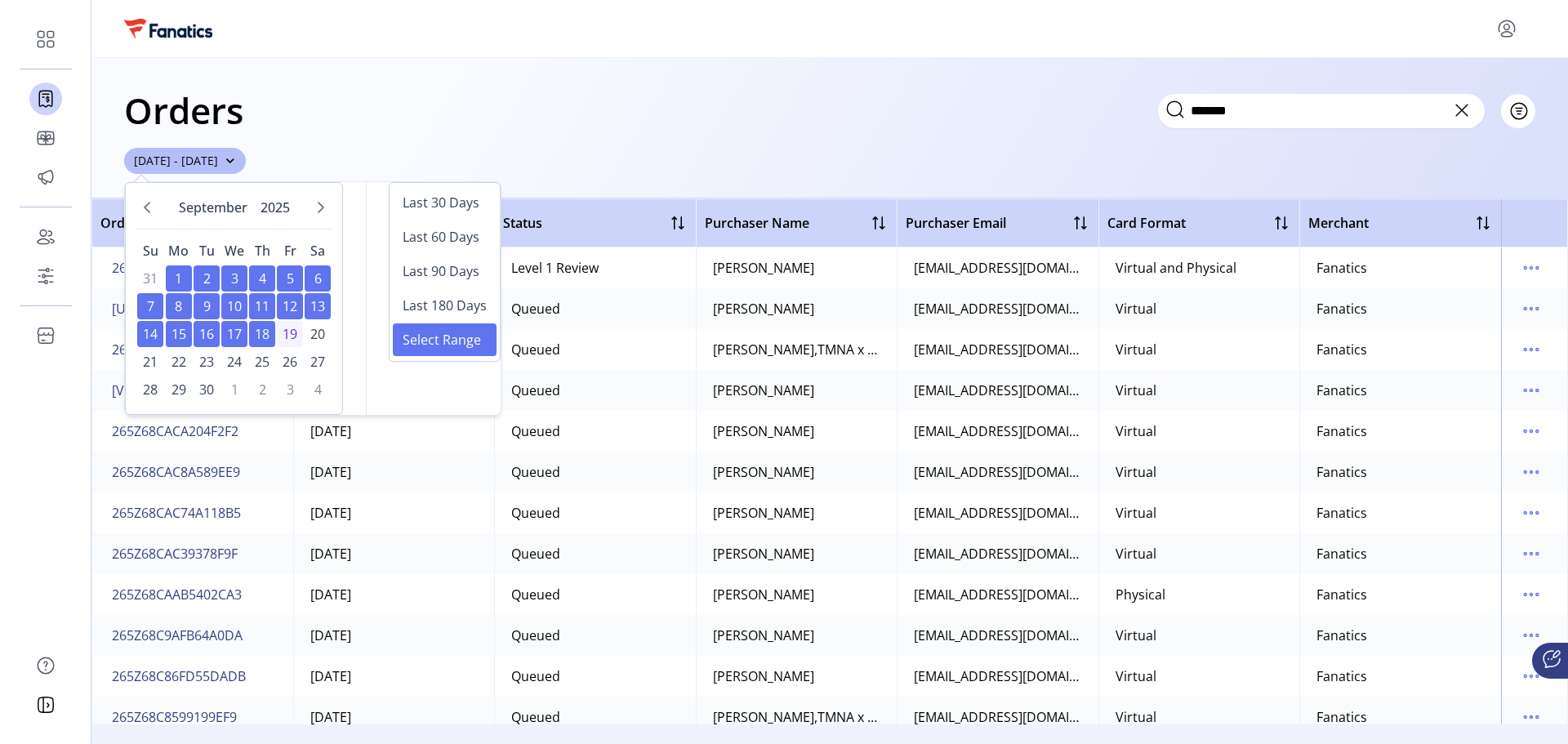
click at [259, 332] on span "18" at bounding box center [262, 334] width 26 height 26
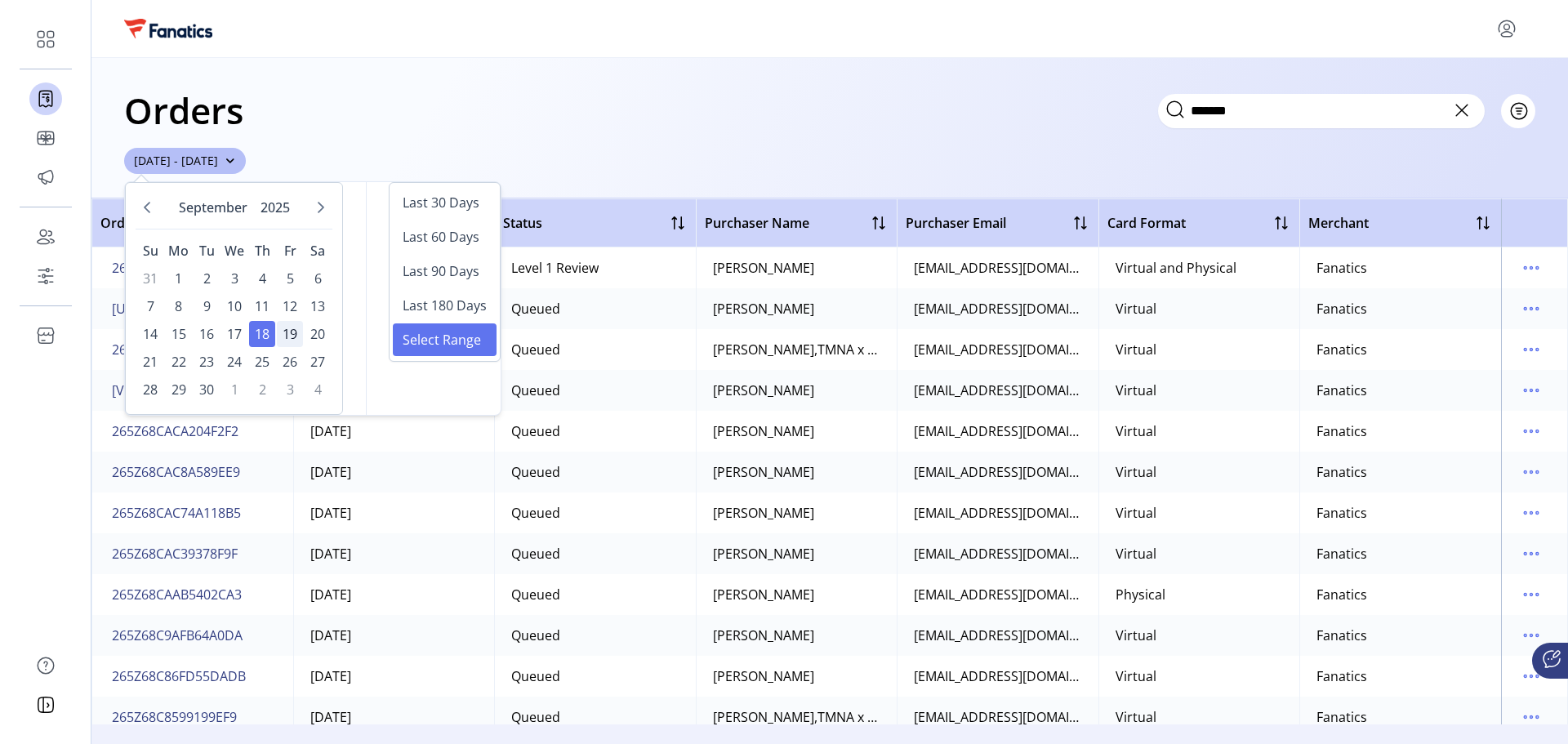
click at [290, 336] on span "19" at bounding box center [290, 334] width 26 height 26
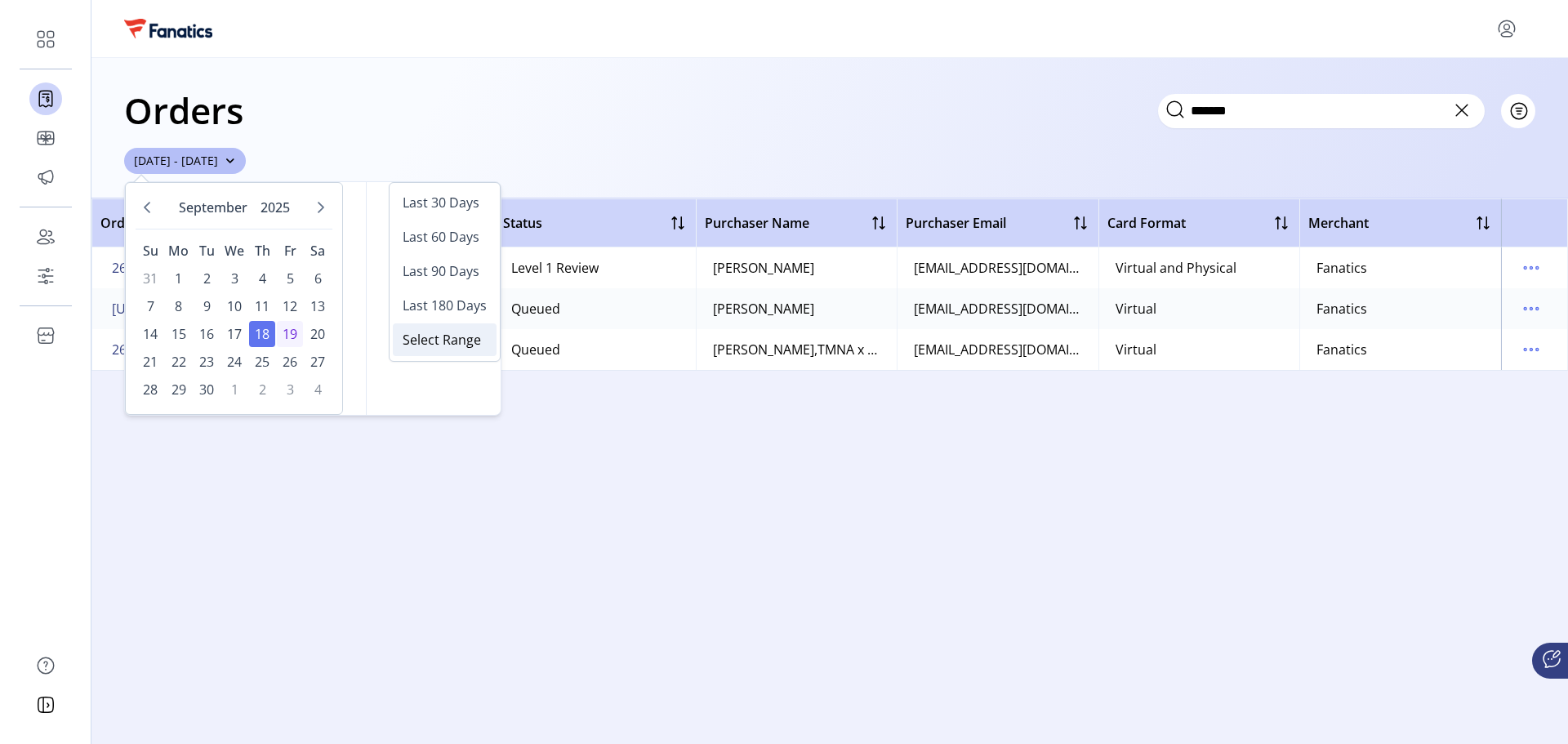
click at [452, 343] on span "Select Range" at bounding box center [442, 340] width 79 height 20
click at [697, 438] on div "Order Number Order Date Status Purchaser Name Purchaser Email Card Format Merch…" at bounding box center [830, 462] width 1477 height 526
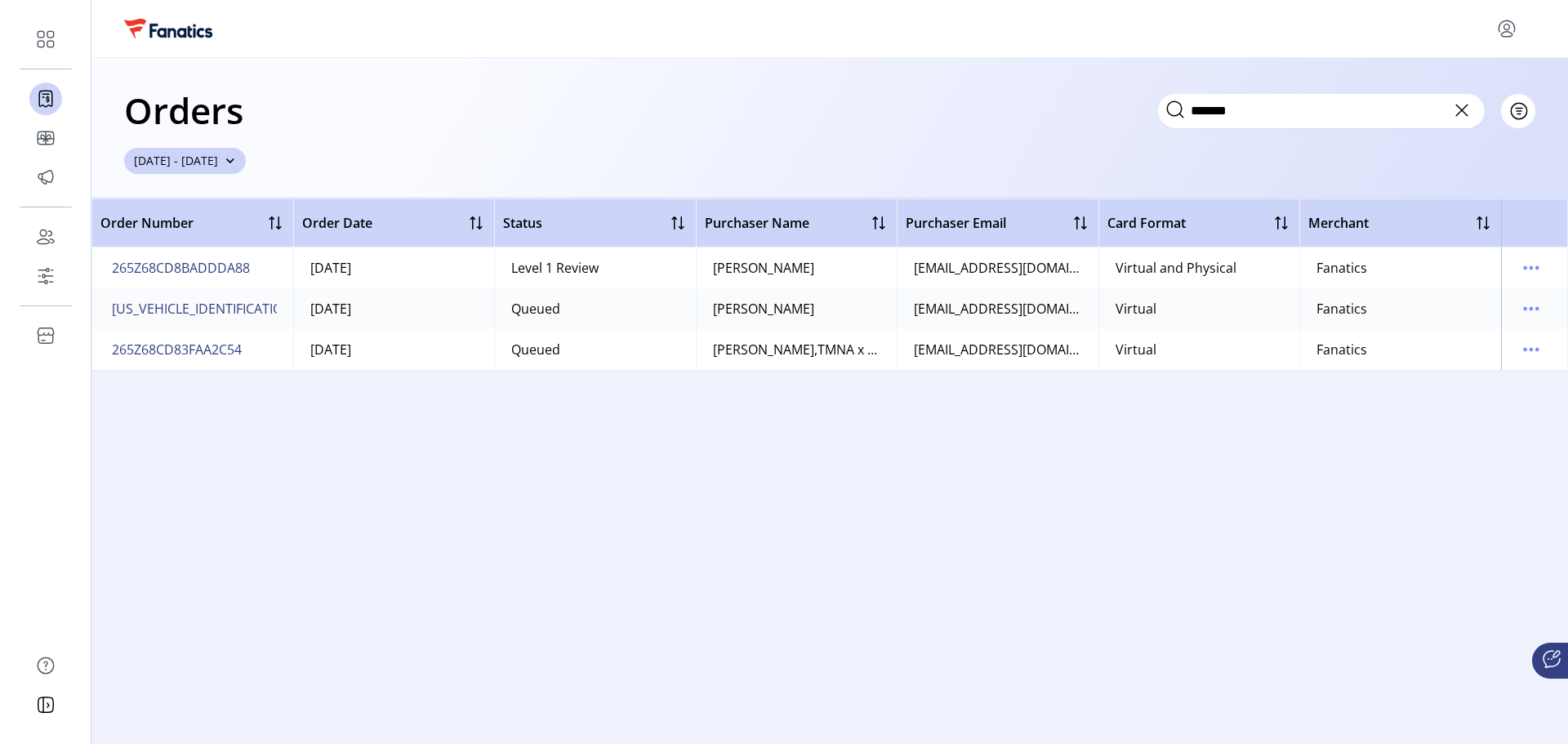
click at [218, 157] on span "[DATE] - [DATE]" at bounding box center [176, 160] width 85 height 17
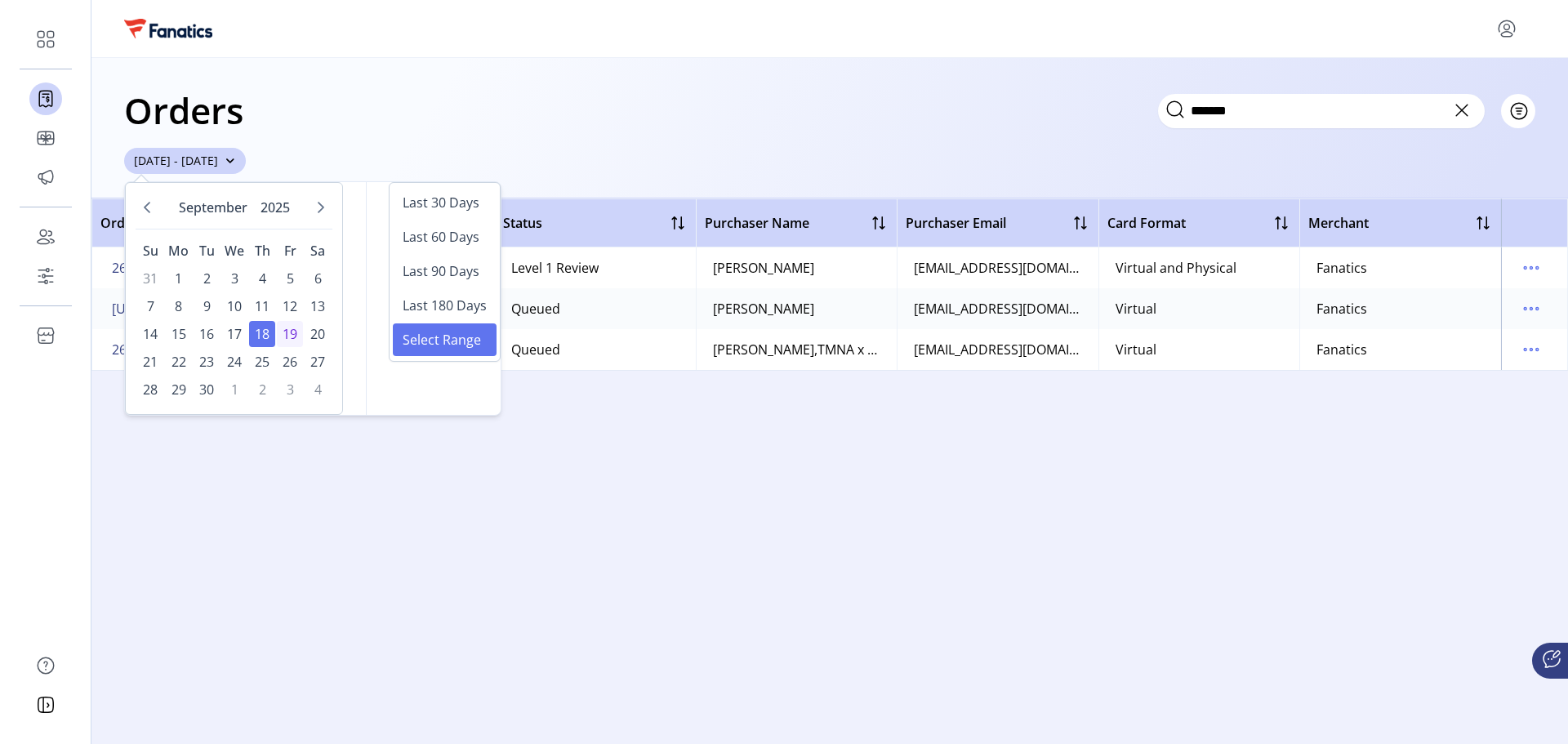
click at [218, 157] on span "[DATE] - [DATE]" at bounding box center [176, 160] width 85 height 17
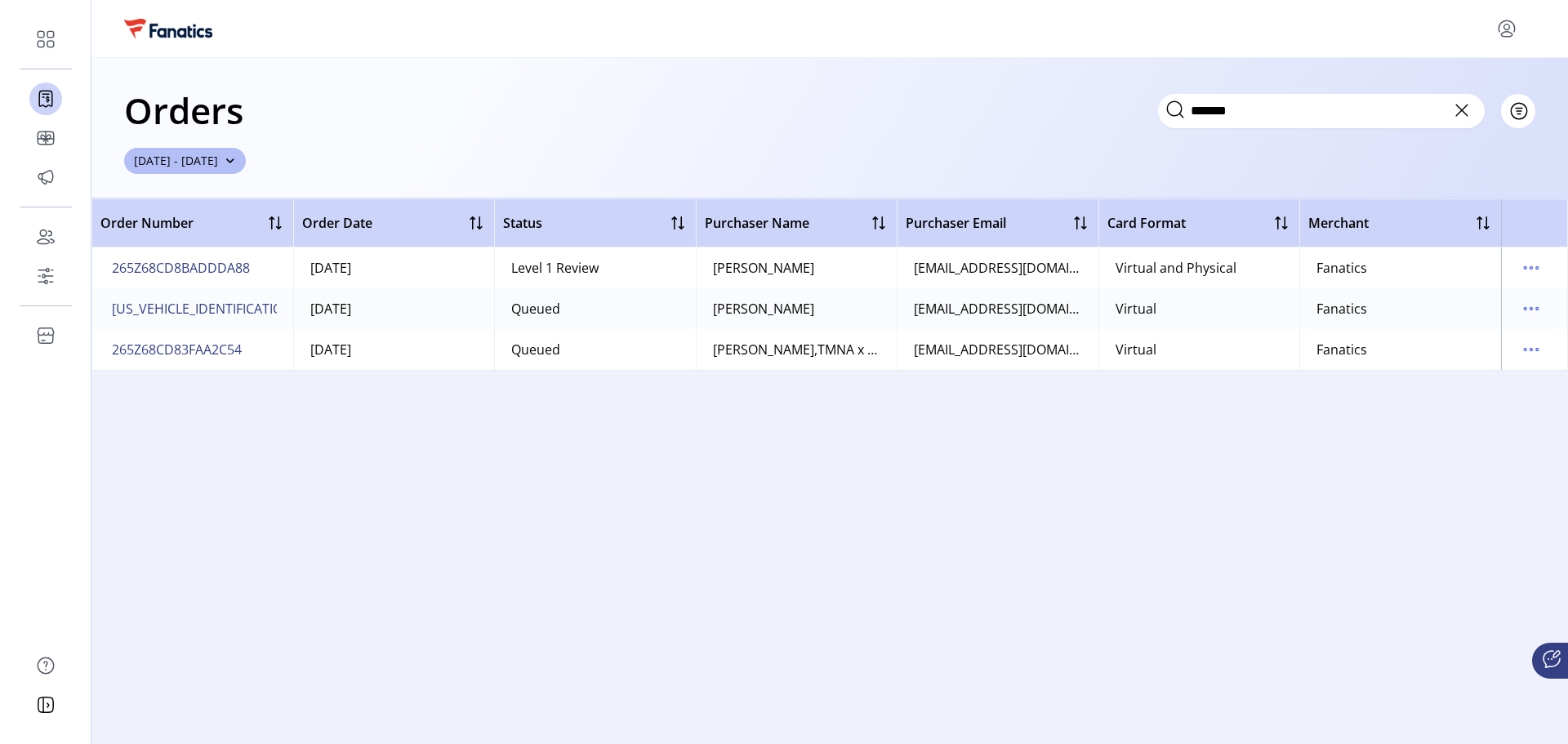
click at [438, 120] on div "Orders ******* Filter Focused All Orders" at bounding box center [830, 109] width 1412 height 57
click at [1463, 114] on icon at bounding box center [1463, 110] width 26 height 26
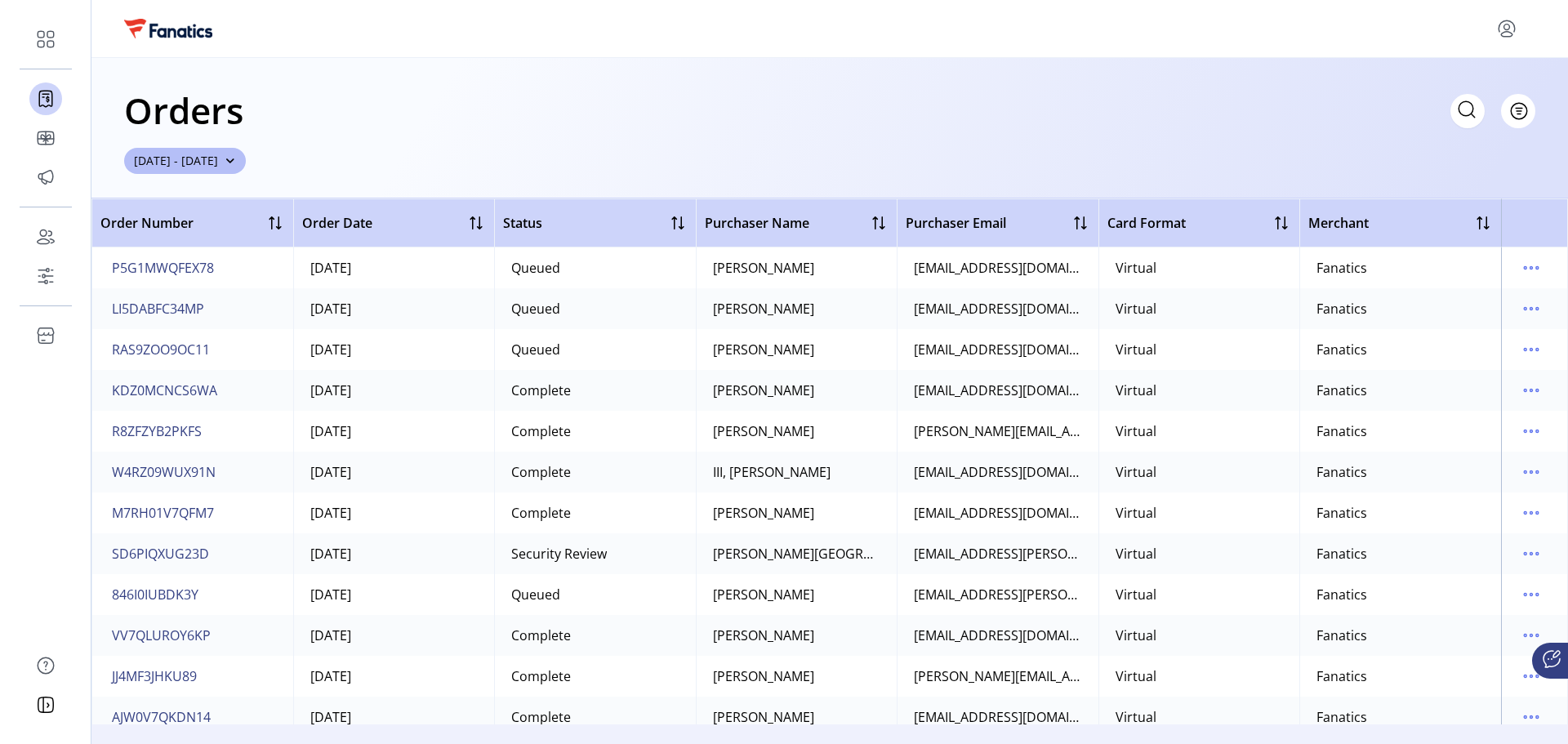
click at [1468, 114] on icon at bounding box center [1468, 109] width 26 height 26
click at [1372, 116] on input "text" at bounding box center [1321, 110] width 326 height 34
paste input "**********"
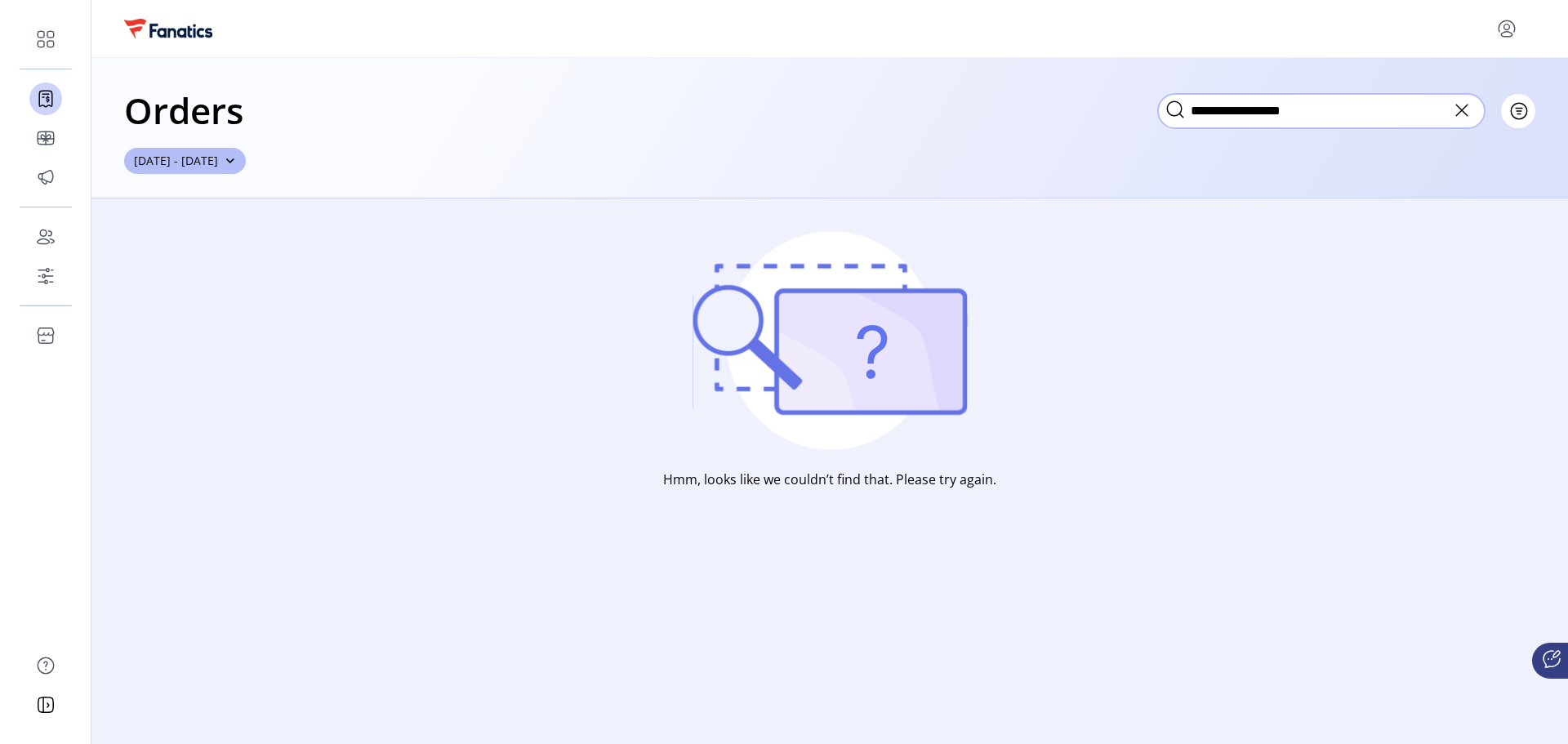
type input "**********"
click at [1462, 111] on icon at bounding box center [1462, 109] width 11 height 11
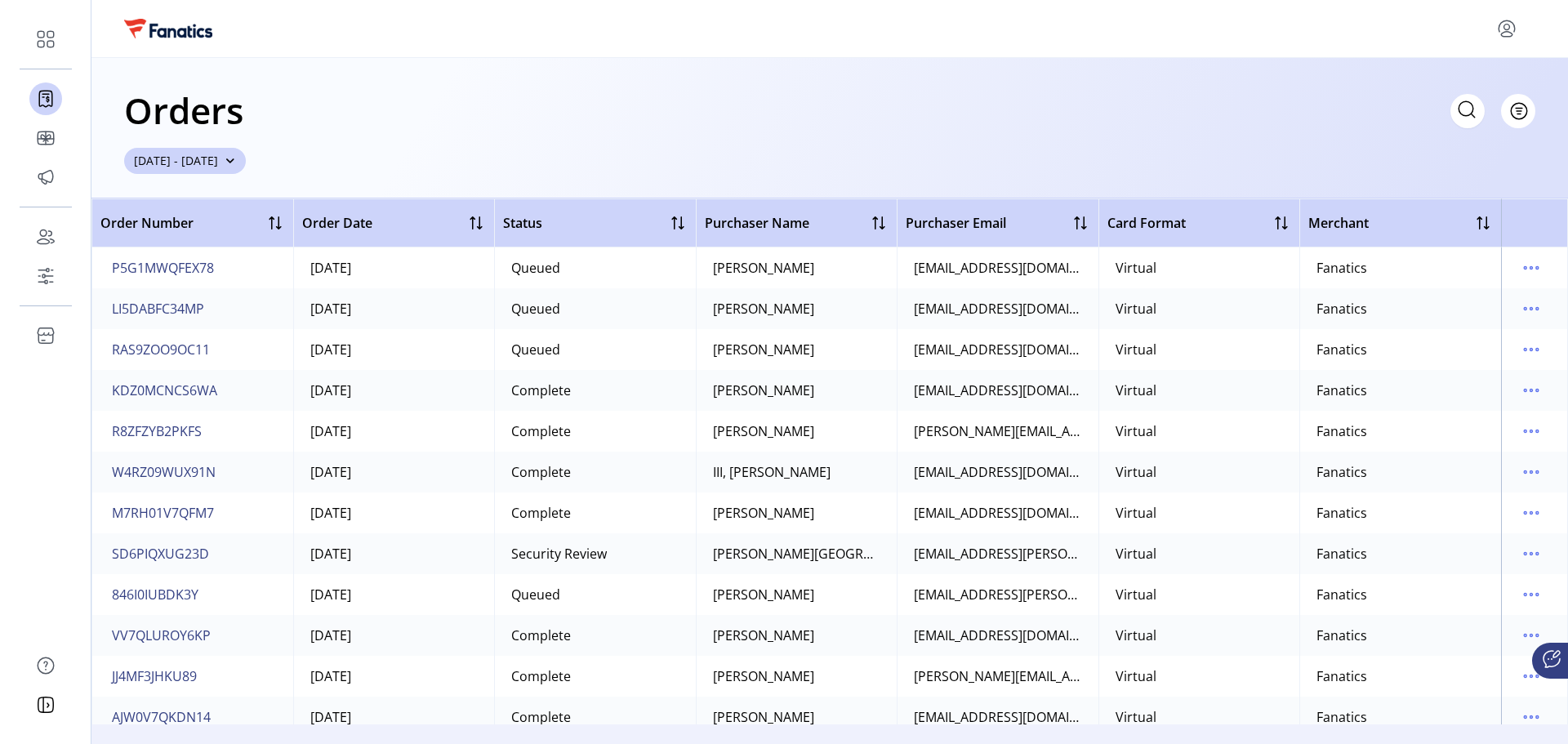
click at [218, 158] on span "[DATE] - [DATE]" at bounding box center [176, 160] width 85 height 17
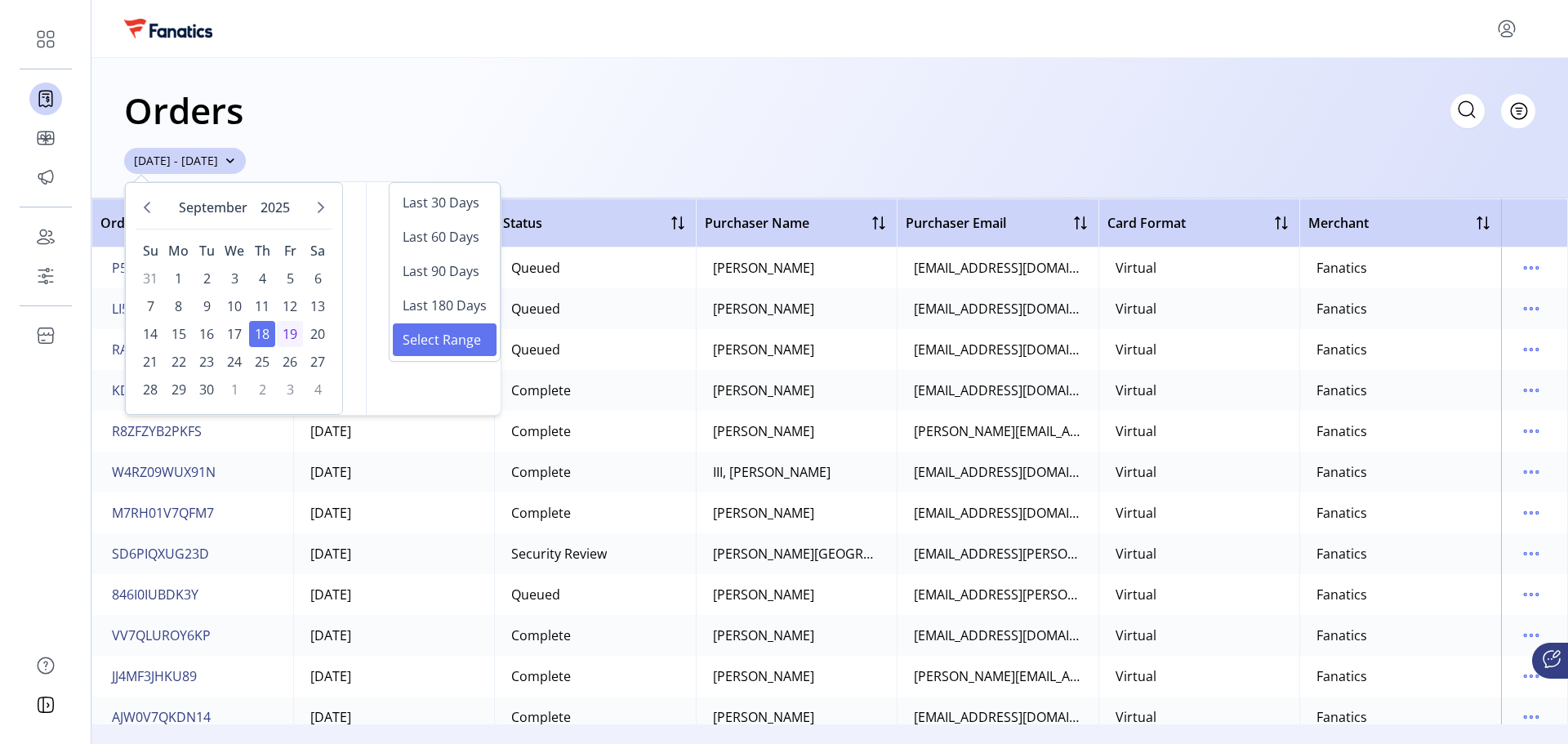
click at [236, 157] on span "button" at bounding box center [230, 160] width 11 height 11
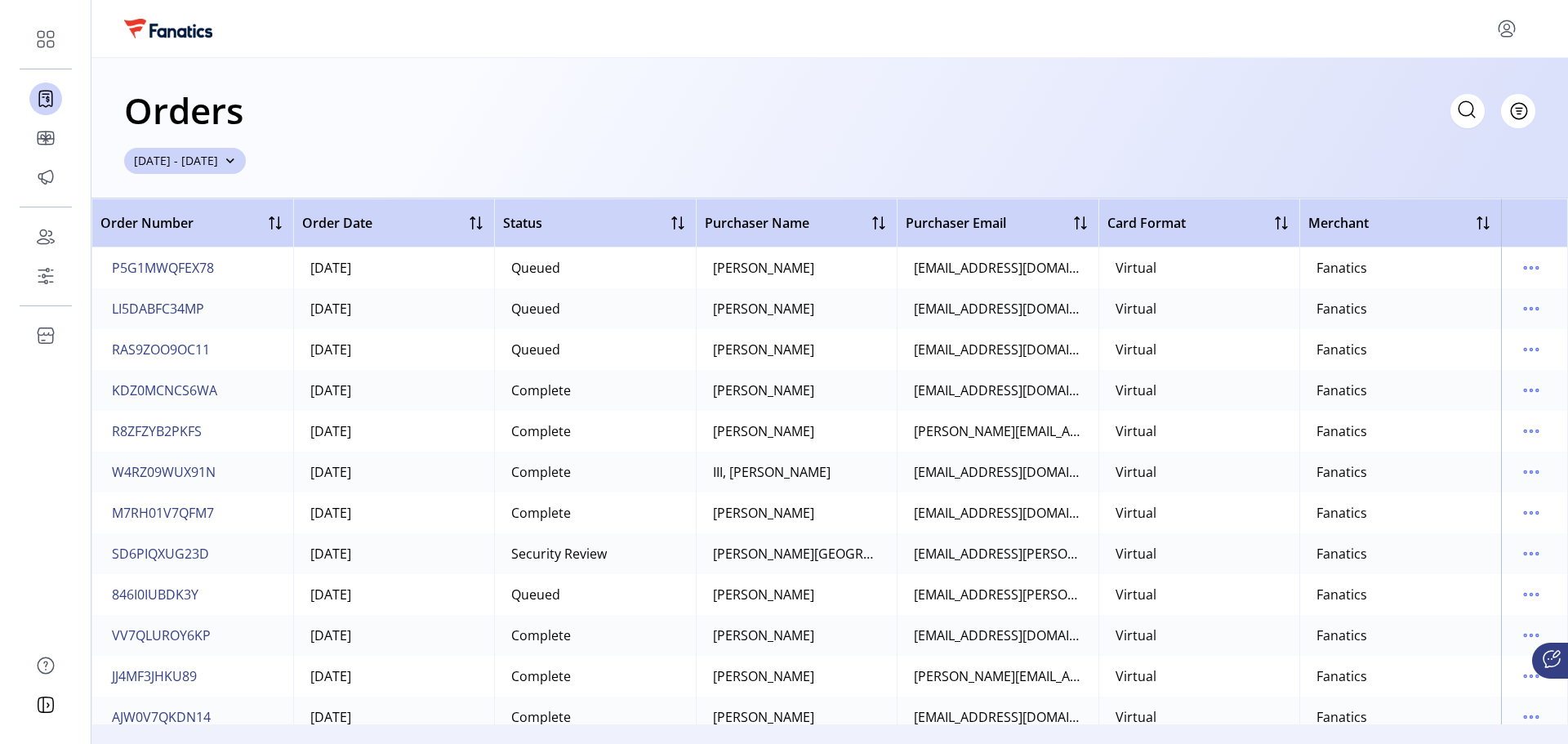
click at [236, 157] on span "button" at bounding box center [230, 160] width 11 height 11
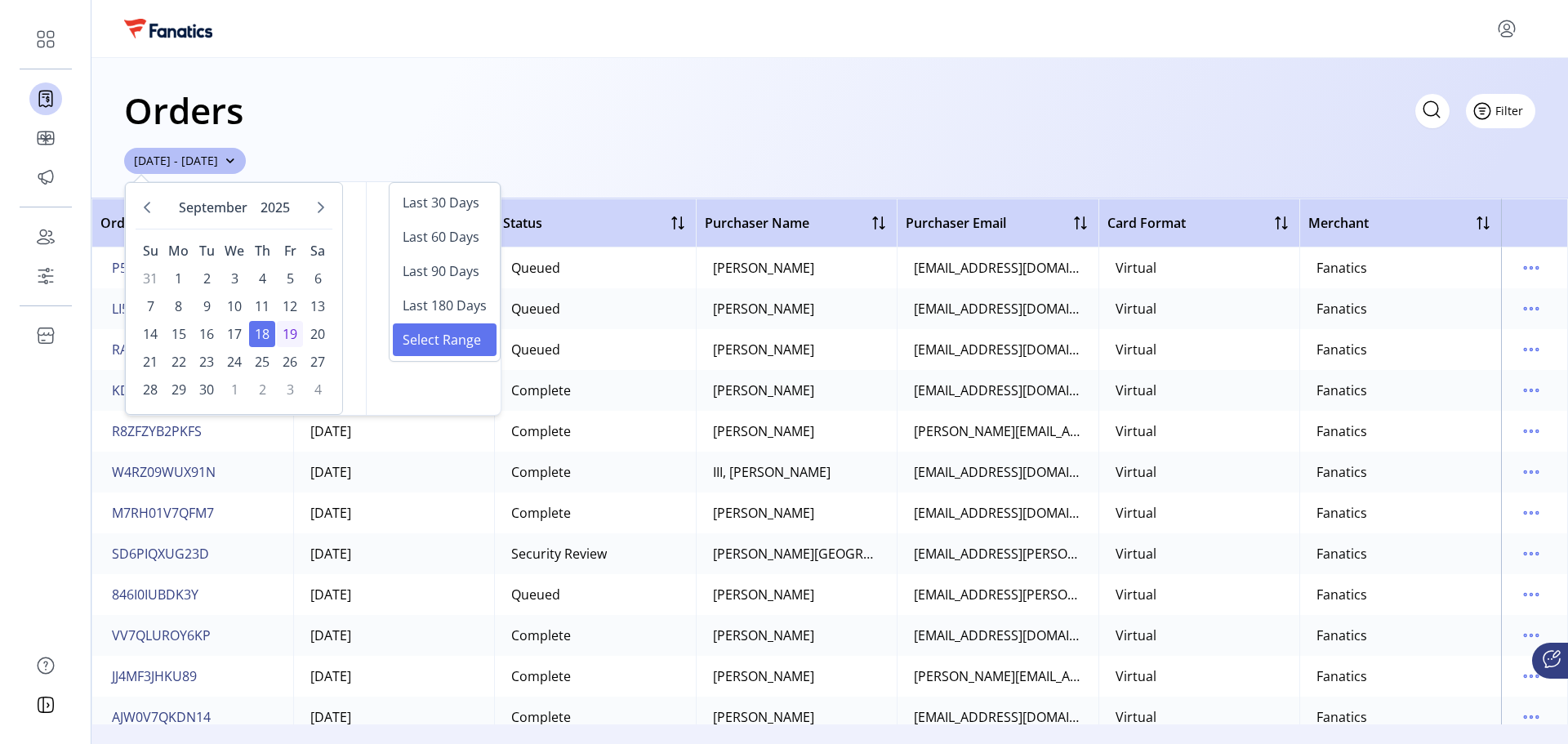
click at [1514, 113] on button "Filter" at bounding box center [1501, 110] width 70 height 34
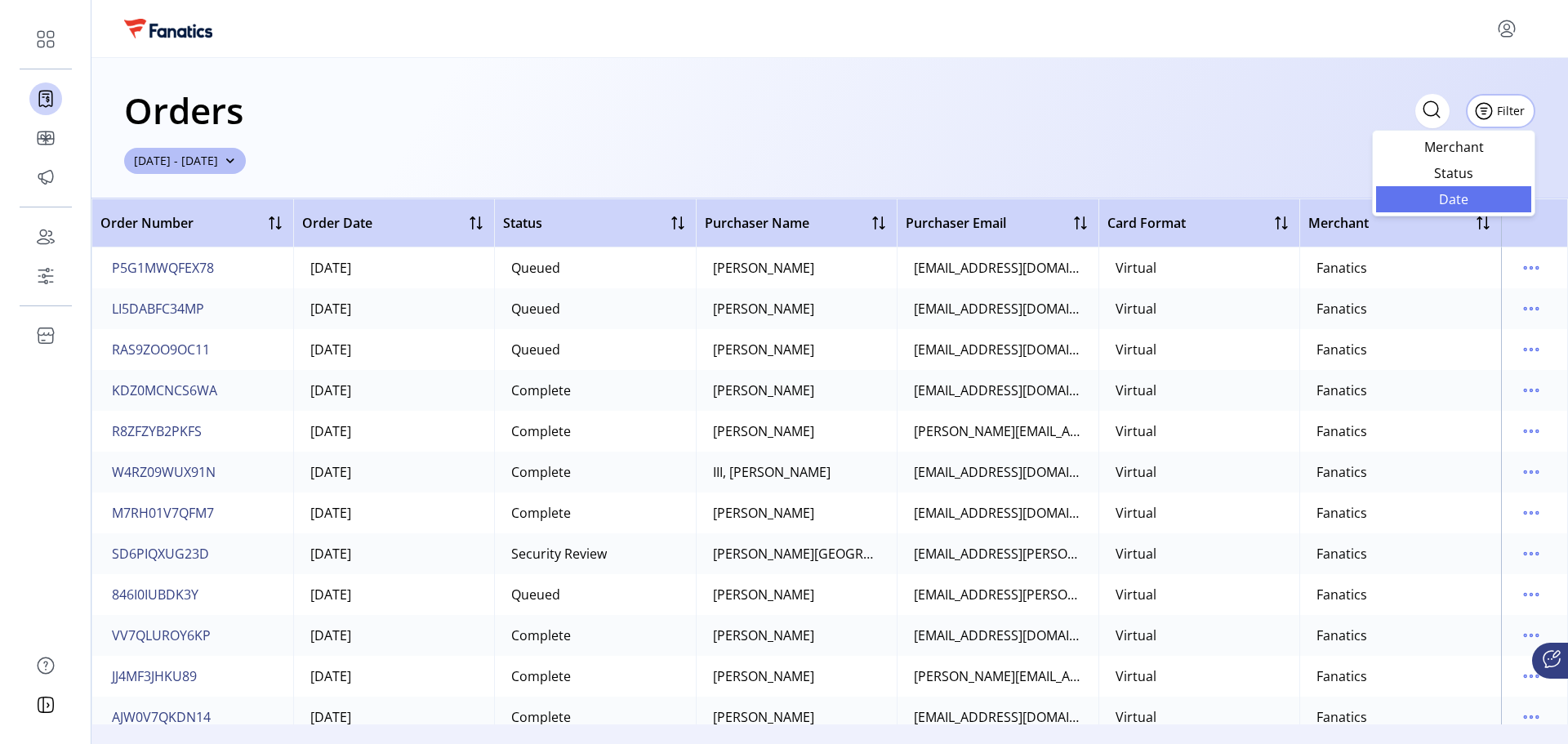
click at [1468, 197] on span "Date" at bounding box center [1454, 199] width 135 height 13
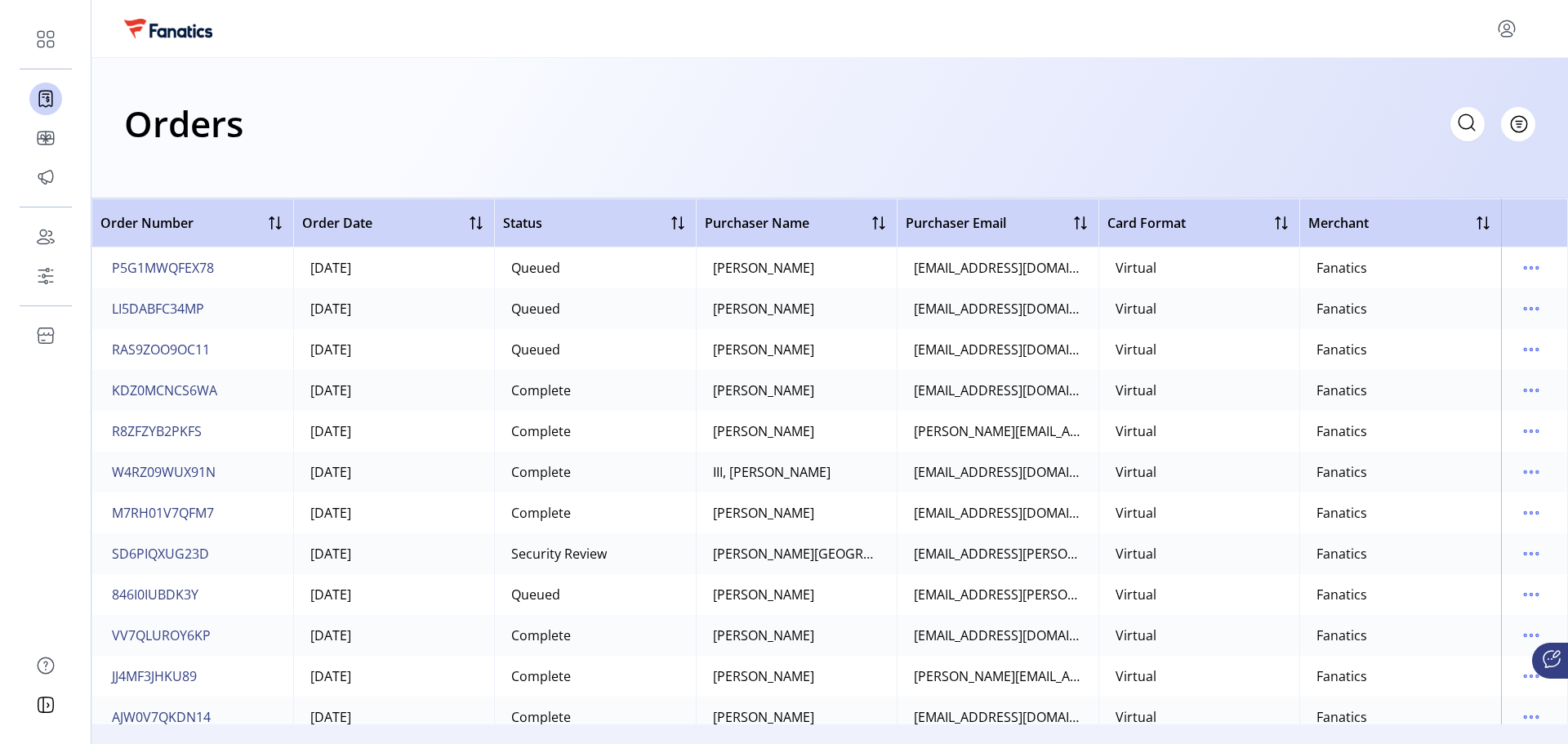
click at [1294, 153] on div "Orders Filter Focused All Orders" at bounding box center [830, 127] width 1477 height 140
click at [1464, 125] on icon at bounding box center [1468, 122] width 26 height 26
click at [1269, 121] on input "text" at bounding box center [1321, 124] width 326 height 34
paste input "**********"
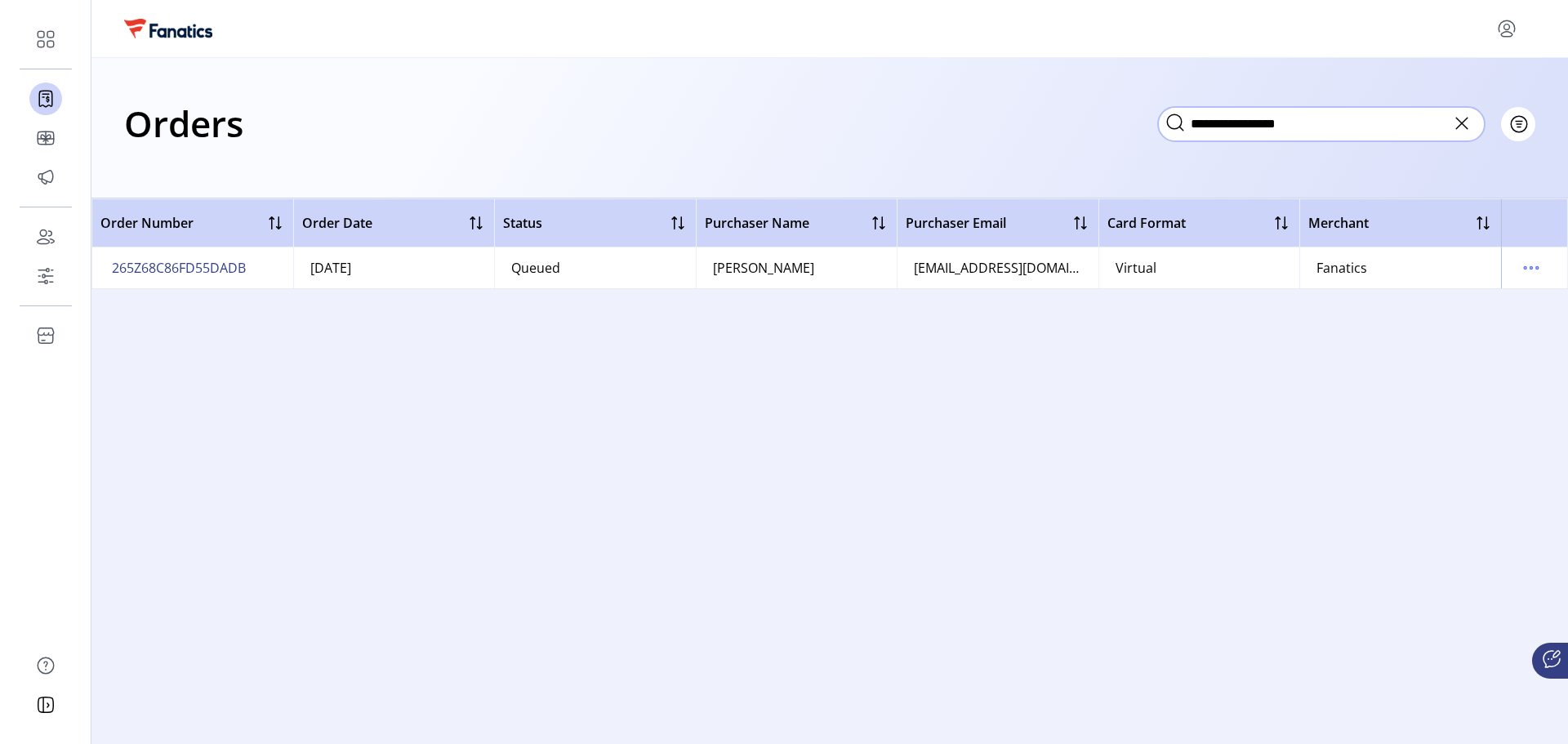
click at [1300, 125] on input "**********" at bounding box center [1321, 124] width 326 height 34
type input "**********"
click at [1463, 123] on icon at bounding box center [1463, 123] width 26 height 26
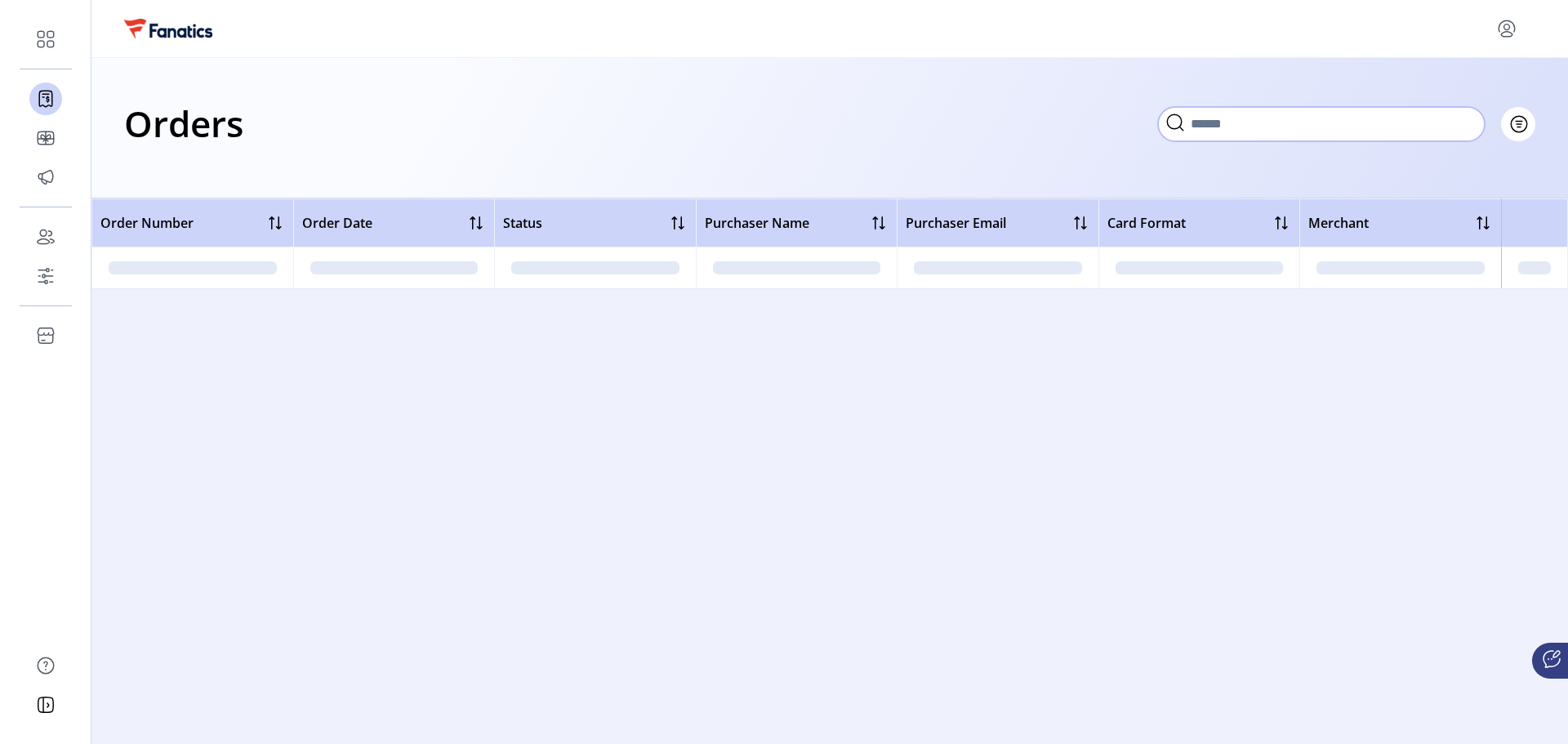
click at [1408, 122] on input "text" at bounding box center [1321, 124] width 326 height 34
paste input "**********"
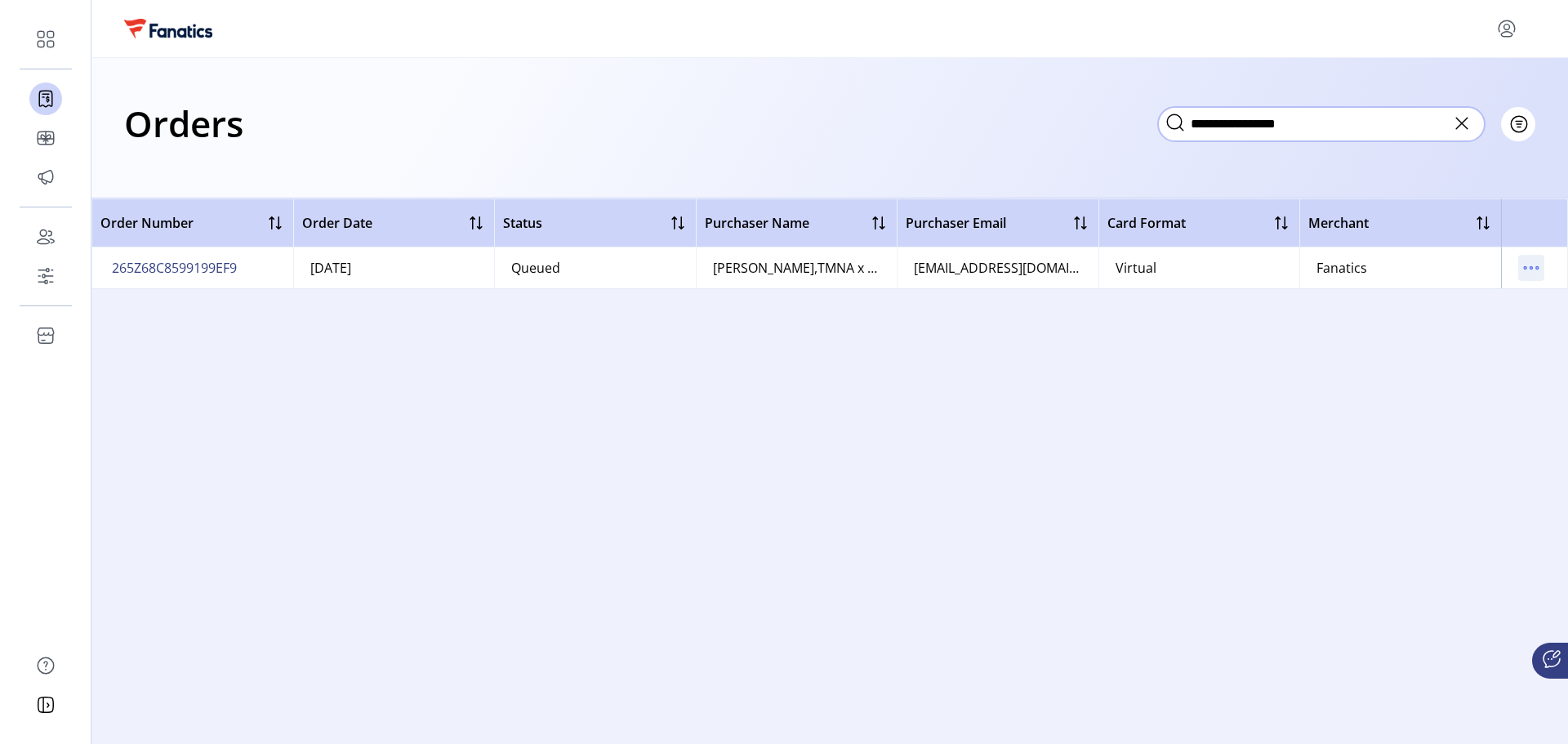
type input "**********"
click at [1533, 272] on icon "menu" at bounding box center [1531, 268] width 26 height 26
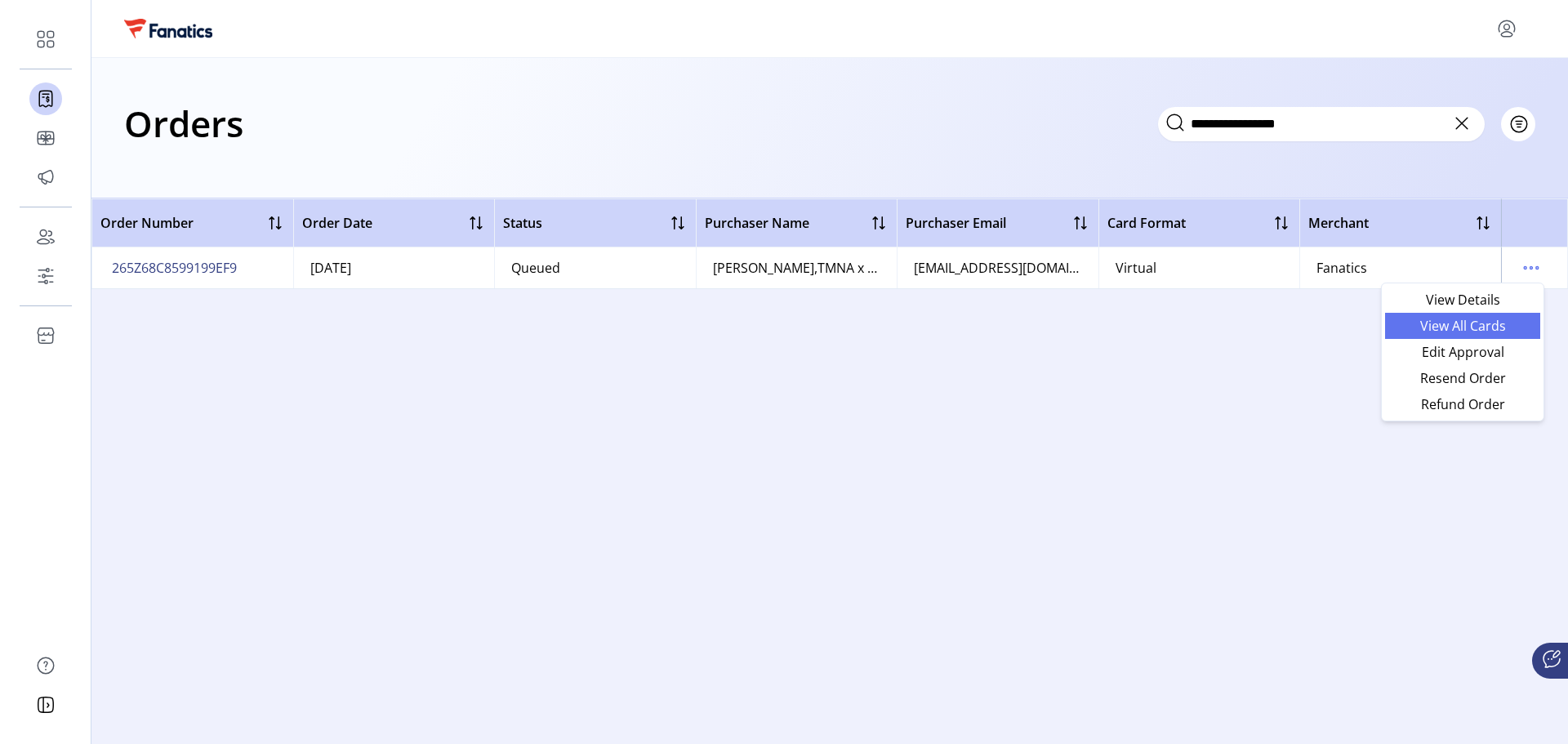
click at [1410, 330] on span "View All Cards" at bounding box center [1463, 325] width 135 height 13
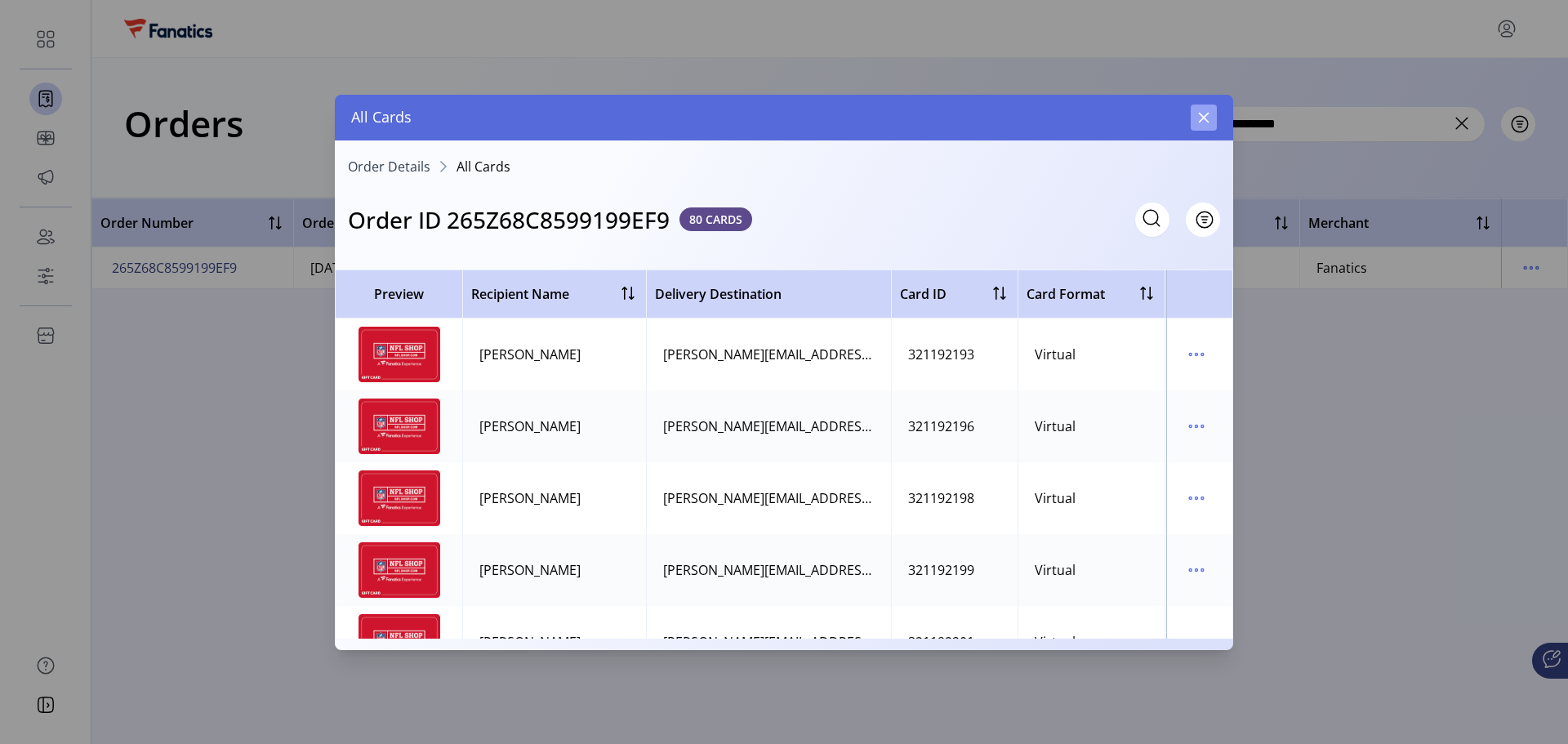
click at [1200, 120] on icon "button" at bounding box center [1204, 117] width 13 height 13
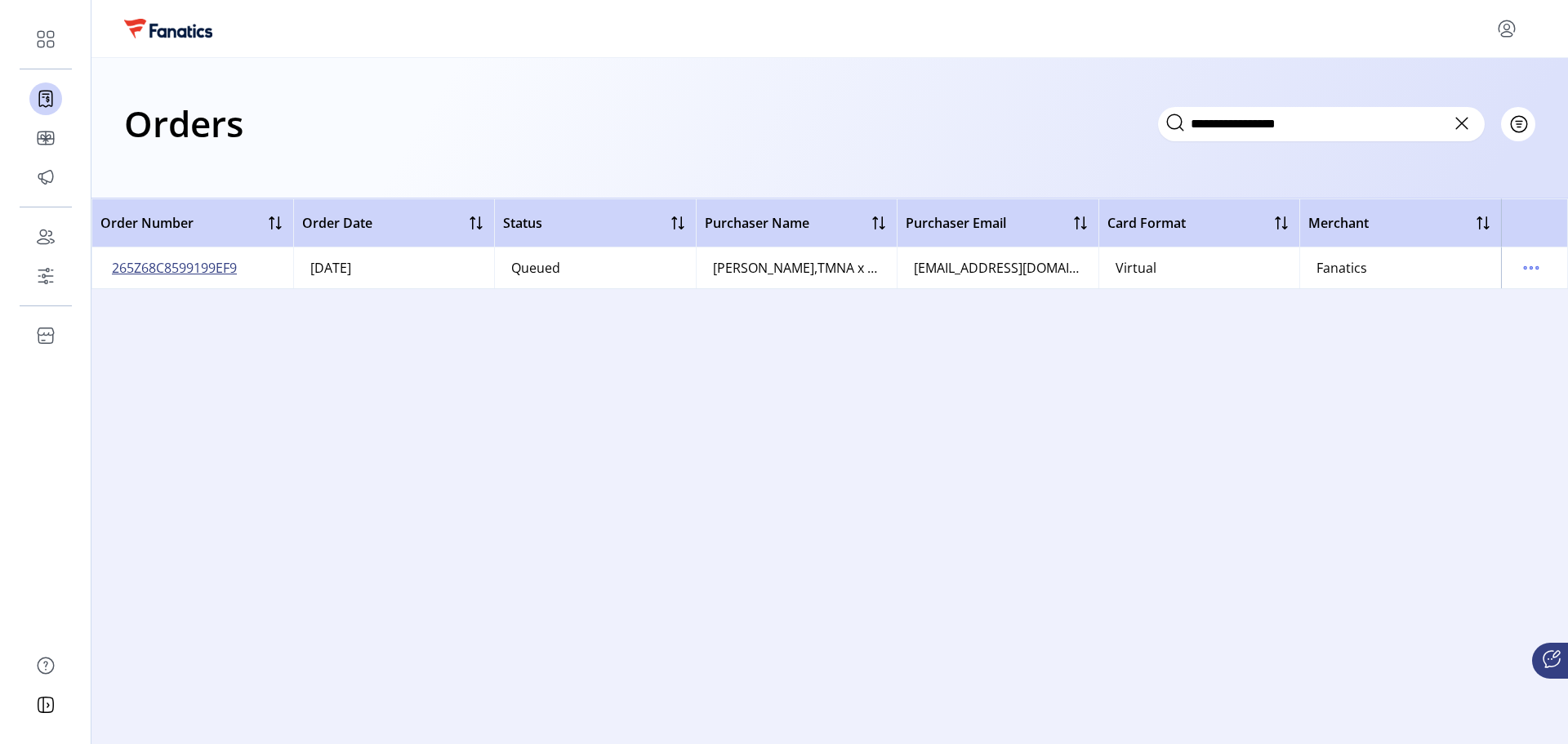
click at [224, 271] on span "265Z68C8599199EF9" at bounding box center [174, 268] width 125 height 20
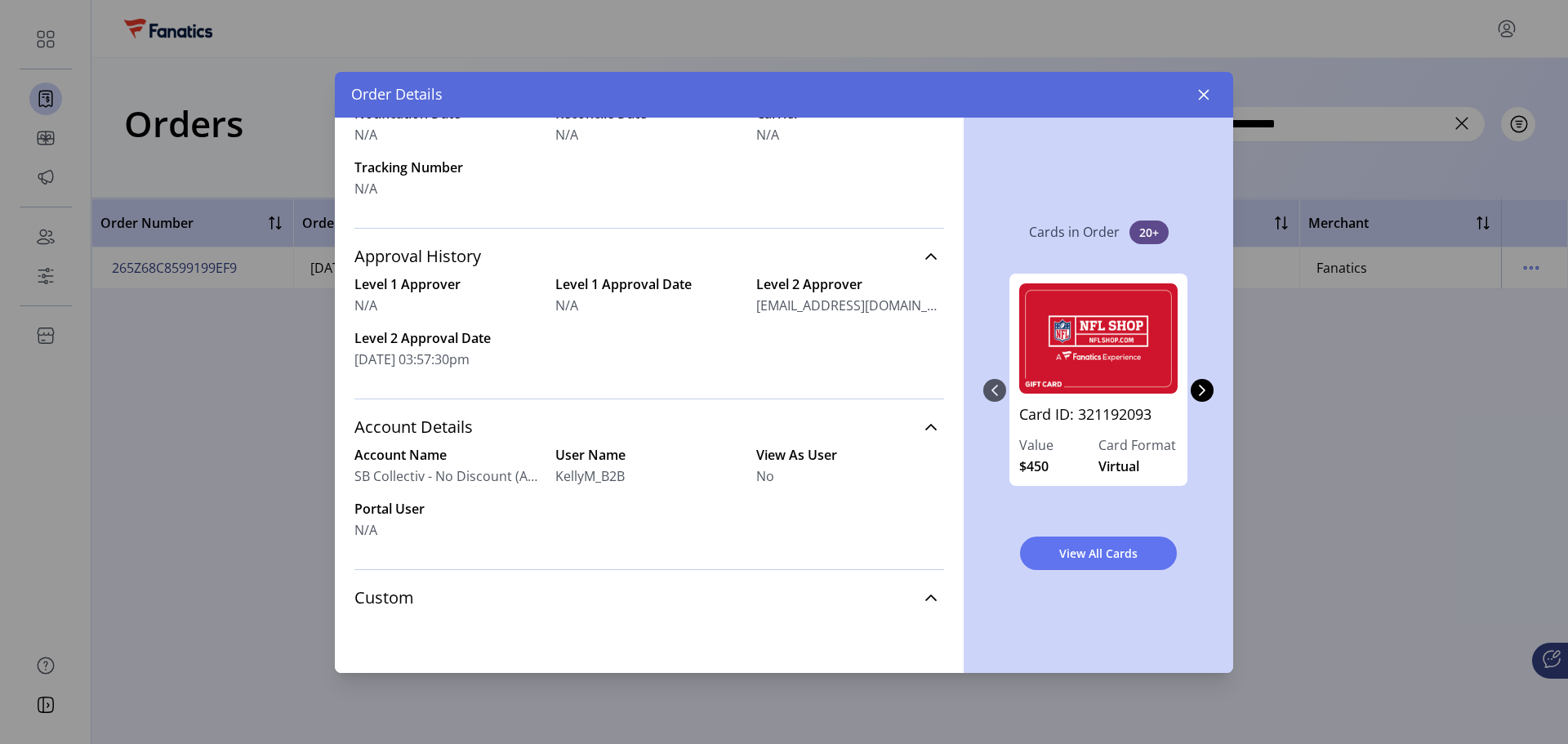
scroll to position [595, 0]
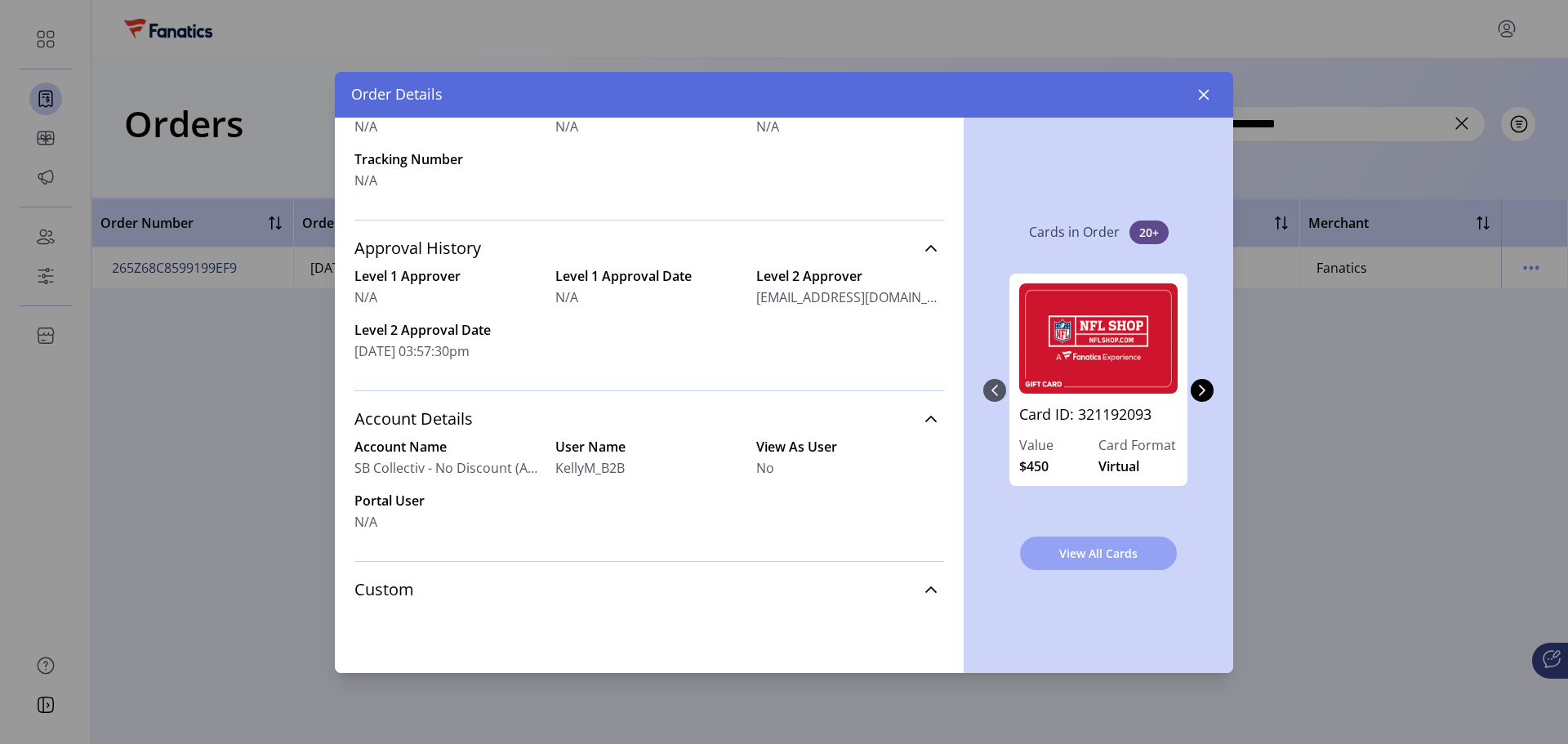
click at [1095, 557] on span "View All Cards" at bounding box center [1098, 553] width 114 height 17
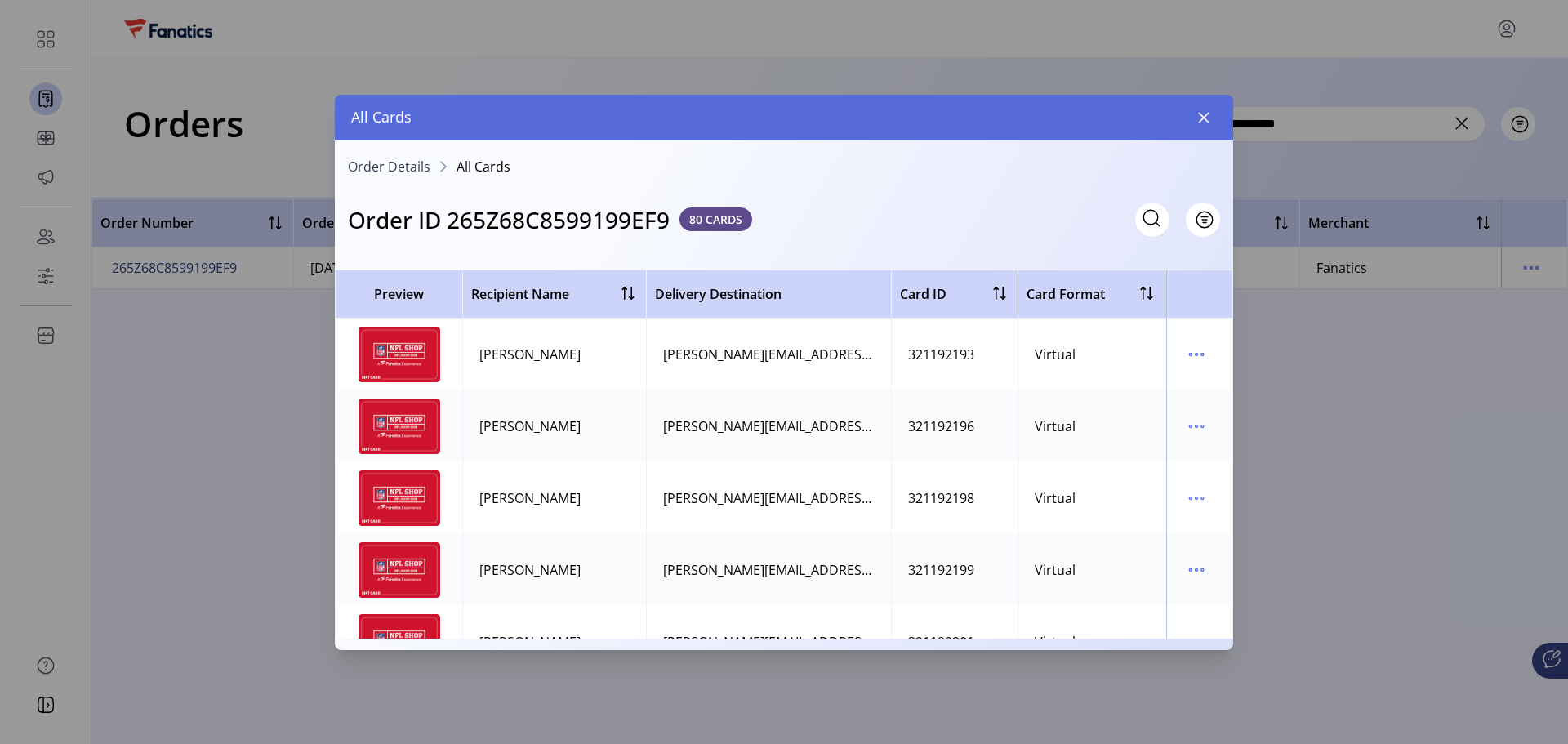
click at [408, 166] on span "Order Details" at bounding box center [389, 166] width 83 height 13
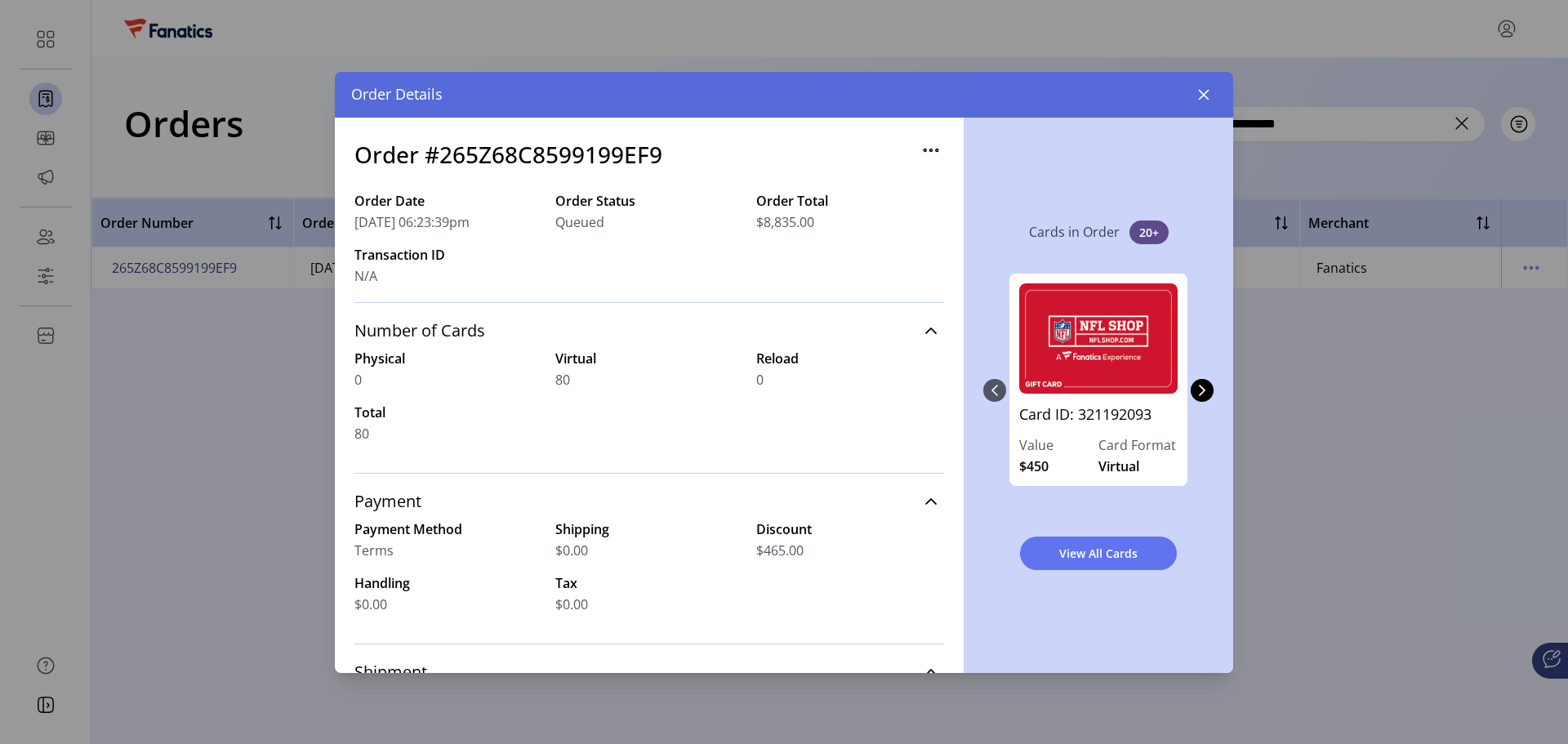
click at [929, 153] on icon "button" at bounding box center [931, 150] width 26 height 26
click at [815, 266] on div "Order Date [DATE] 06:23:39pm Order Status Queued Order Total $8,835.00 Transact…" at bounding box center [649, 247] width 590 height 111
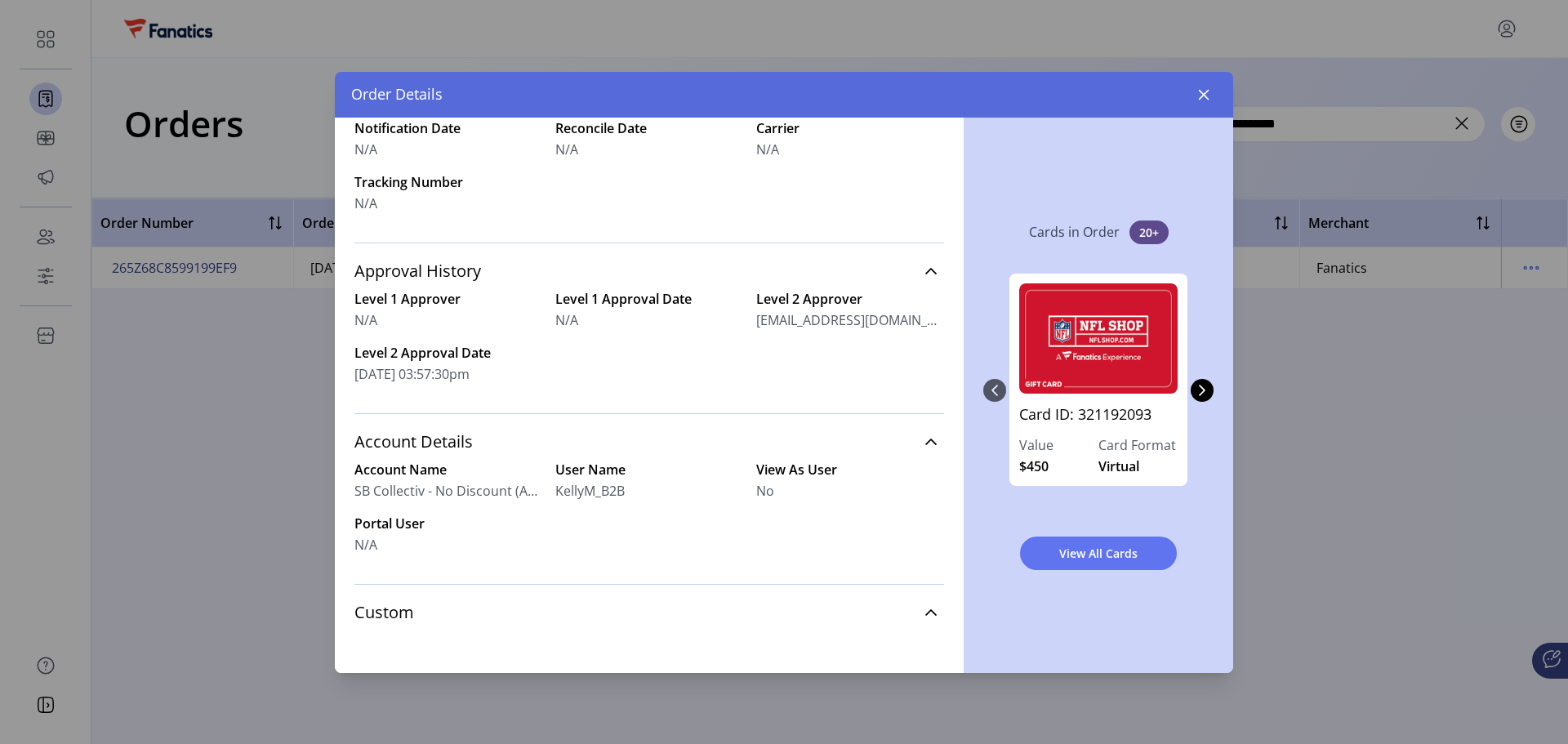
scroll to position [595, 0]
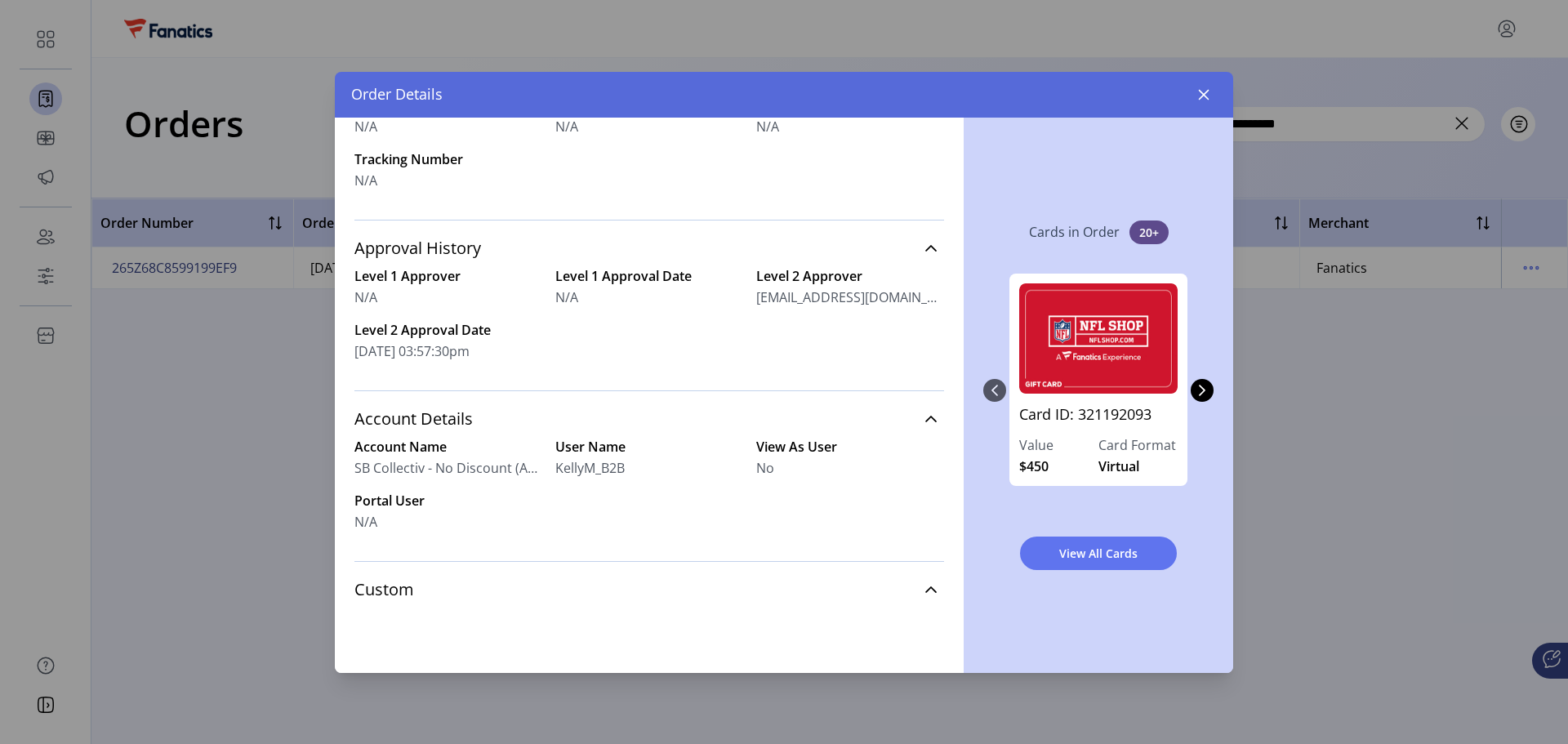
click at [1157, 230] on span "20+" at bounding box center [1149, 233] width 39 height 24
click at [1113, 553] on span "View All Cards" at bounding box center [1098, 553] width 114 height 17
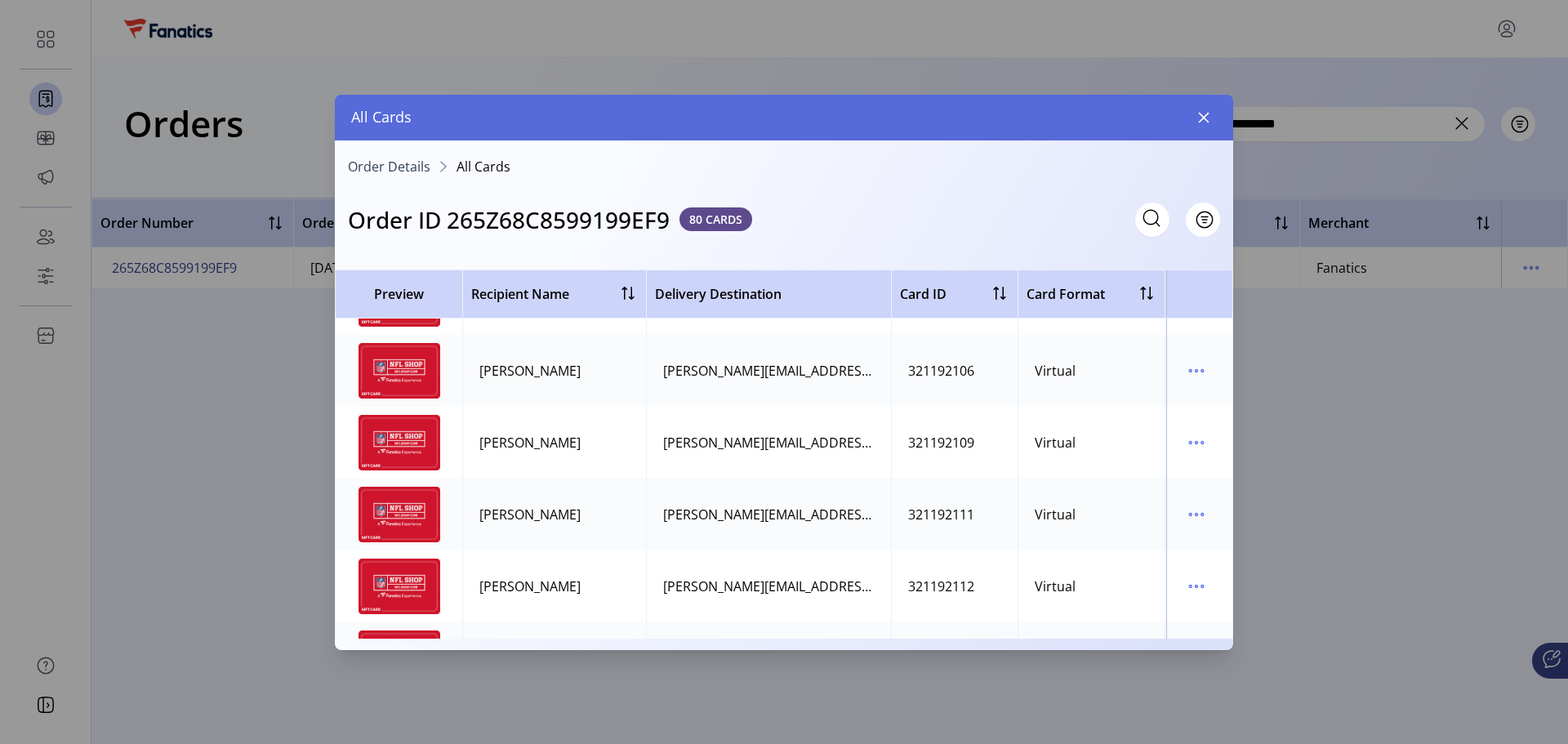
scroll to position [1144, 0]
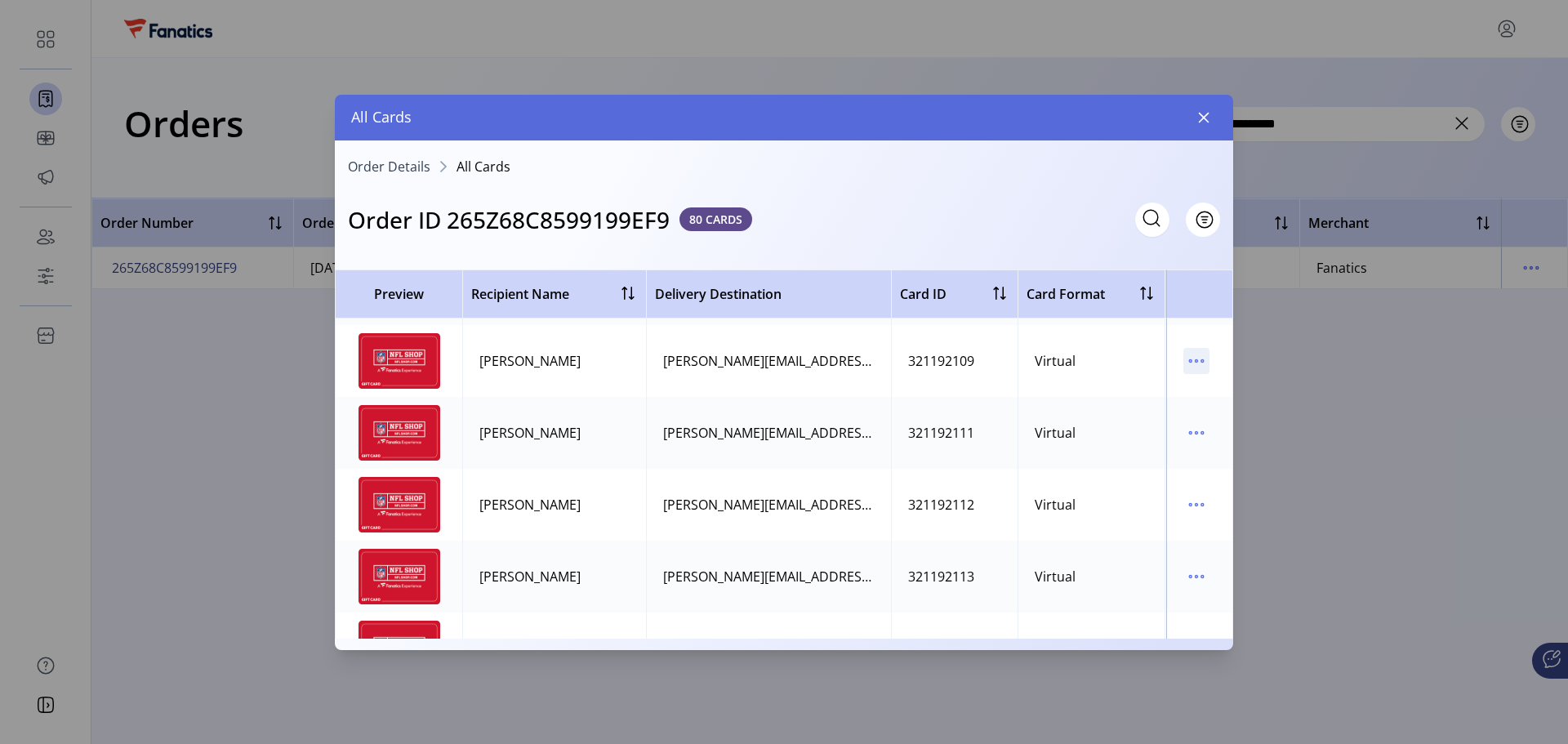
click at [1190, 363] on icon "menu" at bounding box center [1197, 361] width 26 height 26
click at [1194, 388] on span "View Card Details" at bounding box center [1257, 392] width 135 height 13
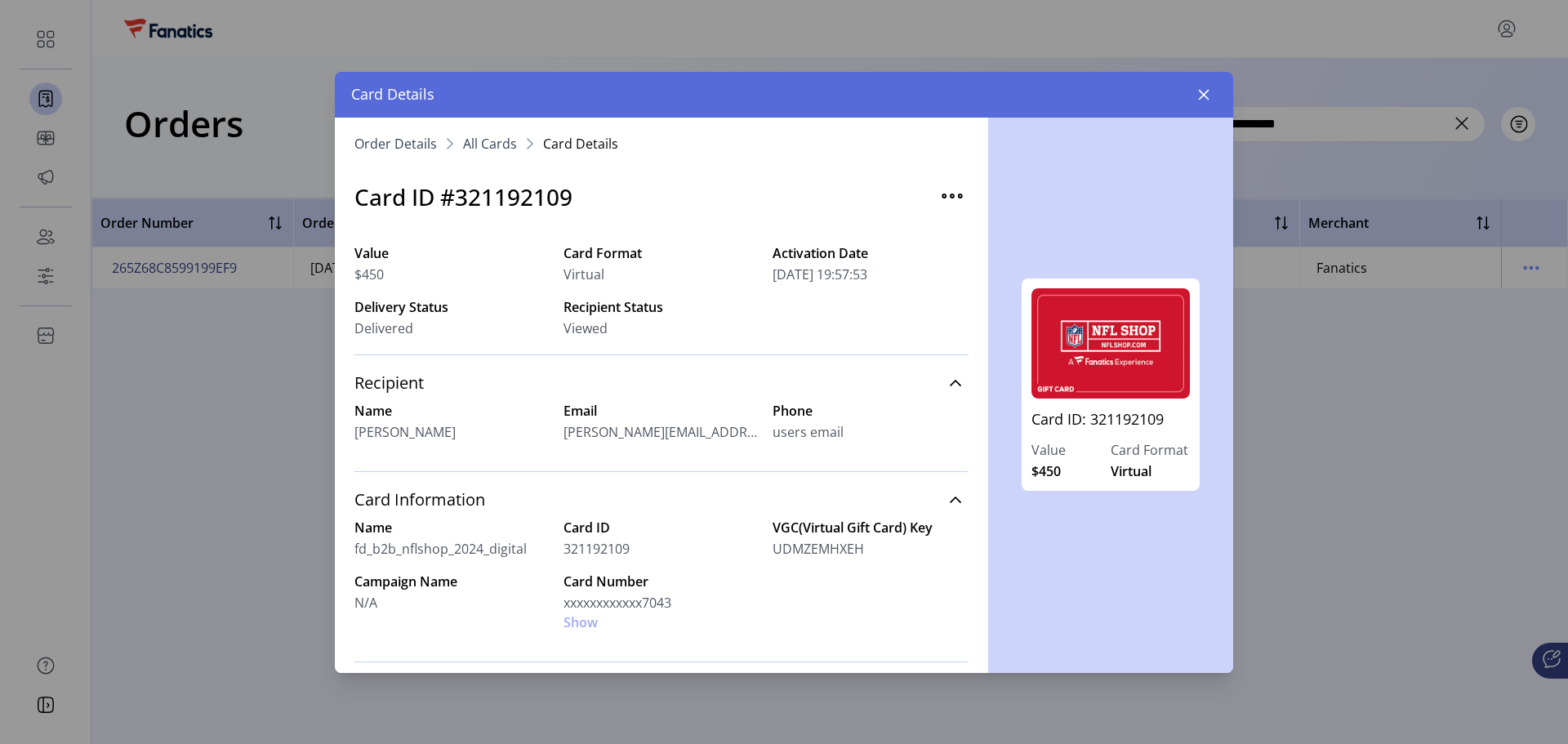
click at [471, 144] on span "All Cards" at bounding box center [490, 143] width 54 height 13
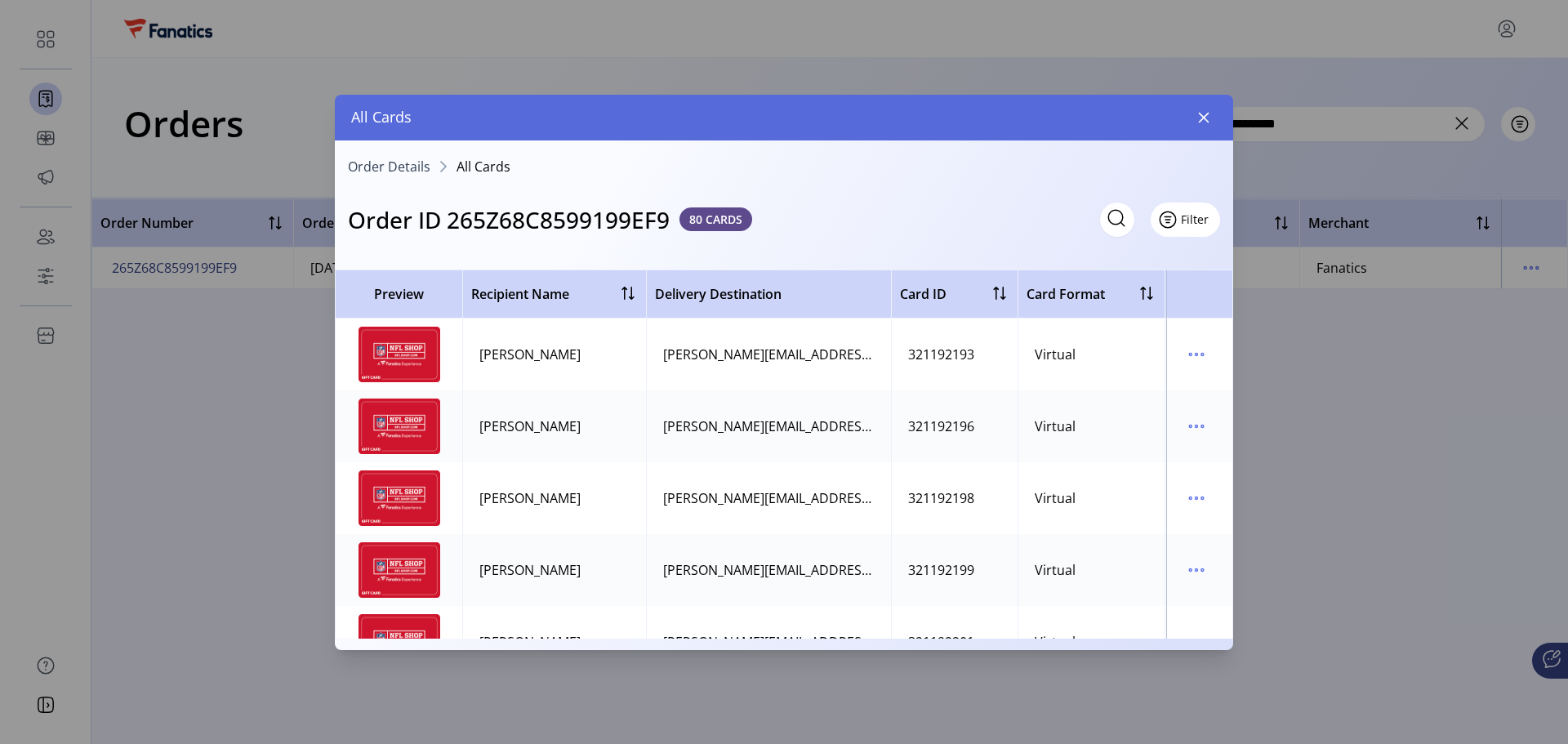
click at [1196, 222] on span "Filter" at bounding box center [1195, 219] width 28 height 17
click at [1068, 257] on div at bounding box center [784, 250] width 898 height 26
click at [693, 218] on span "80 CARDS" at bounding box center [715, 220] width 73 height 24
click at [734, 218] on span "80 CARDS" at bounding box center [715, 220] width 73 height 24
click at [558, 214] on h3 "Order ID 265Z68C8599199EF9" at bounding box center [509, 220] width 322 height 34
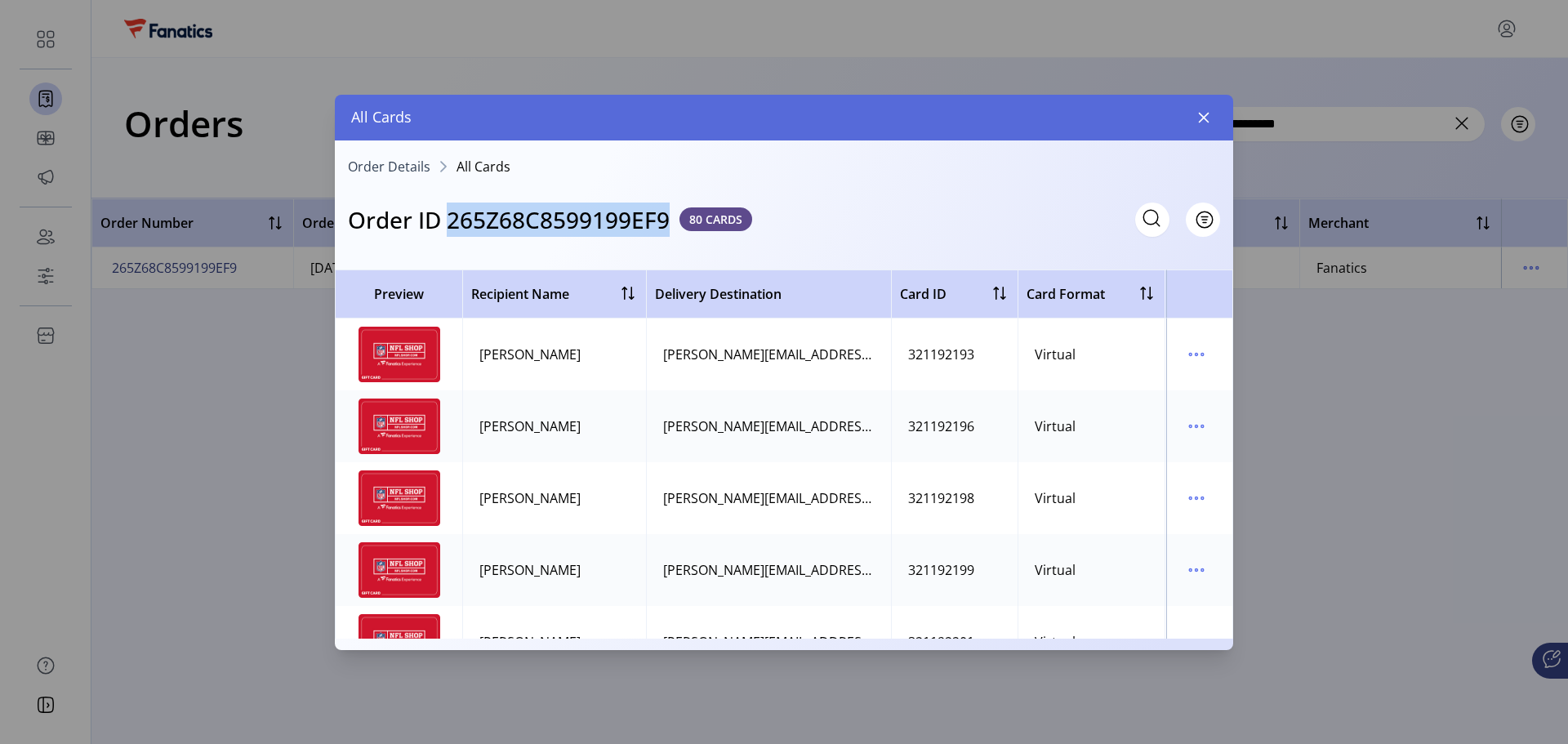
click at [558, 214] on h3 "Order ID 265Z68C8599199EF9" at bounding box center [509, 220] width 322 height 34
copy h3 "265Z68C8599199EF9"
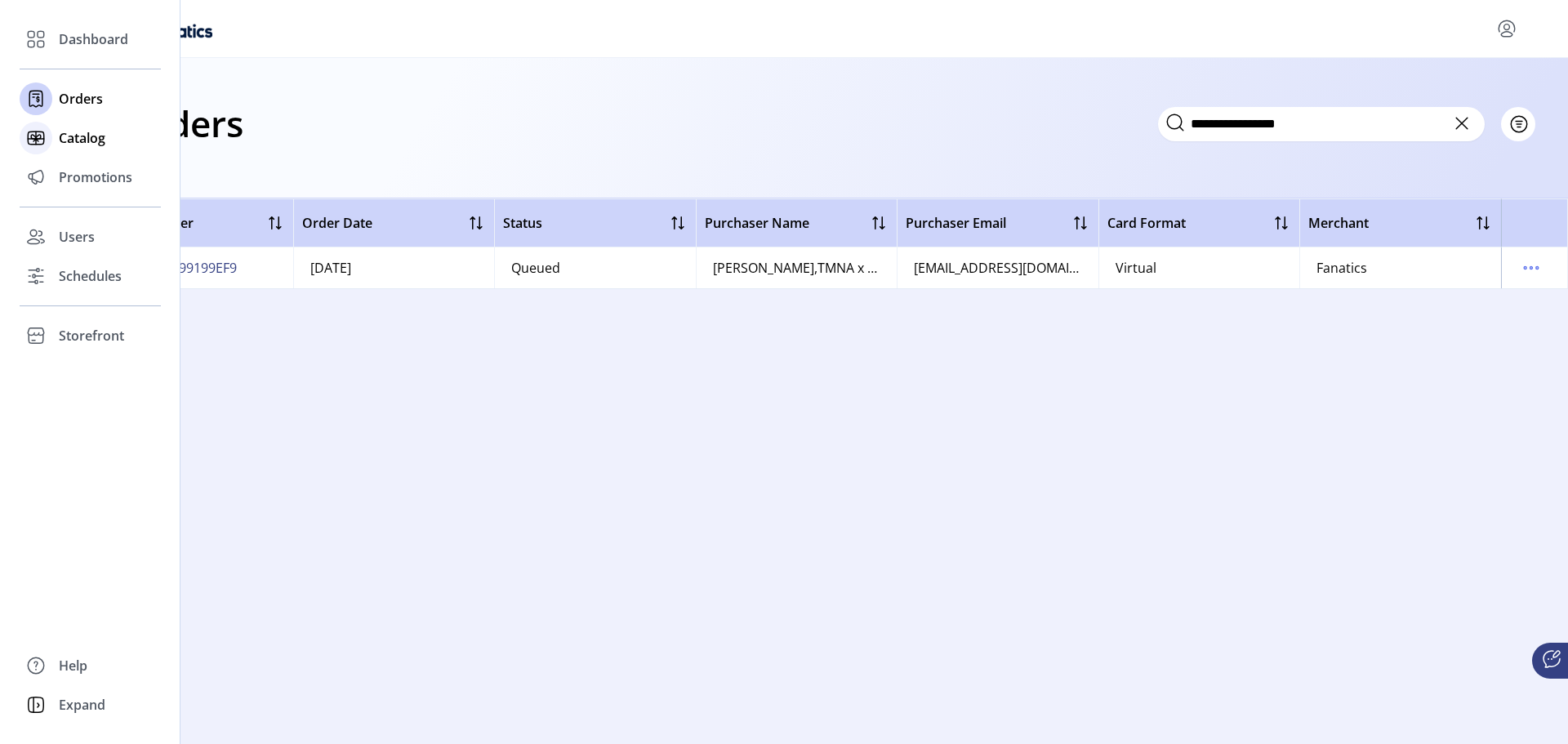
click at [63, 139] on span "Catalog" at bounding box center [82, 138] width 47 height 20
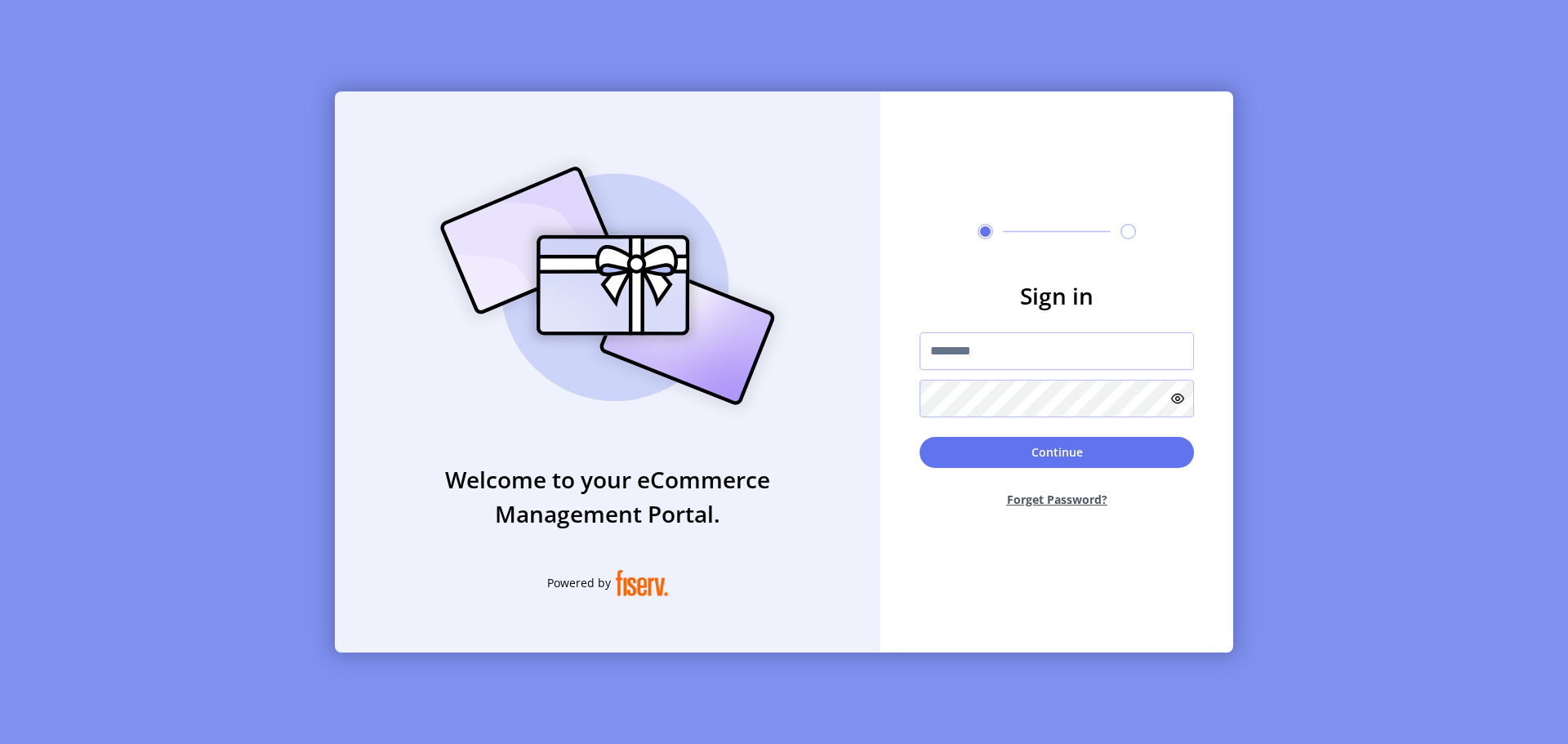
click at [619, 391] on img at bounding box center [608, 285] width 384 height 275
click at [1016, 354] on input "text" at bounding box center [1058, 351] width 275 height 38
type input "**********"
click at [1023, 445] on button "Continue" at bounding box center [1058, 452] width 275 height 31
click at [1052, 383] on div at bounding box center [1058, 374] width 275 height 85
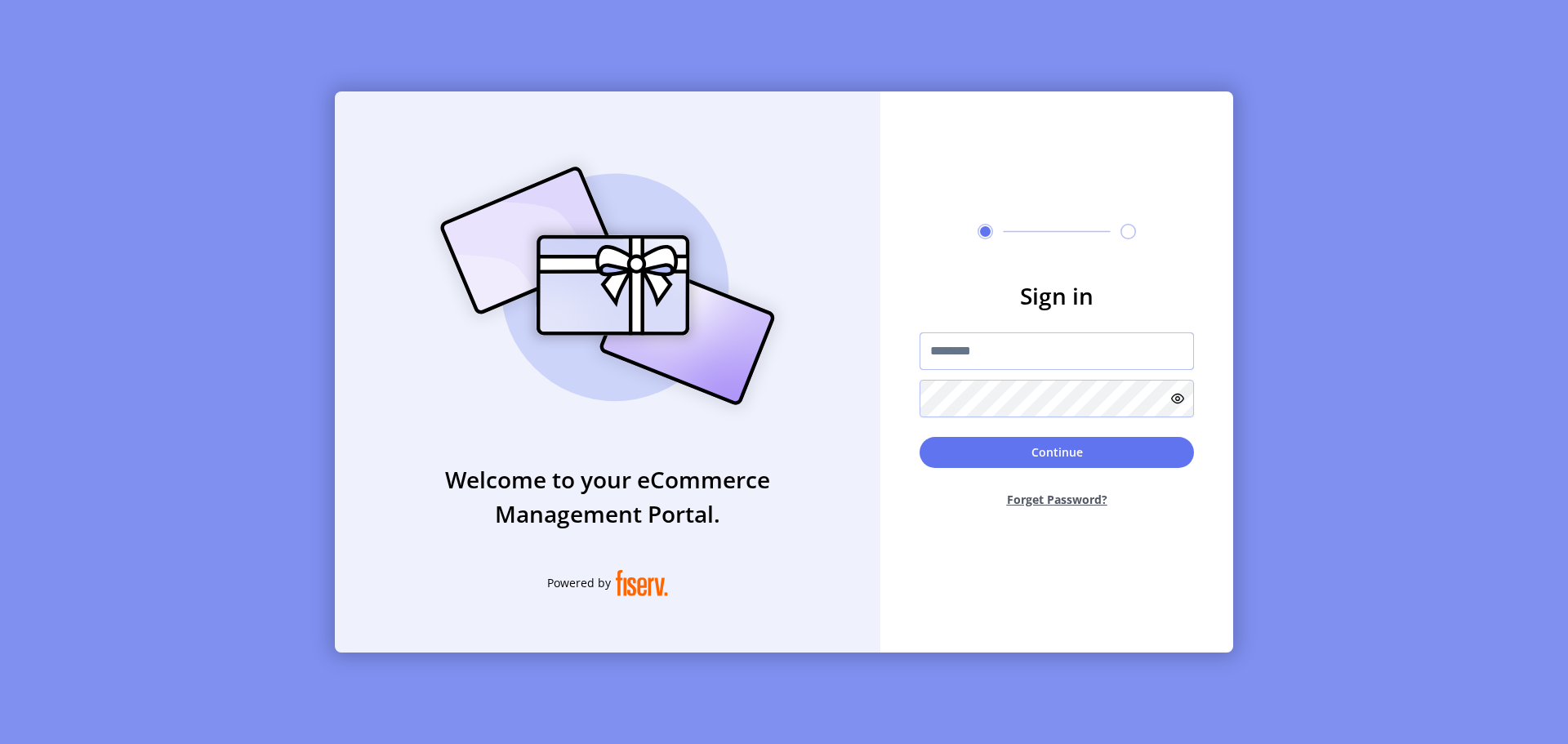
type input "**********"
click at [1039, 446] on button "Continue" at bounding box center [1058, 452] width 275 height 31
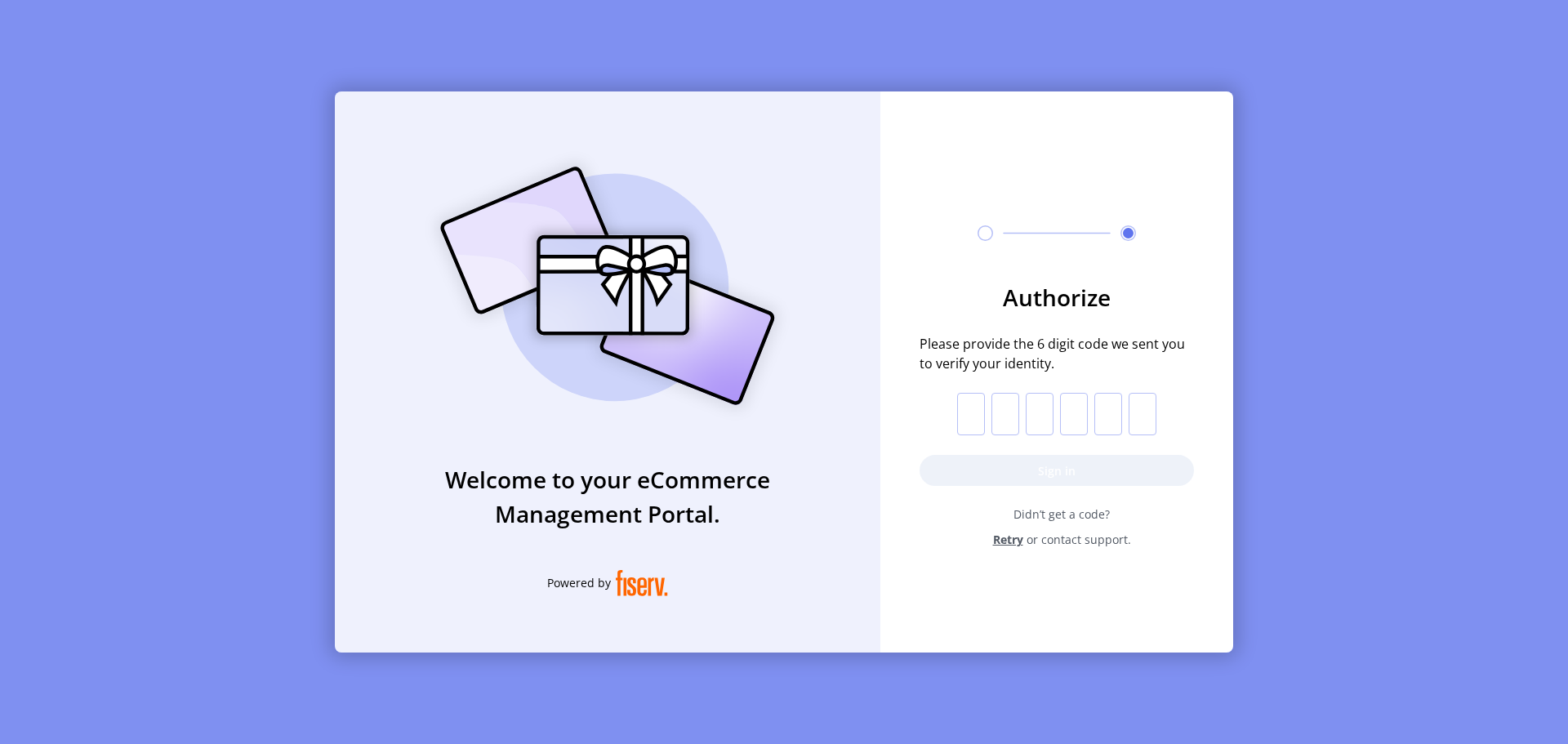
click at [969, 424] on input "text" at bounding box center [971, 414] width 28 height 43
paste input "*"
type input "*"
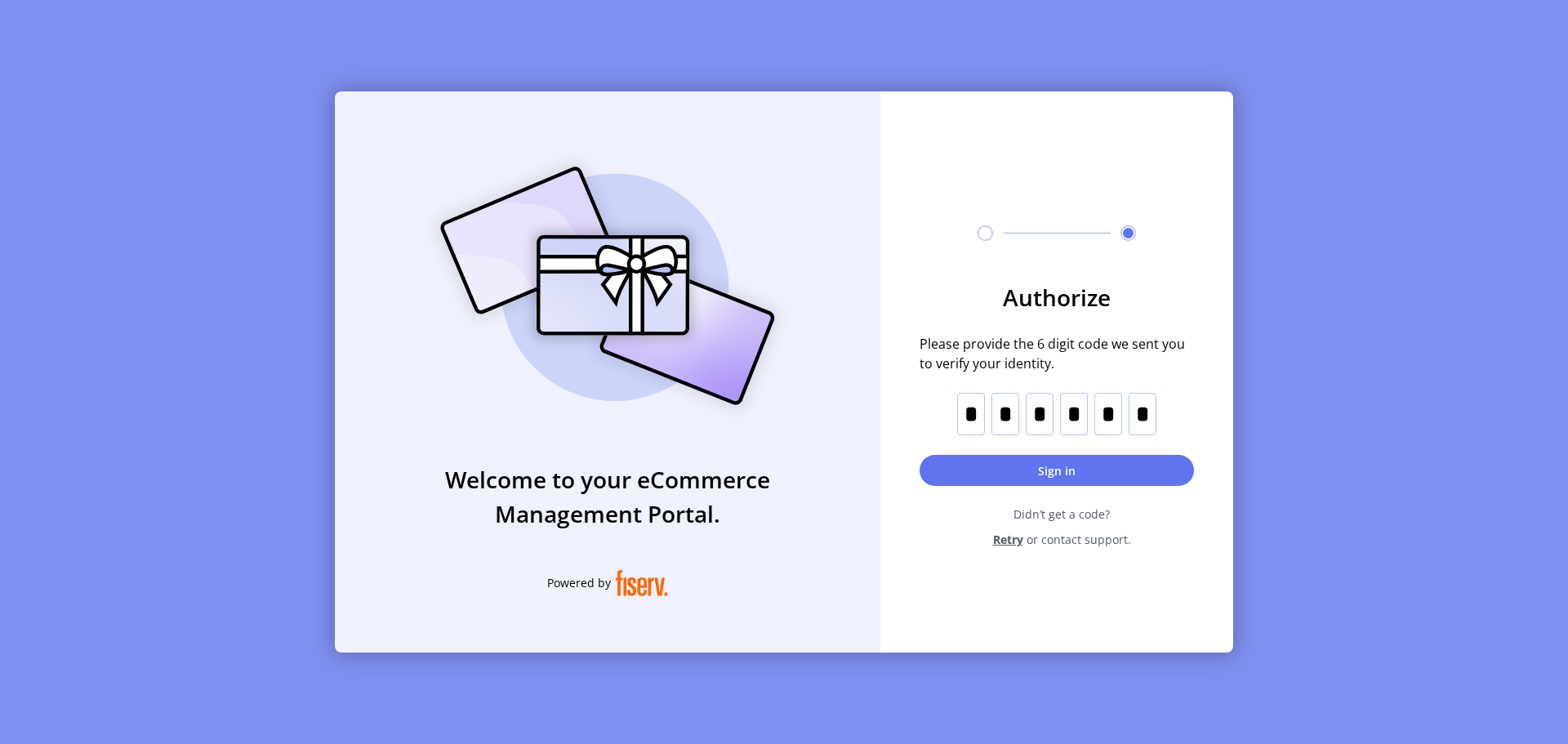
click at [976, 486] on form "Authorize Please provide the 6 digit code we sent you to verify your identity. …" at bounding box center [1057, 414] width 353 height 268
click at [976, 482] on button "Sign in" at bounding box center [1058, 469] width 275 height 31
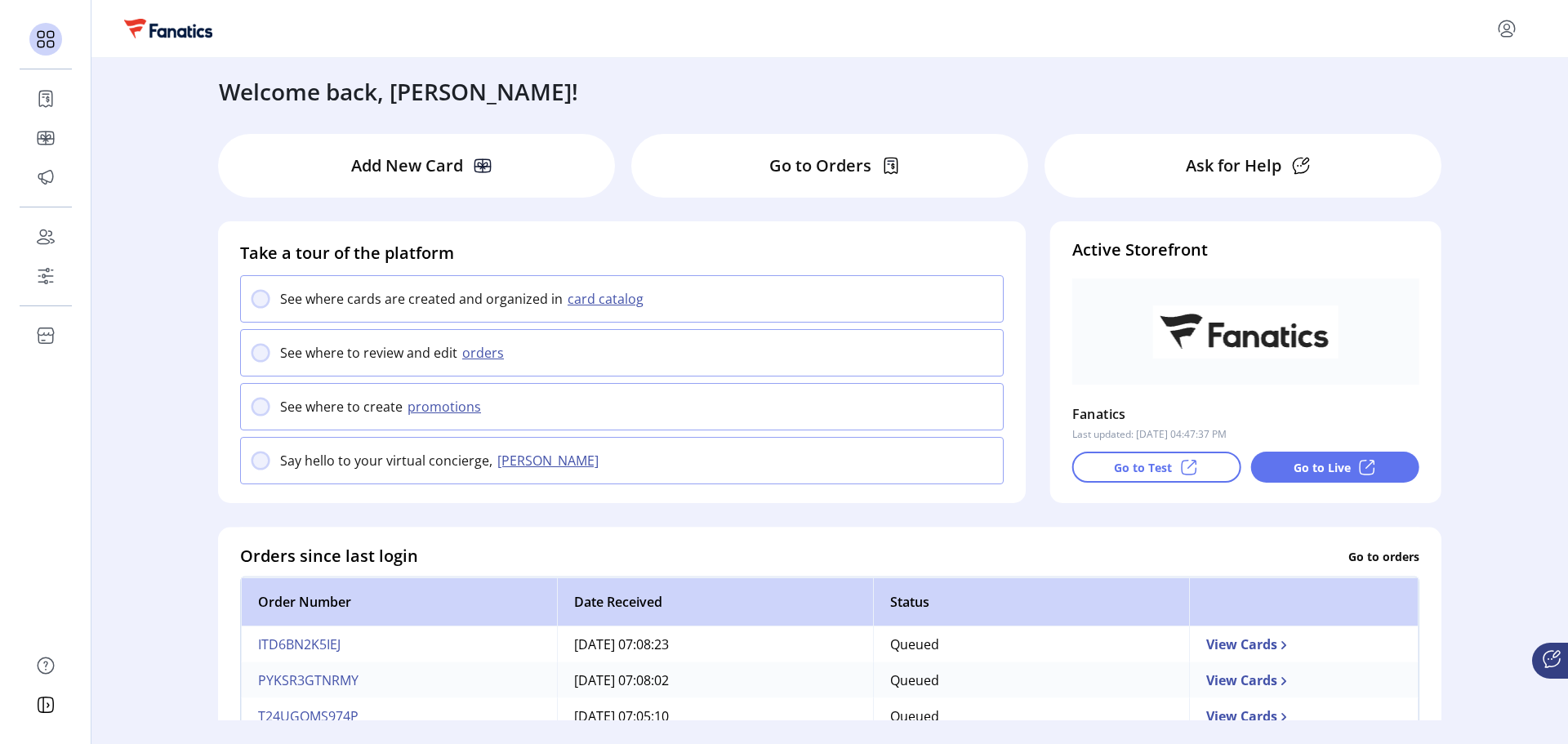
drag, startPoint x: 1536, startPoint y: 499, endPoint x: 1534, endPoint y: 507, distance: 8.2
click at [1534, 507] on div "Welcome back, [PERSON_NAME]! Add New Card Go to Orders Ask for Help Take a tour…" at bounding box center [830, 389] width 1477 height 662
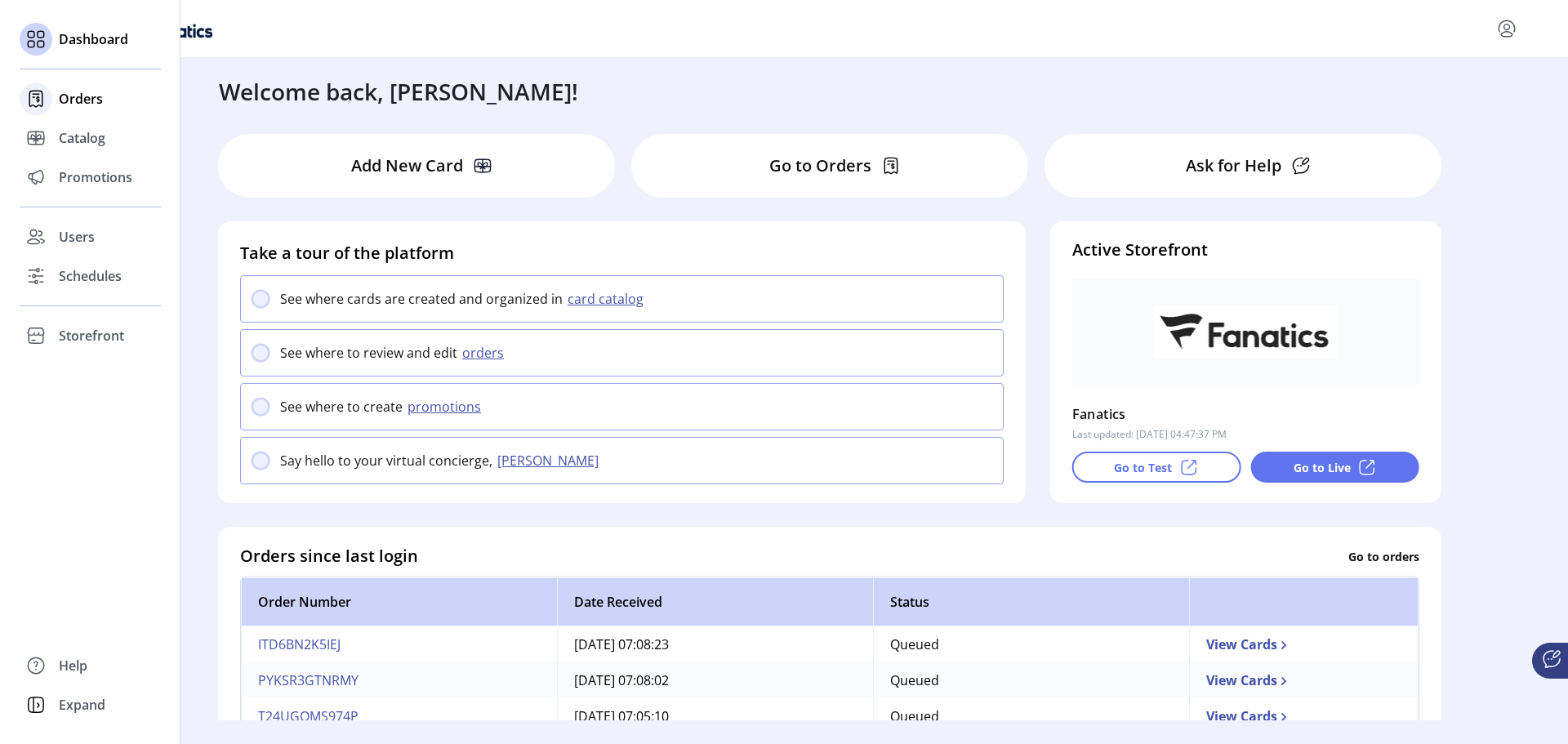
click at [73, 93] on span "Orders" at bounding box center [81, 98] width 44 height 20
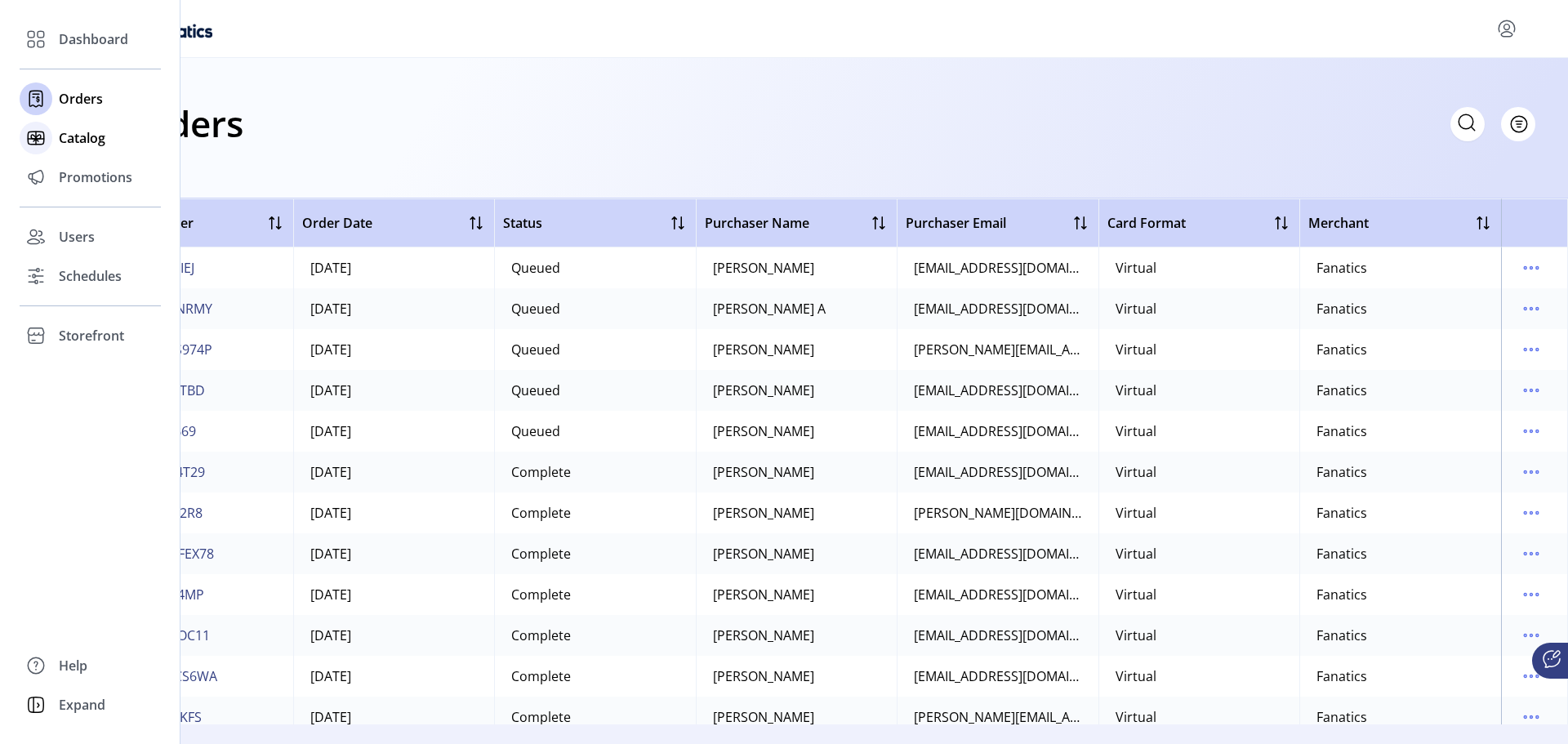
click at [71, 144] on span "Catalog" at bounding box center [82, 138] width 47 height 20
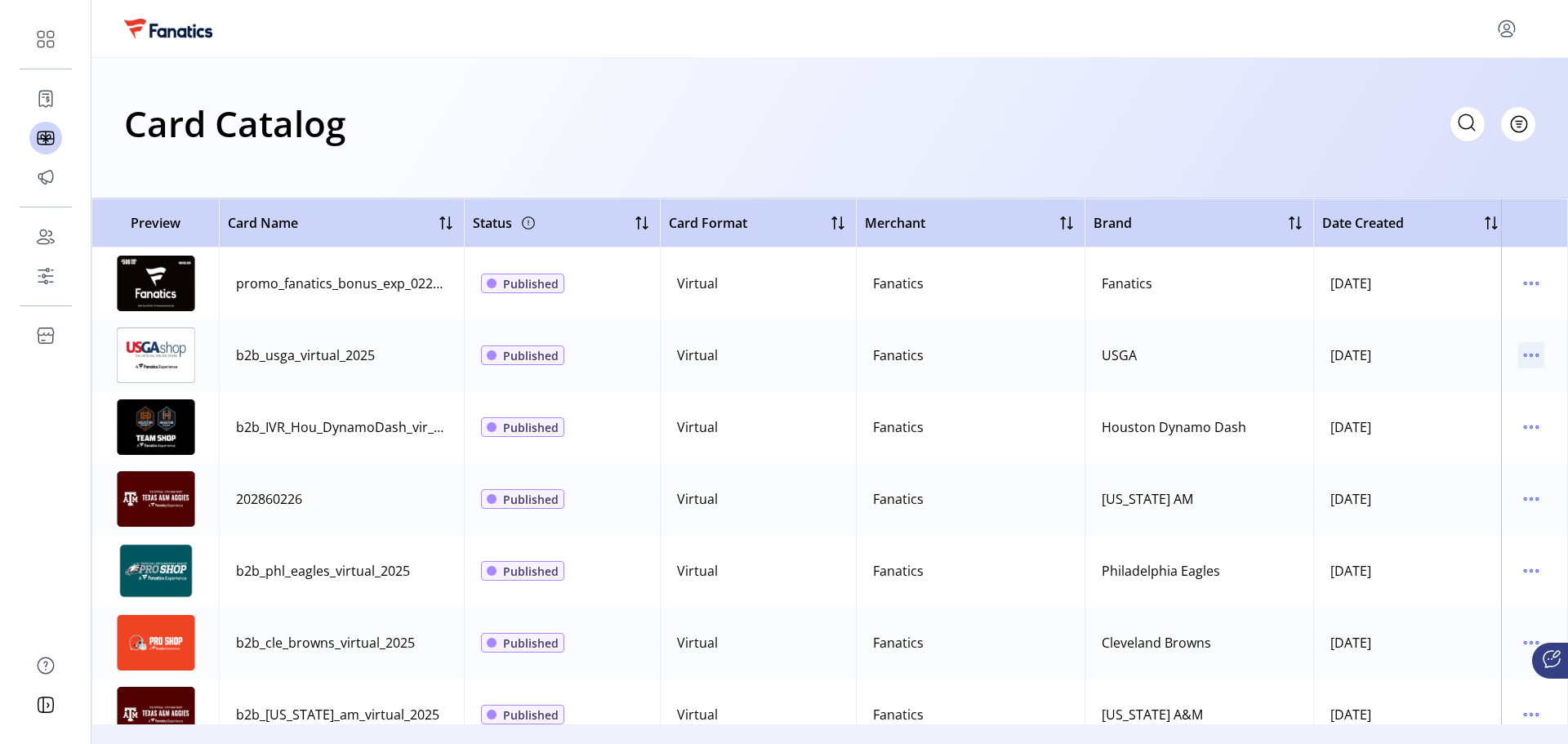
click at [1532, 358] on icon "menu" at bounding box center [1531, 355] width 26 height 26
click at [1475, 417] on span "Edit Details" at bounding box center [1455, 413] width 135 height 13
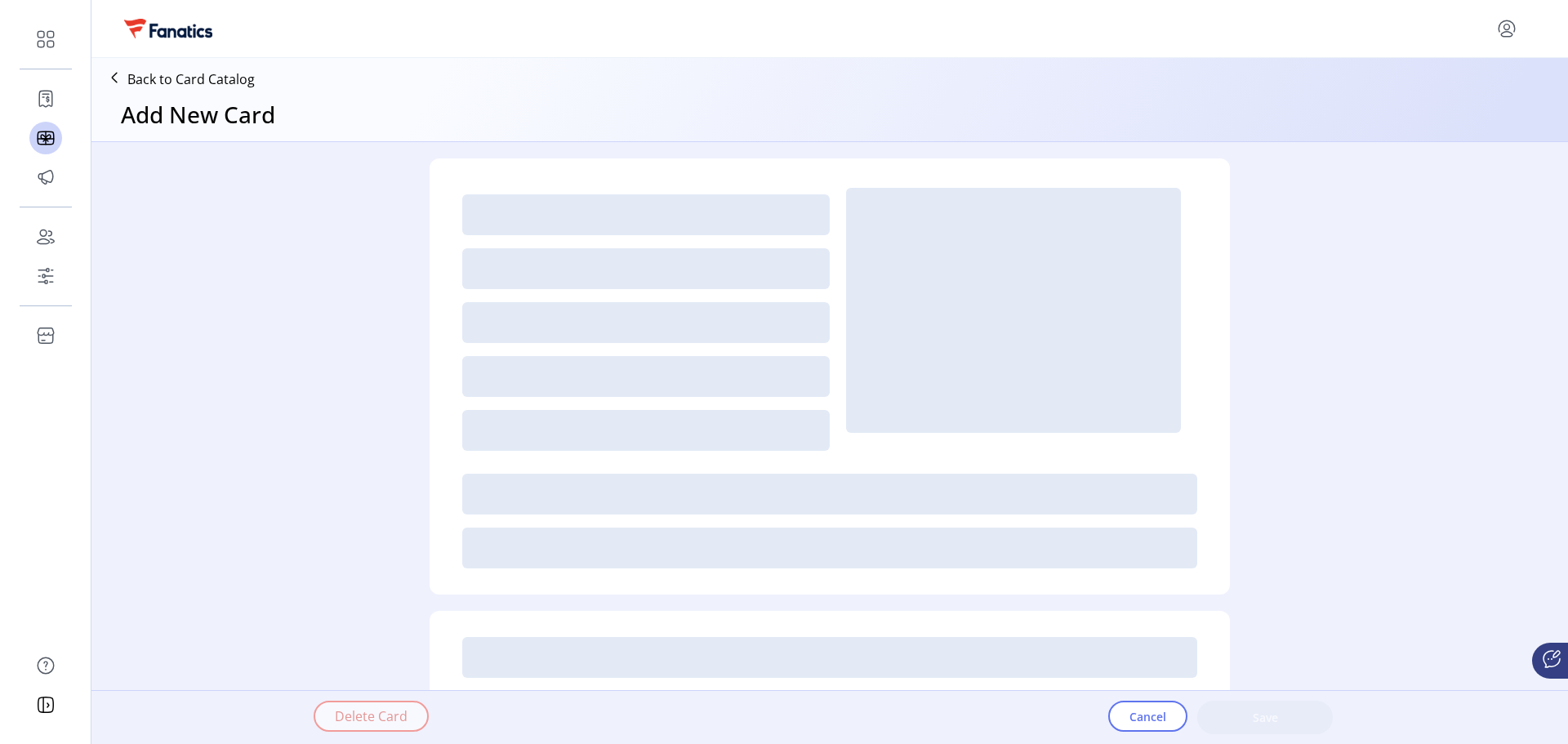
type textarea "**********"
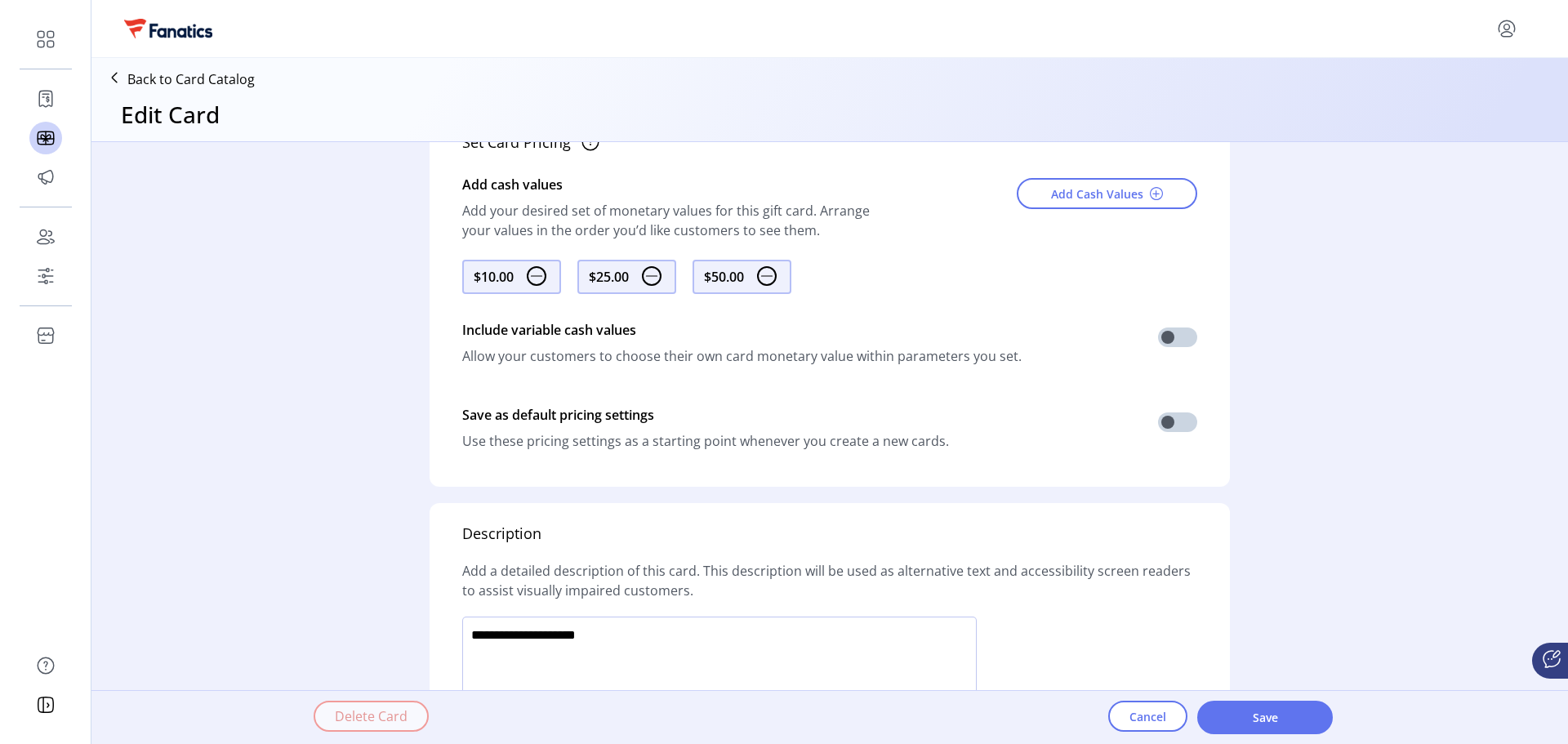
scroll to position [884, 0]
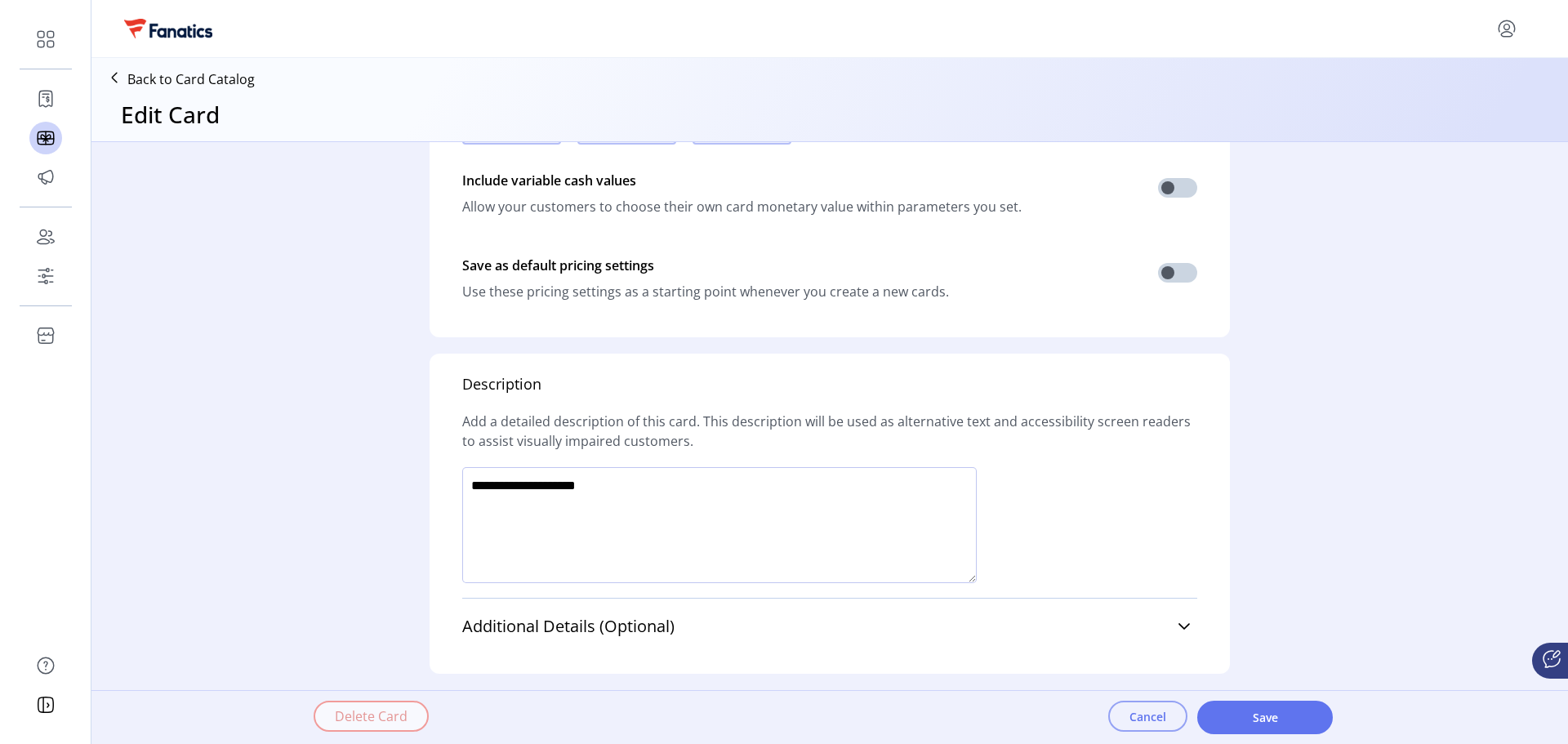
click at [1133, 714] on span "Cancel" at bounding box center [1148, 716] width 37 height 17
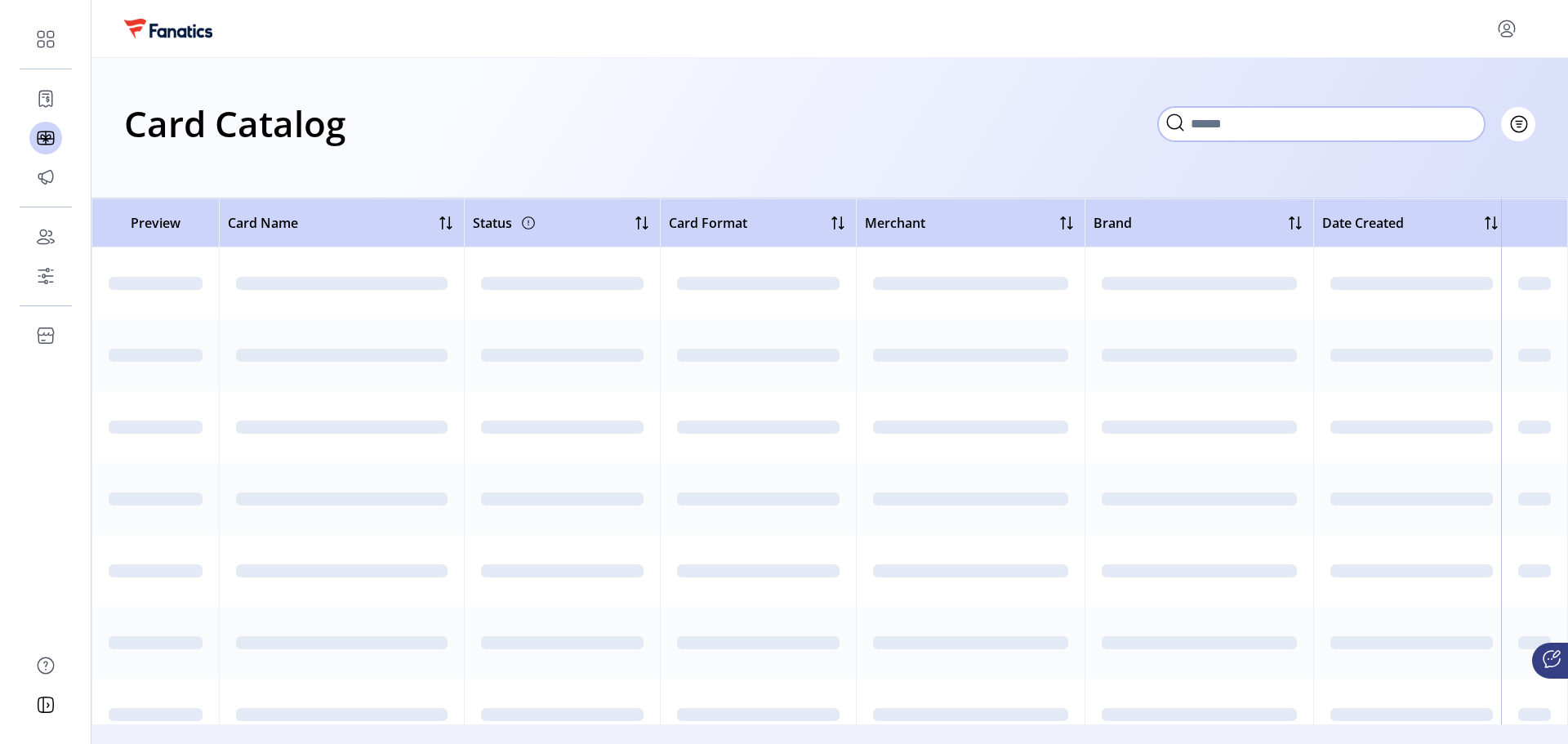
click at [1413, 128] on input "Search" at bounding box center [1321, 124] width 326 height 34
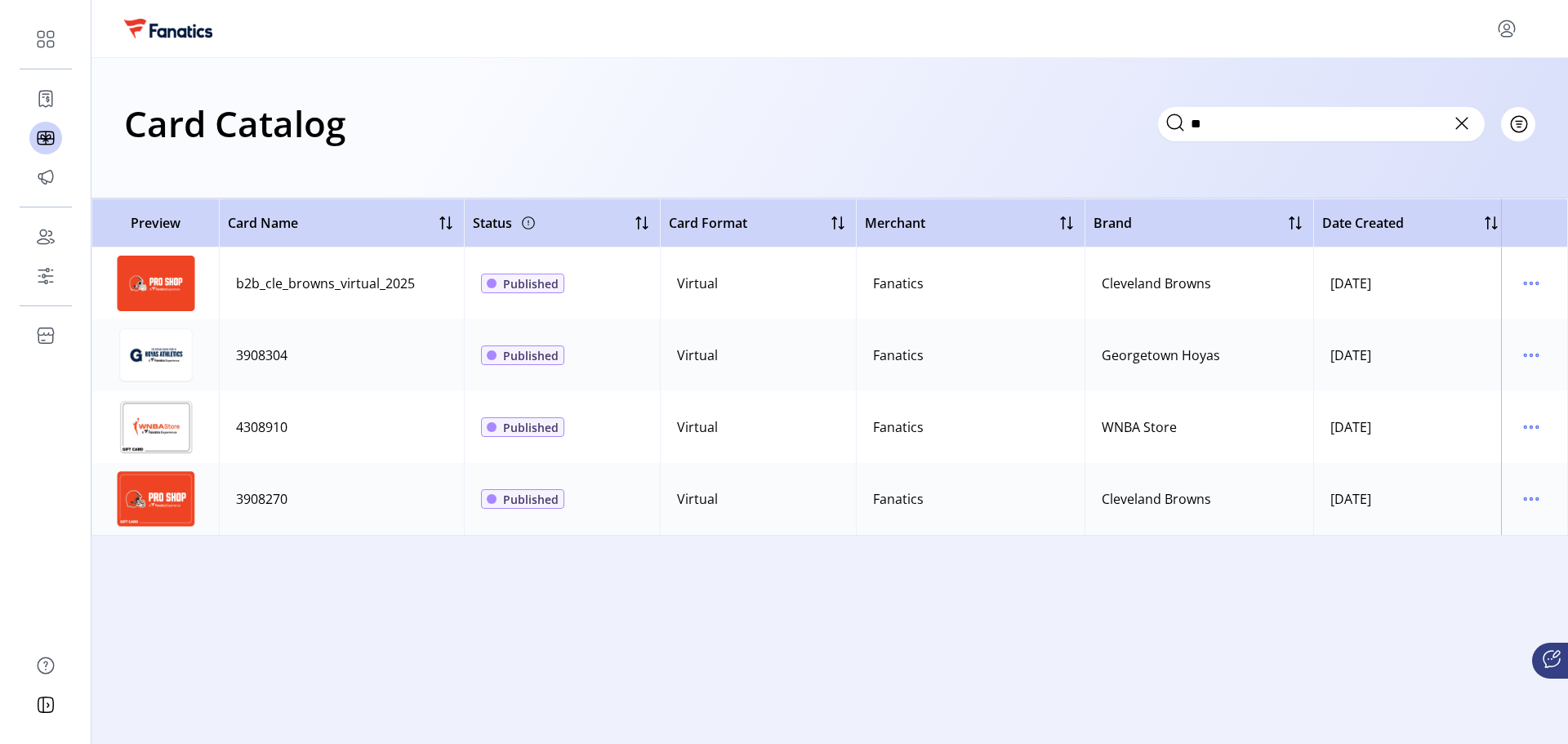
click at [268, 358] on div "3908304" at bounding box center [262, 355] width 52 height 20
copy div "3908304"
click at [359, 367] on td "3908304" at bounding box center [341, 355] width 245 height 72
drag, startPoint x: 1221, startPoint y: 122, endPoint x: 1151, endPoint y: 121, distance: 70.0
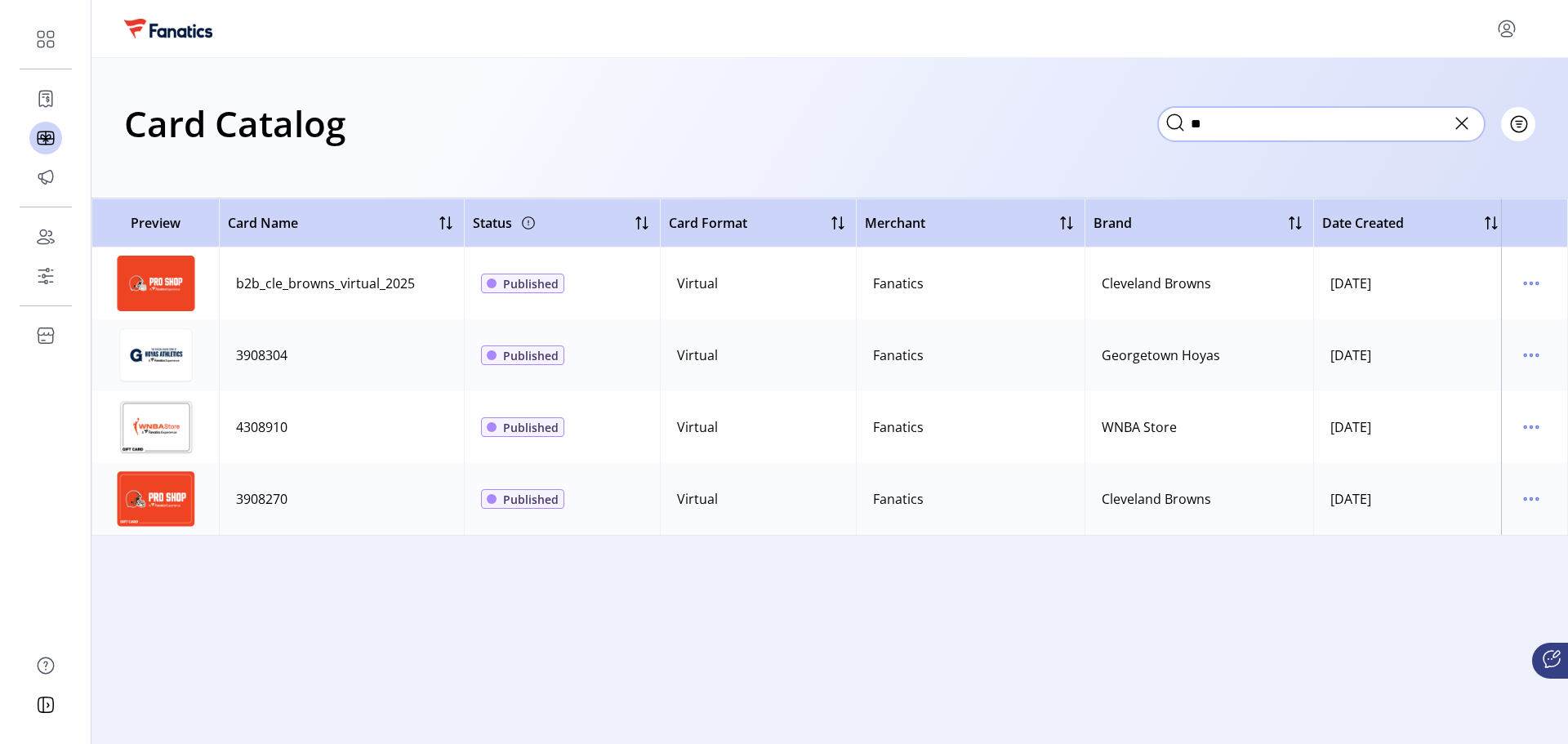
click at [1151, 121] on div "Card Catalog ** Filter Add New Card" at bounding box center [830, 122] width 1412 height 57
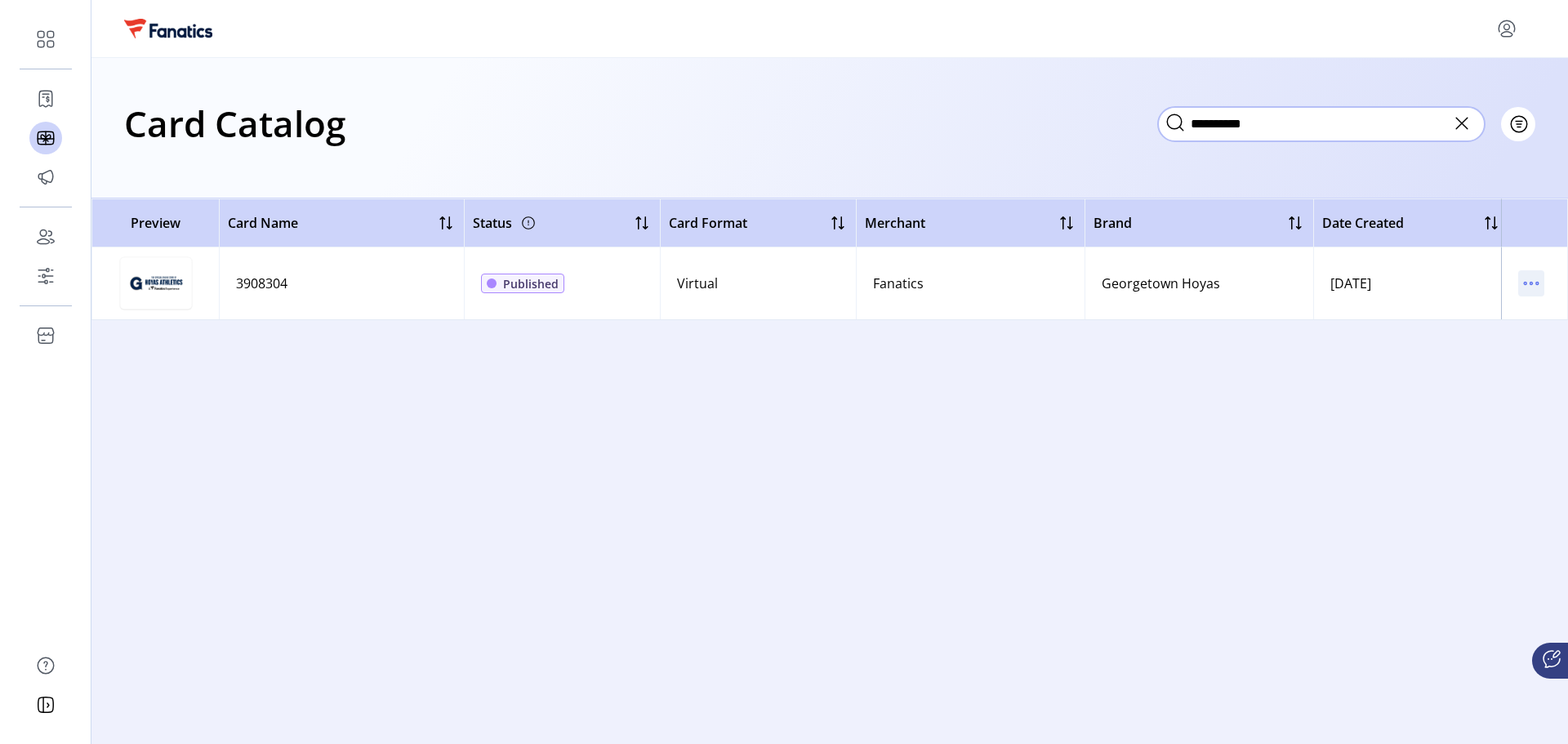
type input "**********"
click at [1519, 287] on icon "menu" at bounding box center [1531, 283] width 26 height 26
click at [1441, 316] on span "View Details" at bounding box center [1463, 314] width 135 height 13
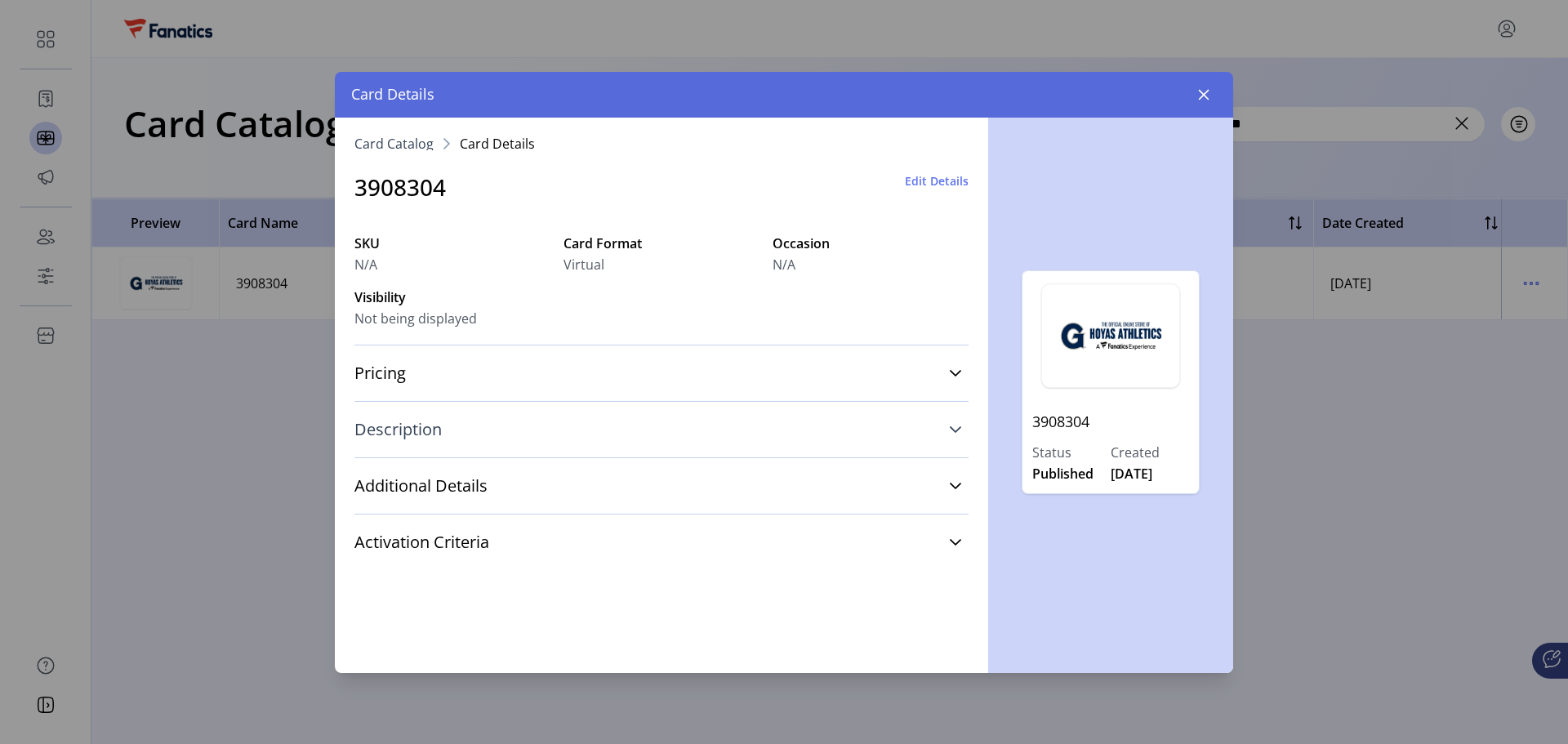
click at [956, 432] on icon at bounding box center [955, 430] width 11 height 7
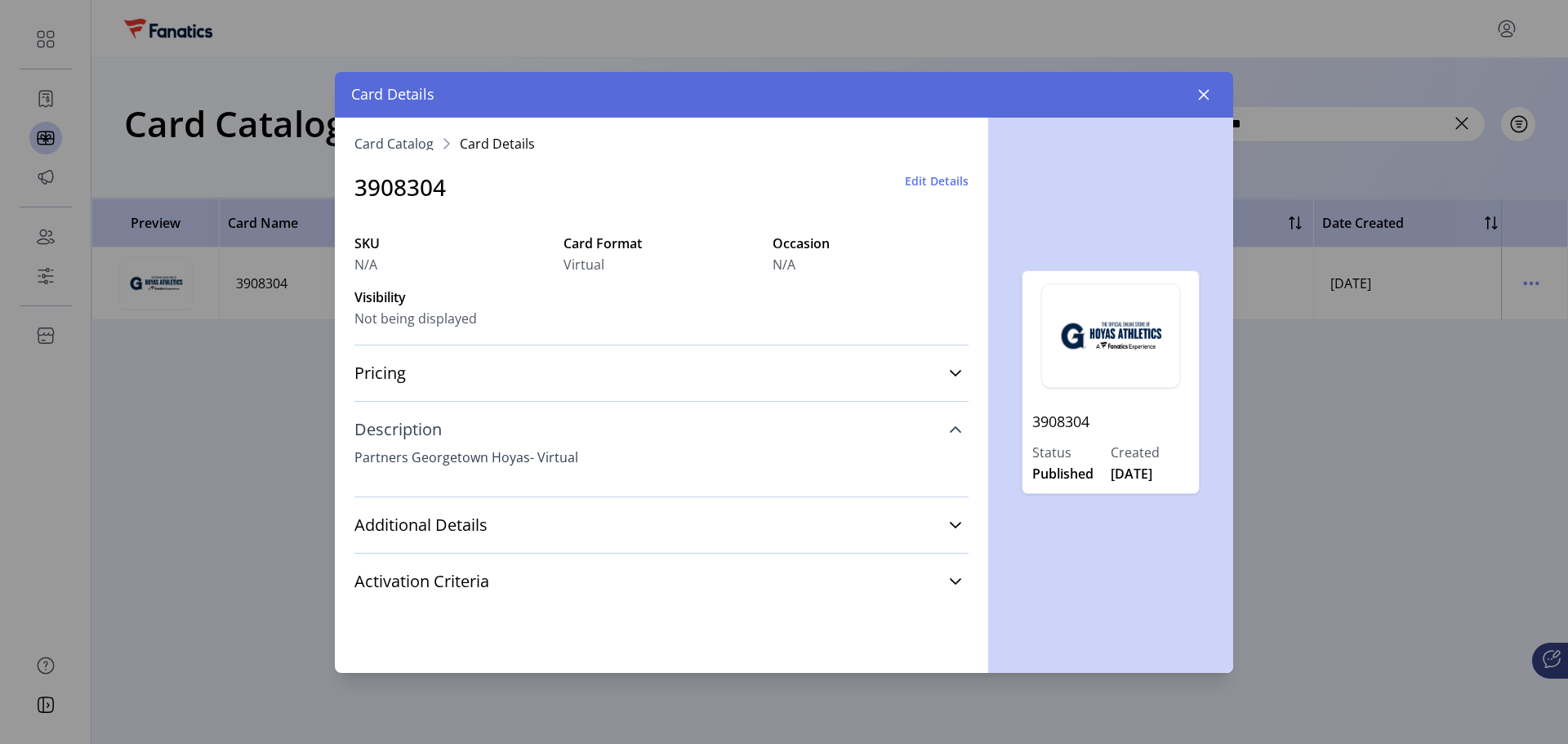
click at [590, 543] on div "Additional Details Terms & Conditions N/A Redemption Instructions N/A" at bounding box center [661, 524] width 614 height 57
click at [946, 525] on link "Additional Details" at bounding box center [661, 525] width 614 height 36
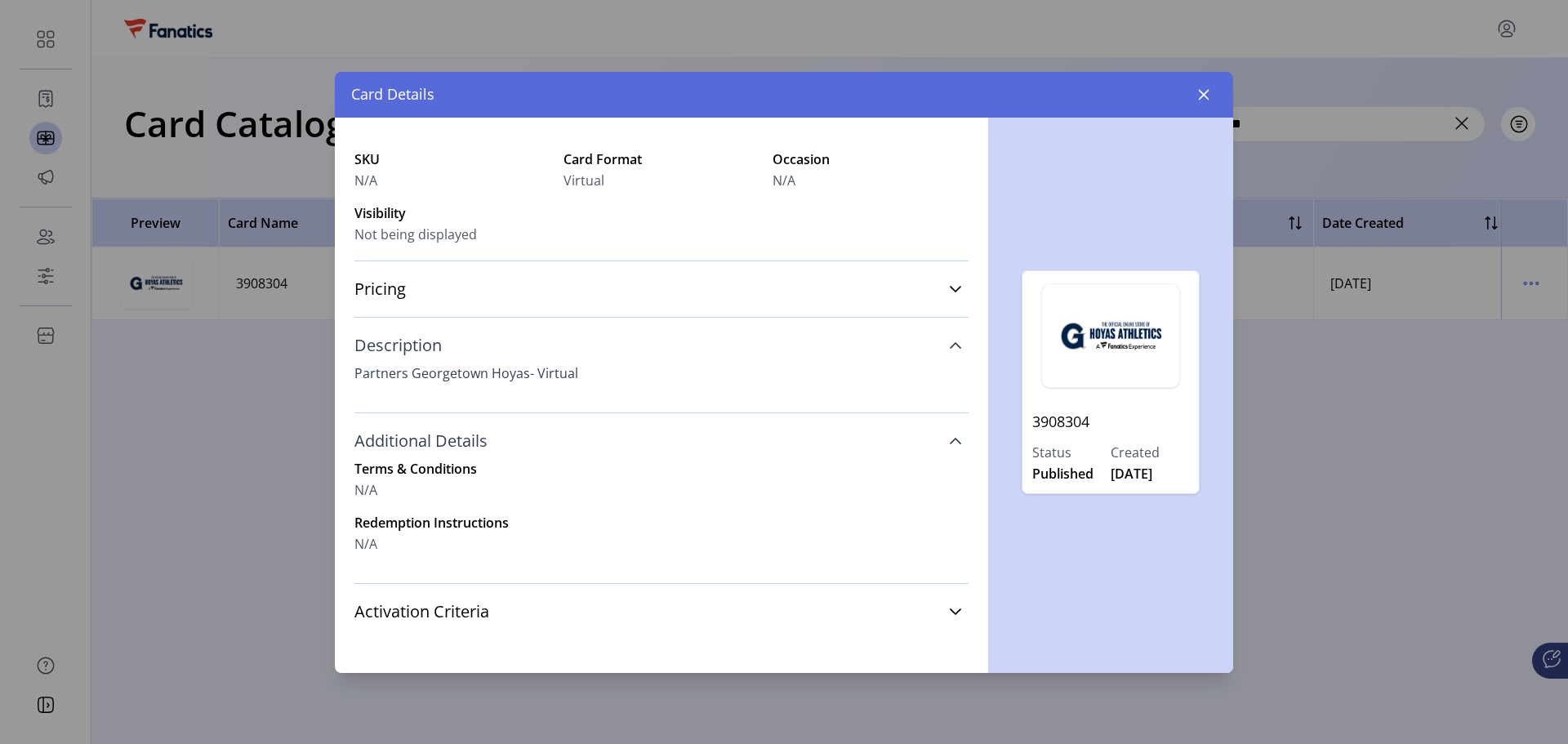
scroll to position [87, 0]
click at [950, 609] on icon at bounding box center [955, 609] width 11 height 7
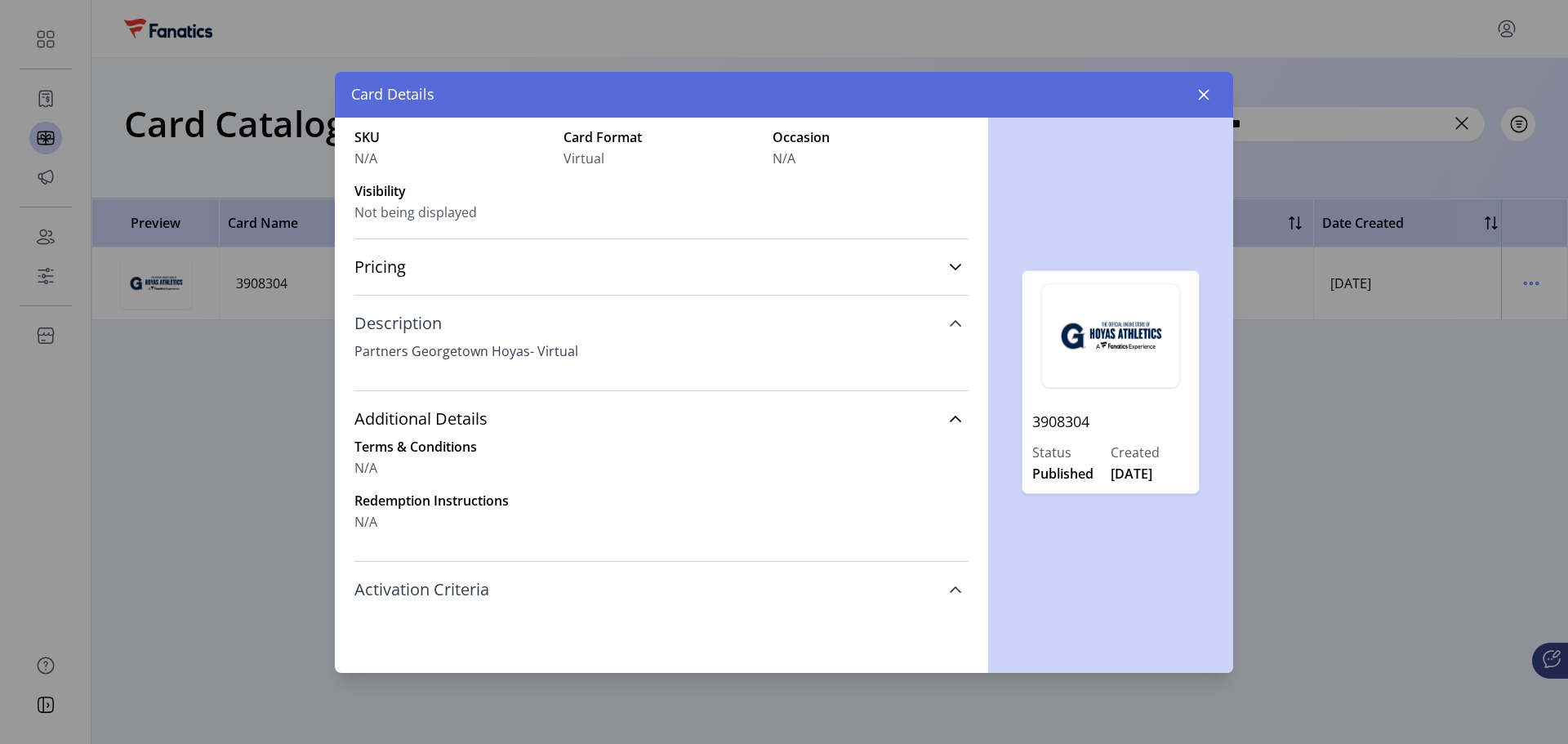
click at [949, 592] on icon at bounding box center [955, 589] width 13 height 13
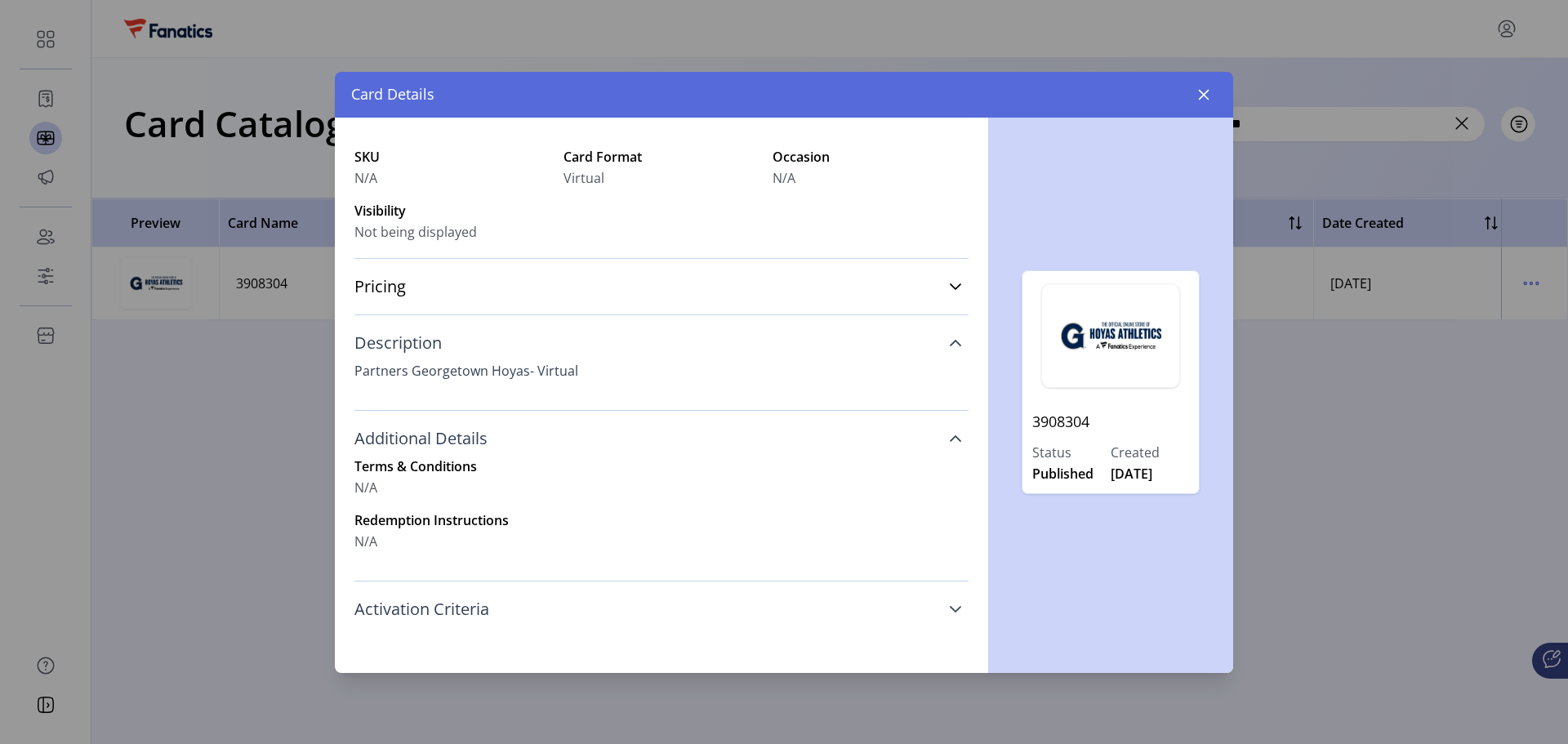
click at [949, 436] on icon at bounding box center [955, 438] width 13 height 13
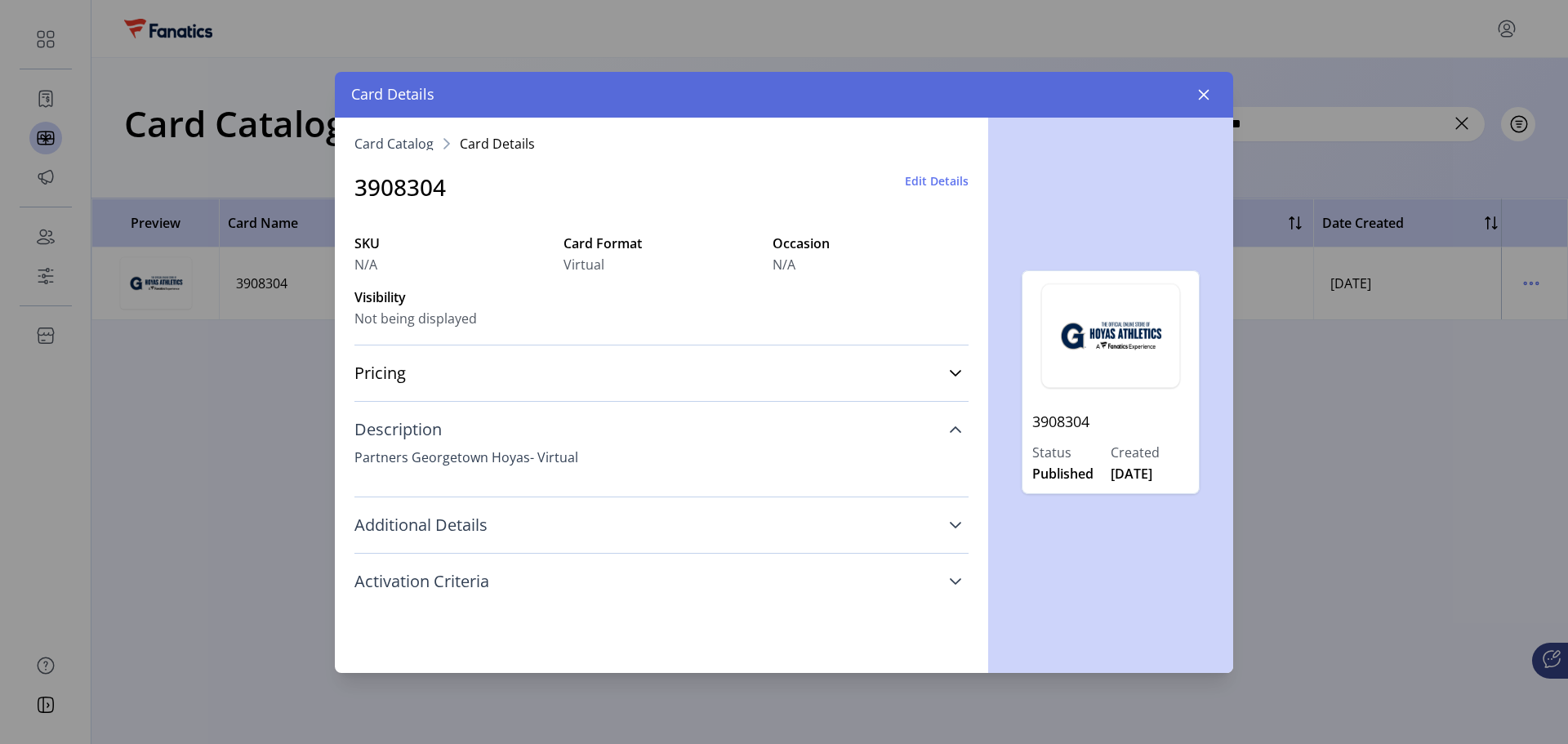
scroll to position [0, 0]
click at [959, 431] on icon at bounding box center [955, 430] width 11 height 7
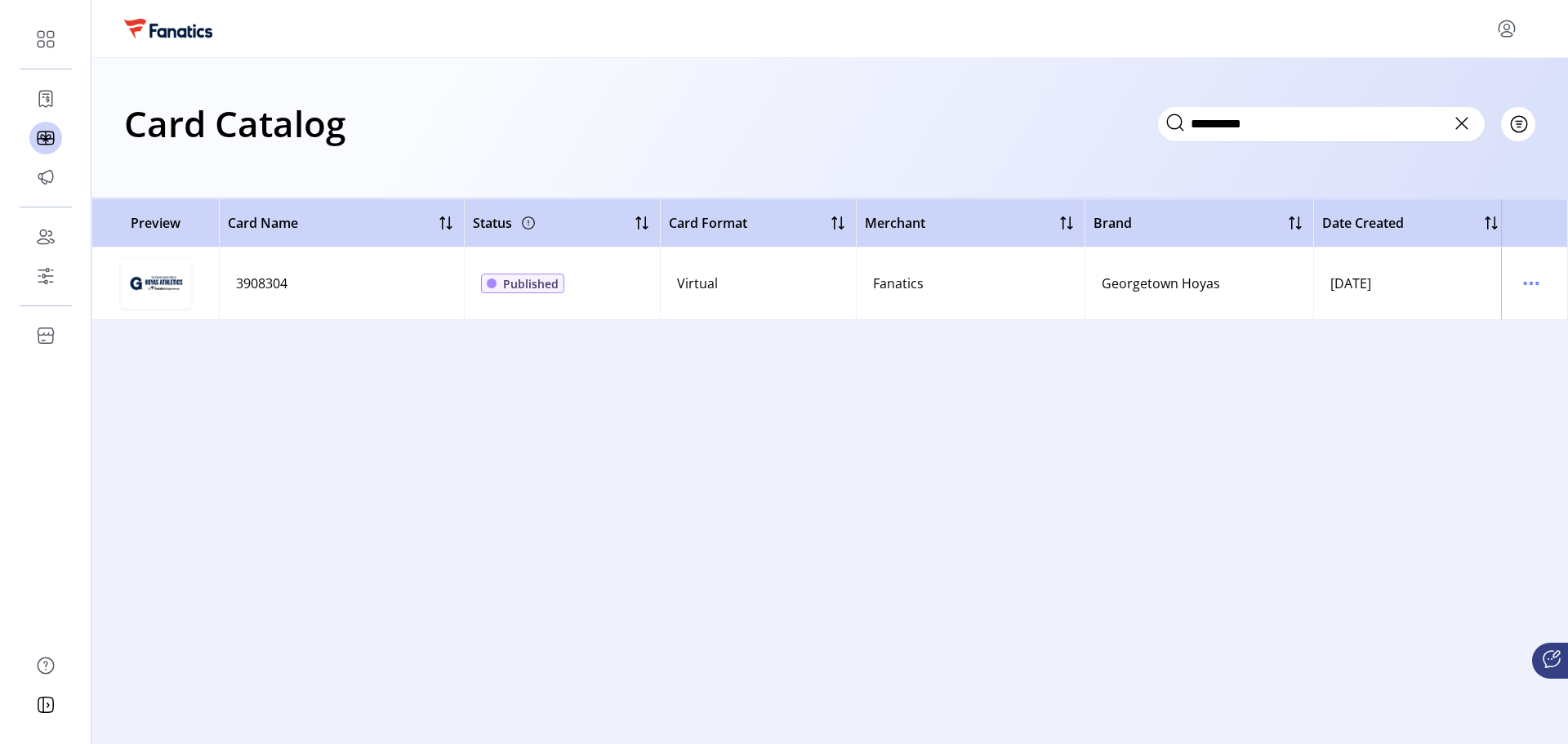
click at [1463, 128] on icon at bounding box center [1463, 123] width 26 height 26
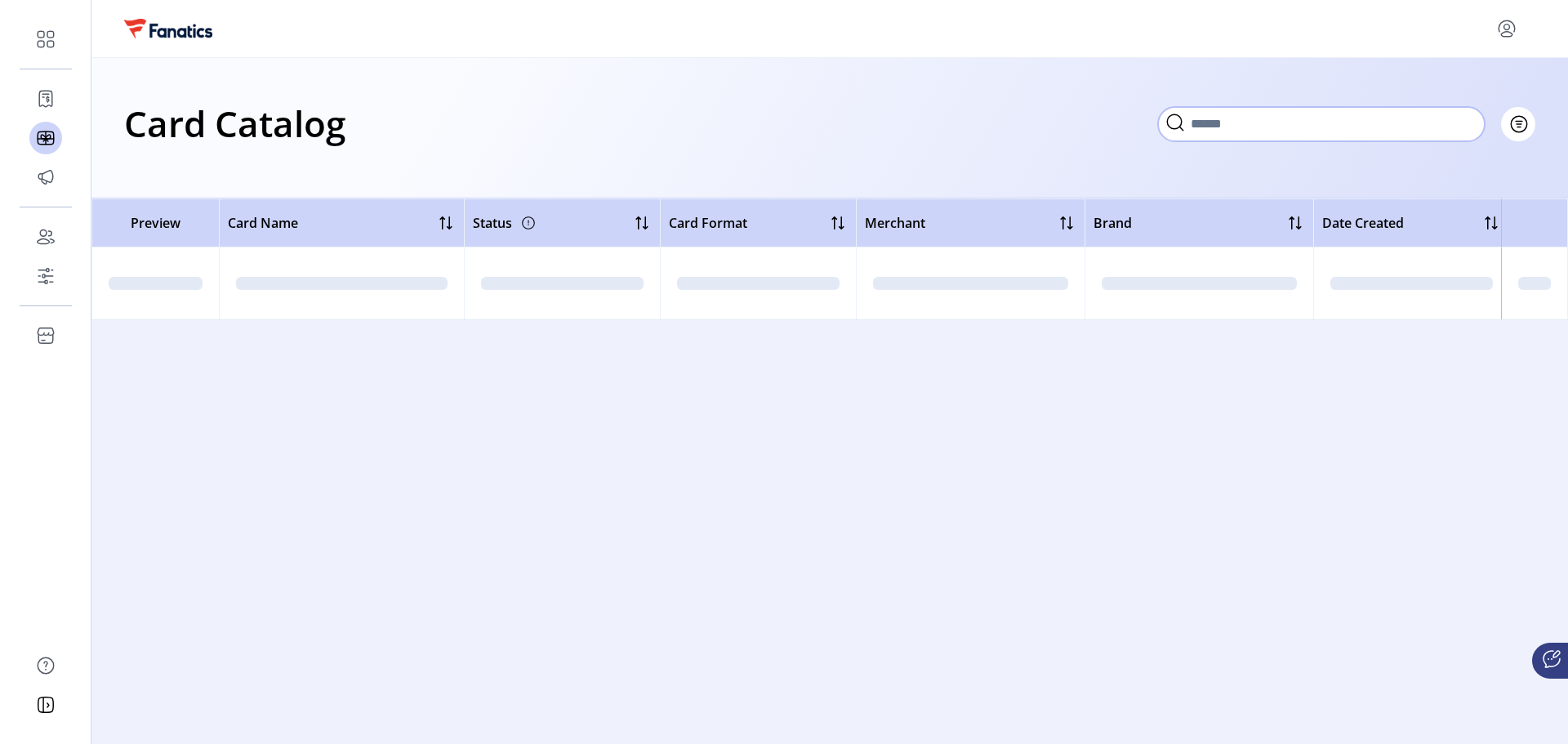
click at [1380, 126] on input "Search" at bounding box center [1321, 124] width 326 height 34
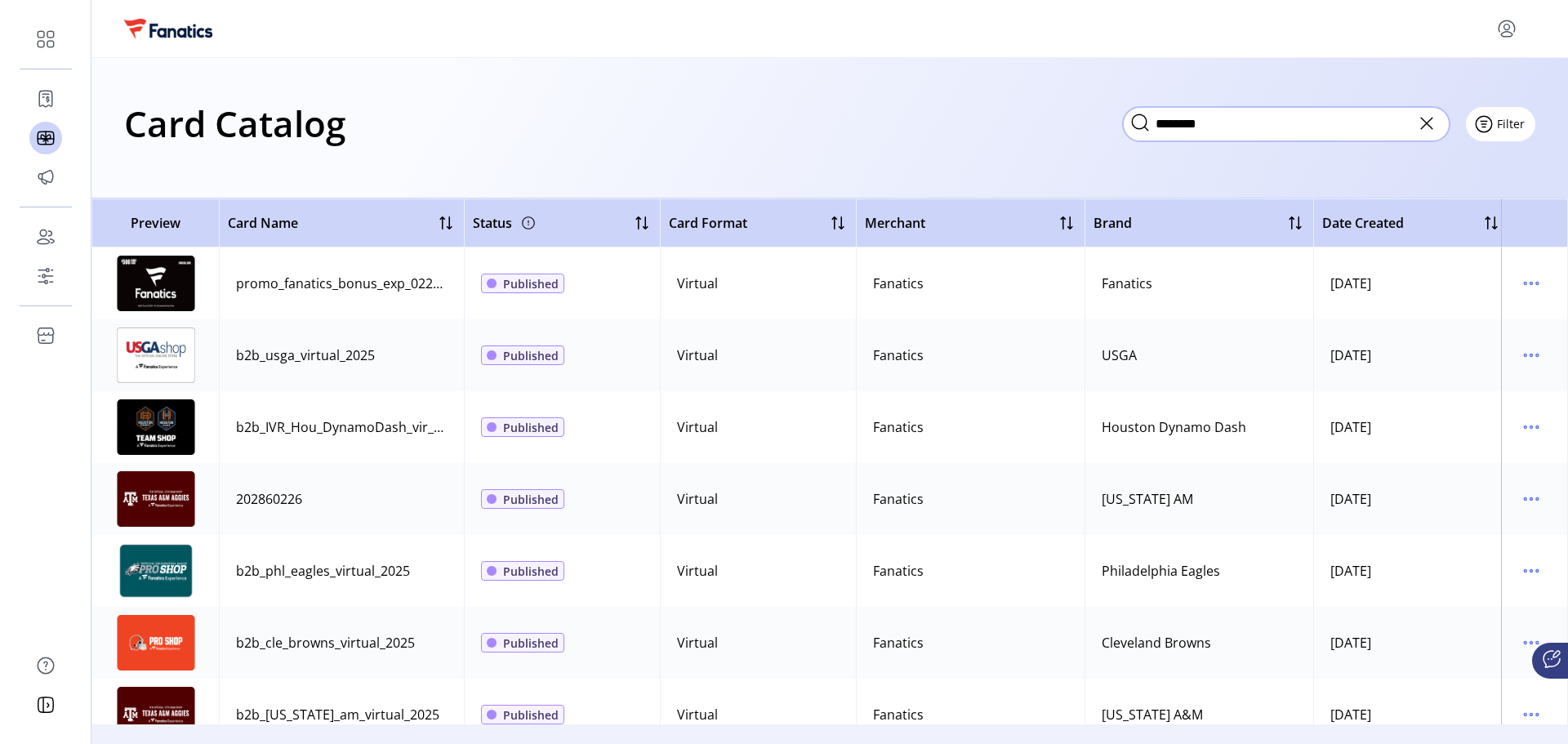
type input "********"
click at [1514, 128] on span "Filter" at bounding box center [1509, 123] width 28 height 17
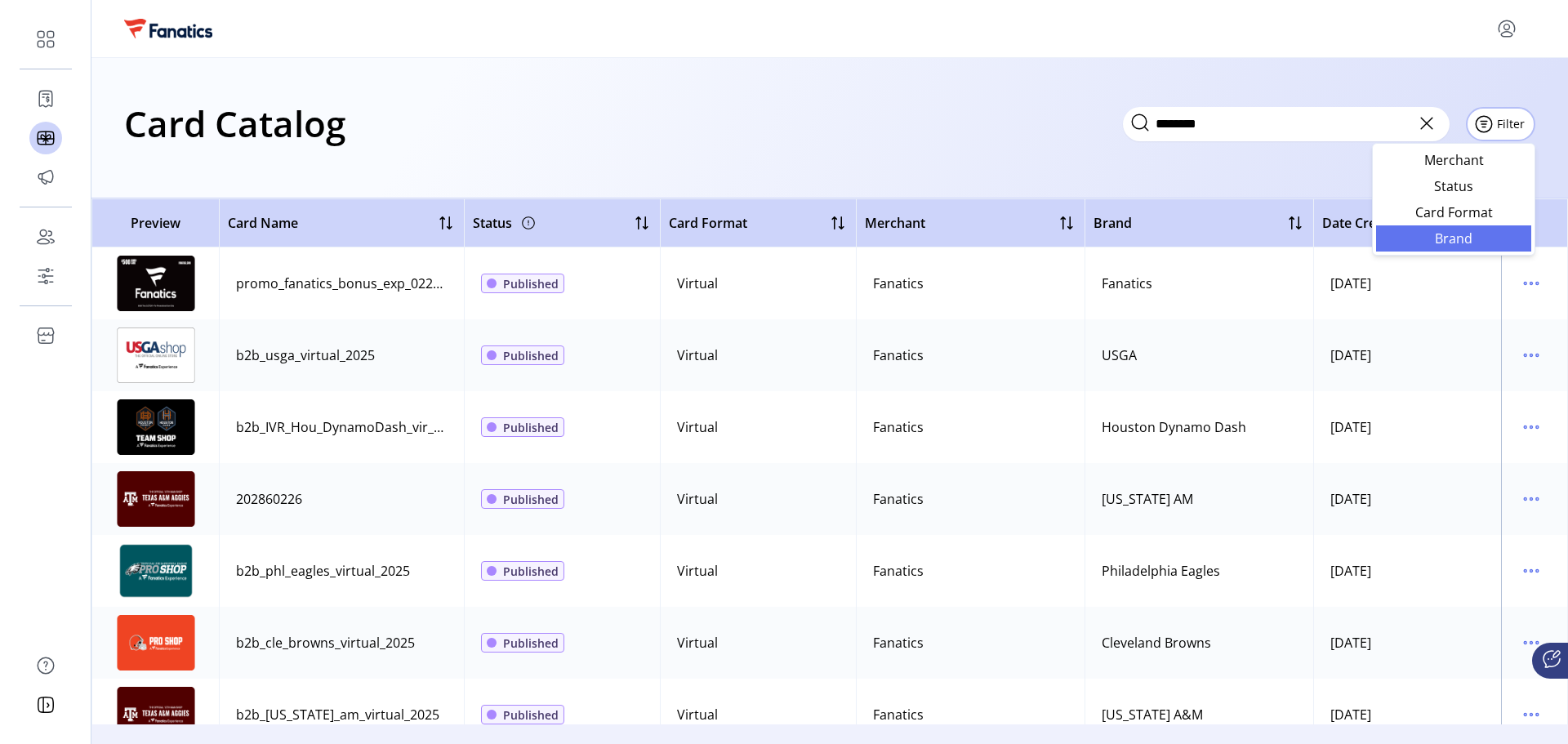
click at [1495, 237] on span "Brand" at bounding box center [1454, 238] width 135 height 13
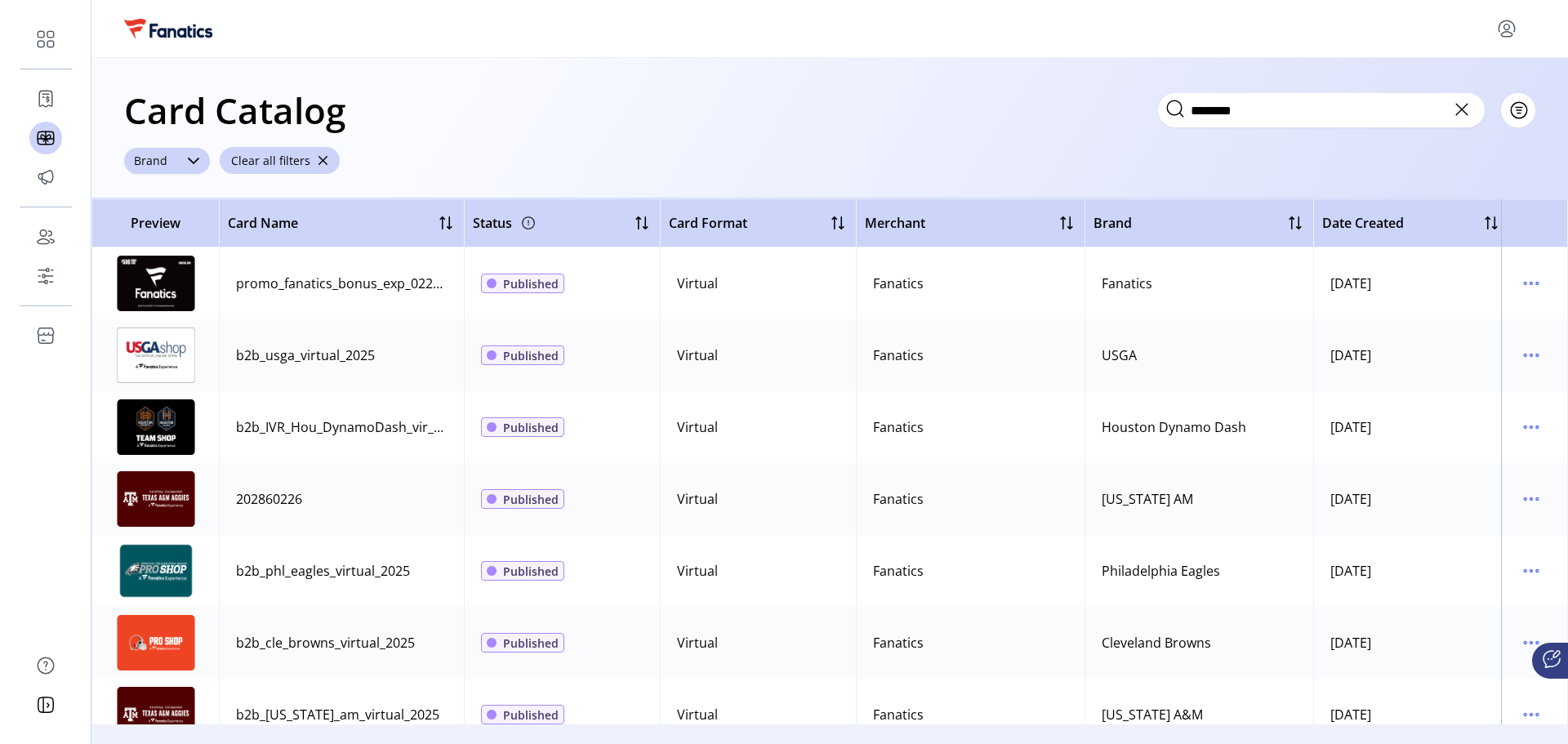
click at [142, 162] on span "Brand" at bounding box center [150, 161] width 53 height 26
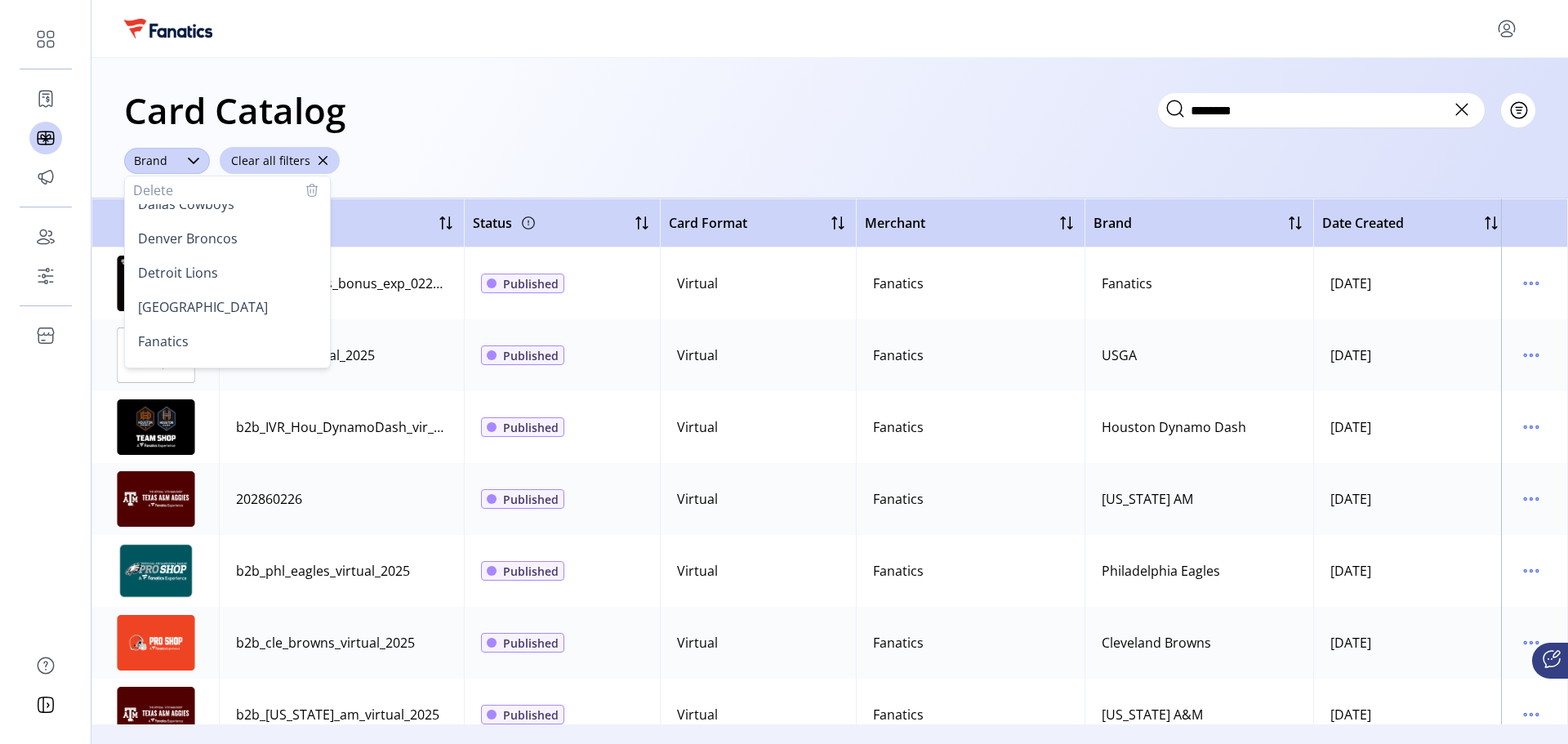
scroll to position [735, 0]
click at [190, 303] on li "Fanatics" at bounding box center [228, 311] width 199 height 33
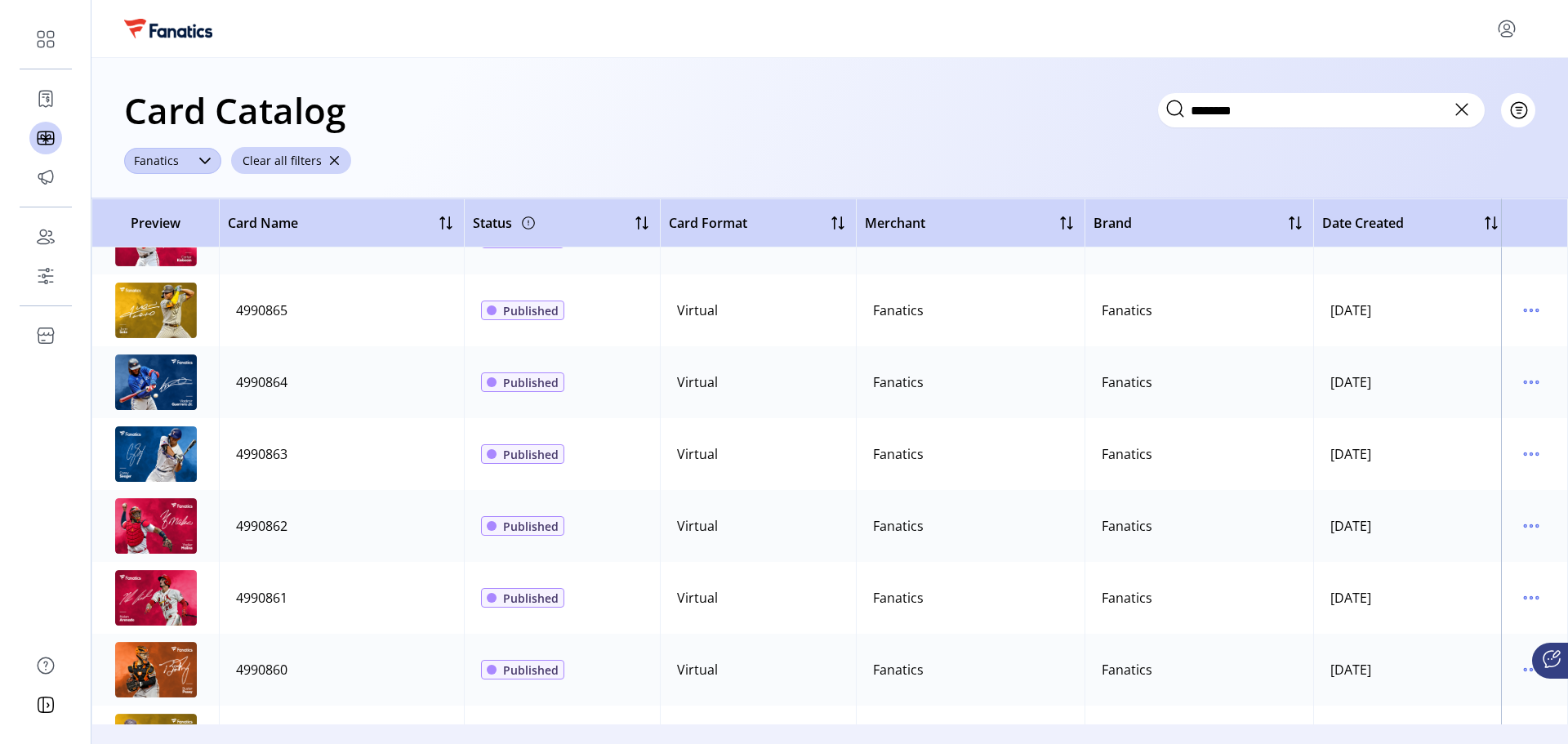
scroll to position [5308, 0]
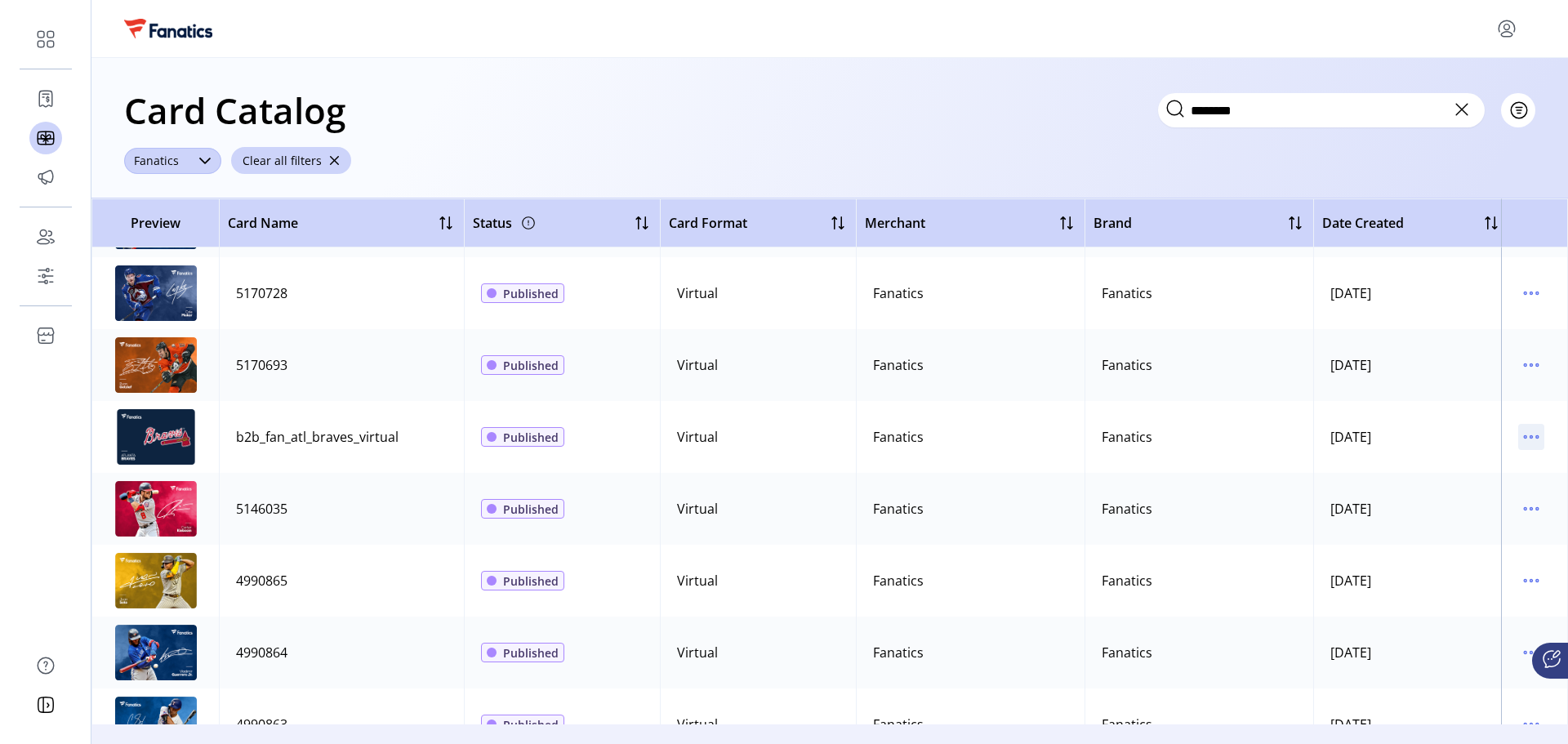
click at [1525, 436] on icon "menu" at bounding box center [1531, 437] width 26 height 26
click at [1475, 463] on span "View Details" at bounding box center [1455, 468] width 135 height 13
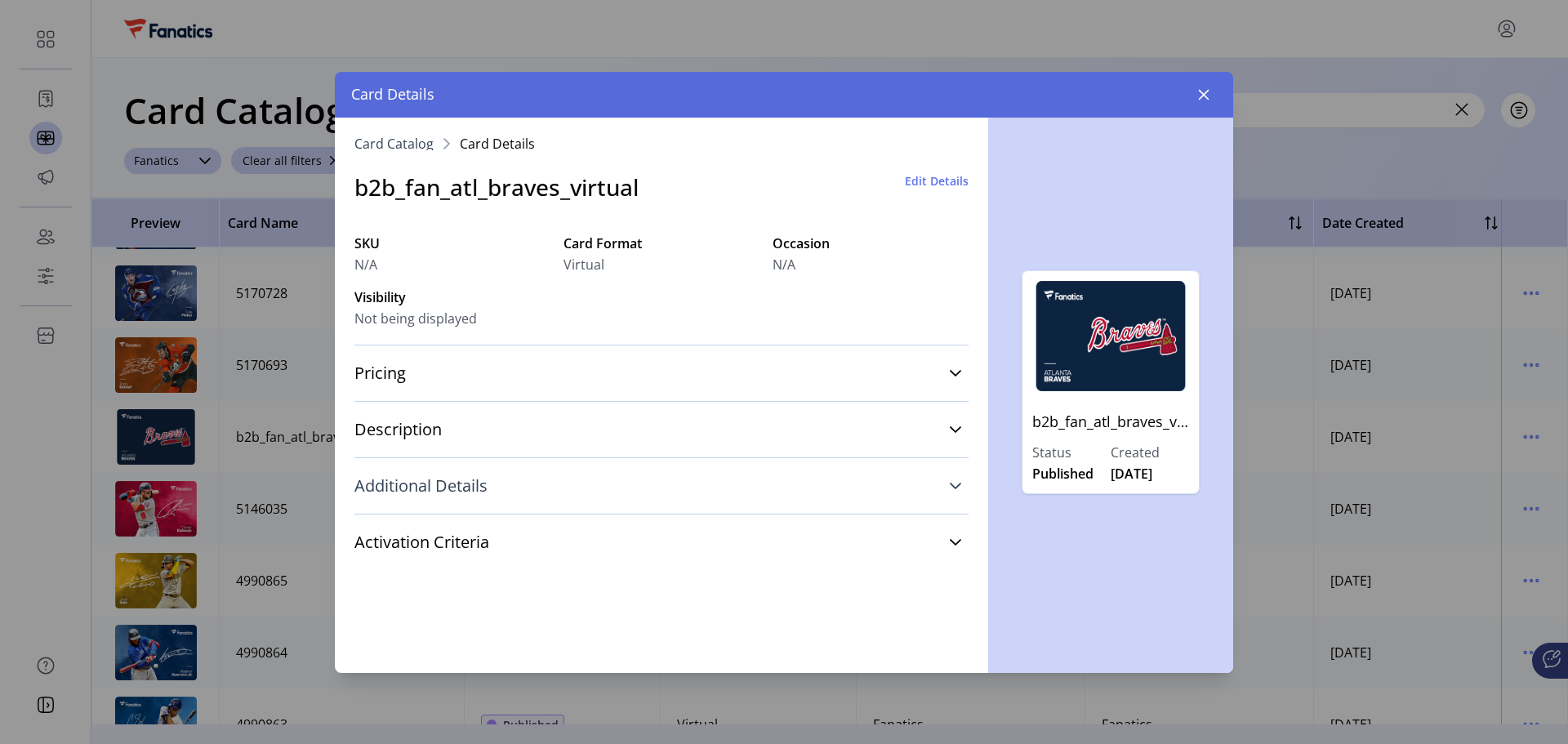
click at [957, 484] on icon at bounding box center [955, 485] width 13 height 13
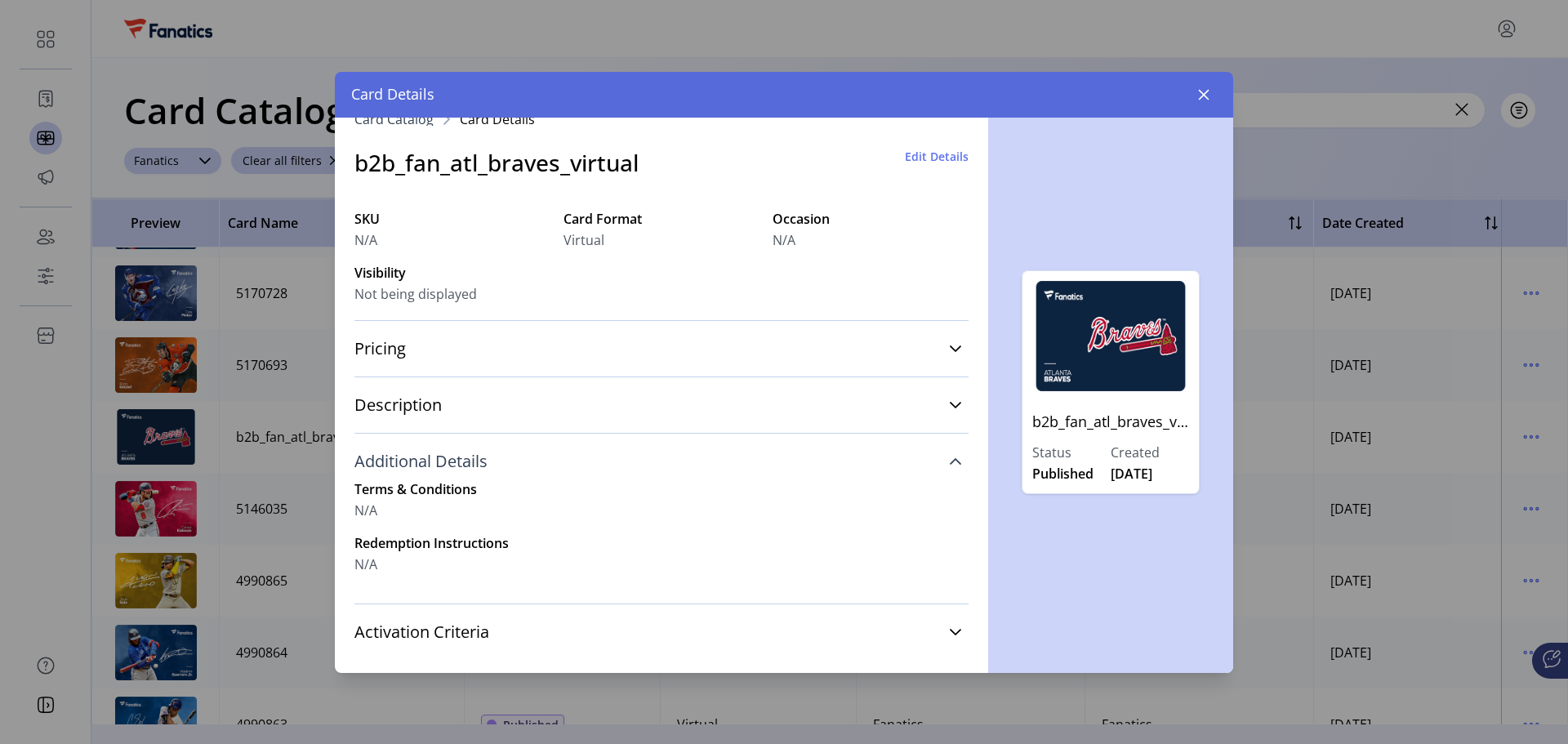
scroll to position [48, 0]
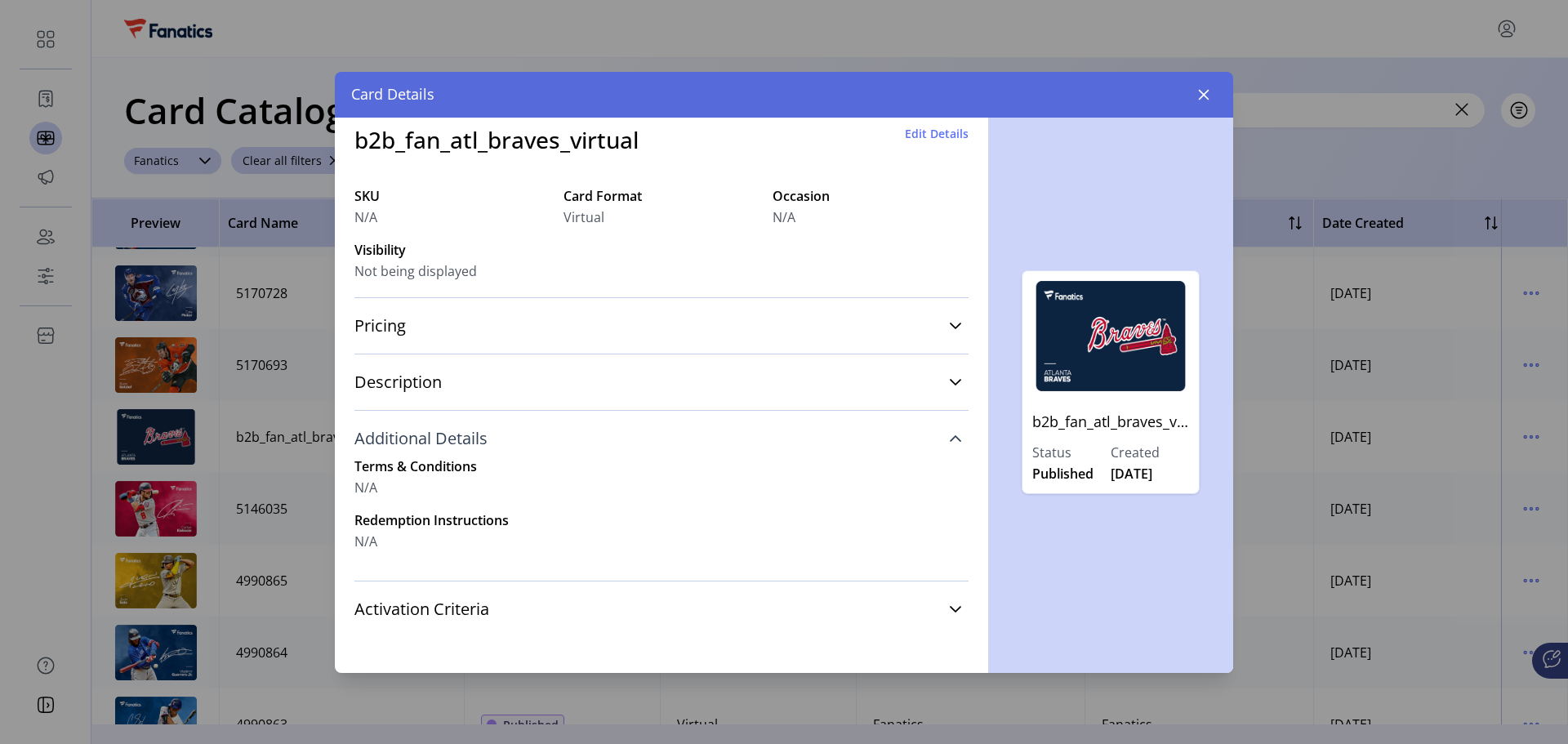
click at [931, 135] on span "Edit Details" at bounding box center [937, 133] width 64 height 17
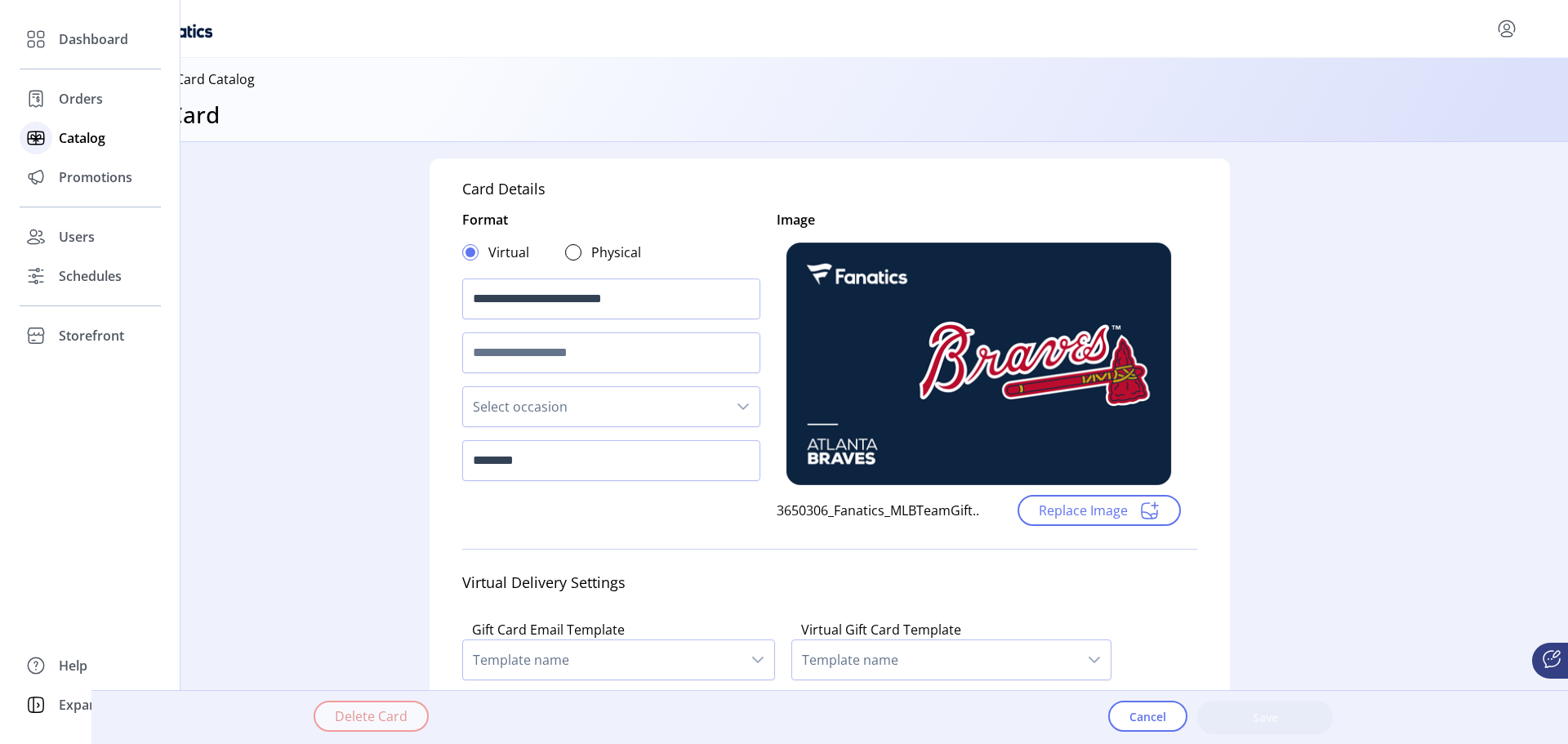
click at [85, 141] on span "Catalog" at bounding box center [82, 138] width 47 height 20
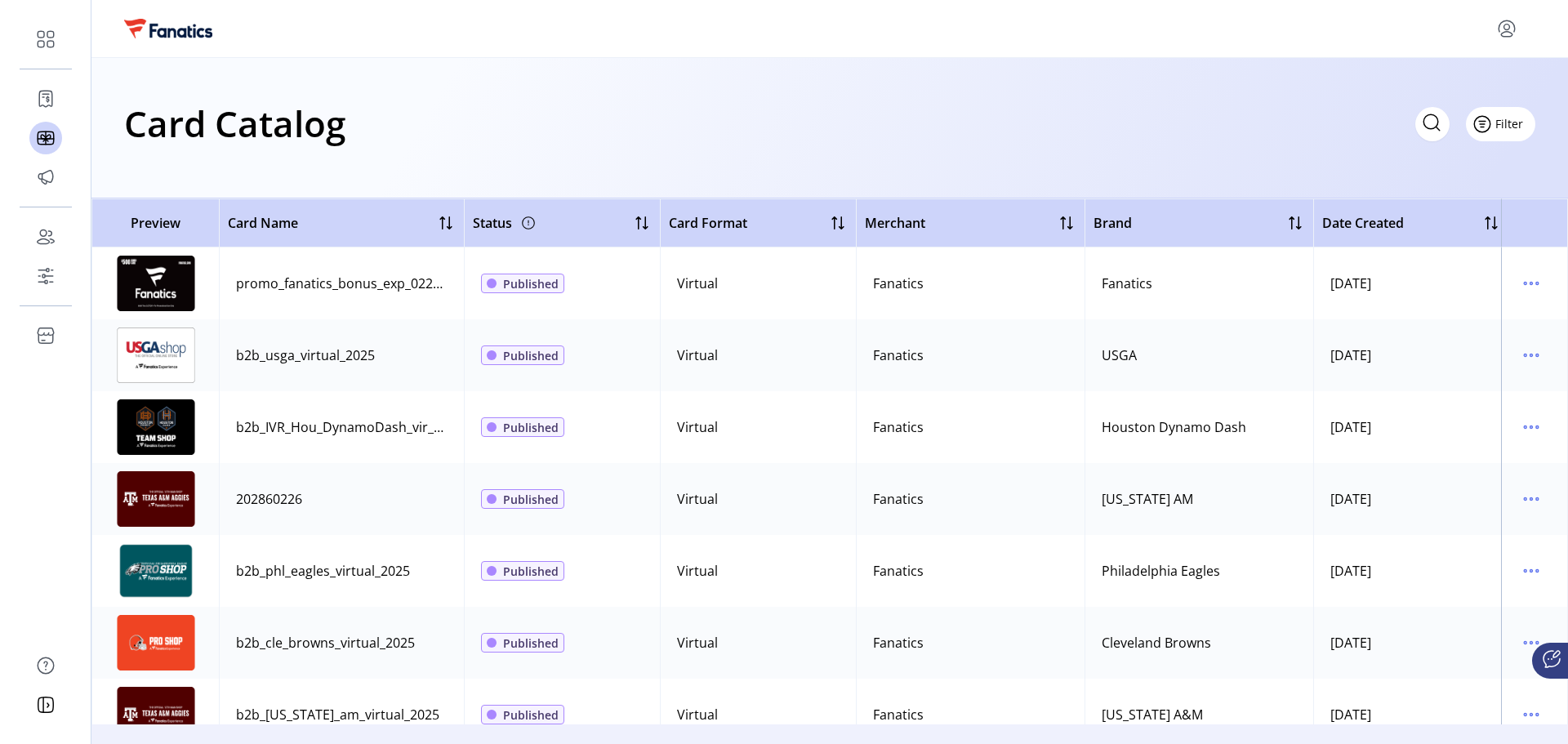
click at [1520, 124] on span "Filter" at bounding box center [1509, 123] width 28 height 17
click at [1453, 188] on span "Status" at bounding box center [1454, 186] width 135 height 13
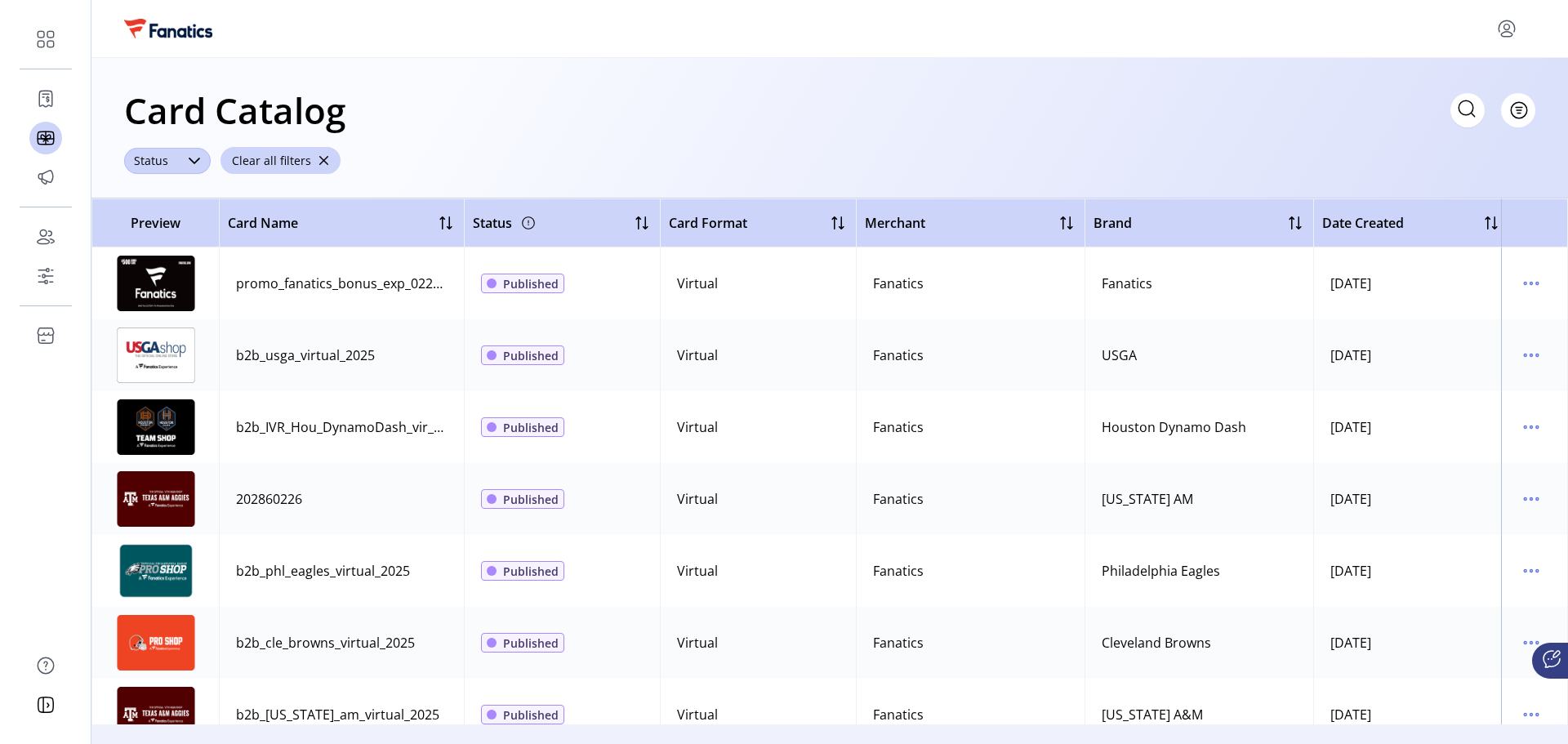
click at [170, 170] on span "Status" at bounding box center [151, 161] width 54 height 26
click at [168, 255] on span "Saved" at bounding box center [156, 258] width 37 height 18
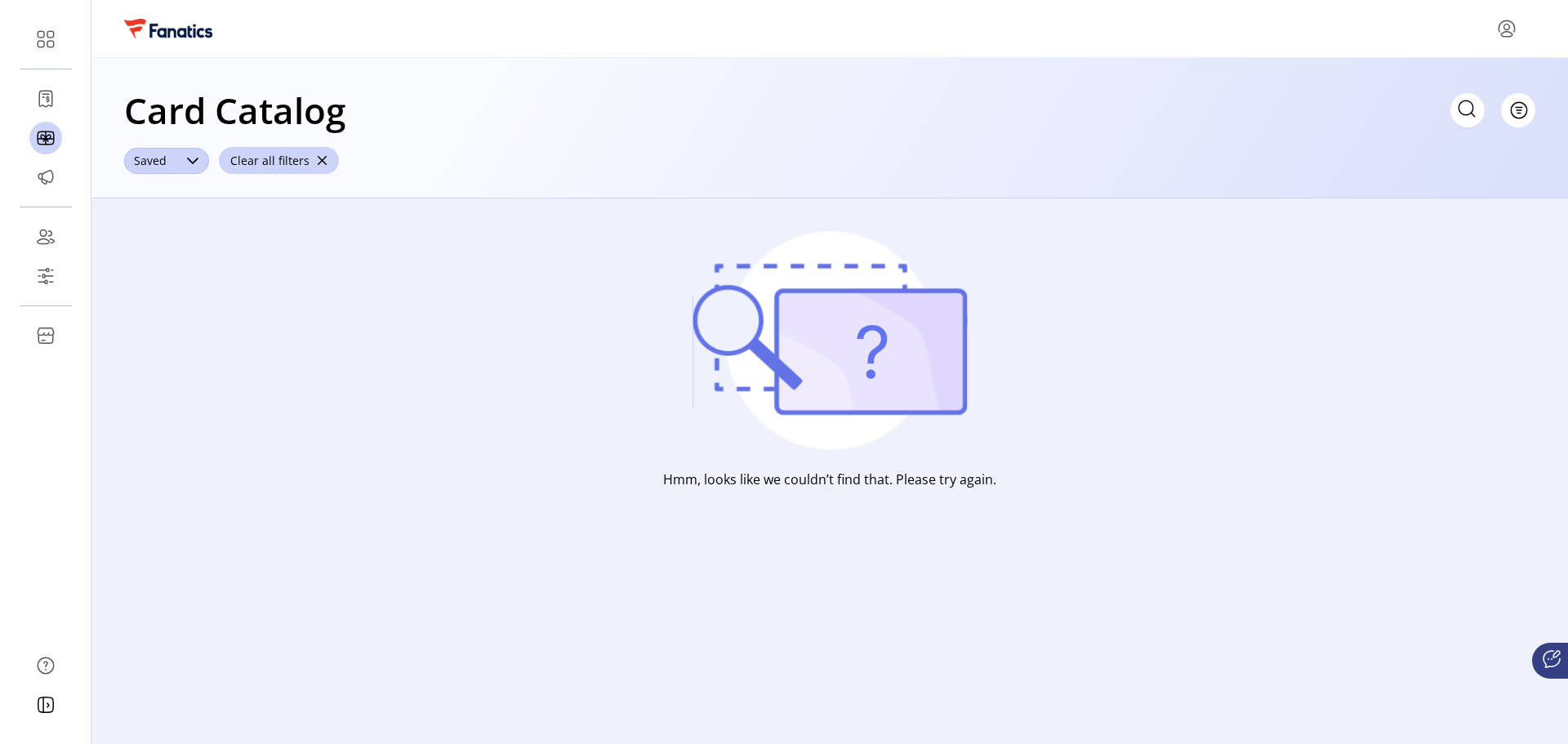
click at [177, 165] on div "dropdown trigger" at bounding box center [192, 161] width 33 height 26
click at [170, 221] on span "Published" at bounding box center [169, 224] width 62 height 18
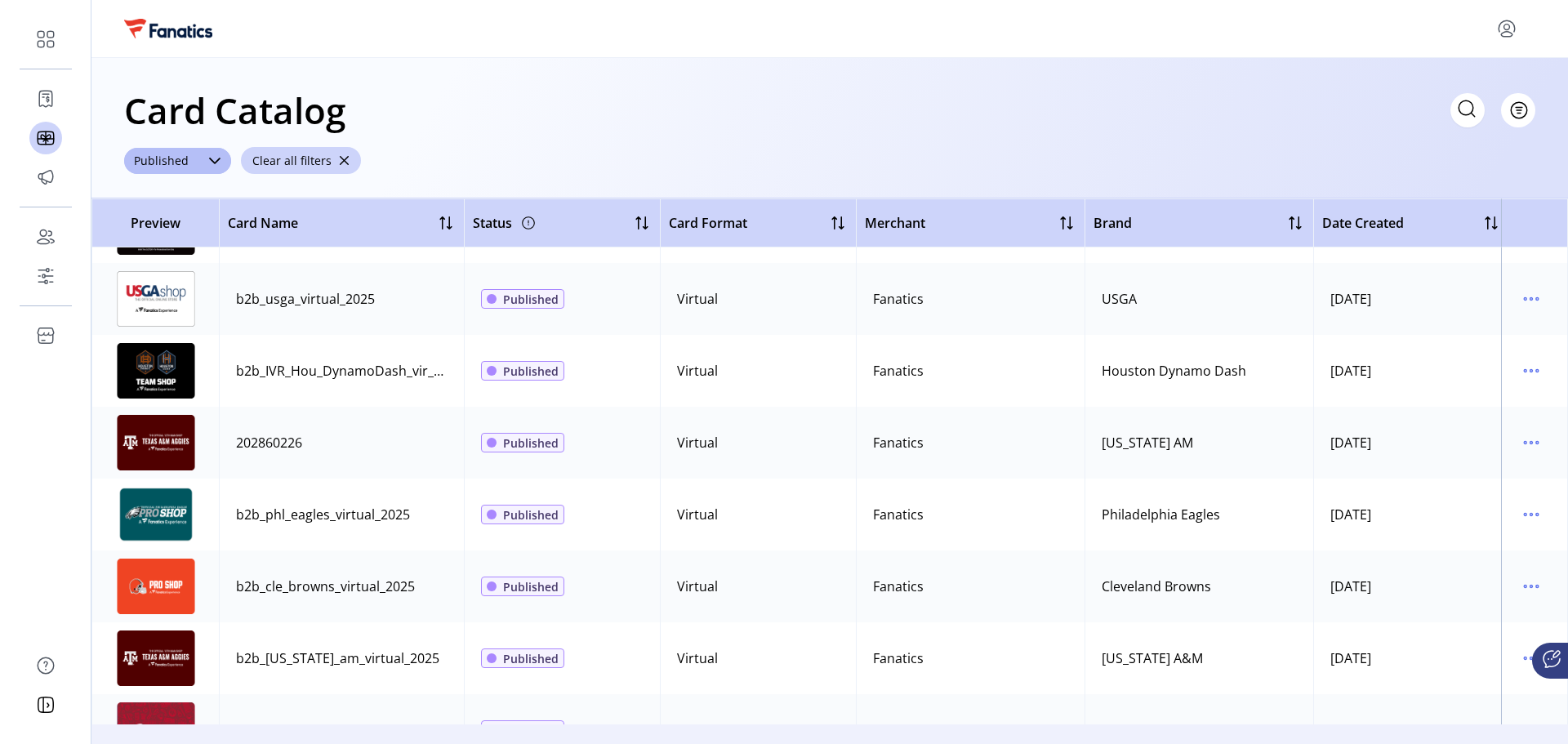
scroll to position [82, 0]
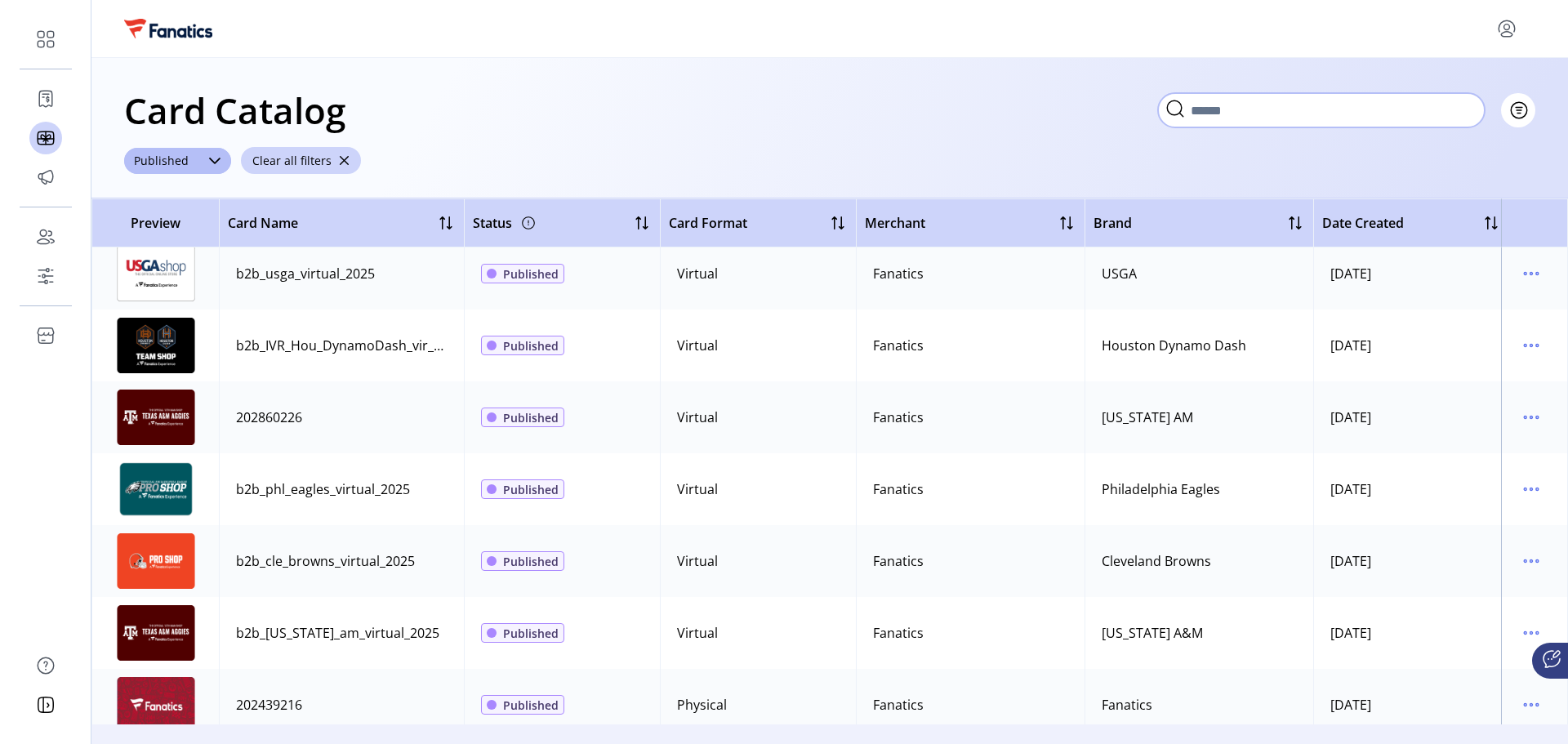
click at [1387, 116] on input "Search" at bounding box center [1321, 110] width 326 height 34
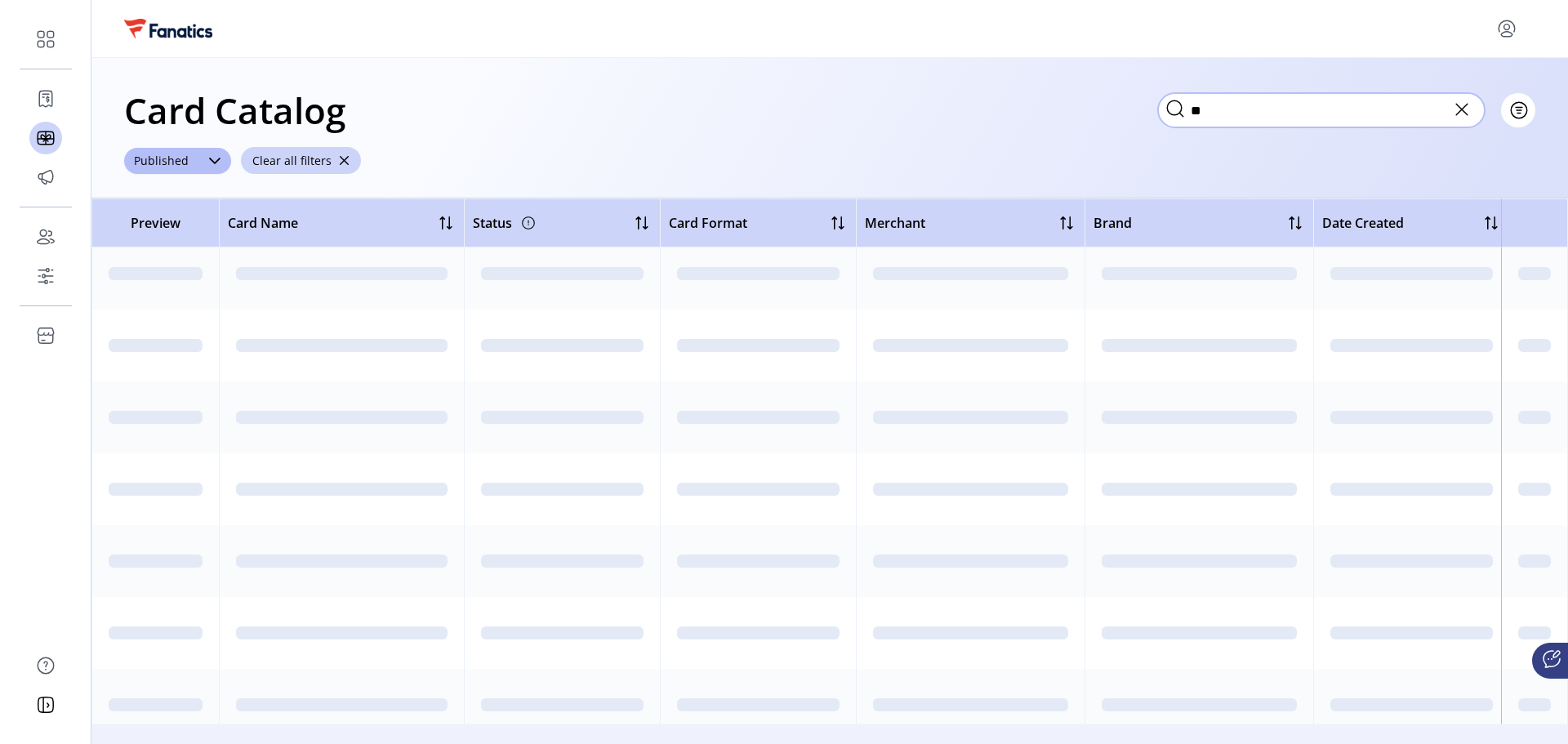
scroll to position [0, 0]
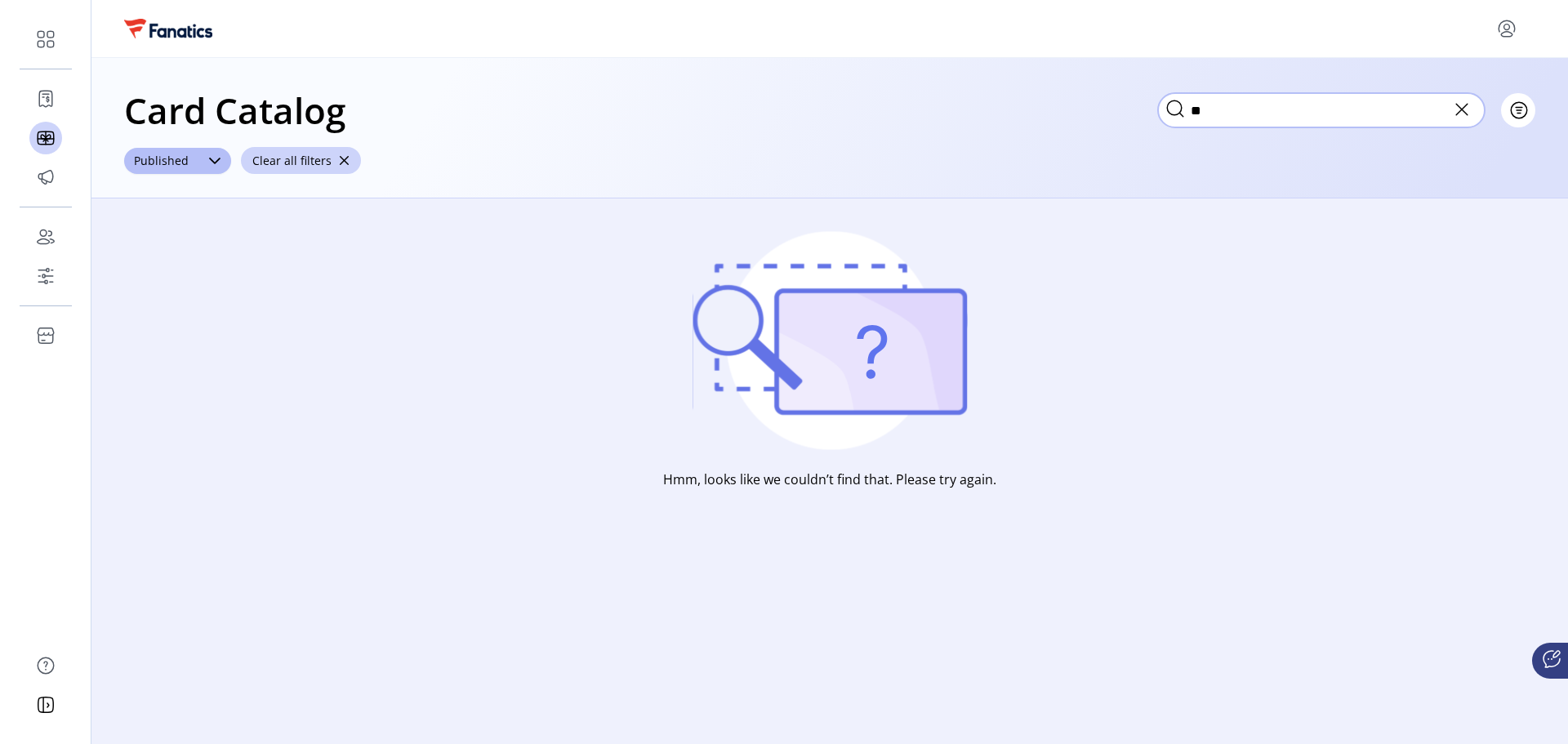
type input "*"
type input "****"
click at [190, 162] on span "Published" at bounding box center [161, 161] width 75 height 26
click at [188, 254] on li "Saved" at bounding box center [176, 258] width 97 height 33
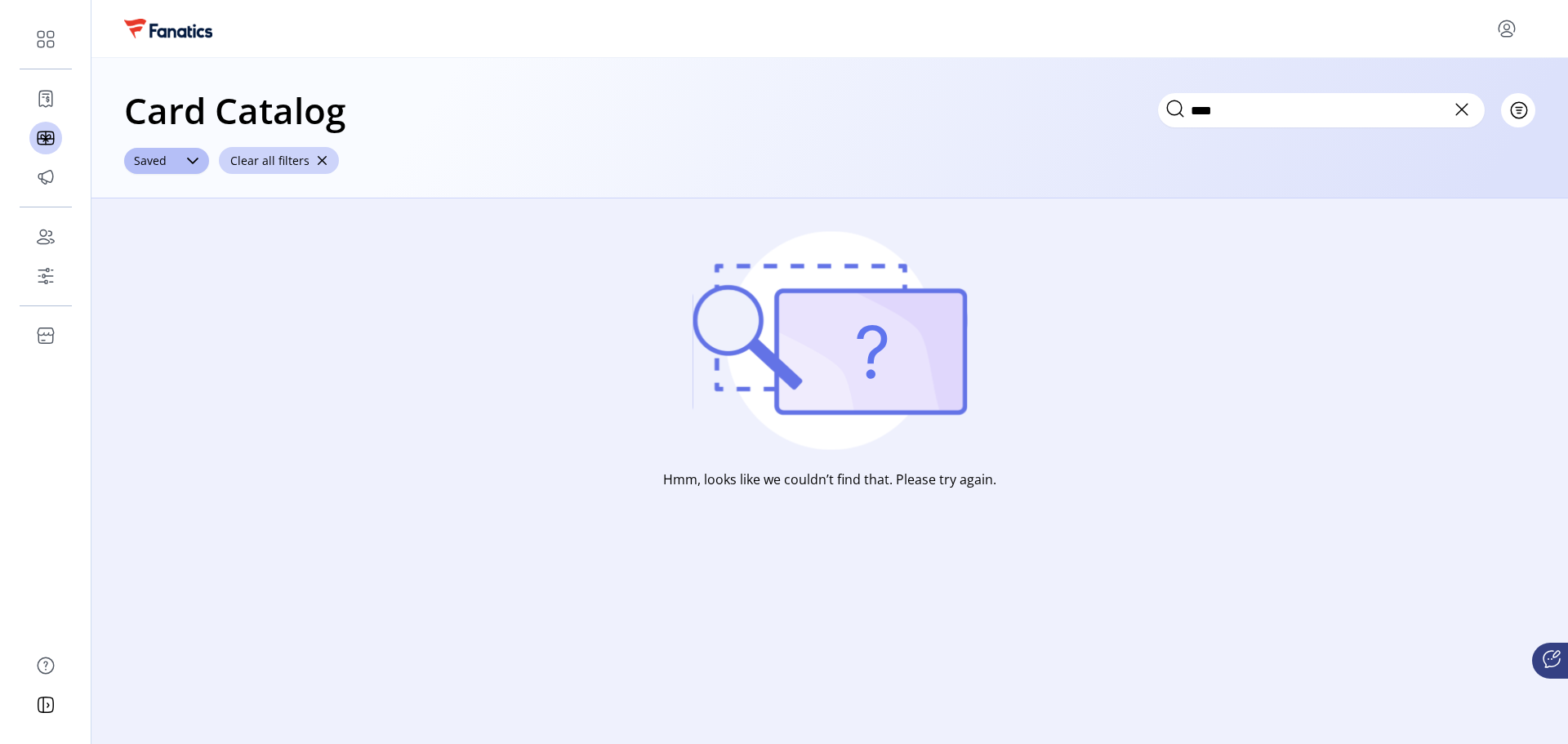
click at [1467, 111] on icon at bounding box center [1463, 109] width 26 height 26
click at [316, 159] on span "button" at bounding box center [321, 160] width 11 height 11
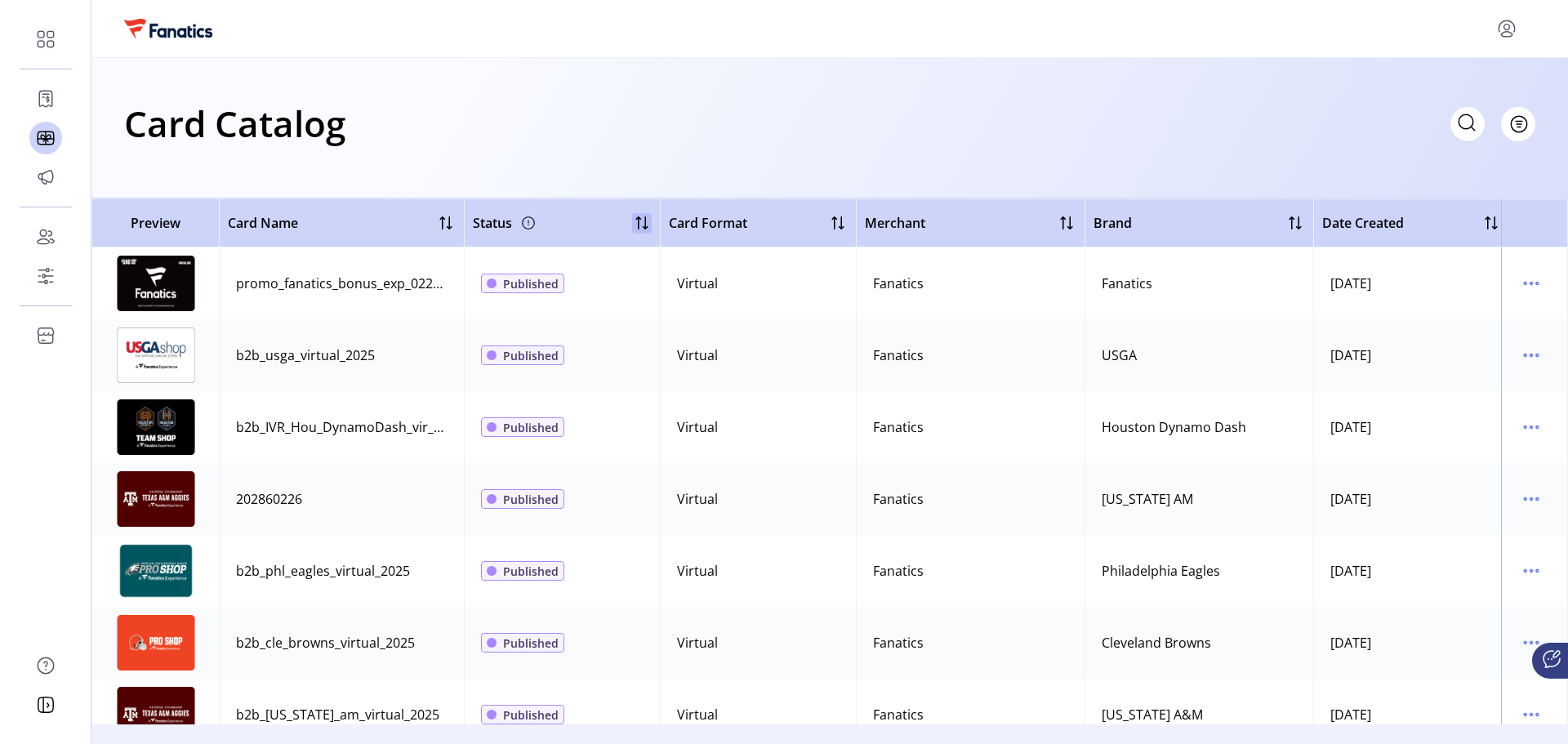
click at [635, 222] on div at bounding box center [643, 223] width 20 height 20
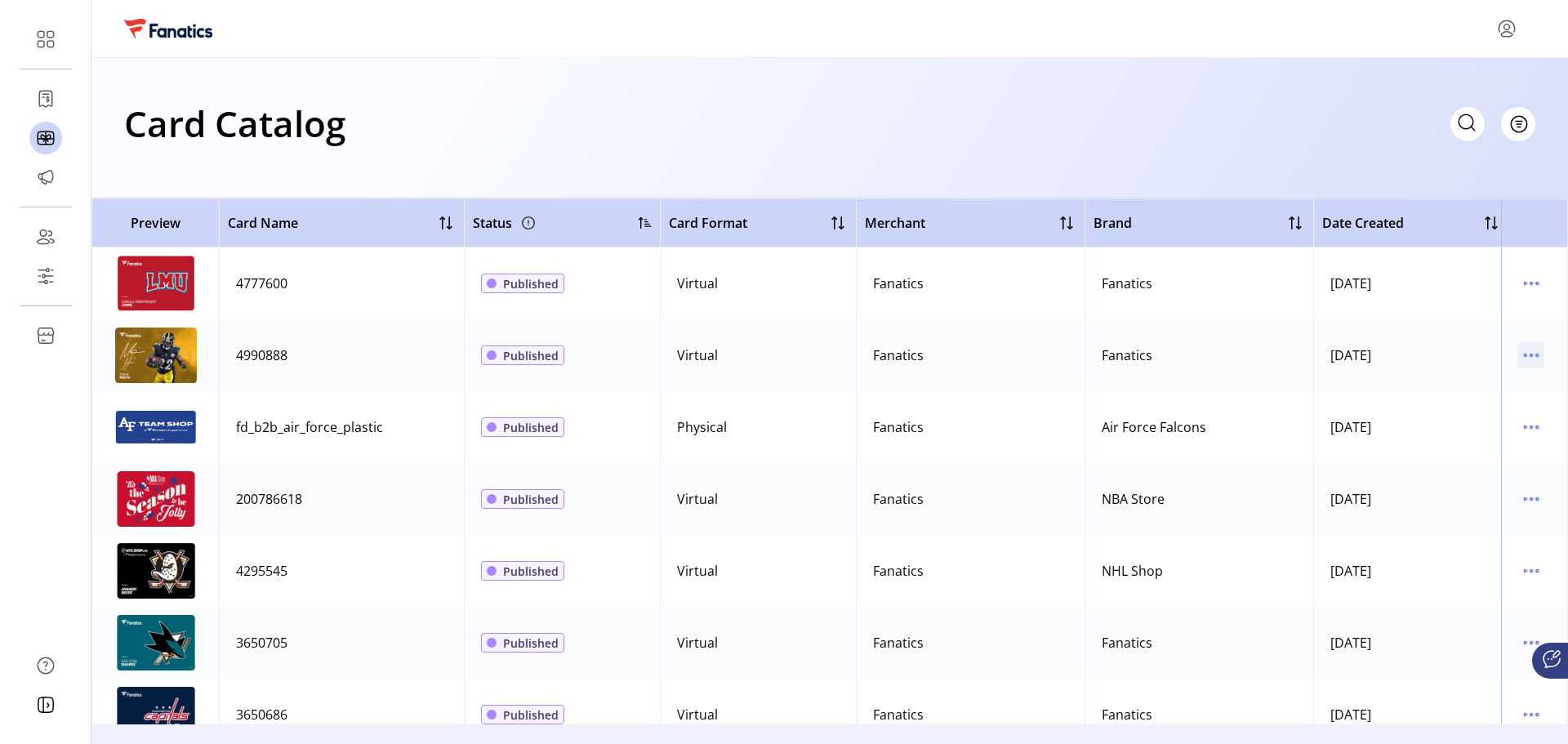
click at [1522, 358] on icon "menu" at bounding box center [1531, 355] width 26 height 26
click at [1475, 385] on span "View Details" at bounding box center [1455, 387] width 135 height 13
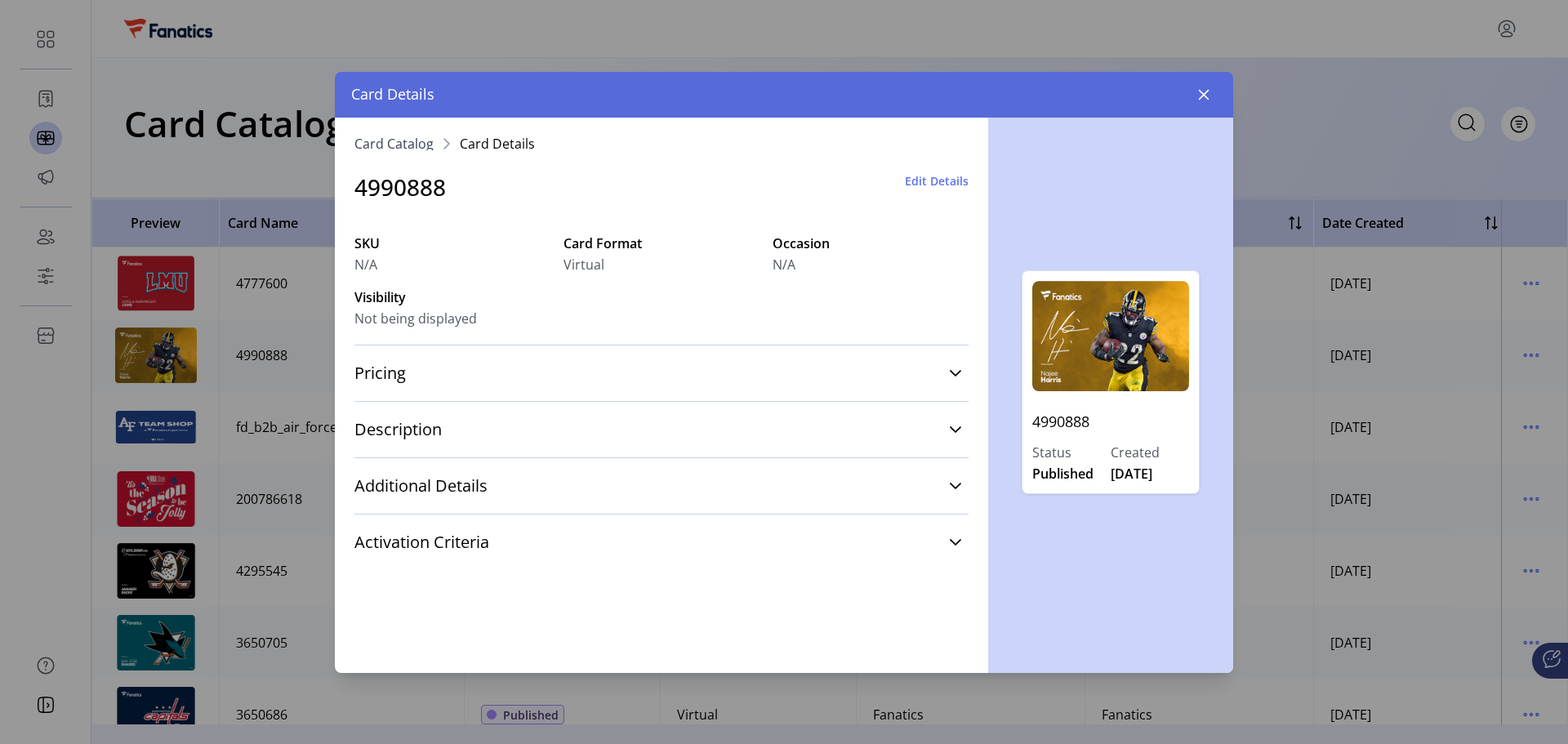
click at [1052, 421] on p "4990888" at bounding box center [1111, 422] width 157 height 42
copy p "4990888"
click at [947, 181] on span "Edit Details" at bounding box center [937, 180] width 64 height 17
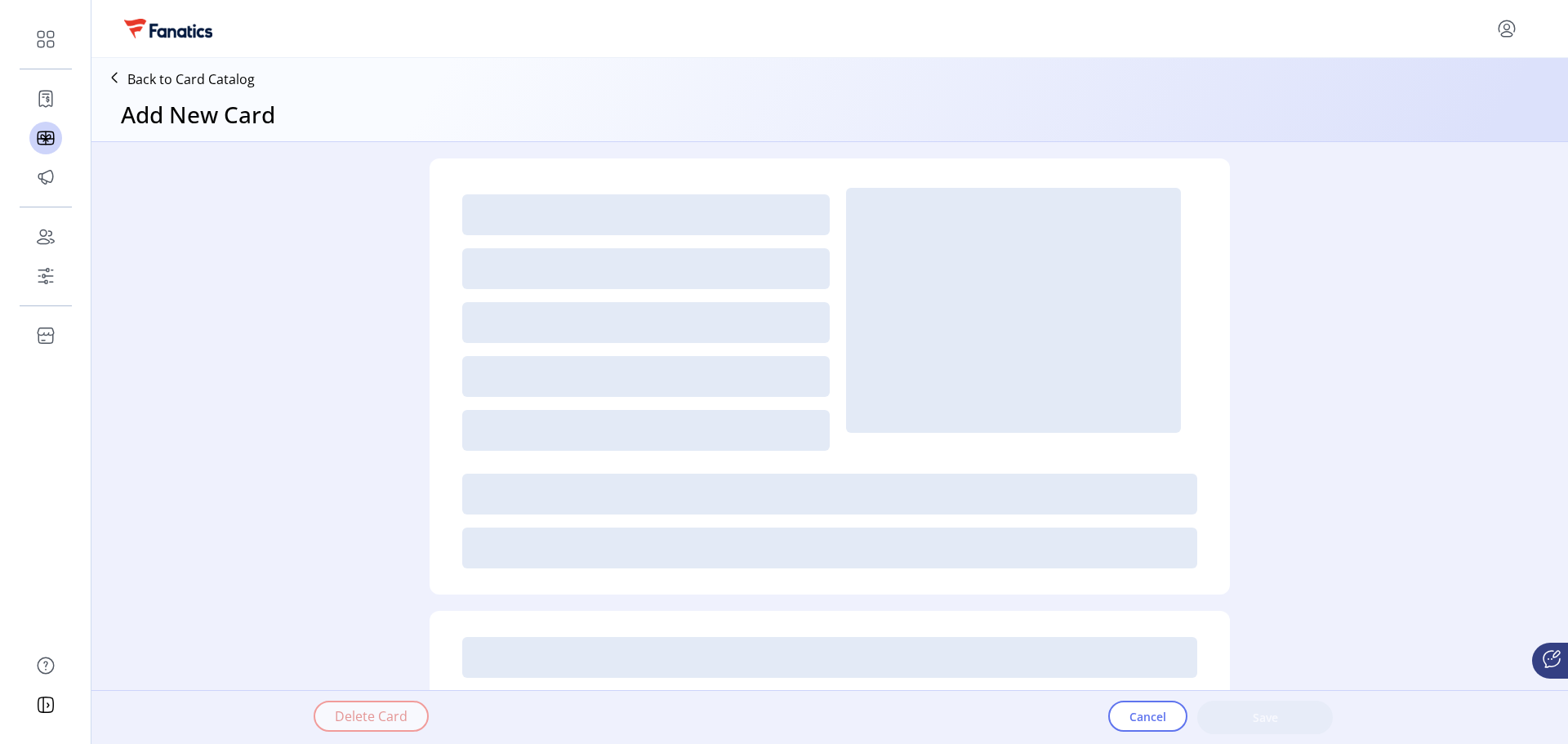
type textarea "**********"
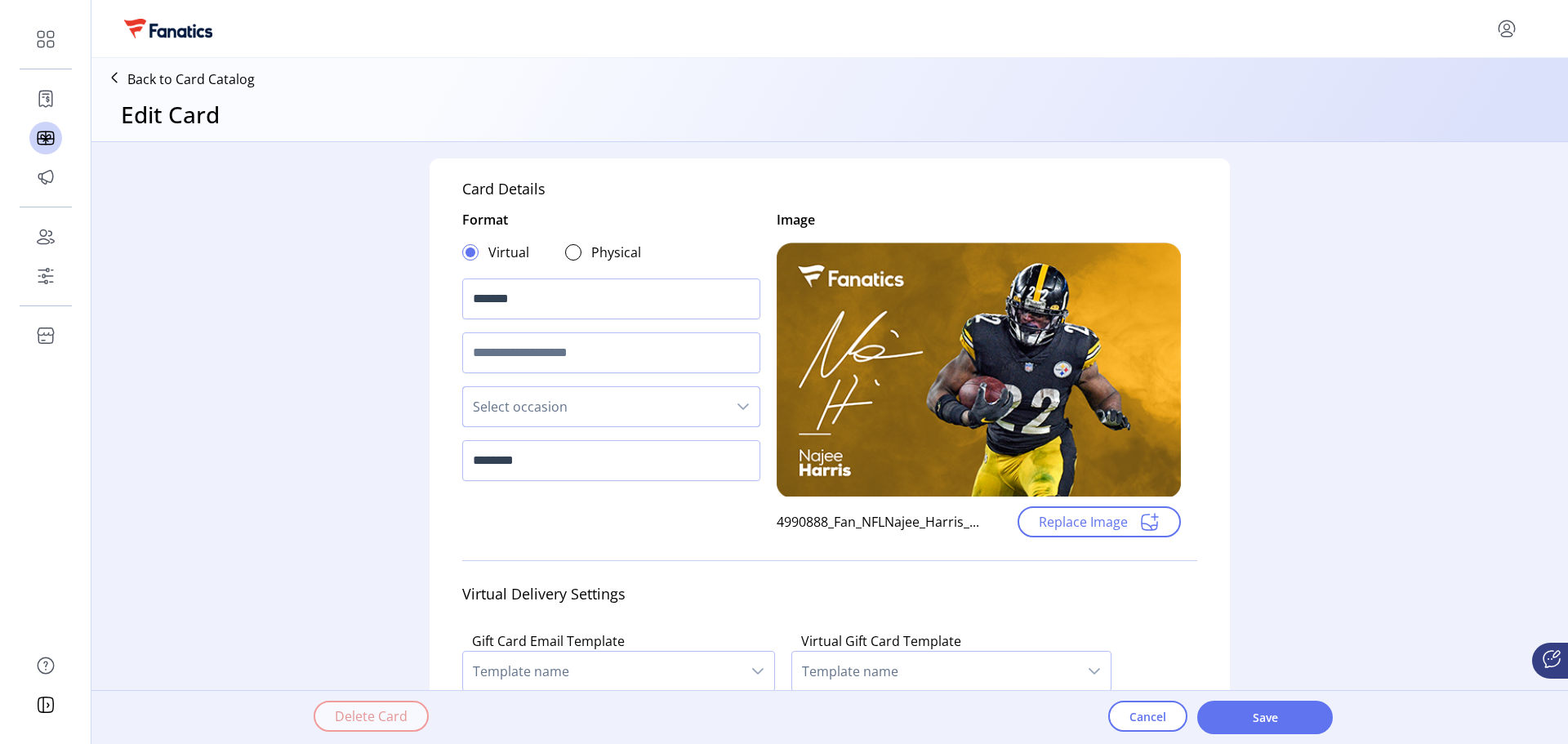
click at [601, 414] on span "Select occasion" at bounding box center [595, 406] width 264 height 39
click at [379, 455] on div "Card Details Format Virtual Physical ******* Select occasion Add New Occasion *…" at bounding box center [830, 416] width 1477 height 548
click at [911, 520] on div "4990888_Fan_NFLNajee_Harris_..." at bounding box center [879, 522] width 203 height 20
click at [746, 518] on div "Format Virtual Physical ******* Select occasion ********" at bounding box center [612, 373] width 298 height 327
click at [226, 82] on p "Back to Card Catalog" at bounding box center [191, 80] width 127 height 20
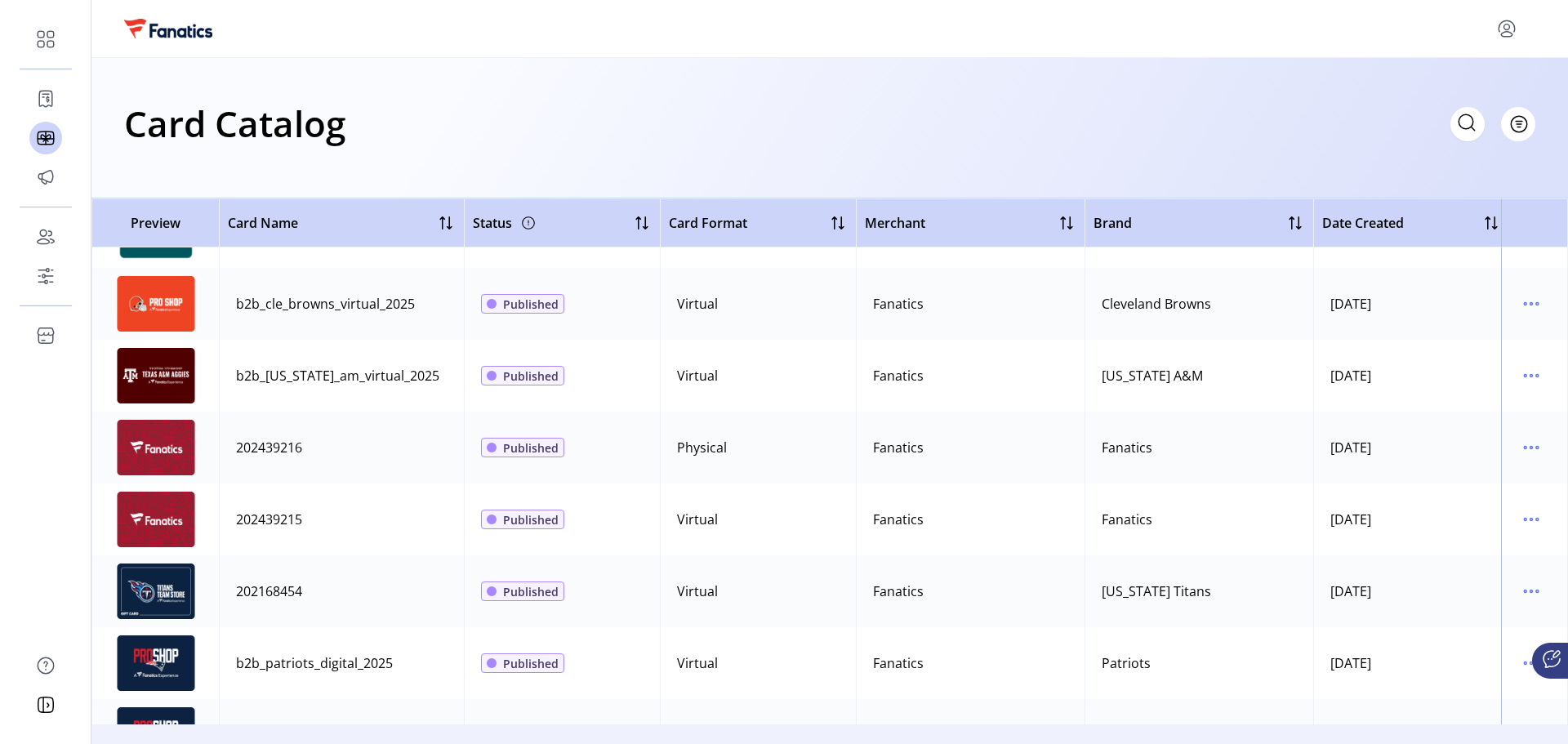
scroll to position [409, 0]
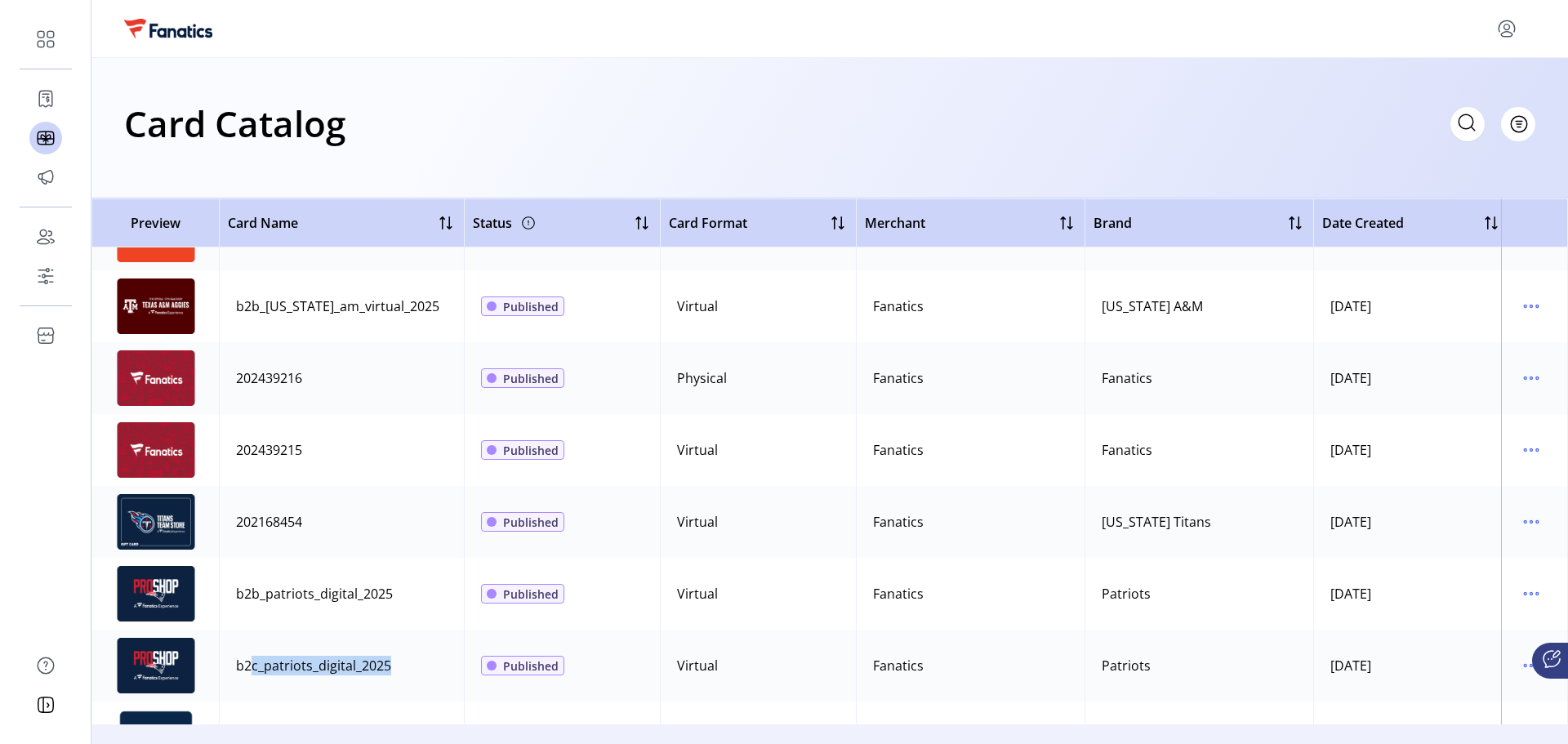
drag, startPoint x: 381, startPoint y: 665, endPoint x: 242, endPoint y: 662, distance: 139.0
click at [242, 662] on div "b2c_patriots_digital_2025" at bounding box center [313, 665] width 155 height 20
drag, startPoint x: 316, startPoint y: 526, endPoint x: 224, endPoint y: 526, distance: 92.0
click at [224, 526] on td "202168454" at bounding box center [341, 522] width 245 height 72
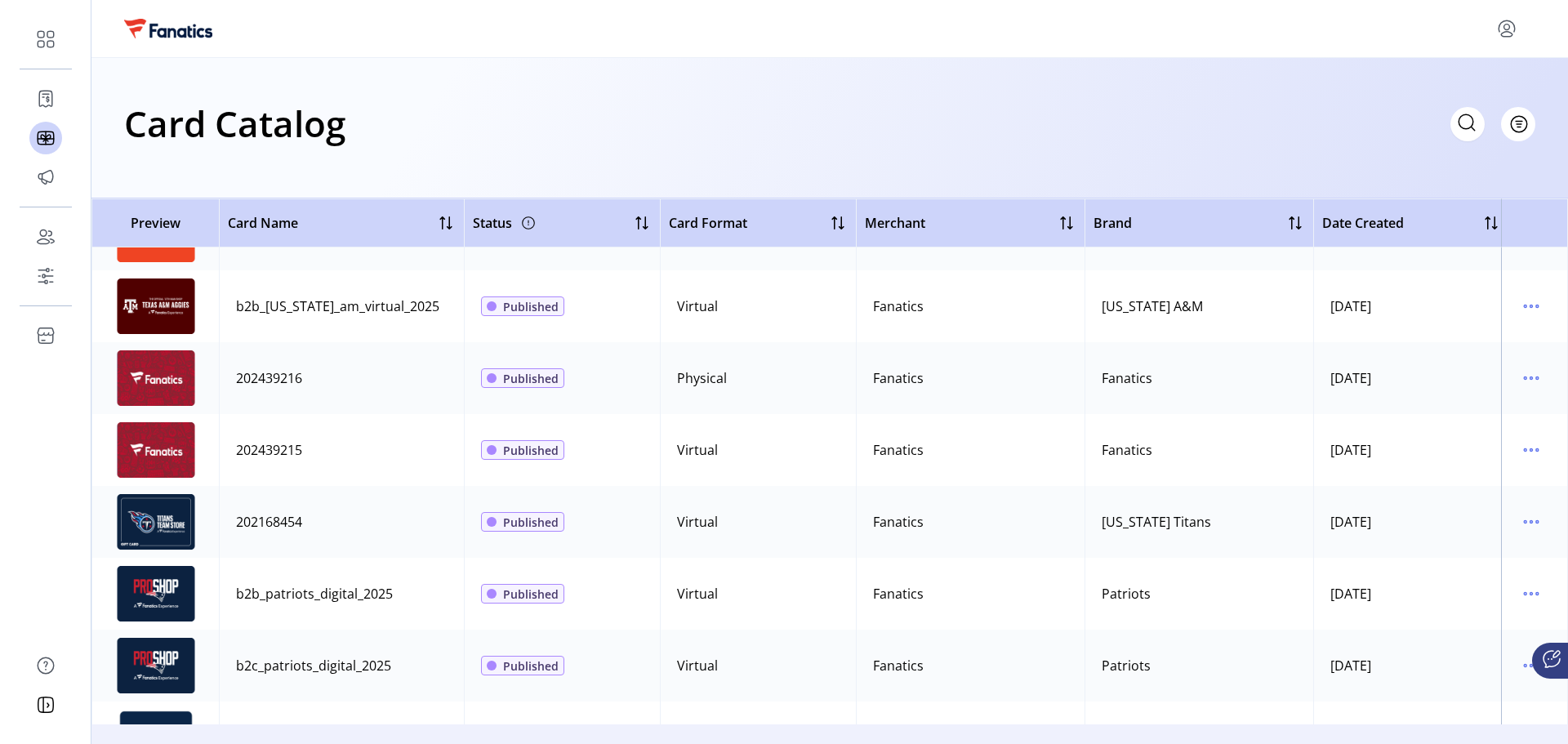
click at [336, 513] on td "202168454" at bounding box center [341, 522] width 245 height 72
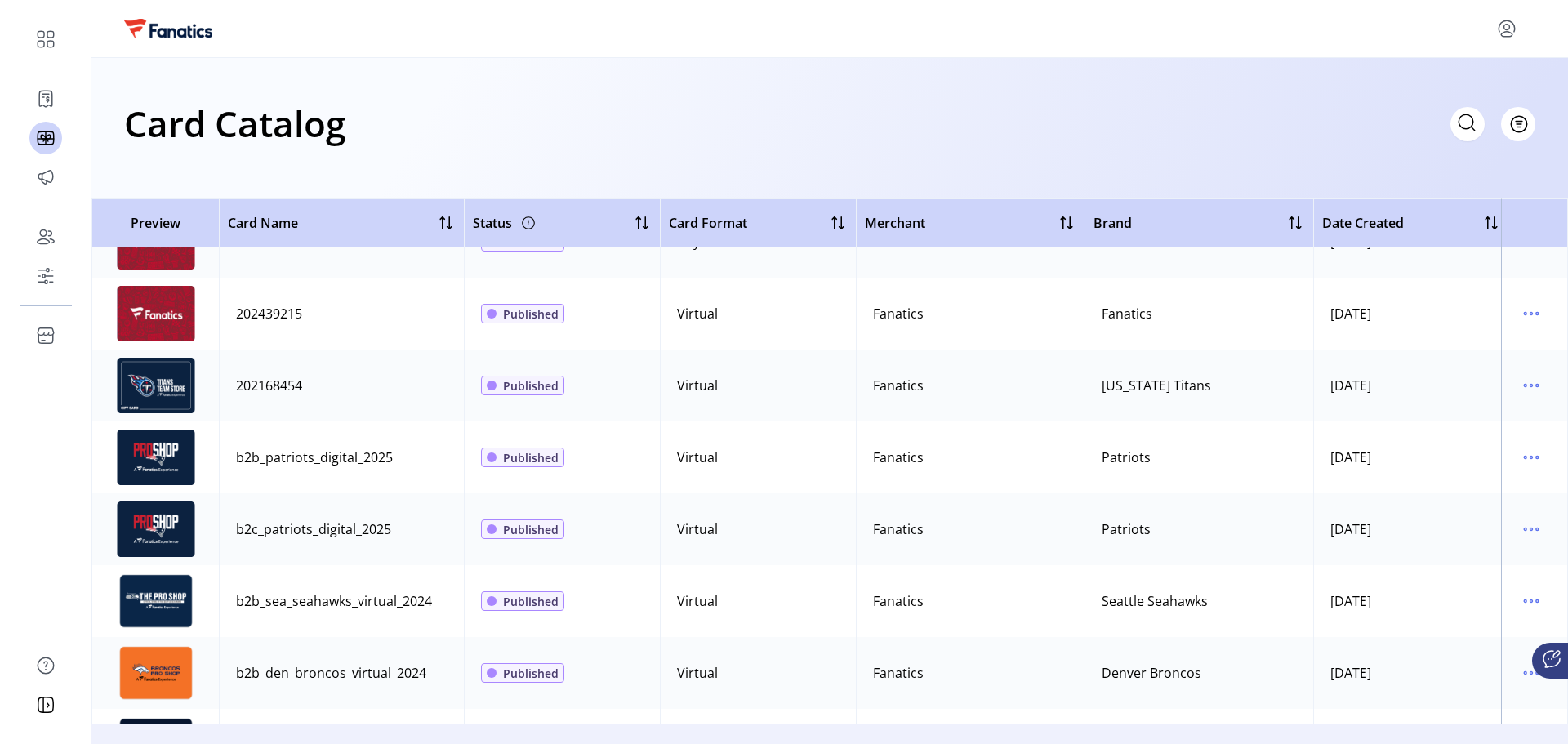
scroll to position [572, 0]
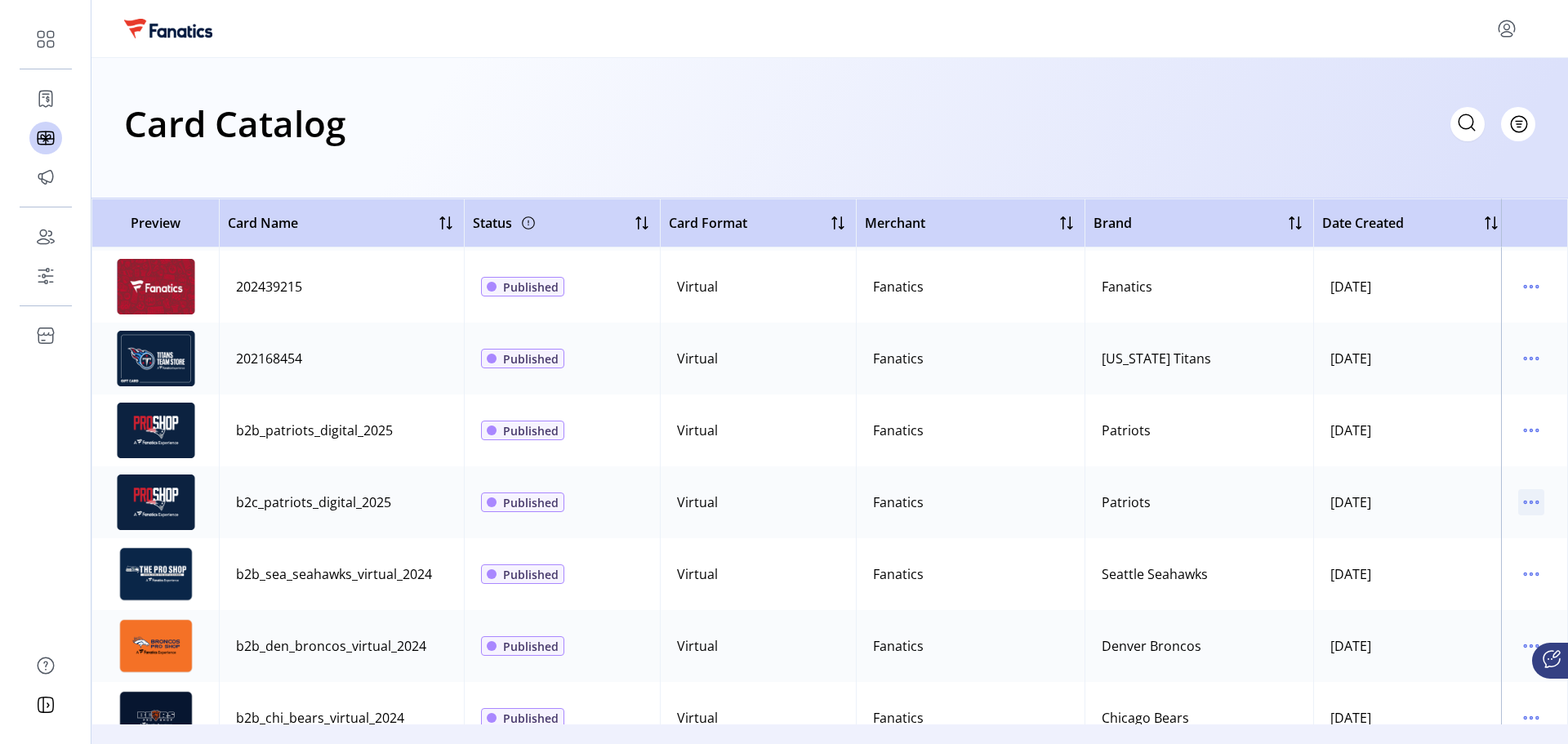
click at [1518, 508] on icon "menu" at bounding box center [1531, 502] width 26 height 26
click at [1478, 530] on span "View Details" at bounding box center [1455, 533] width 135 height 13
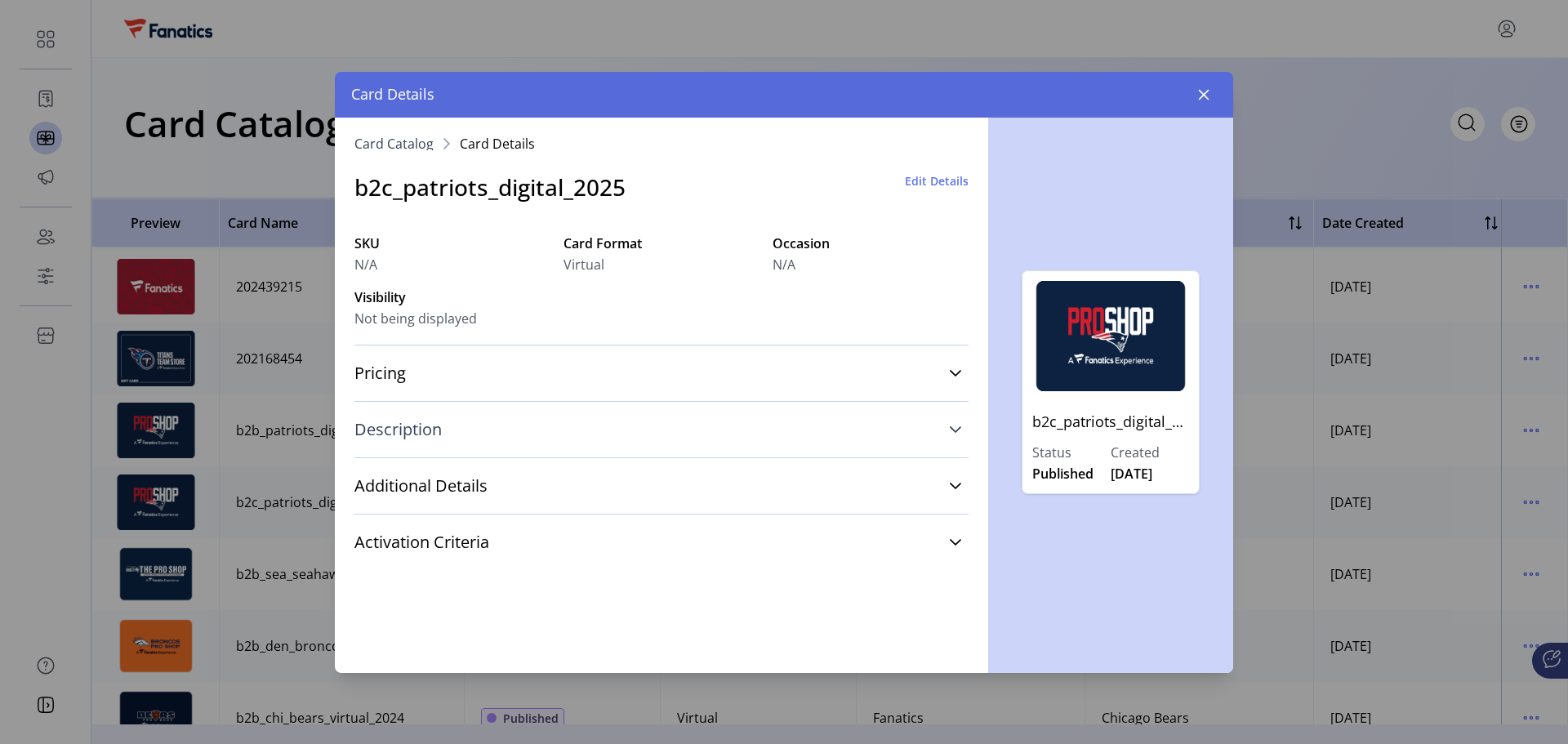
click at [742, 416] on link "Description" at bounding box center [661, 430] width 614 height 36
click at [765, 383] on link "Pricing" at bounding box center [661, 373] width 614 height 36
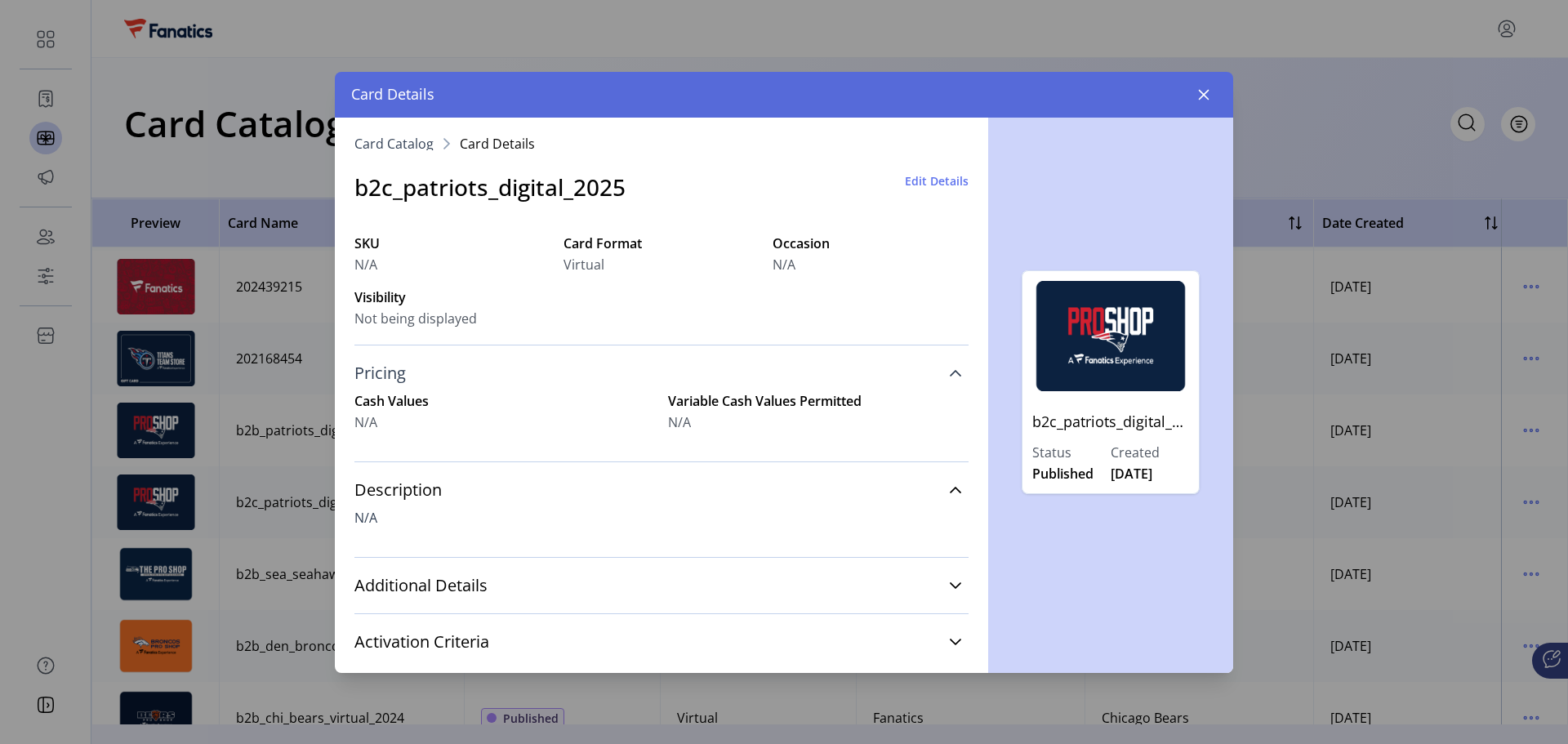
click at [765, 383] on link "Pricing" at bounding box center [661, 373] width 614 height 36
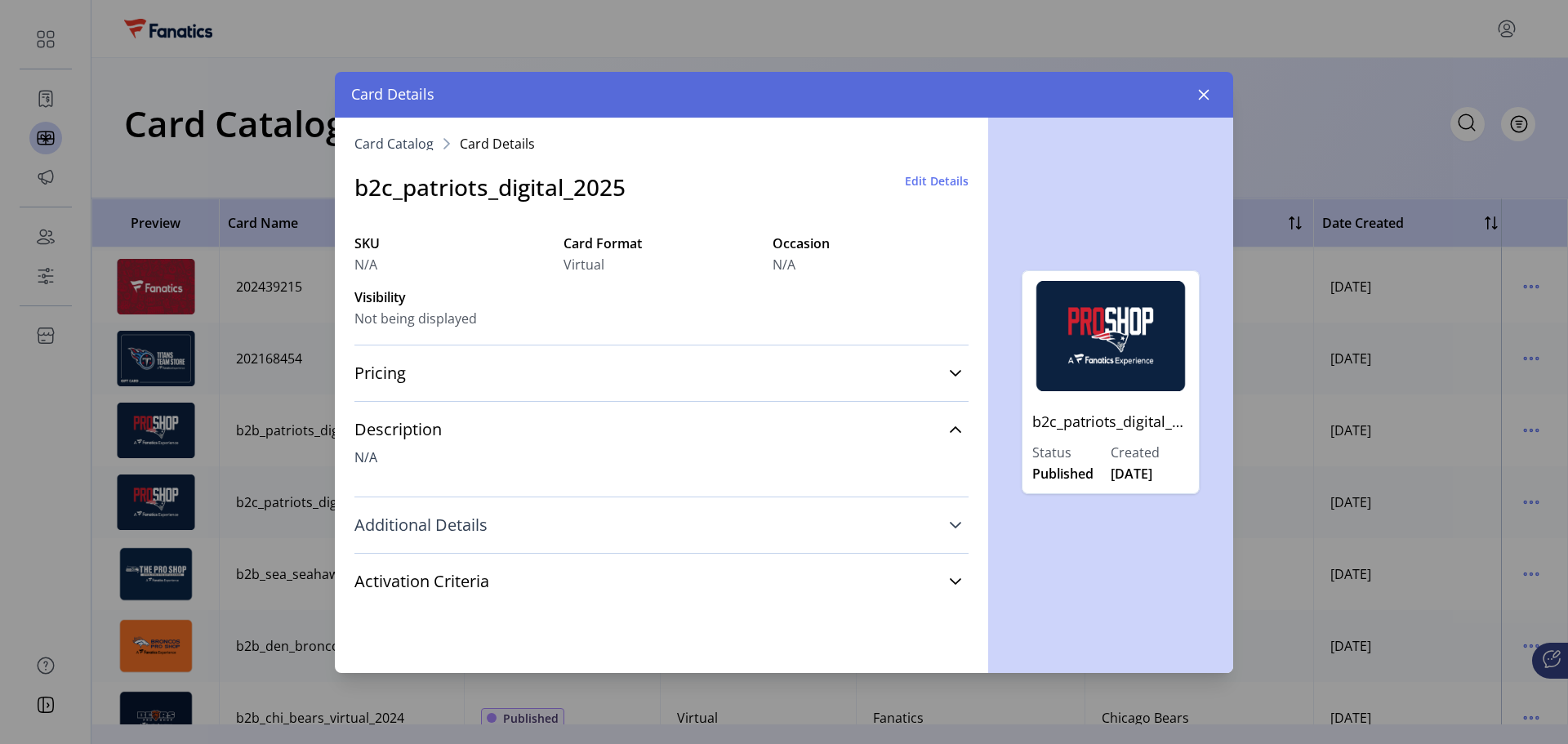
click at [782, 518] on link "Additional Details" at bounding box center [661, 525] width 614 height 36
click at [765, 585] on link "Activation Criteria" at bounding box center [661, 582] width 614 height 36
click at [953, 579] on icon at bounding box center [955, 581] width 13 height 13
click at [1211, 92] on button "button" at bounding box center [1204, 94] width 26 height 26
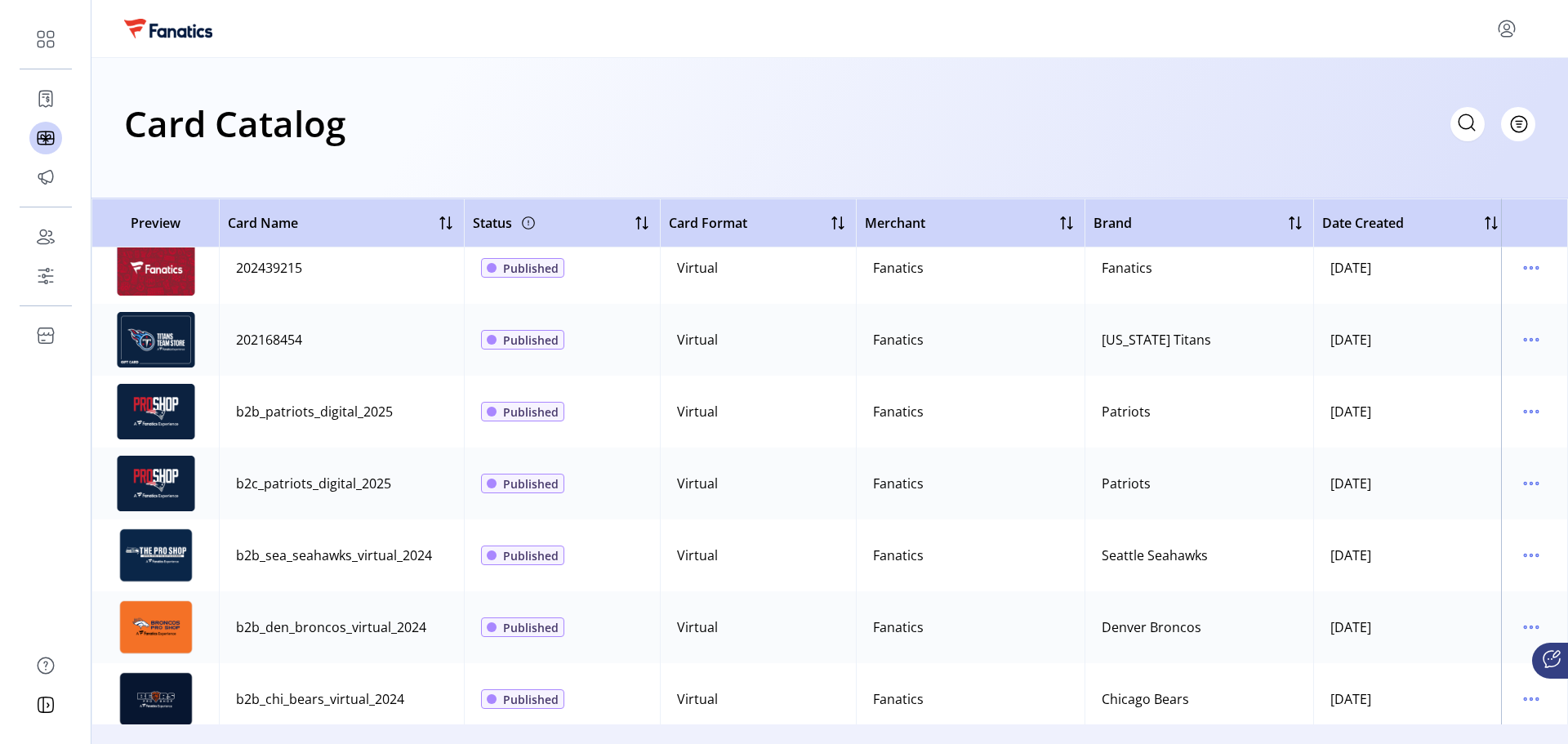
scroll to position [572, 0]
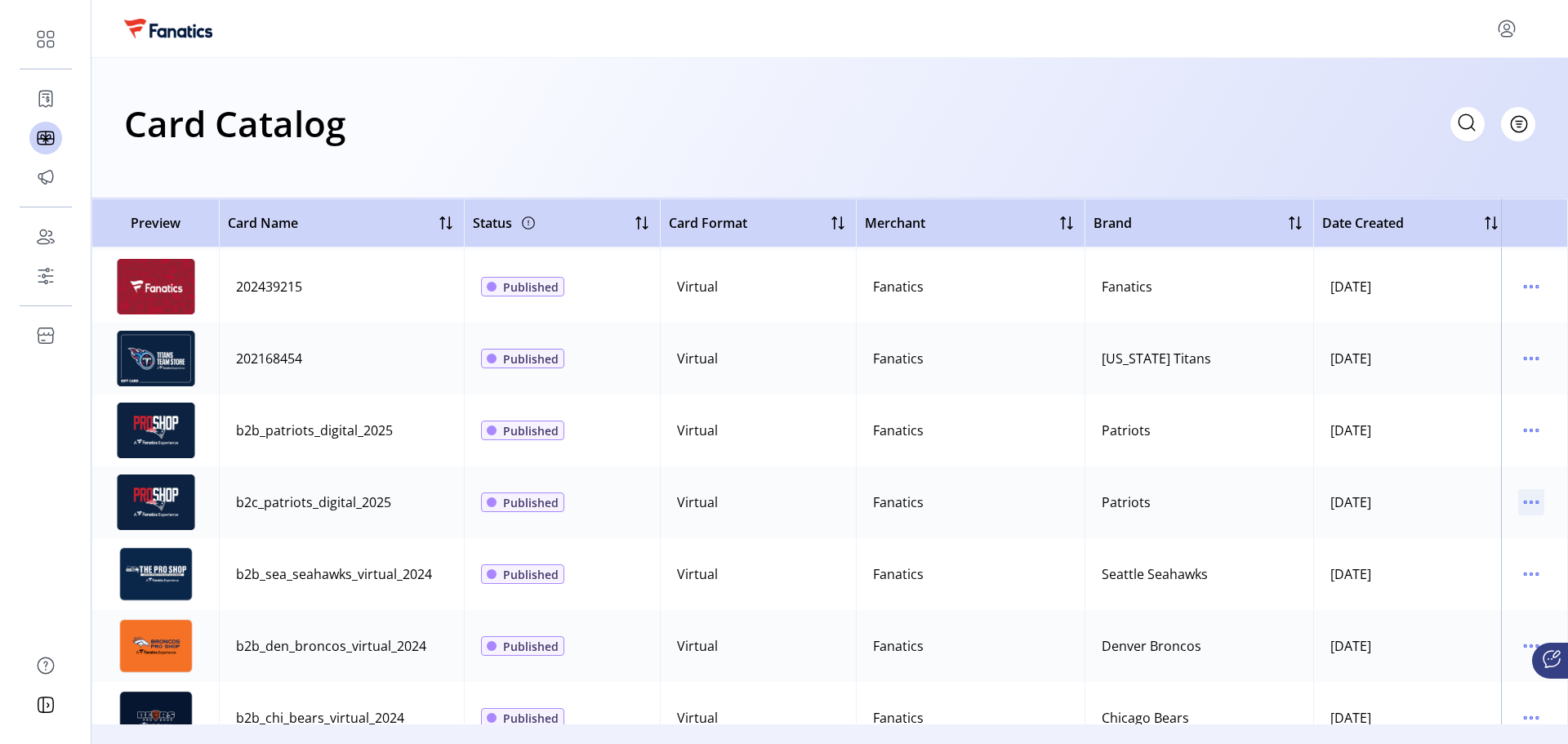
click at [1518, 503] on icon "menu" at bounding box center [1531, 502] width 26 height 26
click at [1495, 529] on span "View Details" at bounding box center [1455, 533] width 135 height 13
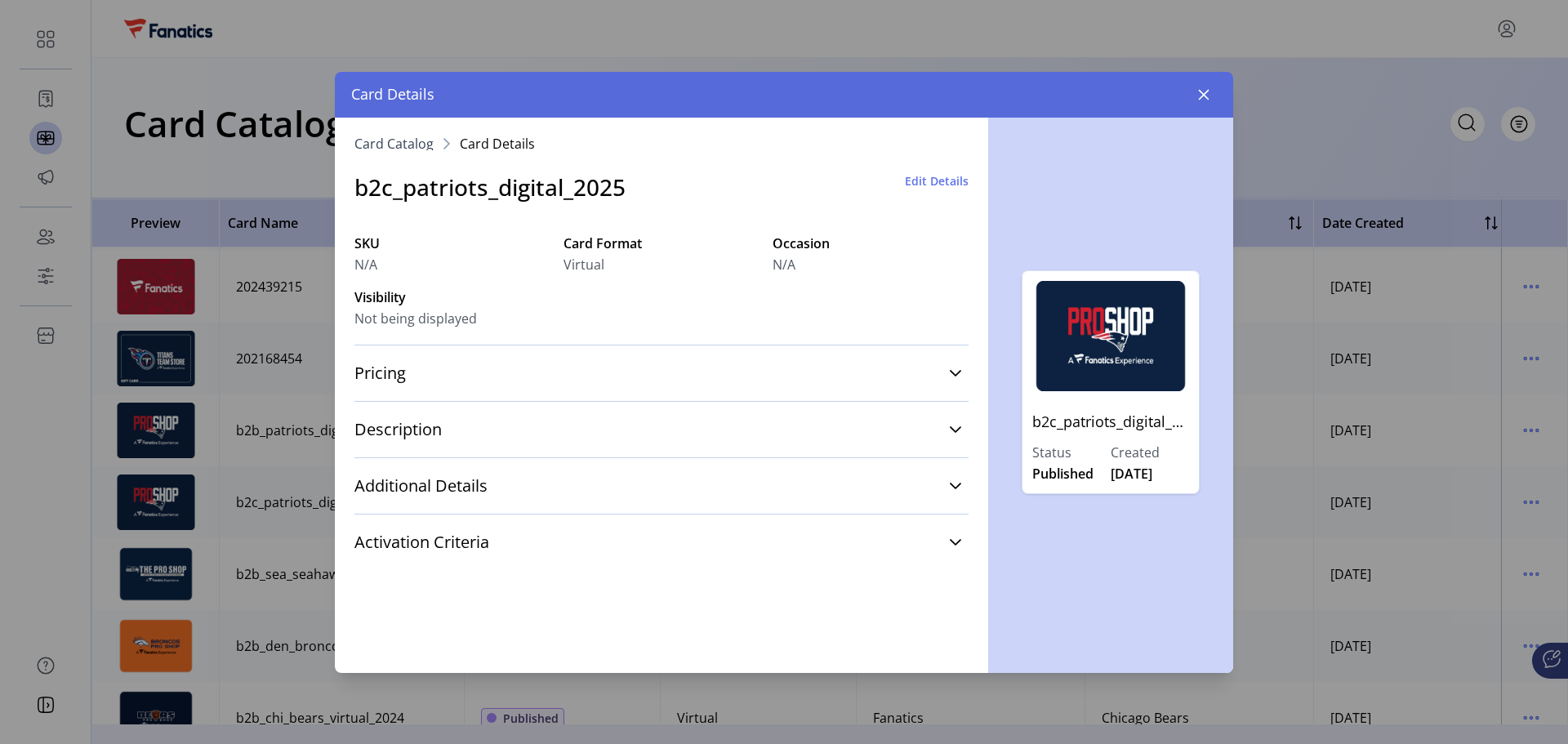
click at [928, 185] on span "Edit Details" at bounding box center [937, 180] width 64 height 17
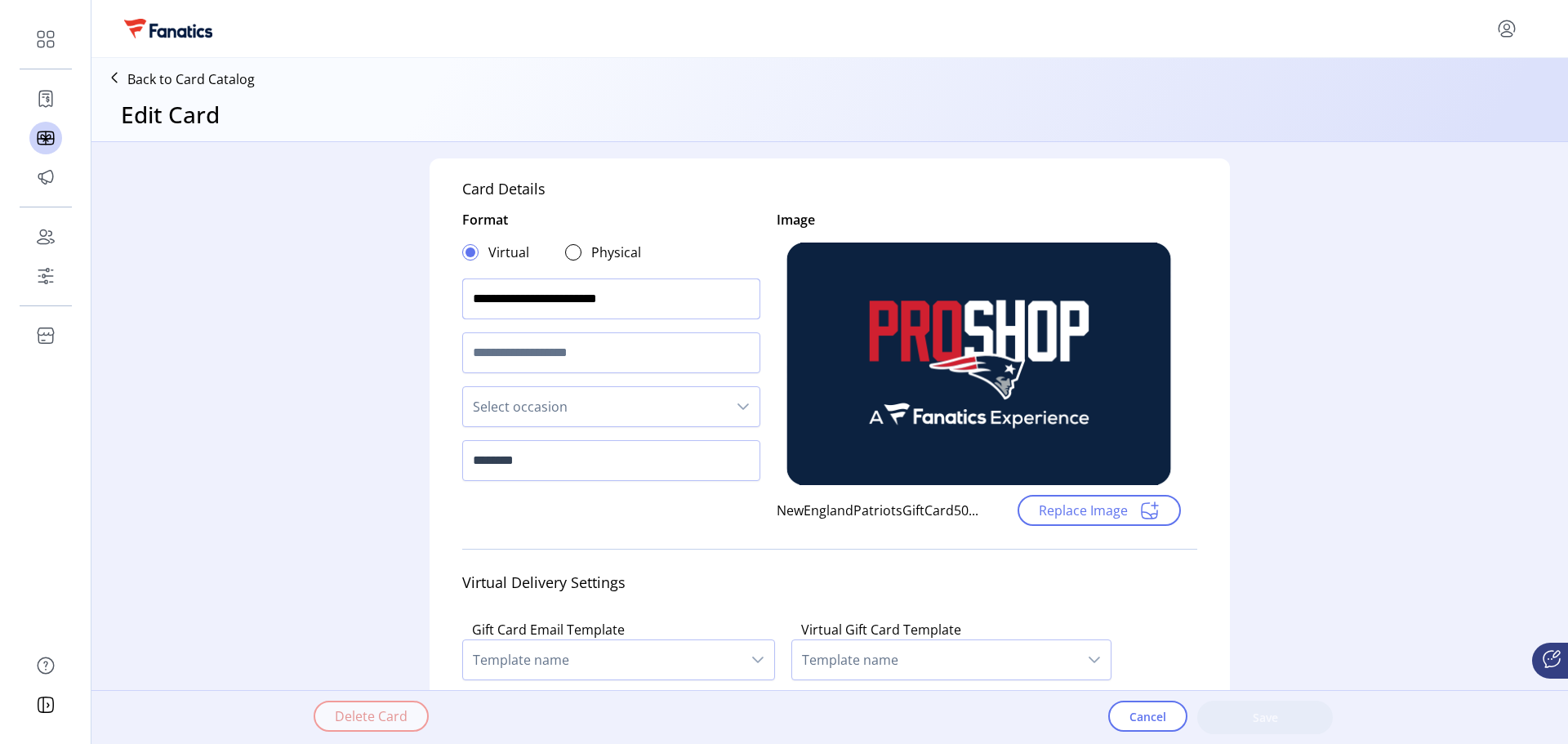
click at [635, 308] on input "**********" at bounding box center [612, 298] width 298 height 41
click at [592, 536] on p-divider at bounding box center [830, 549] width 735 height 26
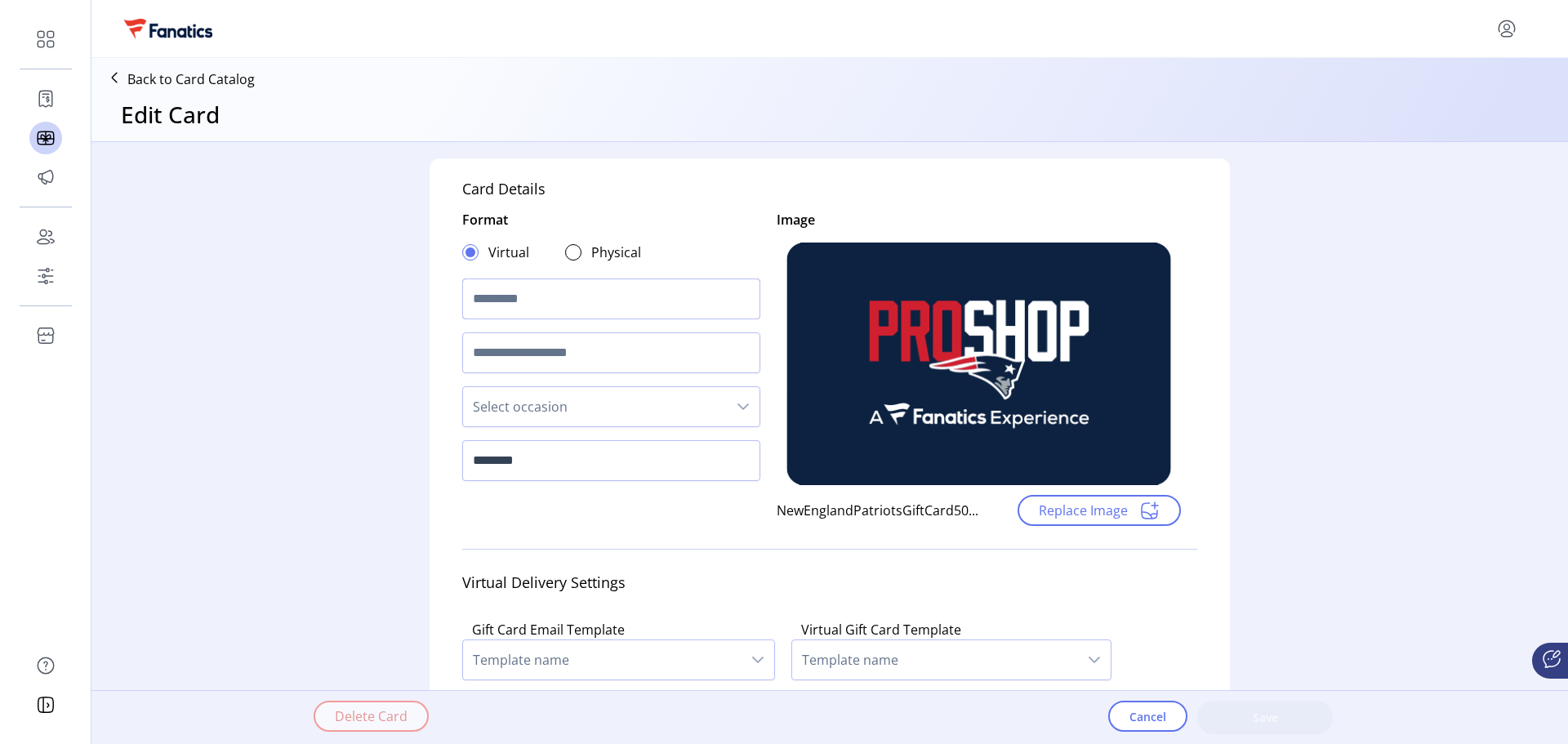
click at [651, 299] on input "text" at bounding box center [612, 298] width 298 height 41
click at [729, 513] on div "Format Virtual Physical Select occasion ********" at bounding box center [612, 368] width 298 height 316
click at [504, 308] on input "text" at bounding box center [612, 298] width 298 height 41
click at [1128, 727] on button "Cancel" at bounding box center [1148, 715] width 80 height 31
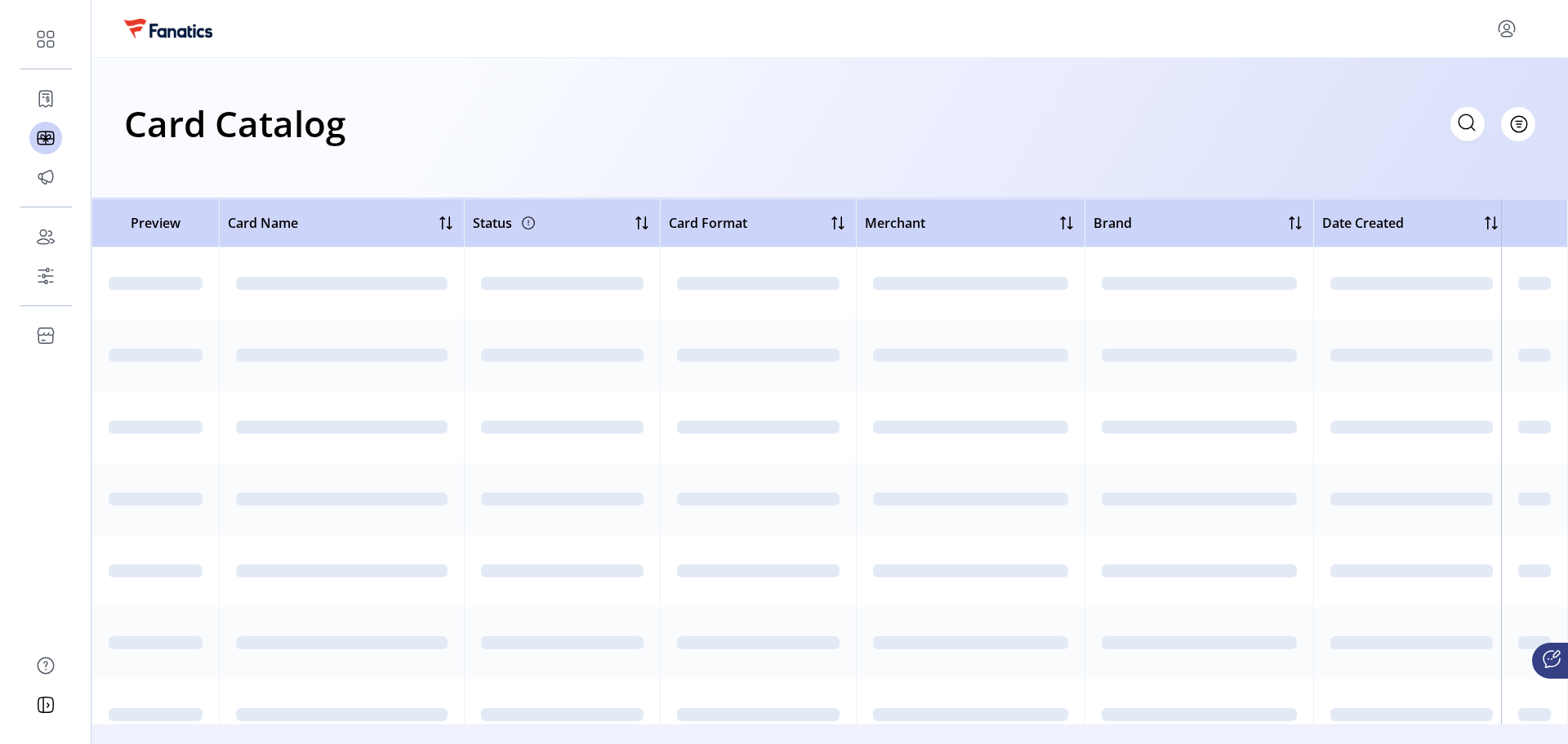
click at [304, 220] on div "Card Name" at bounding box center [341, 223] width 228 height 21
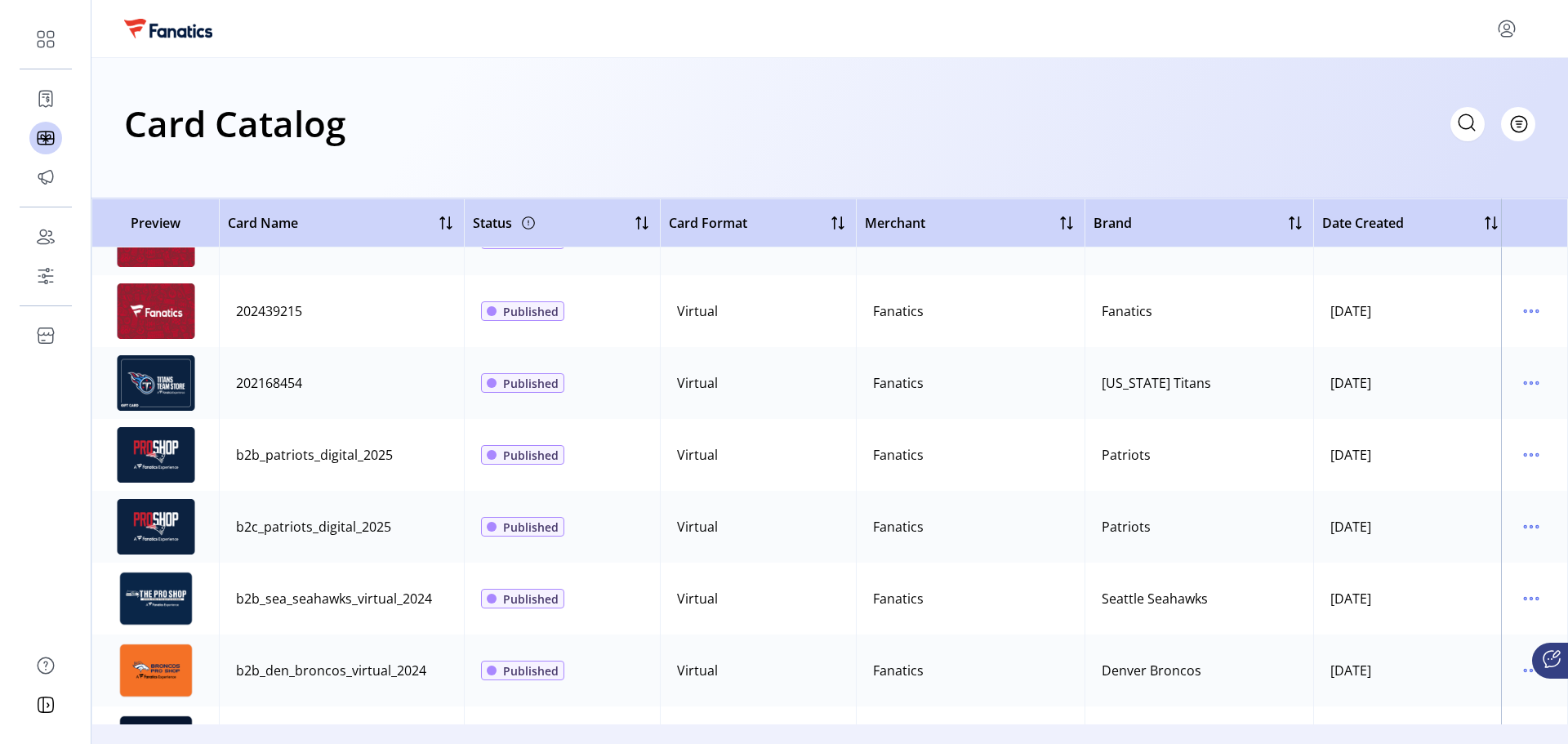
scroll to position [572, 0]
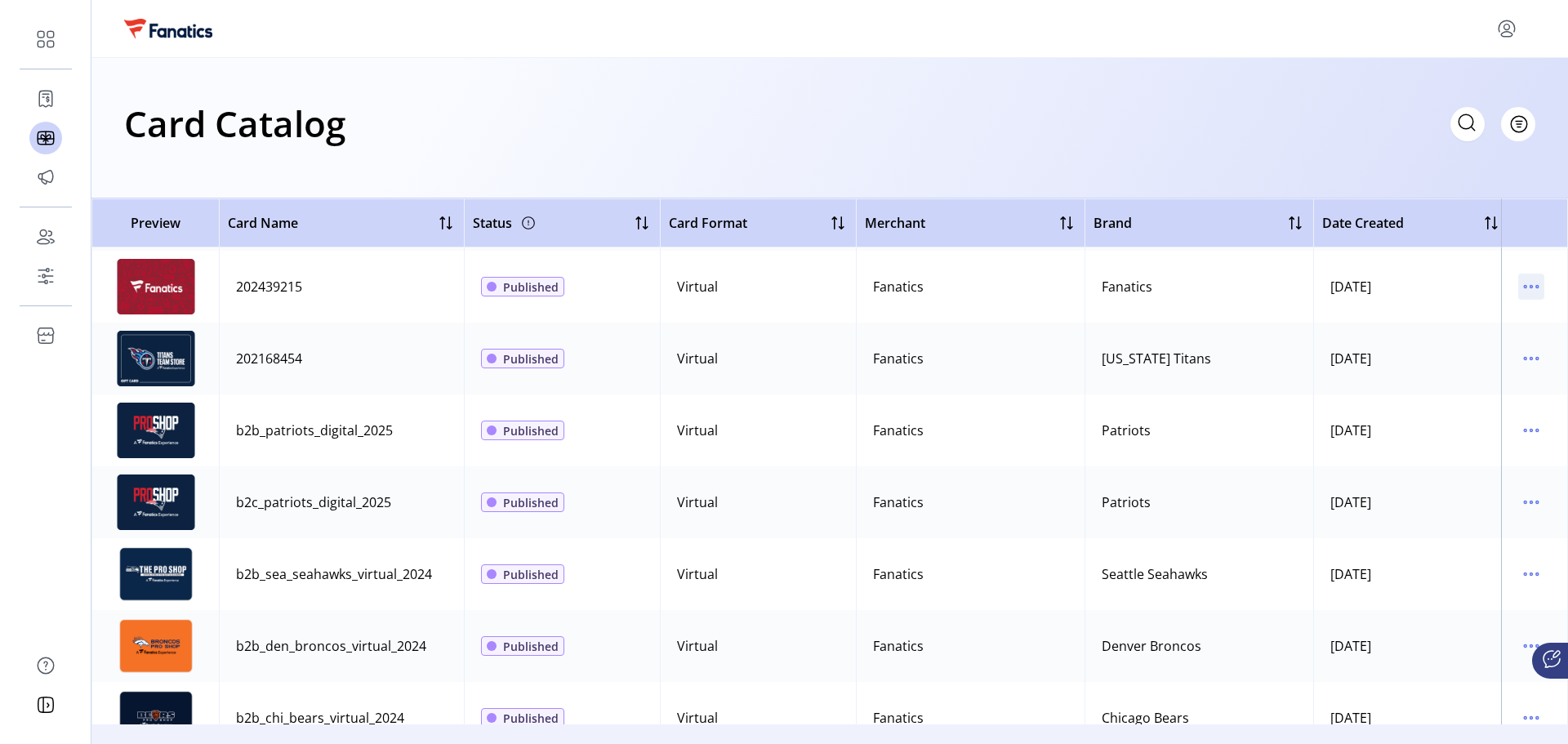
click at [1534, 297] on p-button at bounding box center [1531, 289] width 26 height 18
click at [1522, 289] on icon "menu" at bounding box center [1531, 286] width 26 height 26
click at [1418, 185] on div "Card Catalog Filter Add New Card" at bounding box center [830, 127] width 1477 height 140
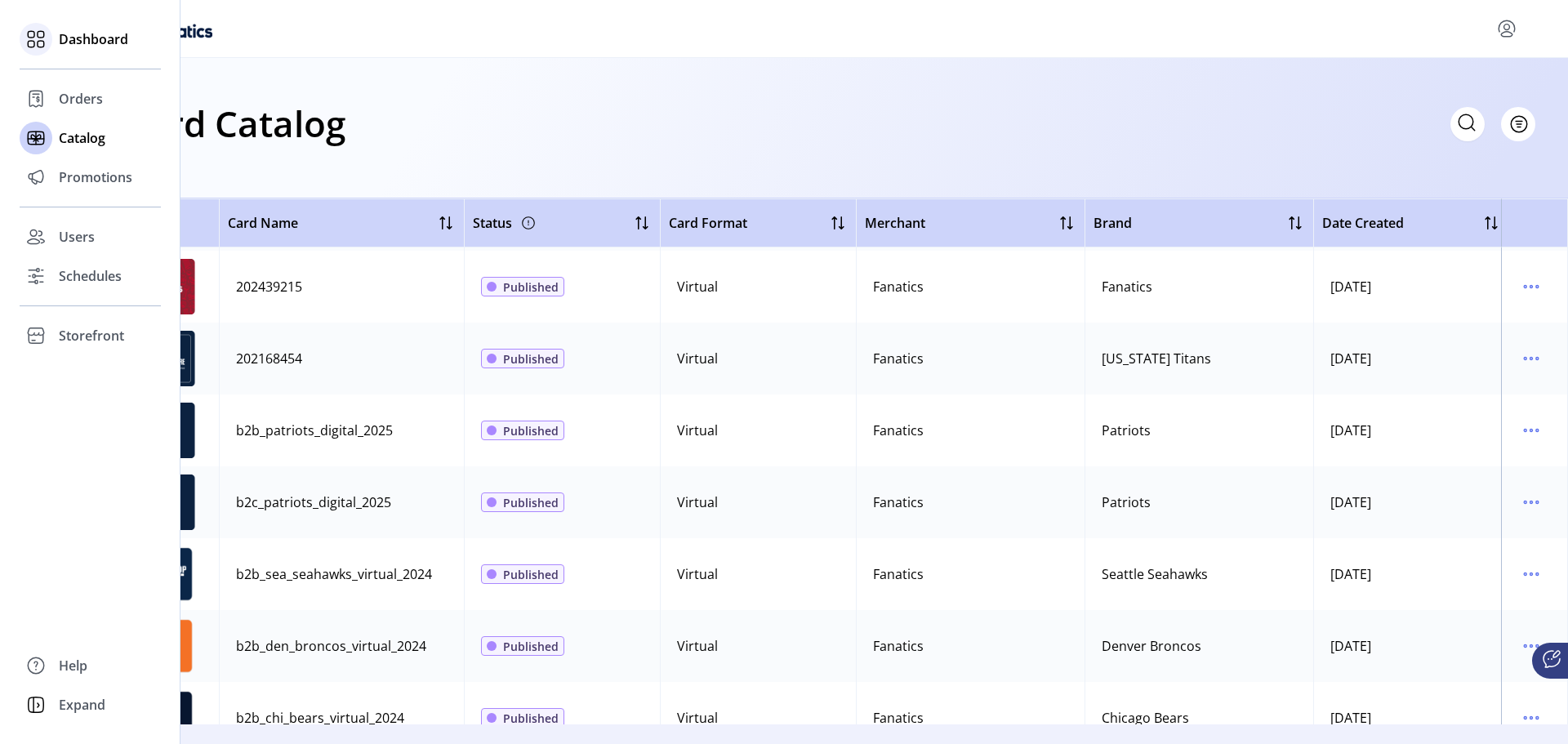
click at [80, 33] on span "Dashboard" at bounding box center [94, 40] width 70 height 20
